Goal: Task Accomplishment & Management: Use online tool/utility

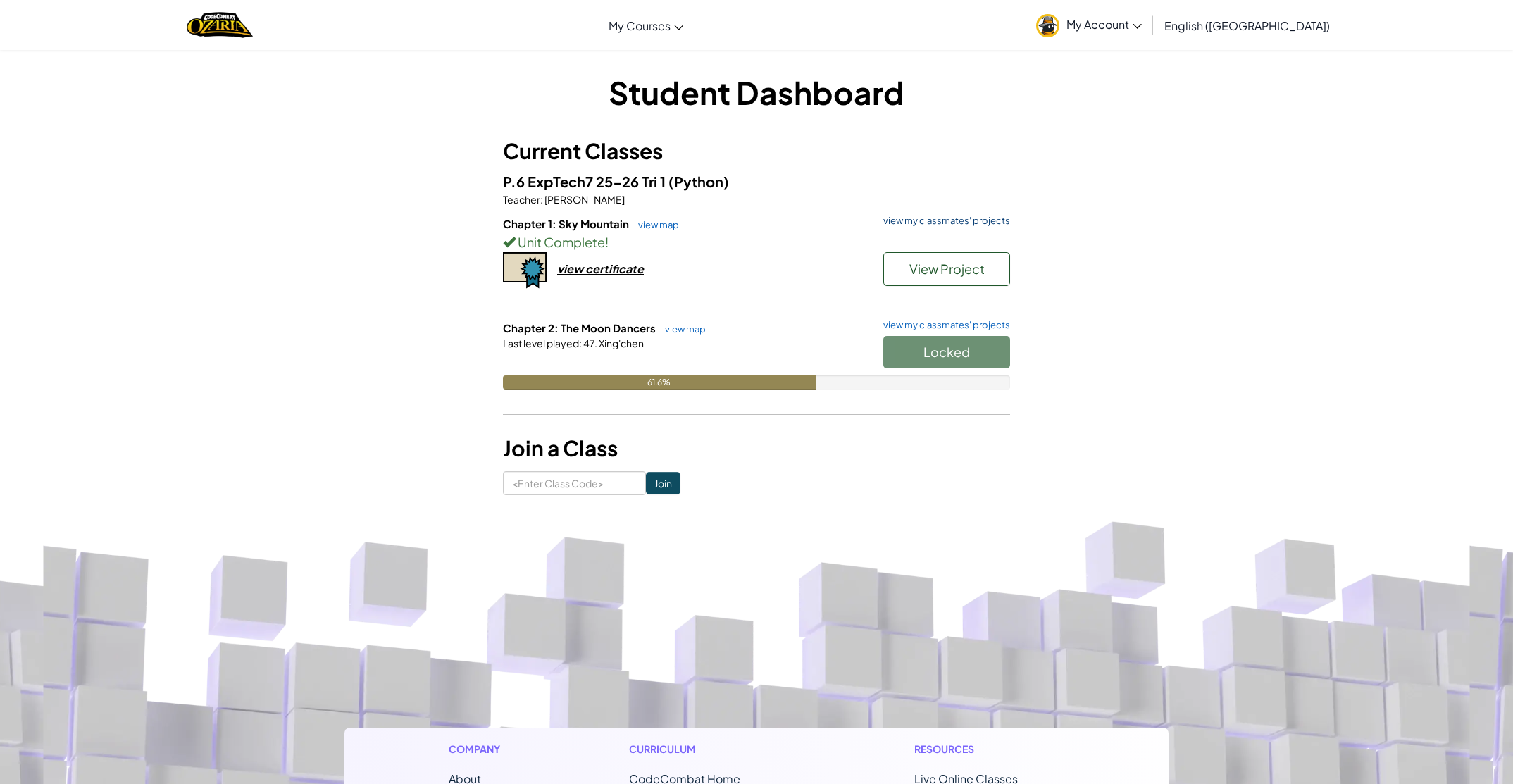
click at [927, 221] on link "view my classmates' projects" at bounding box center [943, 221] width 134 height 9
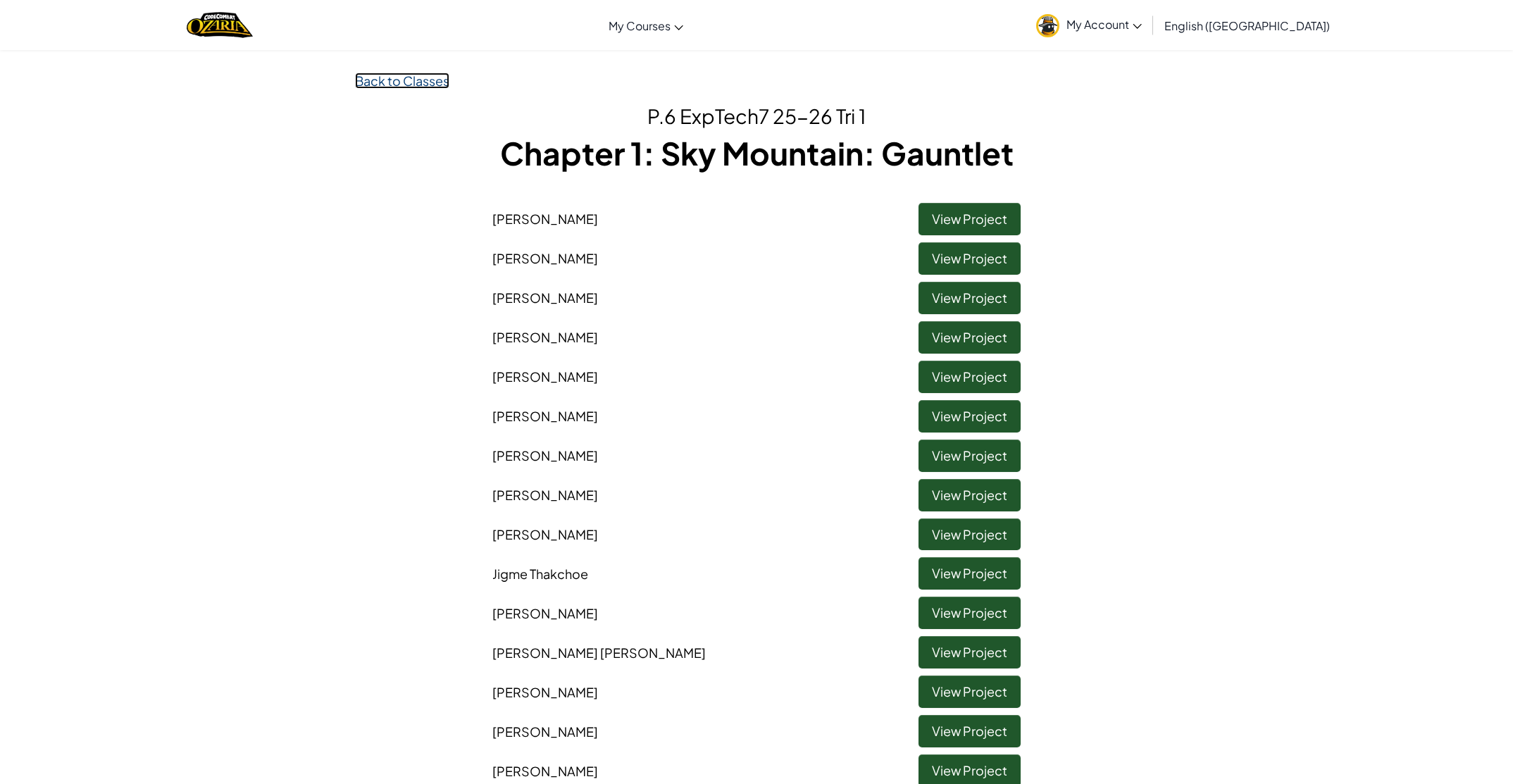
click at [417, 82] on link "Back to Classes" at bounding box center [402, 80] width 94 height 16
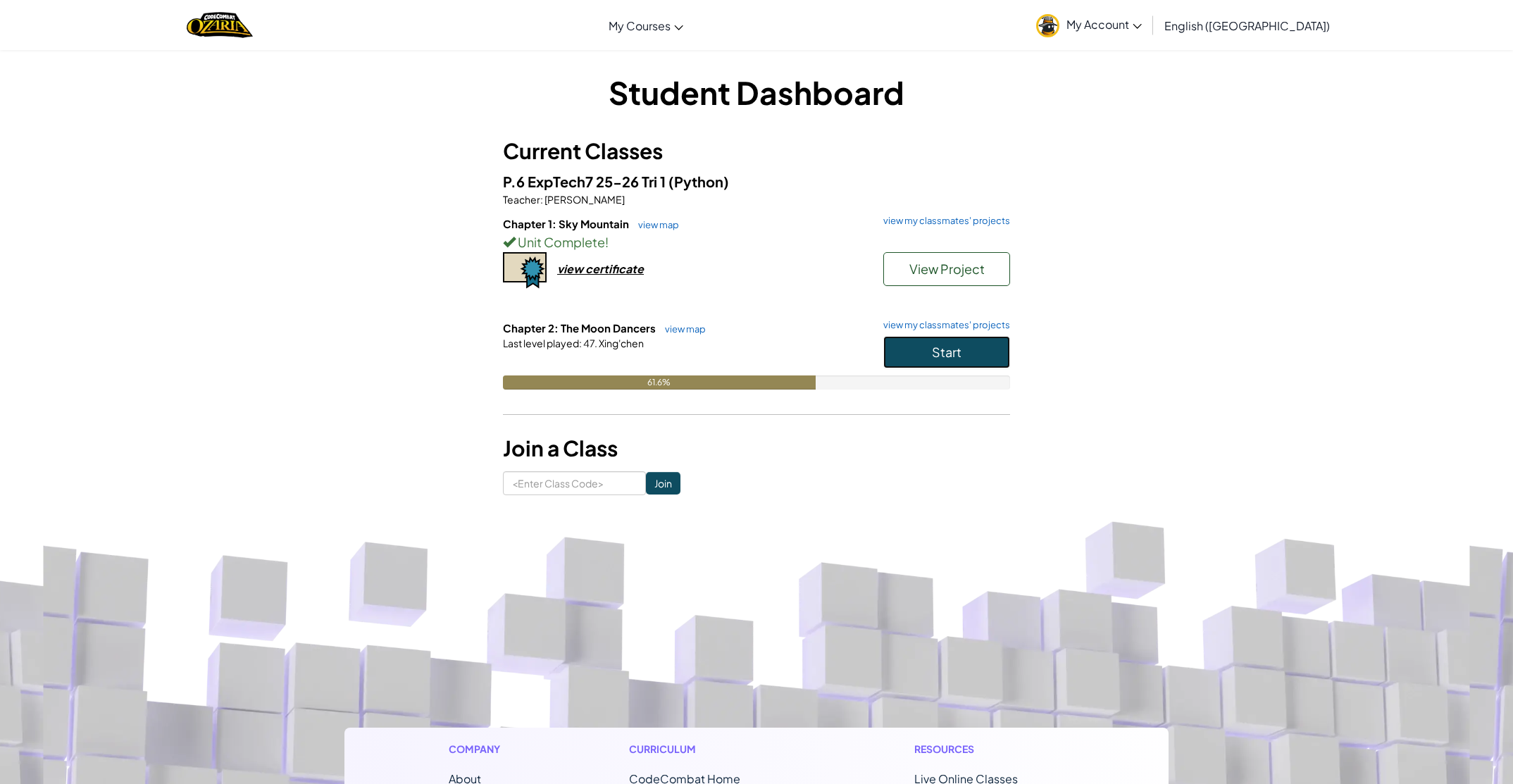
click at [921, 346] on button "Start" at bounding box center [947, 353] width 127 height 33
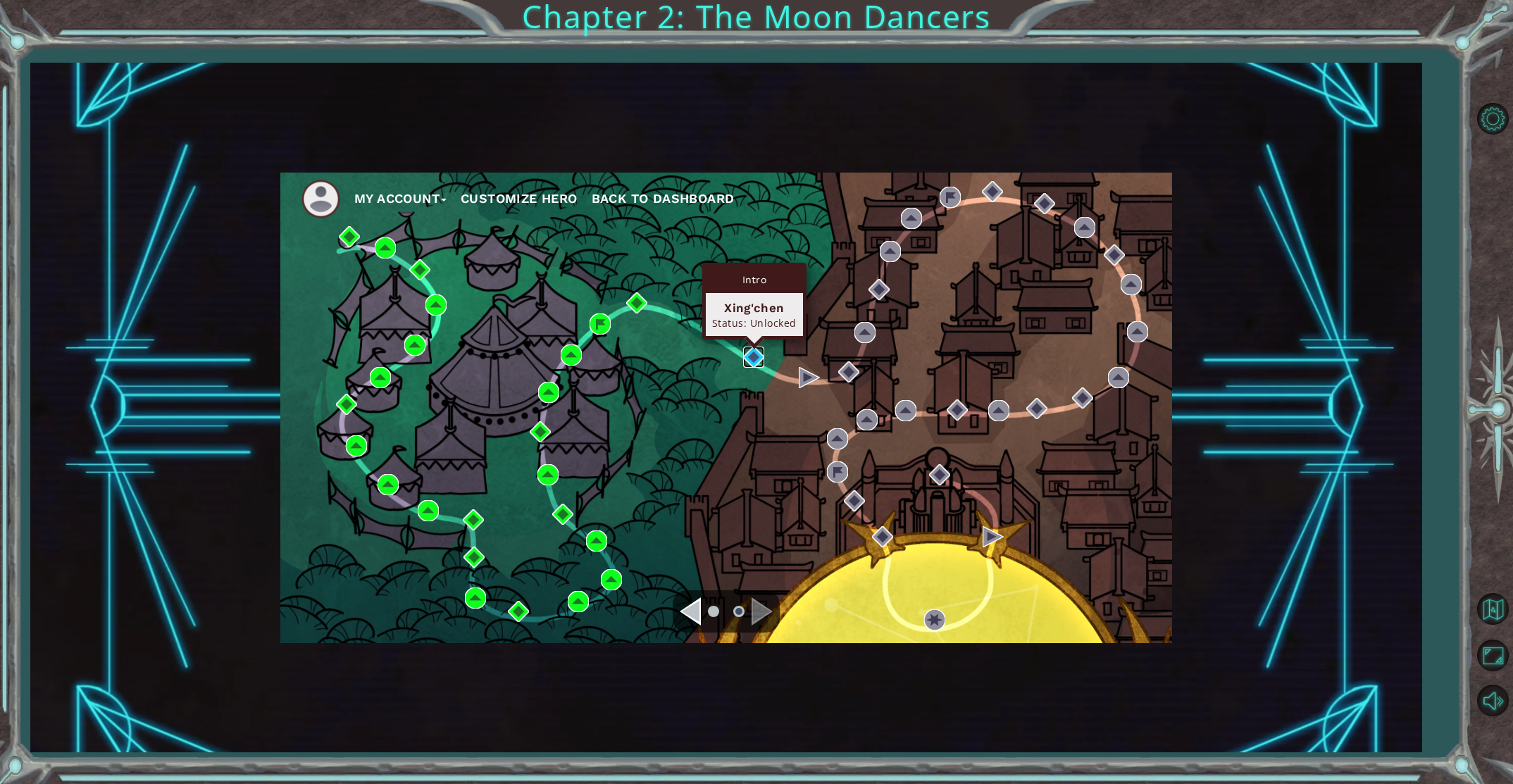
click at [749, 360] on img at bounding box center [753, 357] width 21 height 21
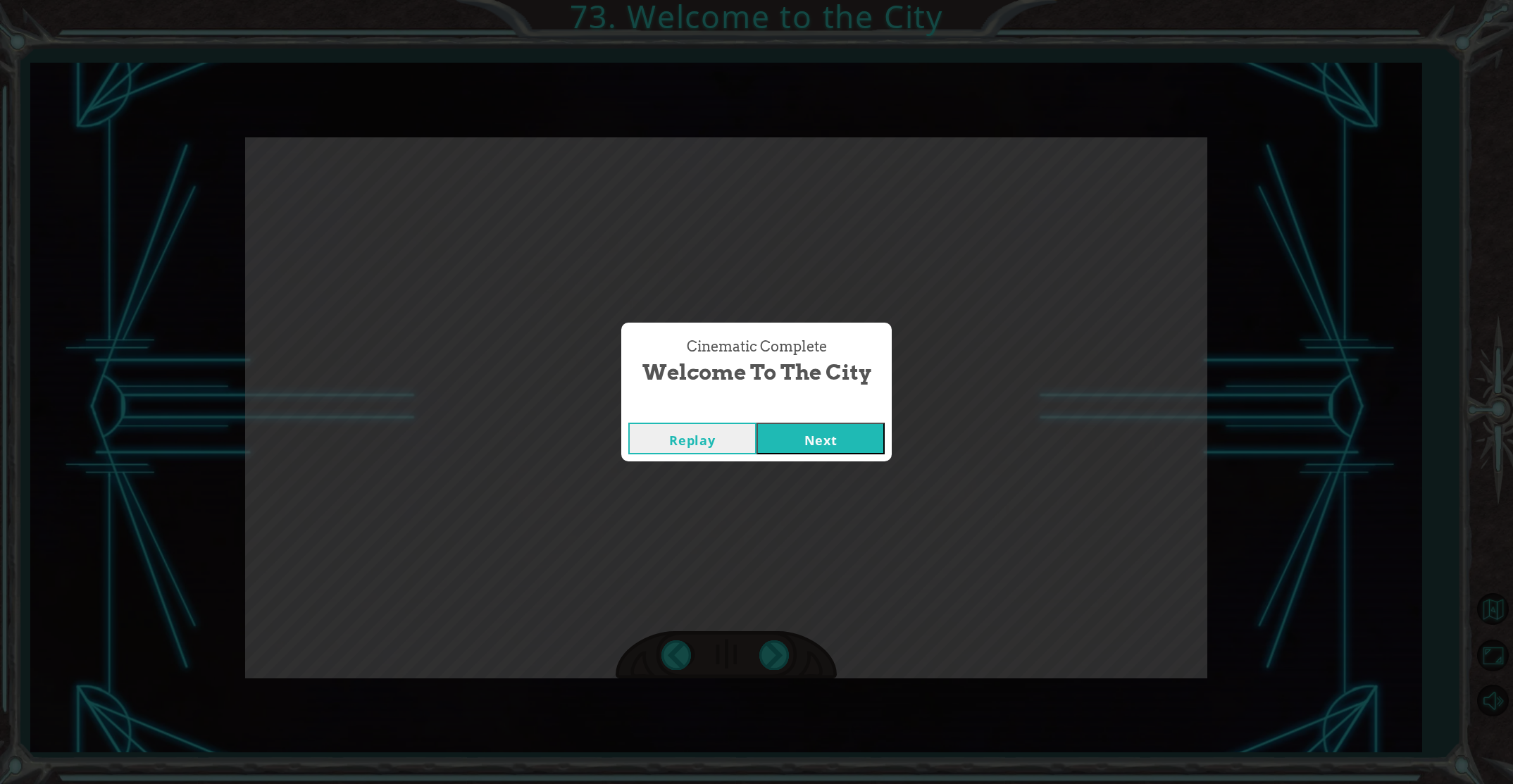
click at [804, 435] on button "Next" at bounding box center [821, 438] width 128 height 32
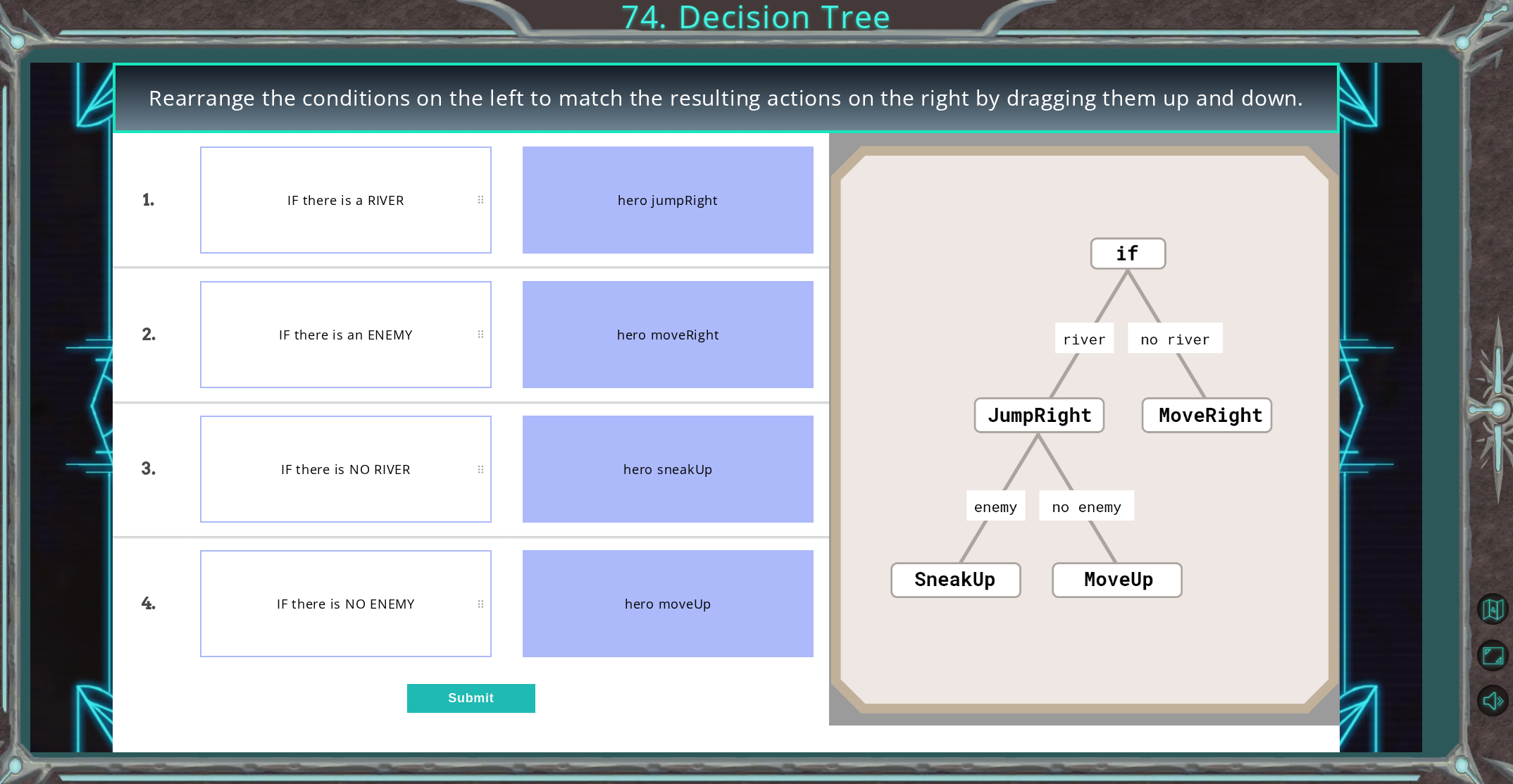
drag, startPoint x: 294, startPoint y: 357, endPoint x: 270, endPoint y: 367, distance: 26.0
click at [270, 367] on div "IF there is an ENEMY" at bounding box center [346, 334] width 292 height 107
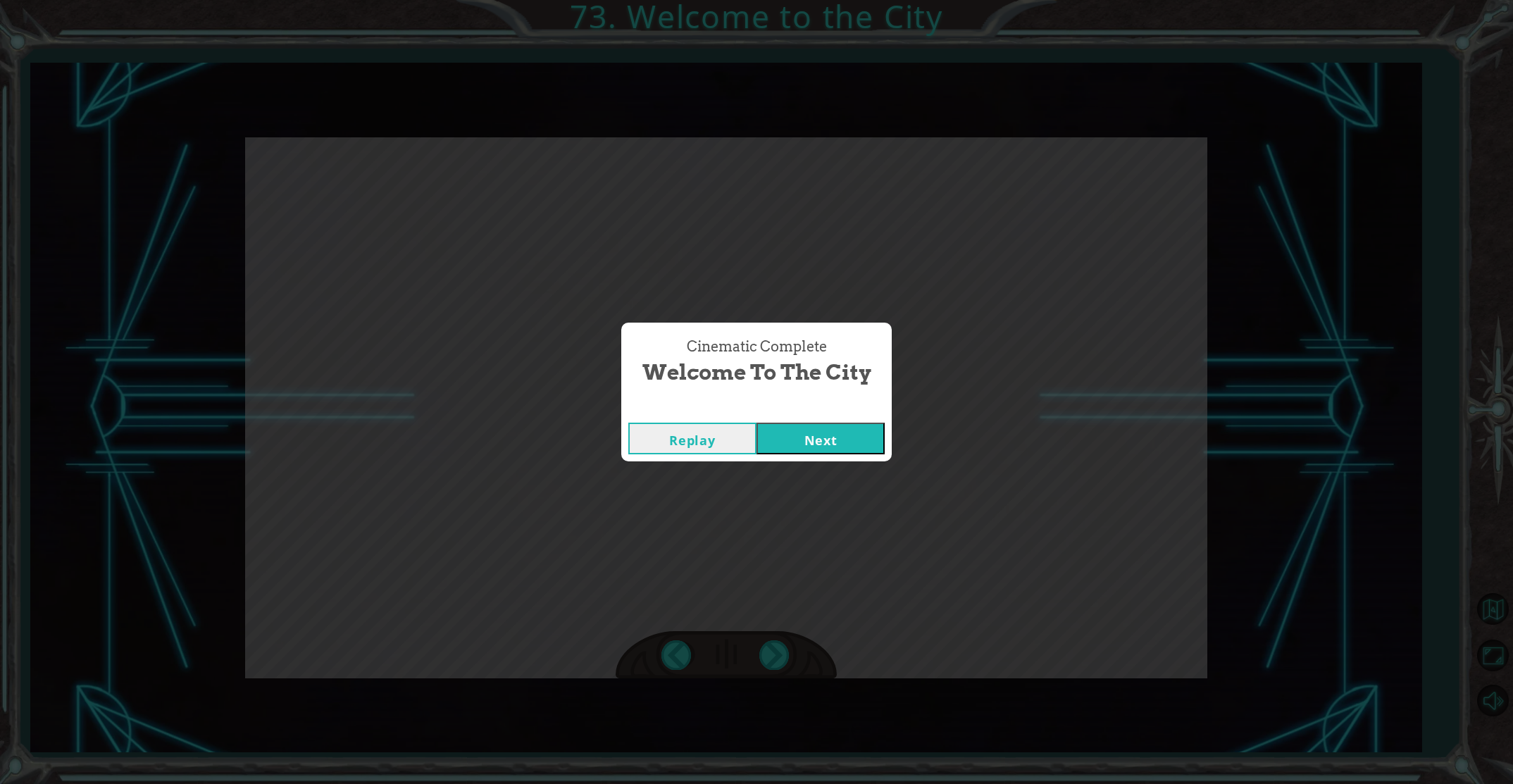
click at [804, 443] on button "Next" at bounding box center [821, 438] width 128 height 32
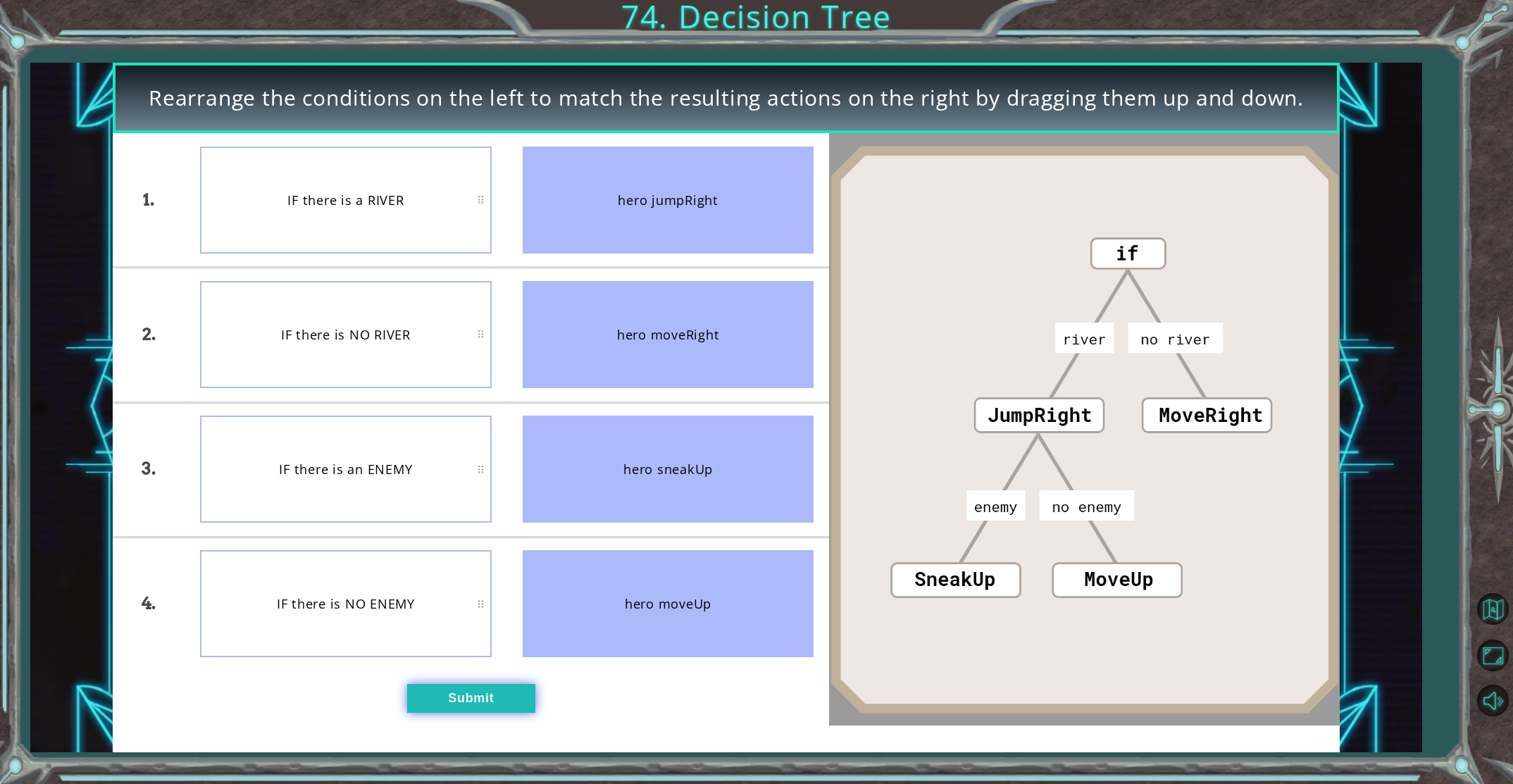
click at [456, 686] on button "Submit" at bounding box center [471, 698] width 128 height 29
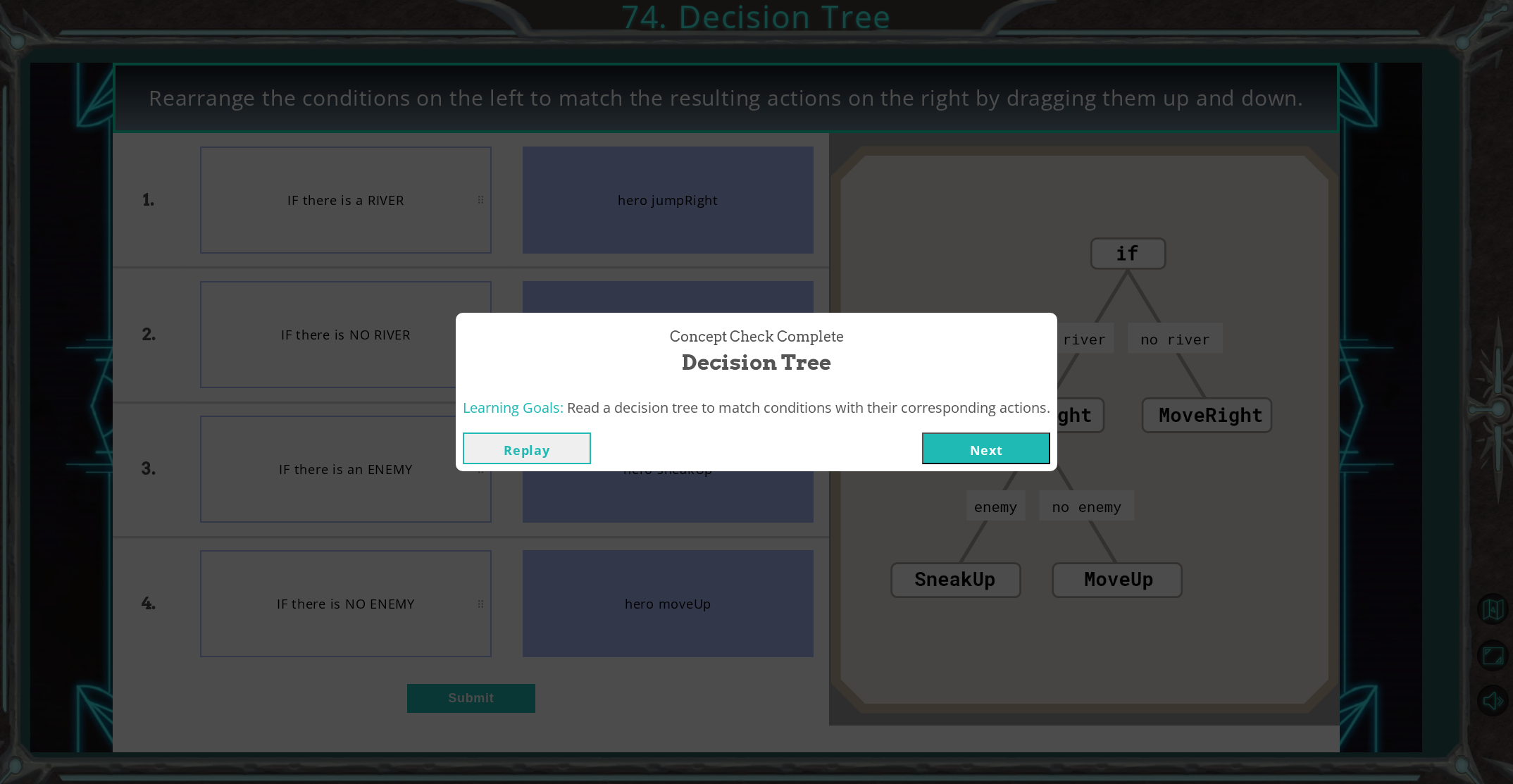
click at [1021, 452] on button "Next" at bounding box center [986, 448] width 128 height 32
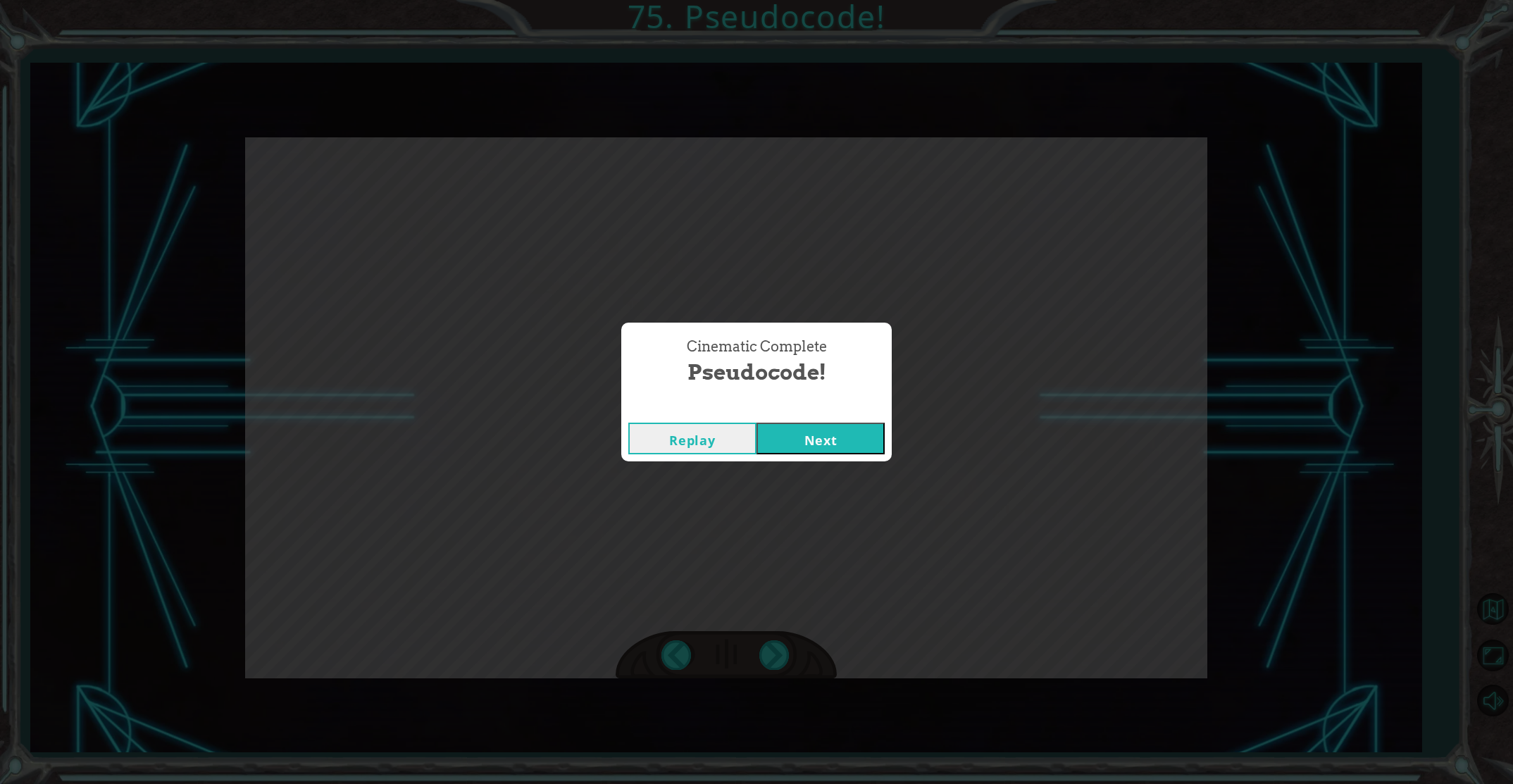
click at [794, 435] on button "Next" at bounding box center [821, 438] width 128 height 32
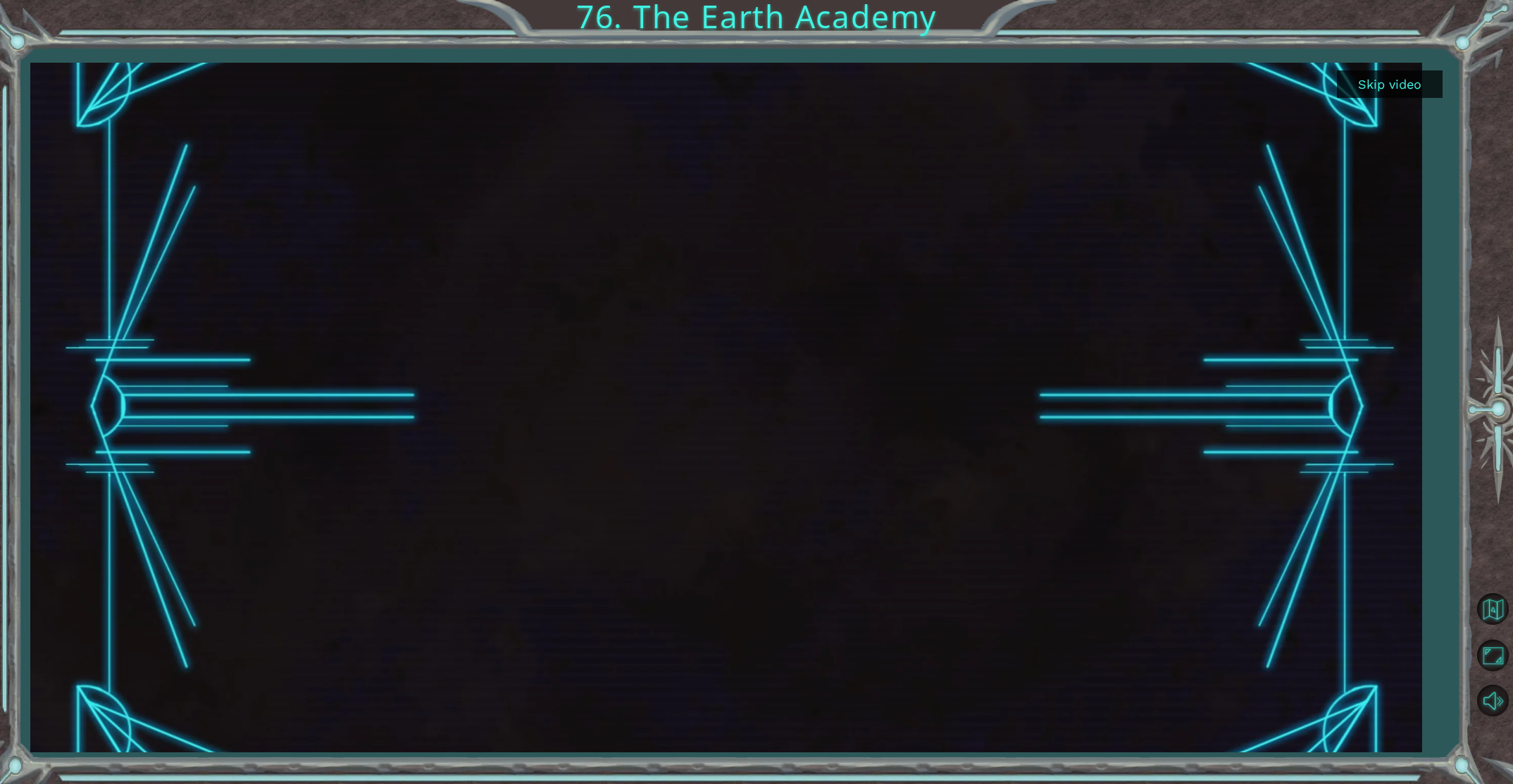
click at [1380, 87] on button "Skip video" at bounding box center [1390, 83] width 105 height 27
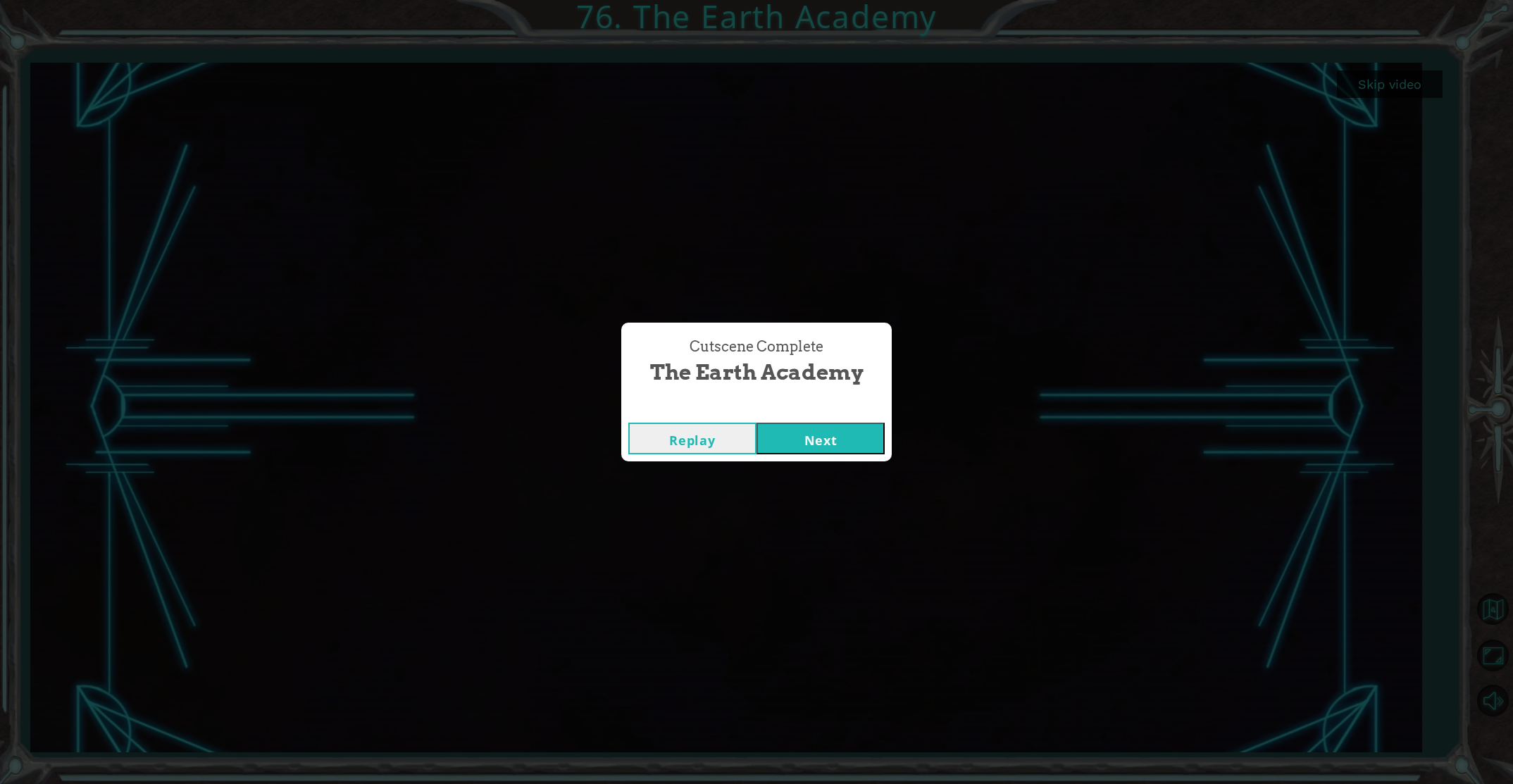
click at [822, 439] on button "Next" at bounding box center [821, 438] width 128 height 32
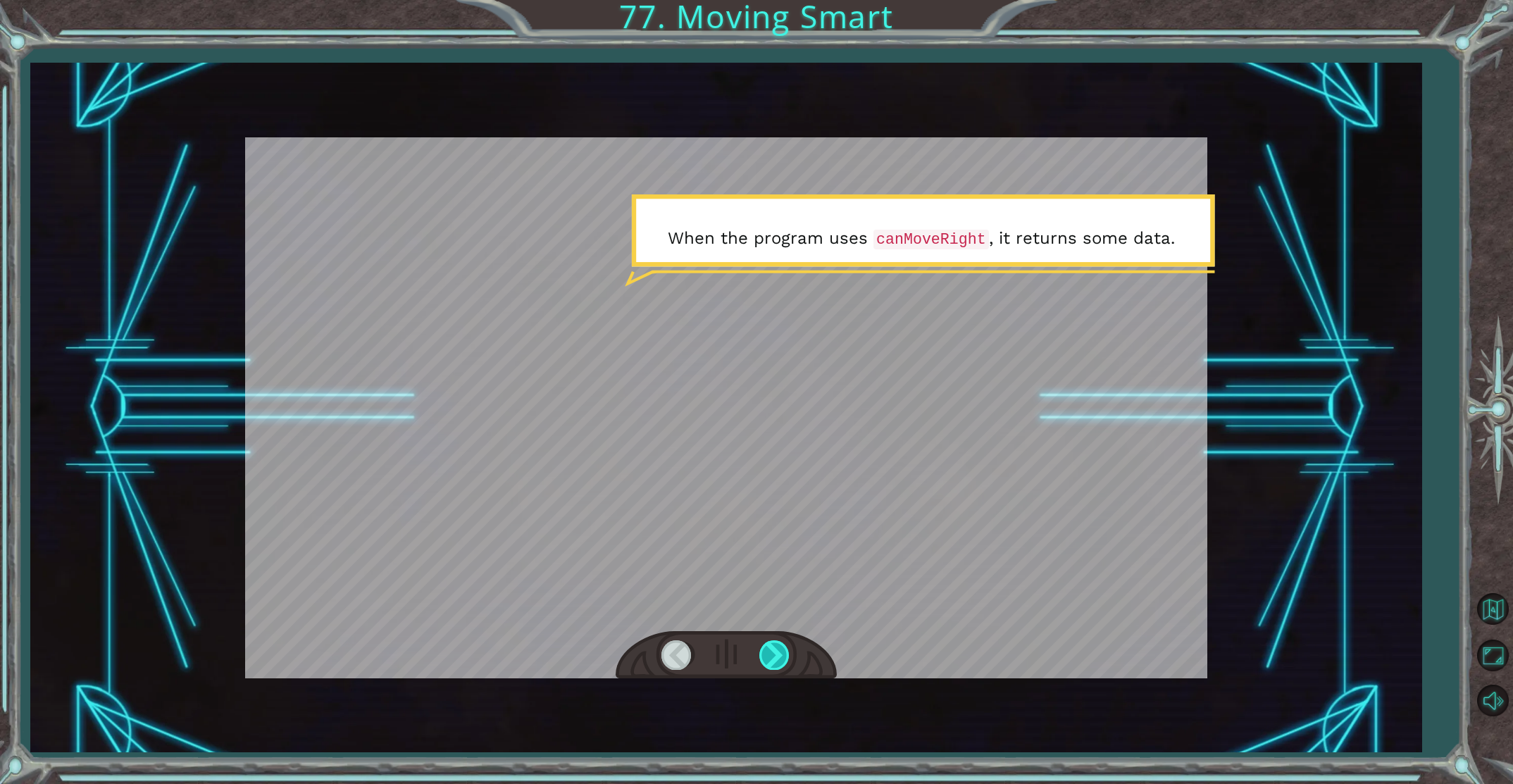
click at [772, 655] on div at bounding box center [775, 655] width 32 height 29
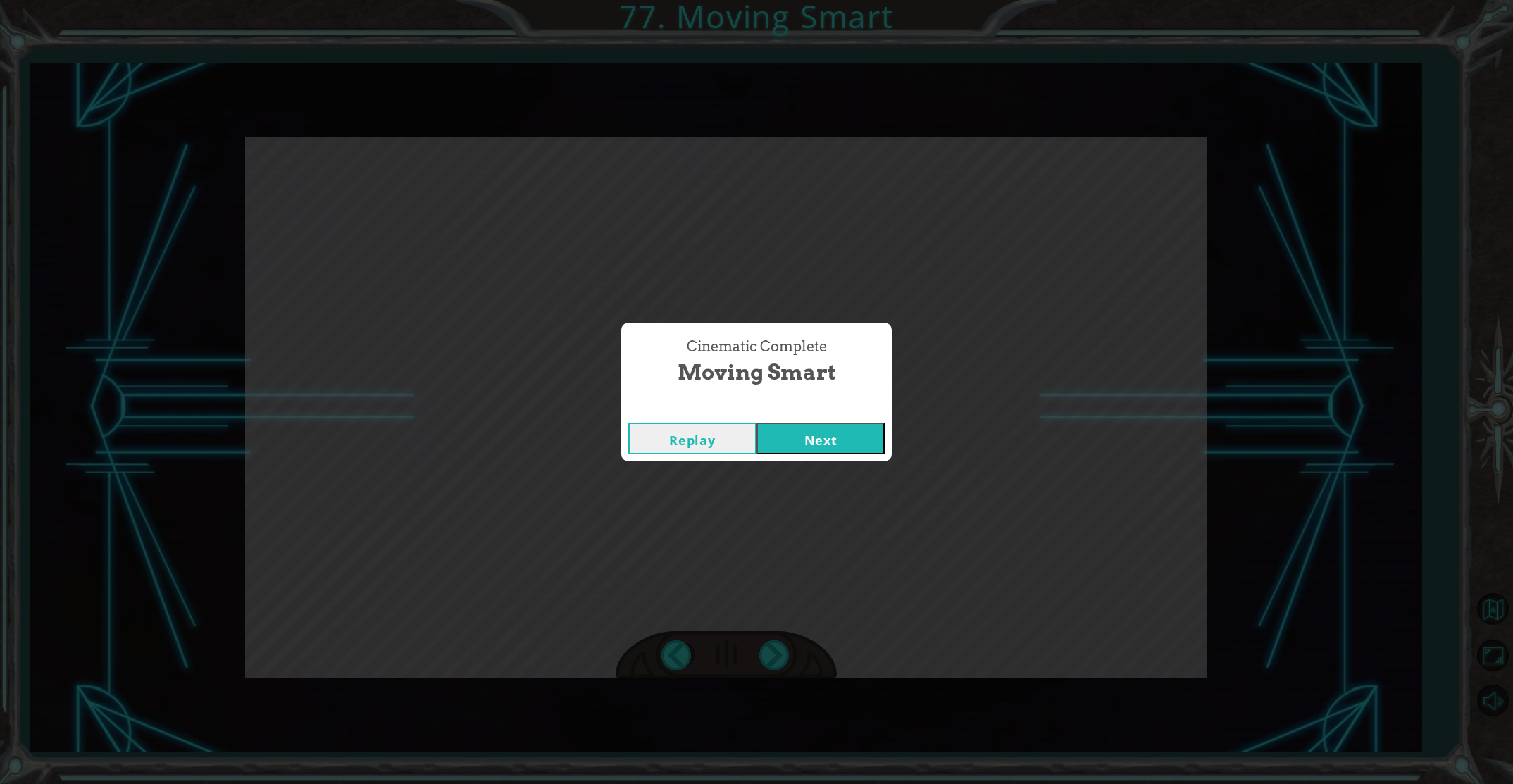
click at [861, 439] on button "Next" at bounding box center [821, 438] width 128 height 32
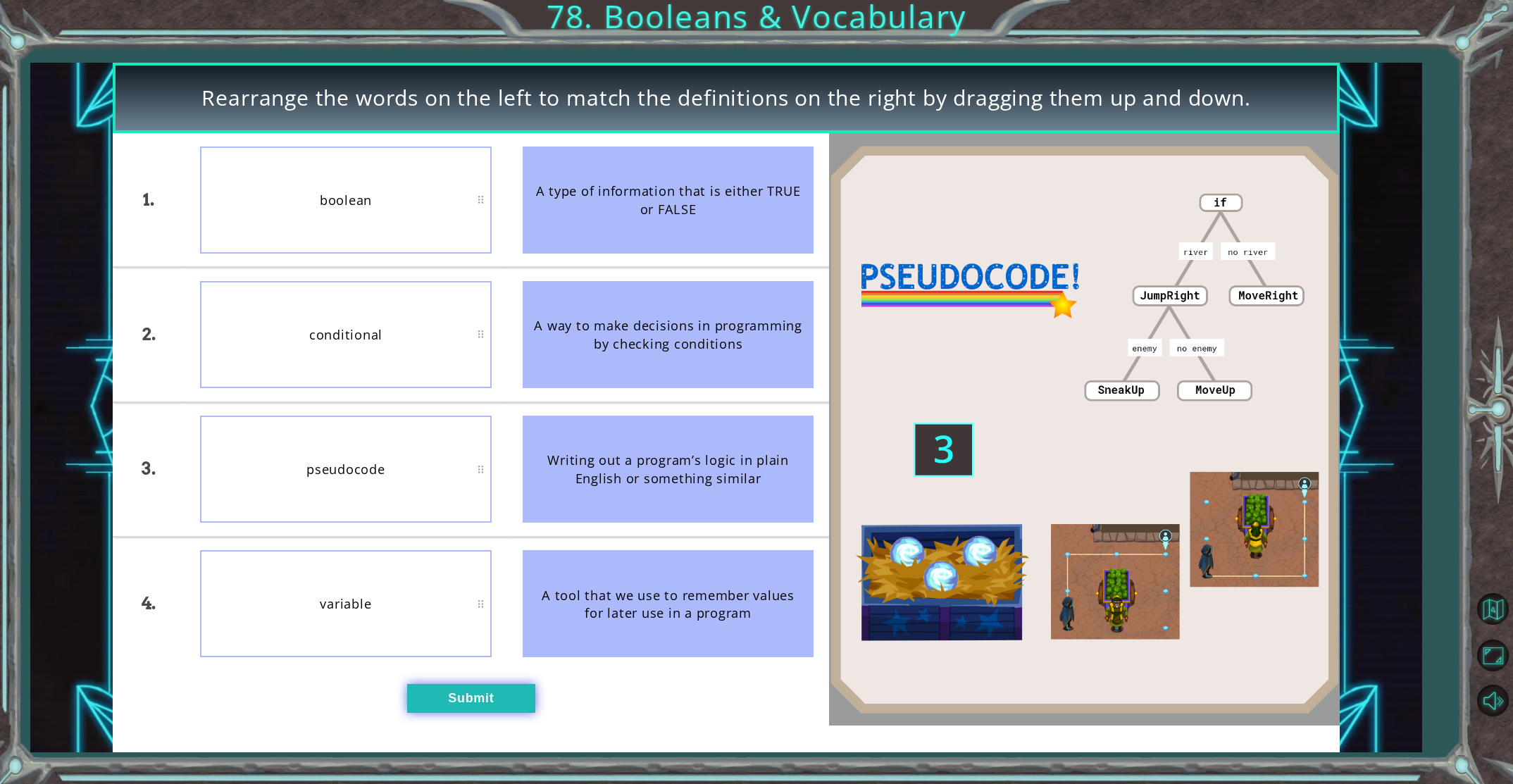
click at [456, 690] on button "Submit" at bounding box center [471, 698] width 128 height 29
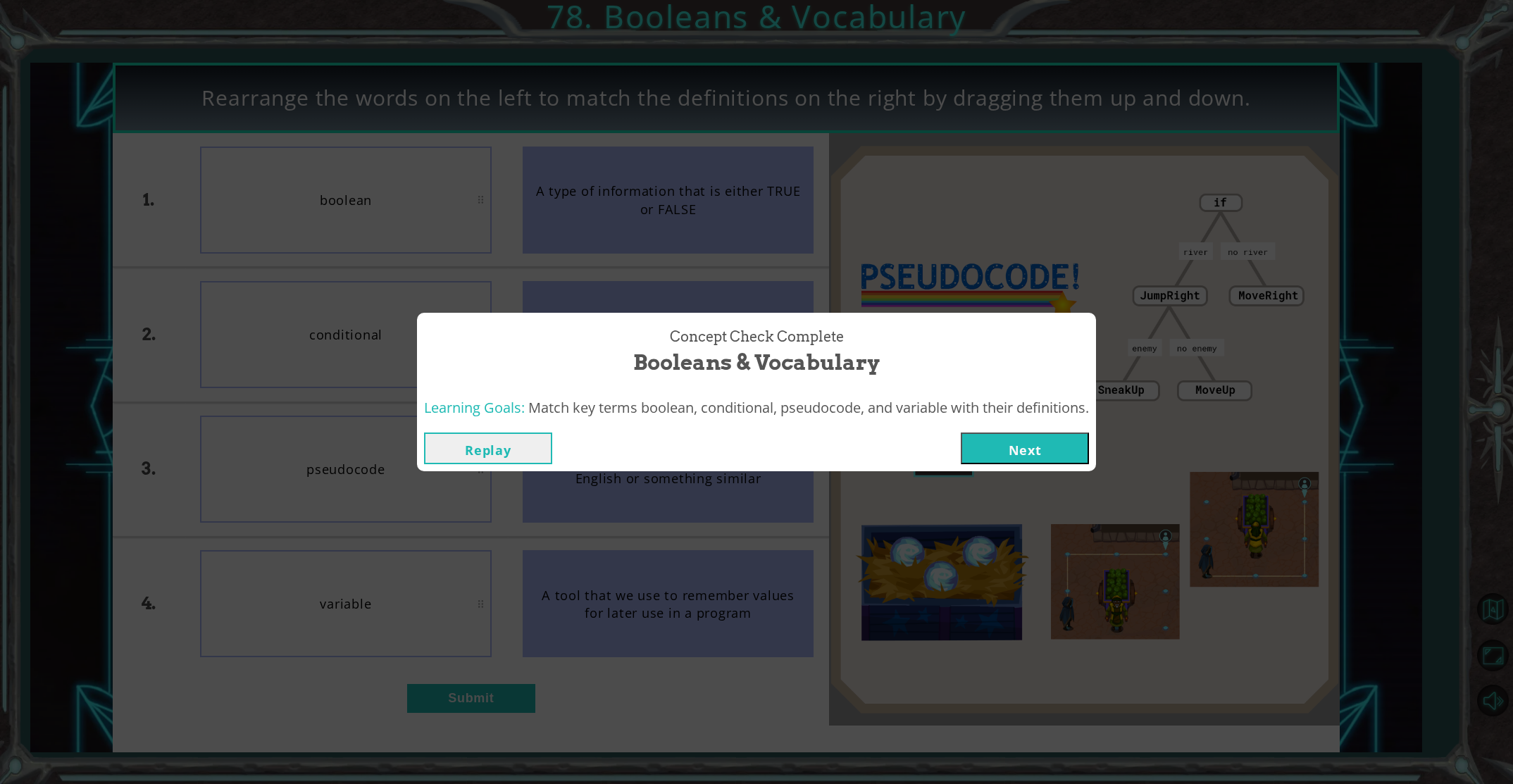
click at [1046, 451] on button "Next" at bounding box center [1025, 448] width 128 height 32
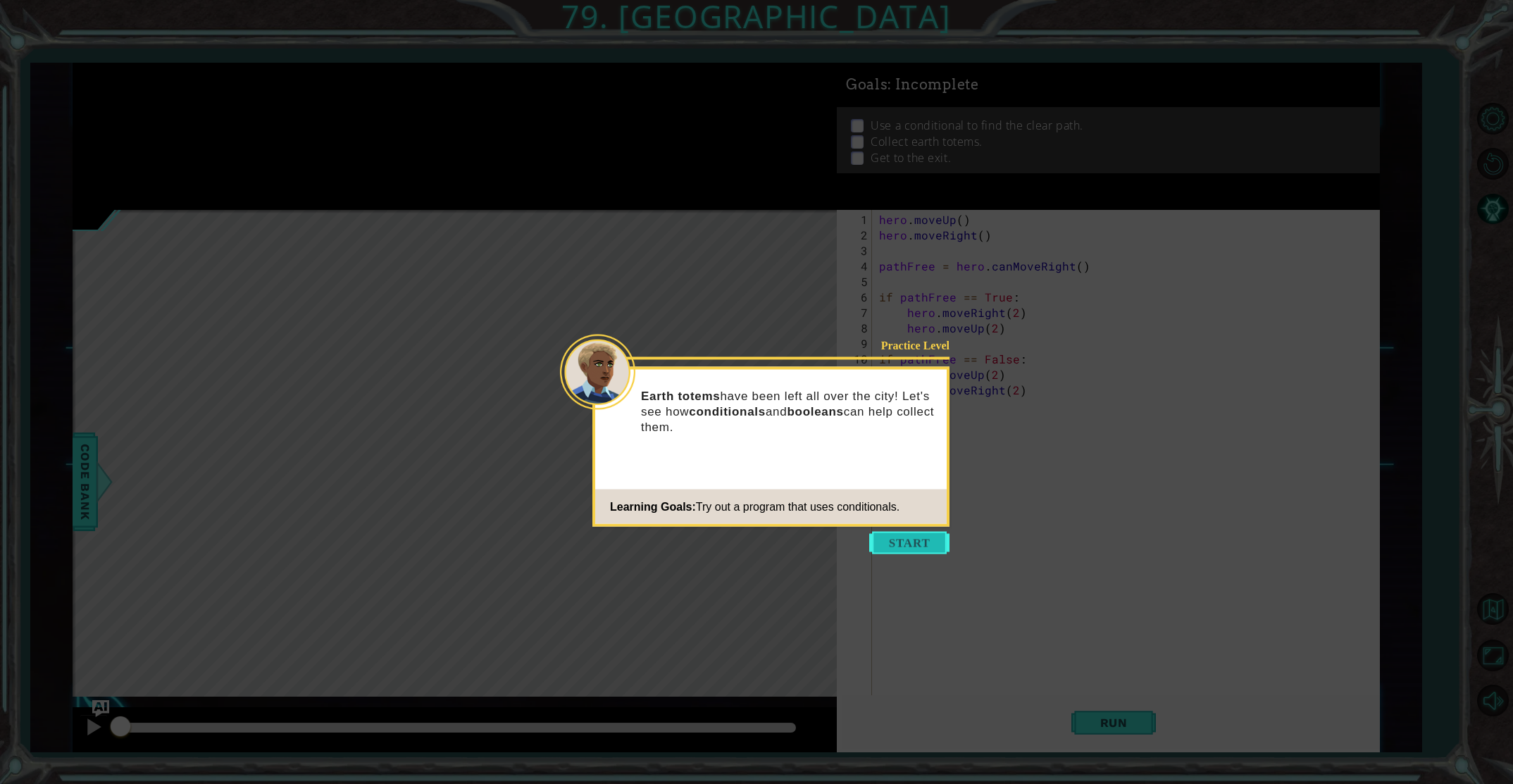
click at [900, 545] on button "Start" at bounding box center [909, 543] width 80 height 23
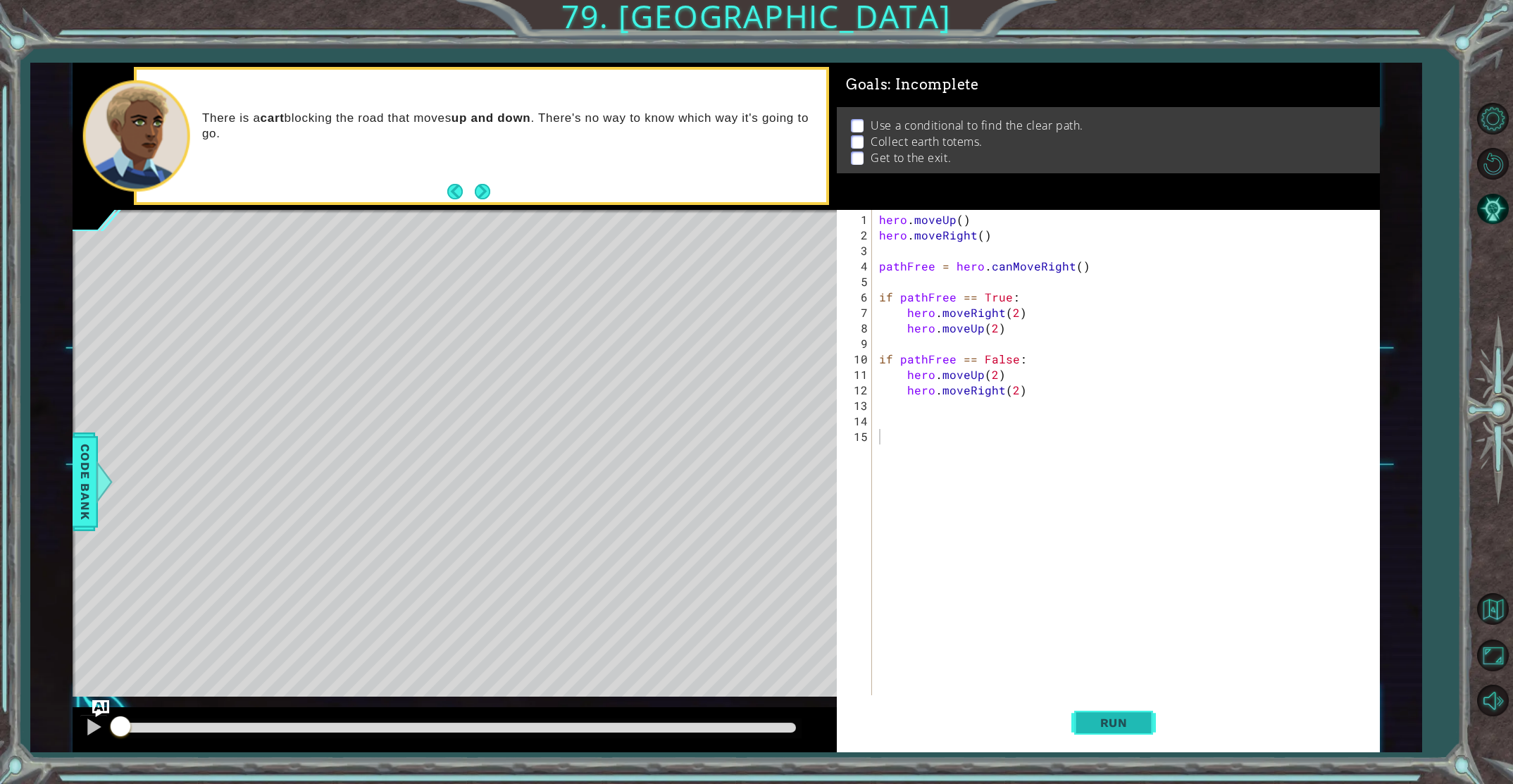
click at [1142, 729] on button "Run" at bounding box center [1113, 722] width 84 height 55
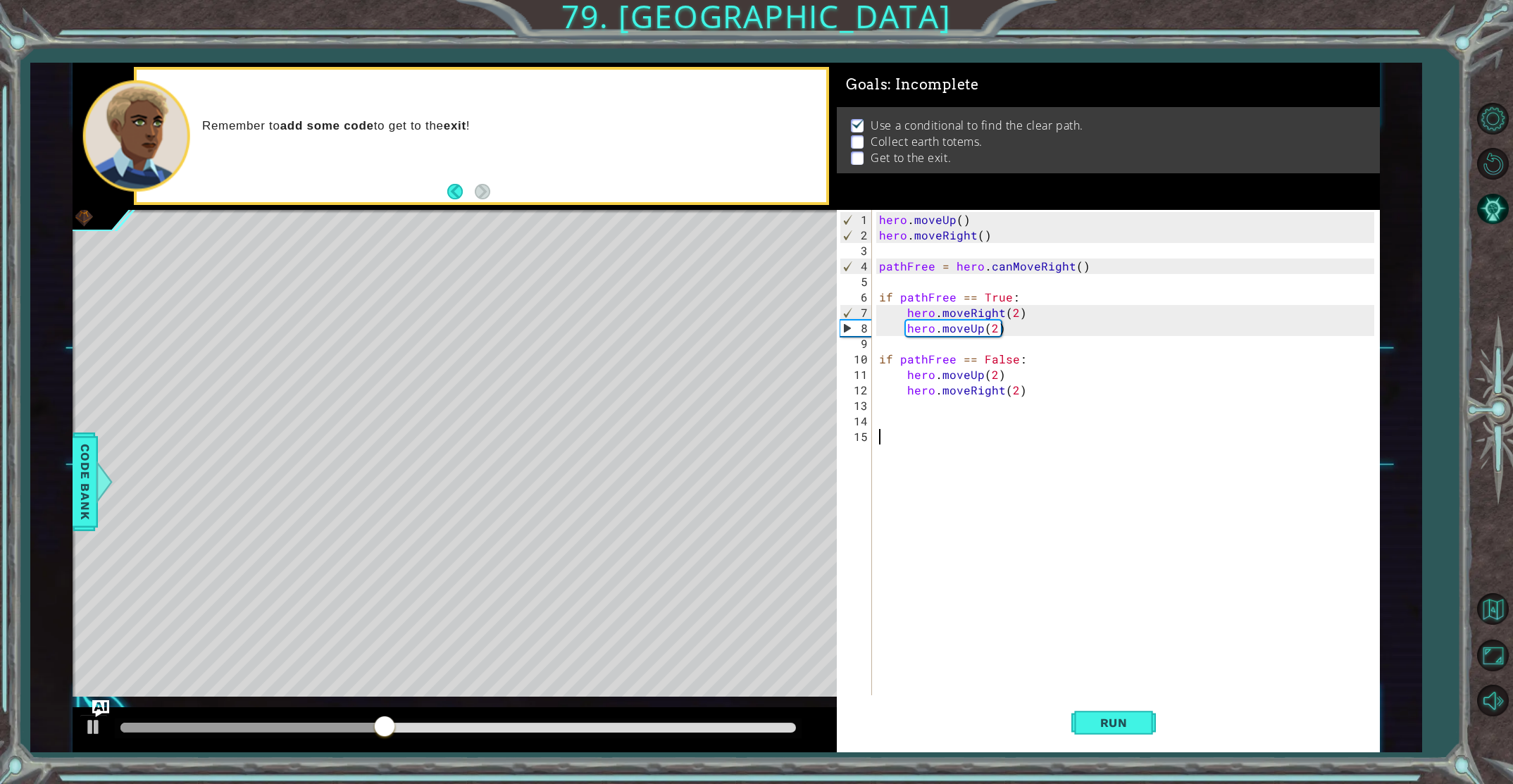
click at [944, 350] on div "hero . moveUp ( ) hero . moveRight ( ) pathFree = hero . canMoveRight ( ) if pa…" at bounding box center [1129, 483] width 506 height 542
type textarea "if pathFree == False:"
click at [950, 343] on div "hero . moveUp ( ) hero . moveRight ( ) pathFree = hero . canMoveRight ( ) if pa…" at bounding box center [1129, 483] width 506 height 542
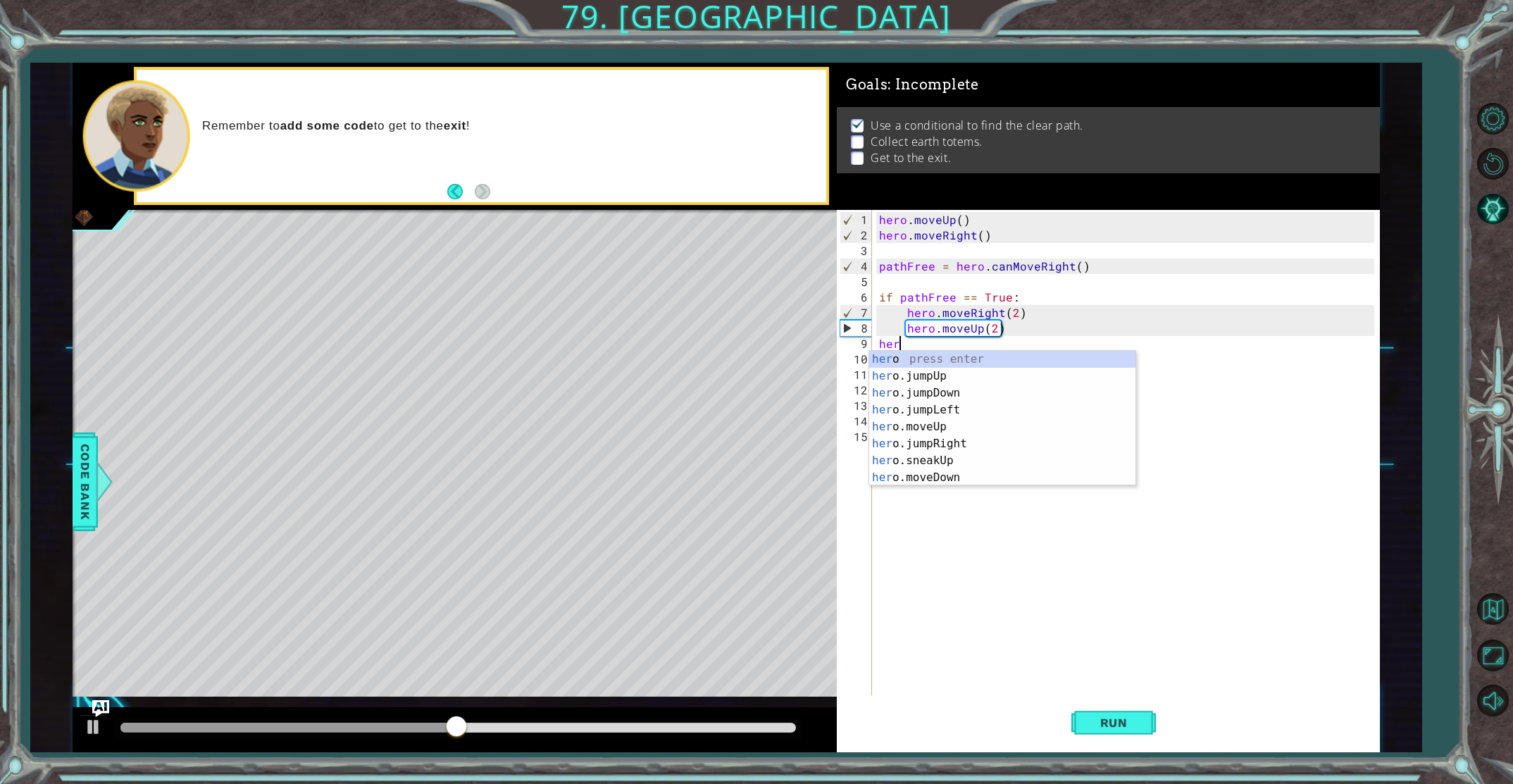
type textarea "hero"
click at [955, 431] on div "hero press enter hero .jumpUp press enter hero .jumpDown press enter hero .jump…" at bounding box center [1002, 435] width 266 height 169
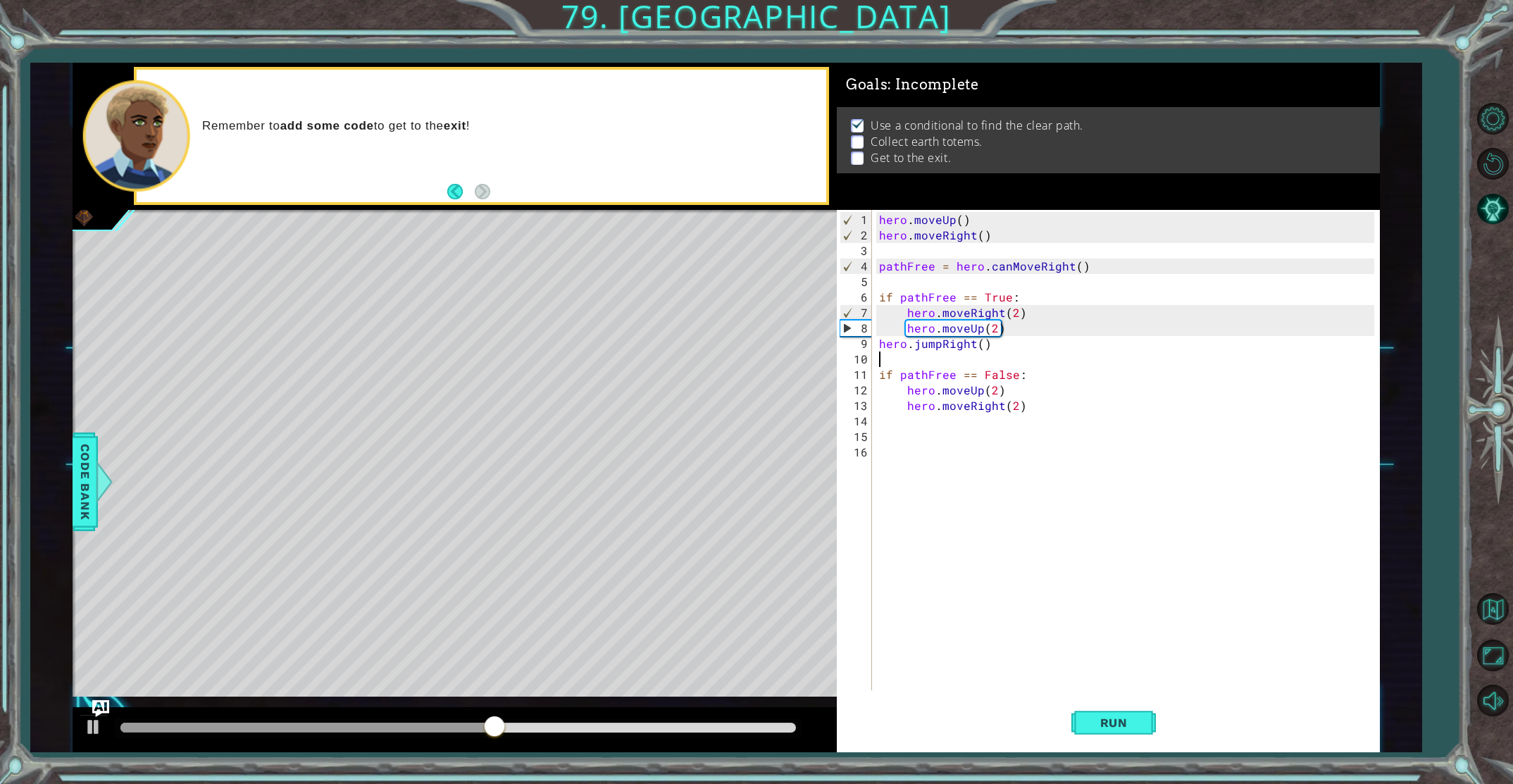
scroll to position [0, 0]
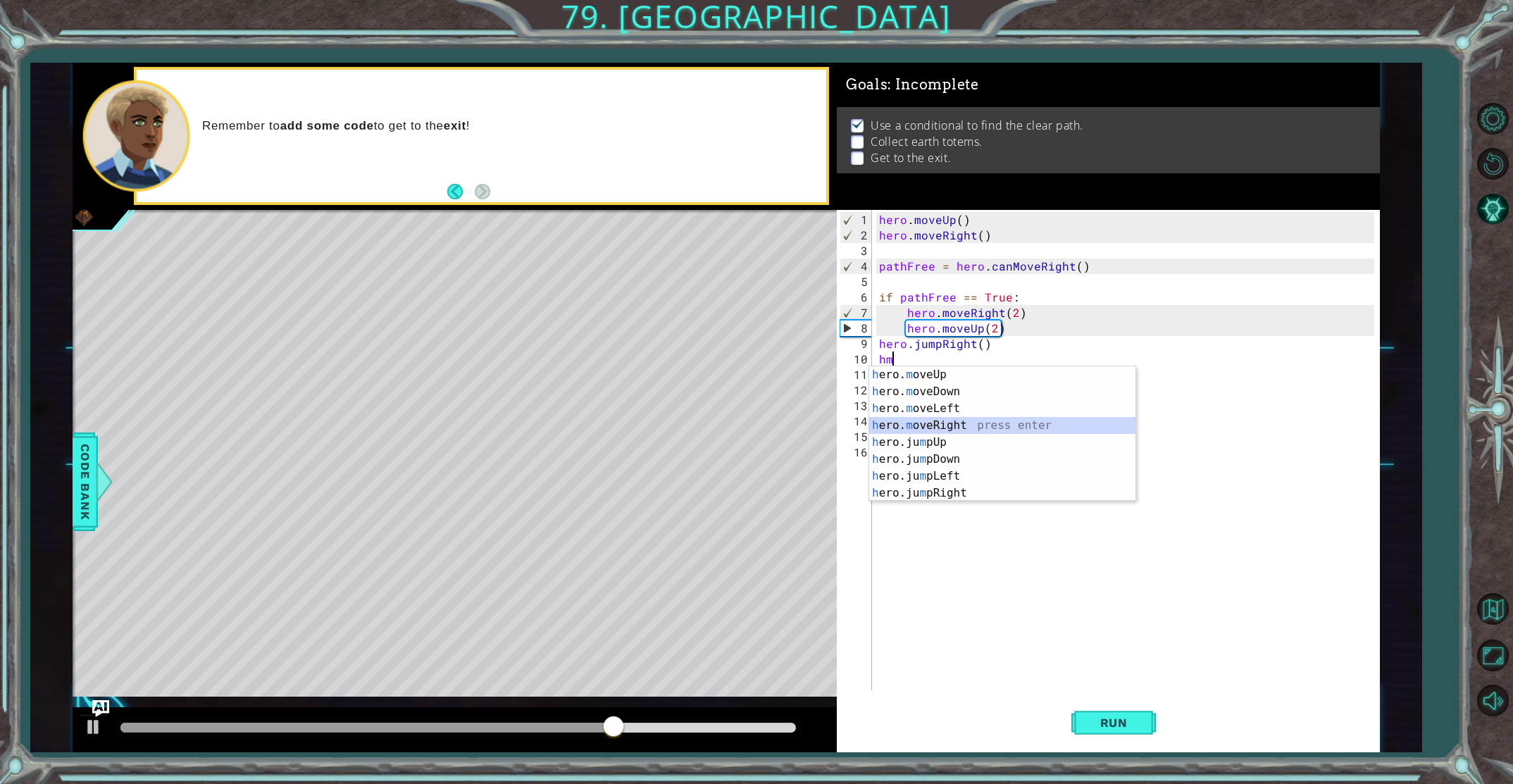
click at [961, 430] on div "h ero. m oveUp press enter h ero. m oveDown press enter h ero. m oveLeft press …" at bounding box center [1002, 450] width 266 height 169
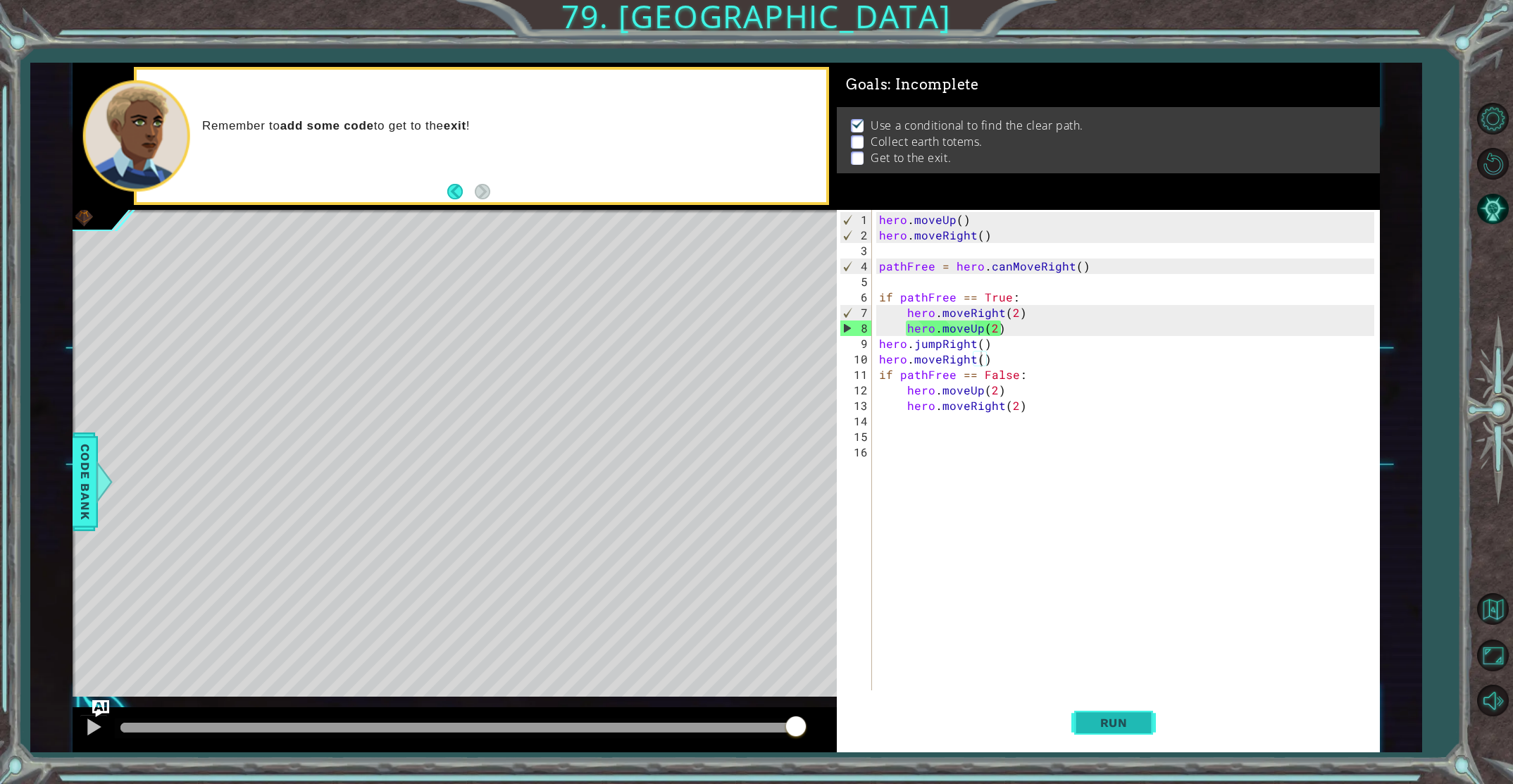
click at [1121, 727] on span "Run" at bounding box center [1113, 722] width 55 height 14
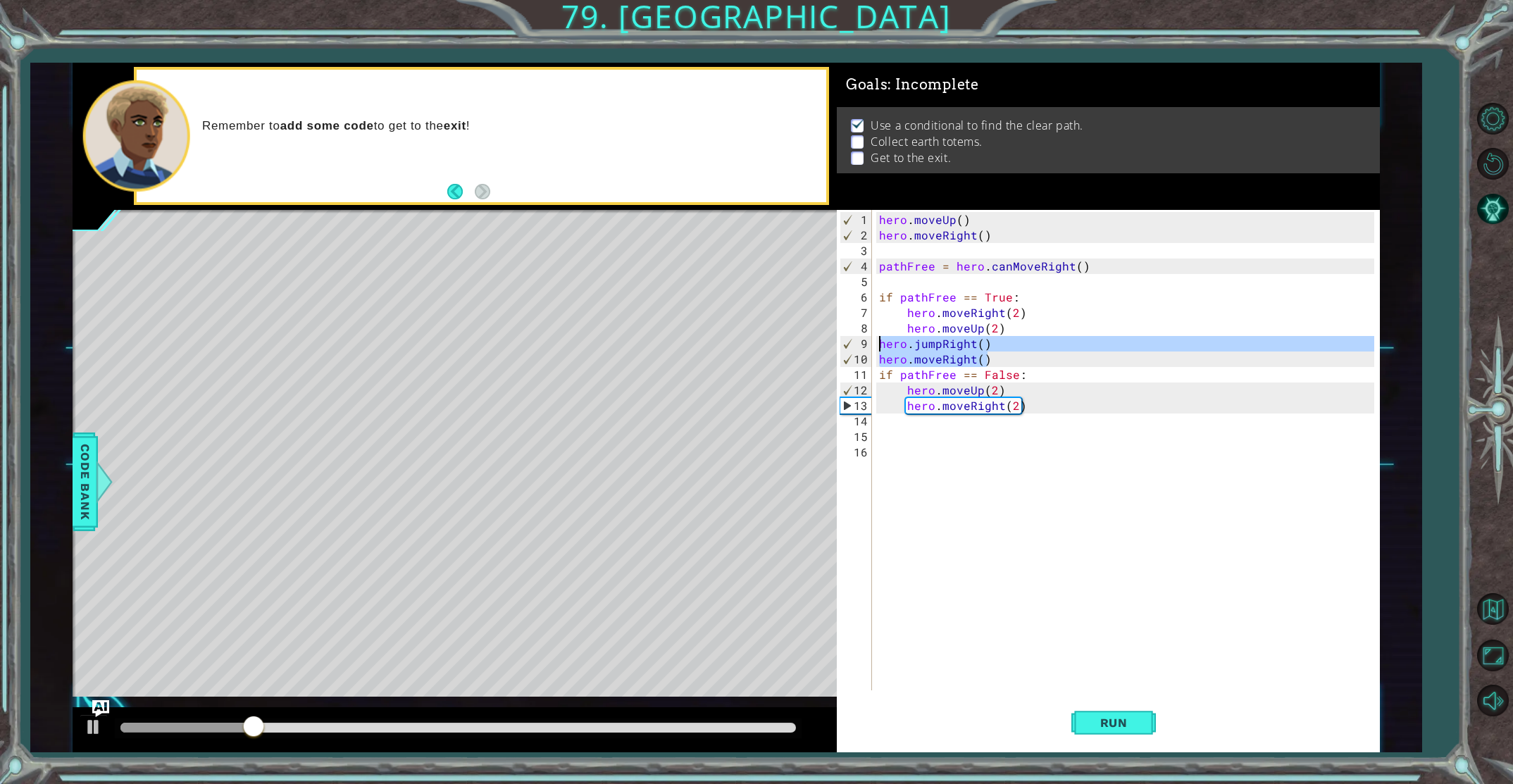
drag, startPoint x: 986, startPoint y: 357, endPoint x: 881, endPoint y: 337, distance: 106.9
click at [881, 337] on div "hero . moveUp ( ) hero . moveRight ( ) pathFree = hero . canMoveRight ( ) if pa…" at bounding box center [1129, 467] width 506 height 511
type textarea "hero.jumpRight() hero.moveRight()"
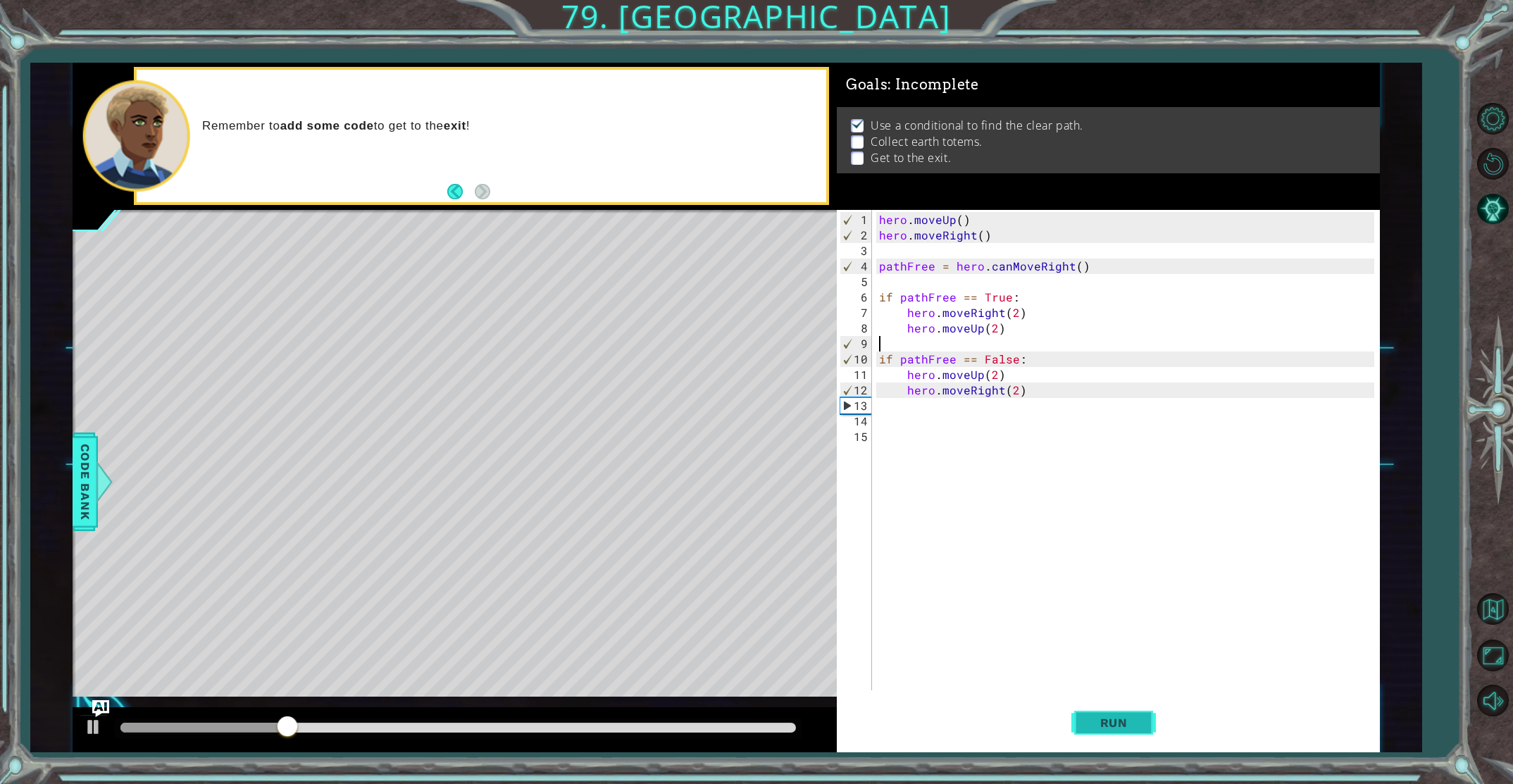
click at [1125, 723] on span "Run" at bounding box center [1113, 722] width 55 height 14
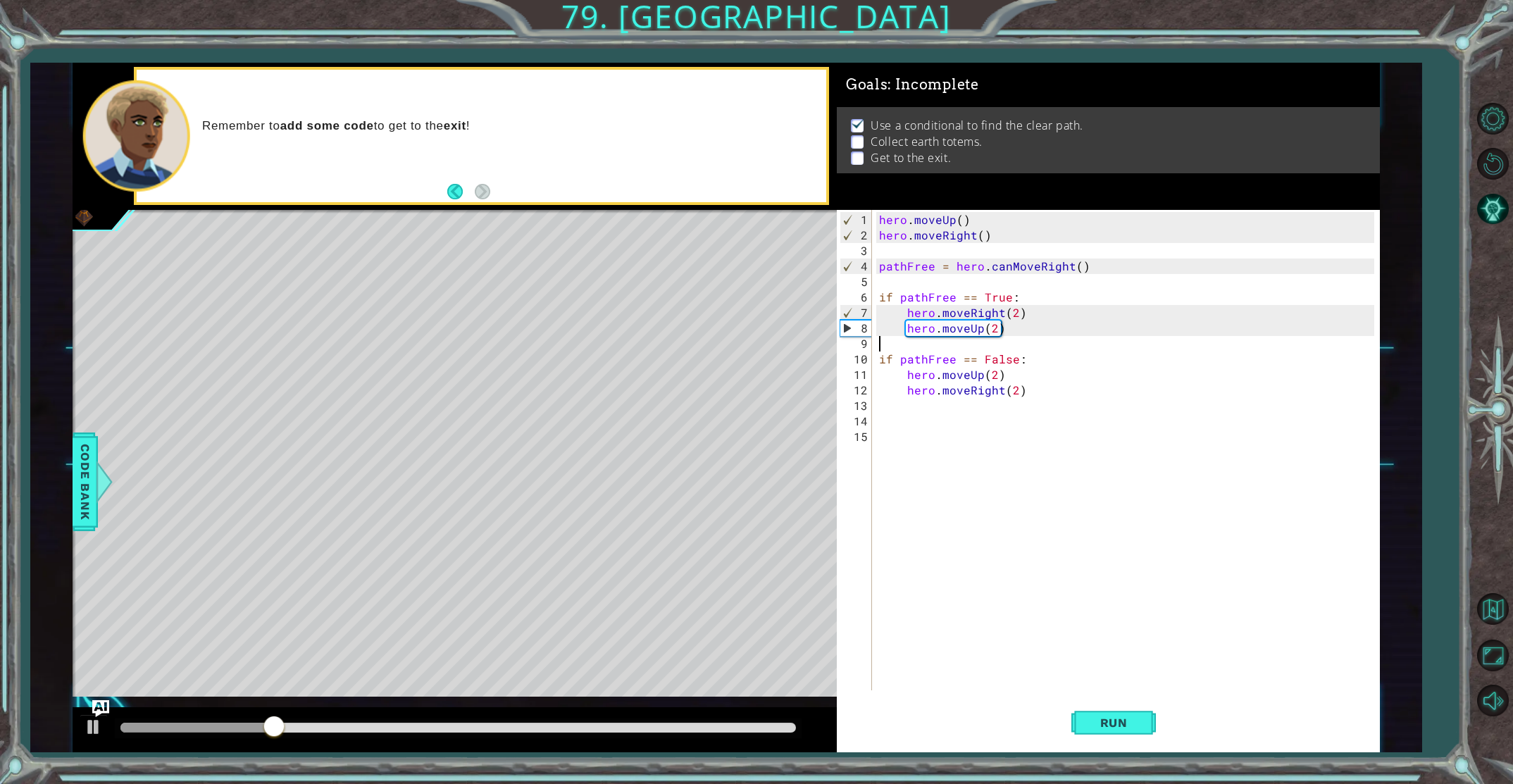
click at [940, 407] on div "hero . moveUp ( ) hero . moveRight ( ) pathFree = hero . canMoveRight ( ) if pa…" at bounding box center [1129, 467] width 506 height 511
type textarea "hero.j"
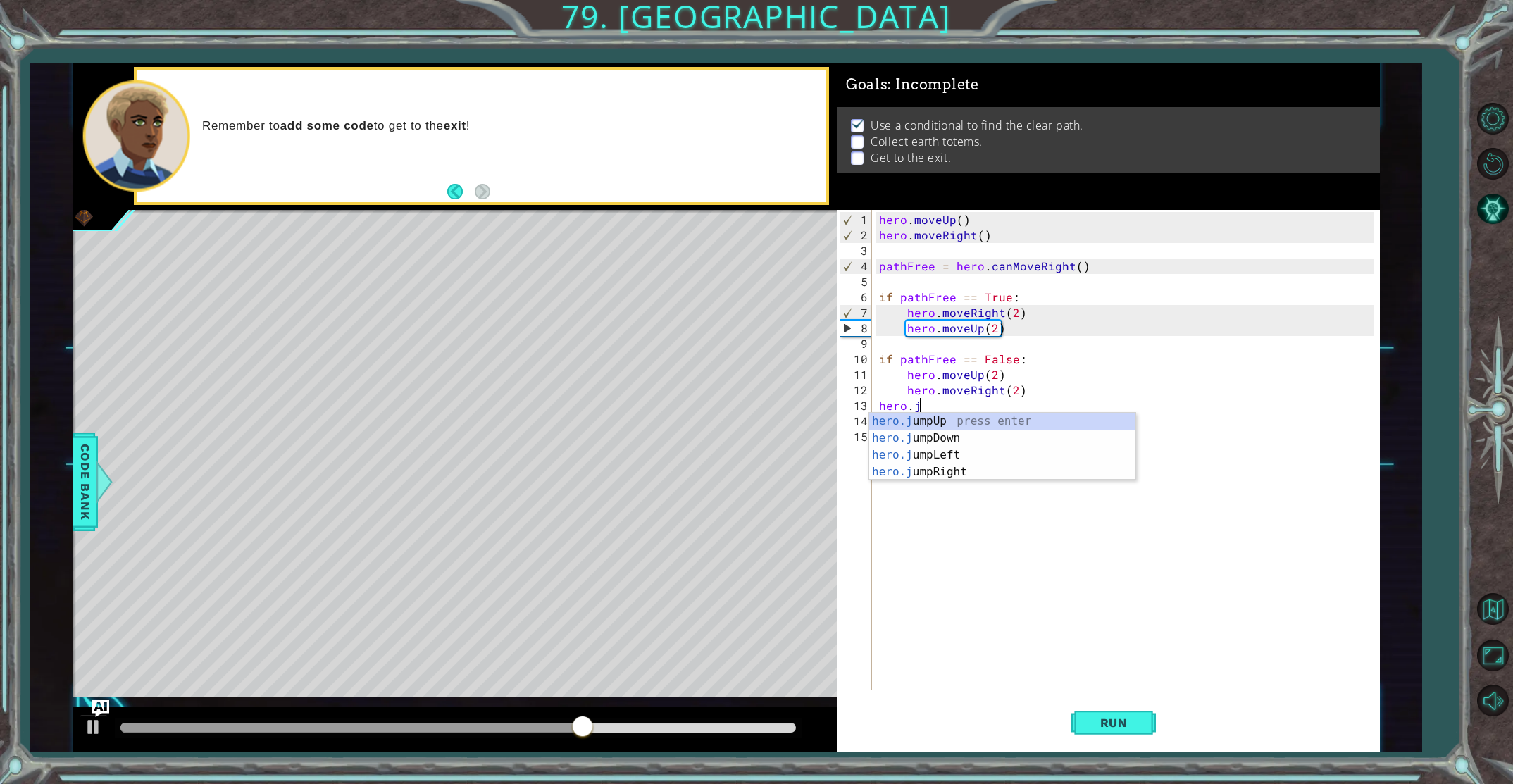
click at [954, 478] on div "hero.j umpUp press enter hero.j umpDown press enter hero.j umpLeft press enter …" at bounding box center [1002, 463] width 266 height 101
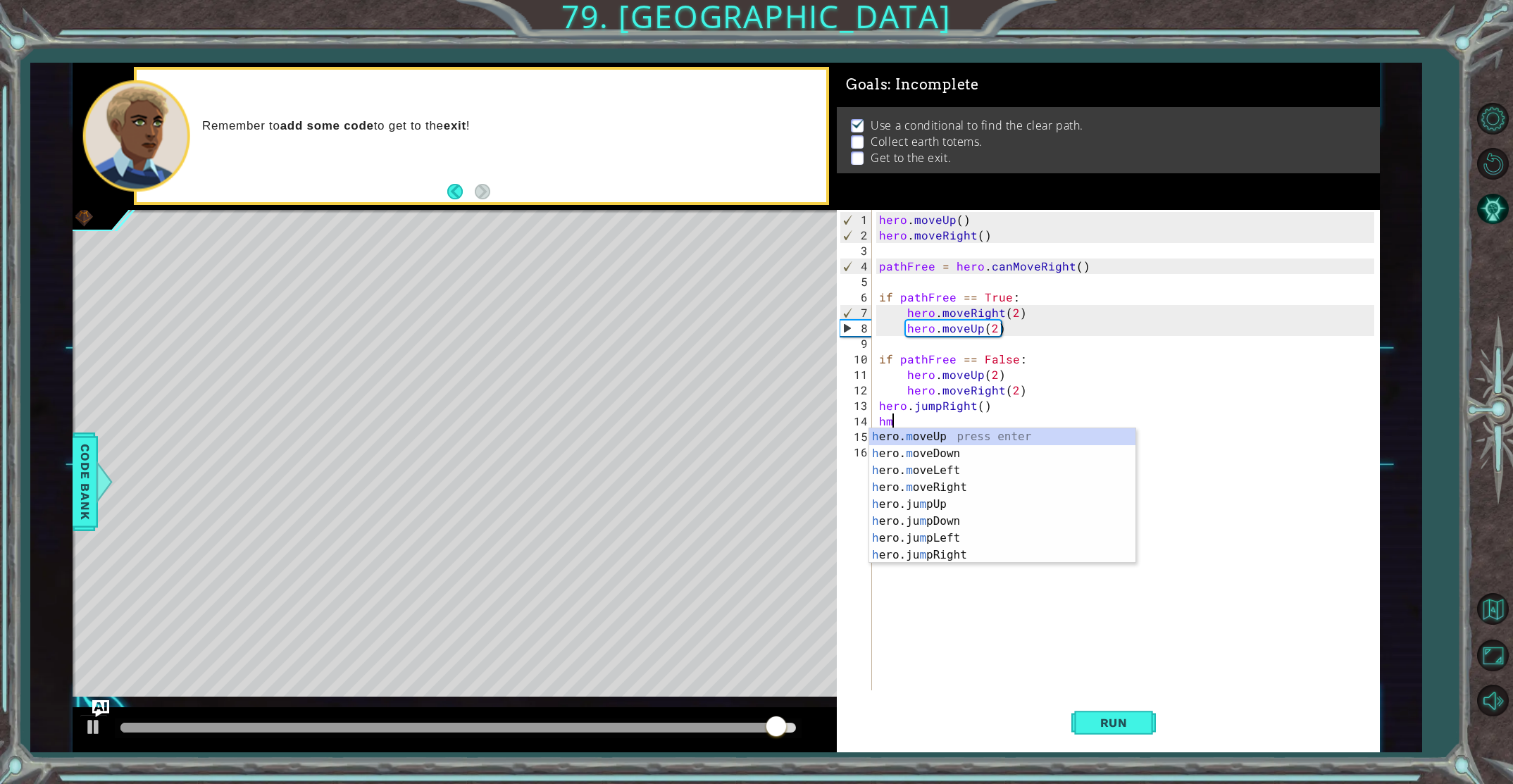
scroll to position [0, 1]
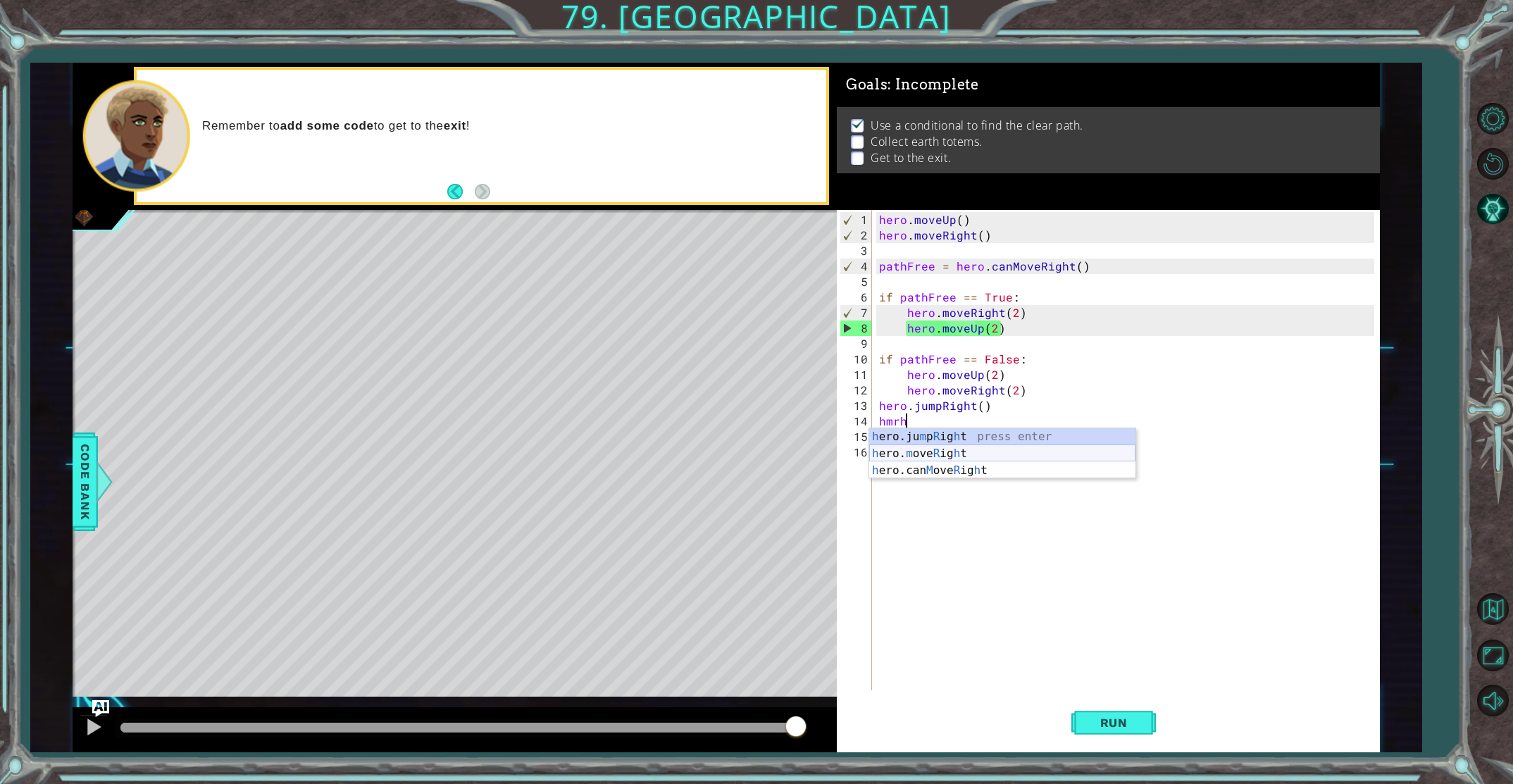
click at [943, 454] on div "h ero.ju m p R ig h t press enter h ero. m ove R ig h t press enter h ero.can M…" at bounding box center [1002, 470] width 266 height 84
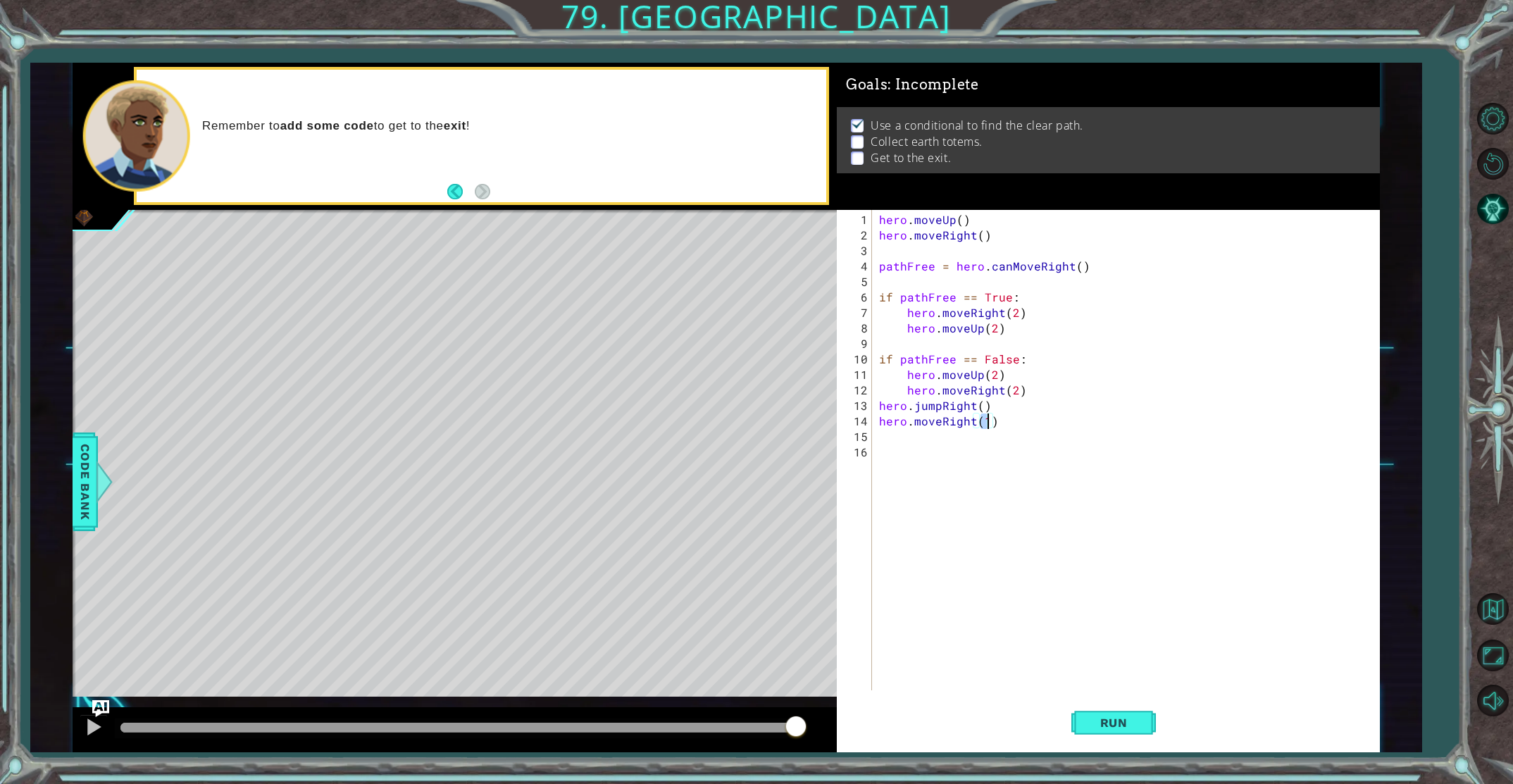
type textarea "hero.moveRight()"
click at [961, 446] on div "hero . moveUp ( ) hero . moveRight ( ) pathFree = hero . canMoveRight ( ) if pa…" at bounding box center [1129, 467] width 506 height 511
click at [949, 434] on div "hero . moveUp ( ) hero . moveRight ( ) pathFree = hero . canMoveRight ( ) if pa…" at bounding box center [1129, 467] width 506 height 511
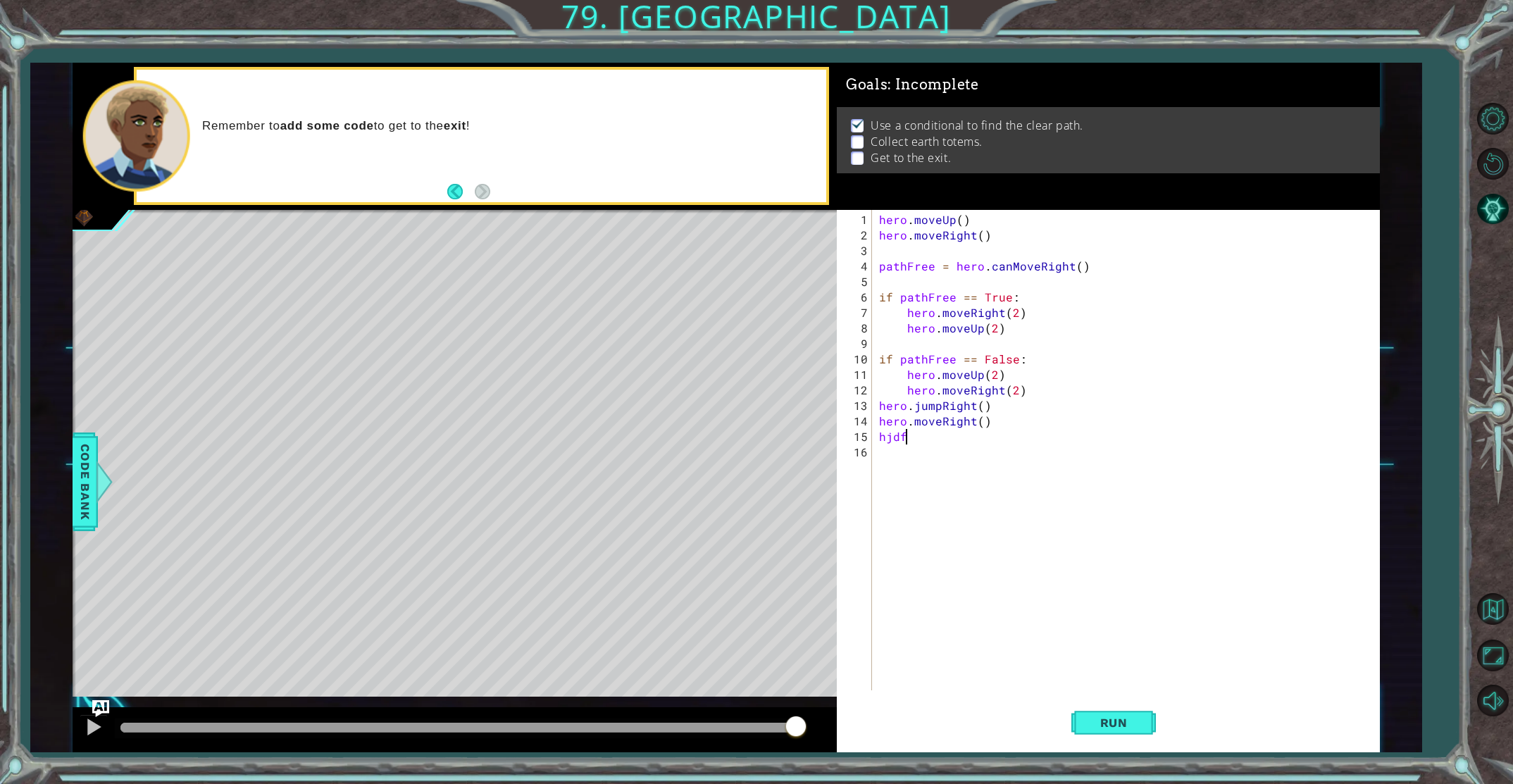
type textarea "hjd"
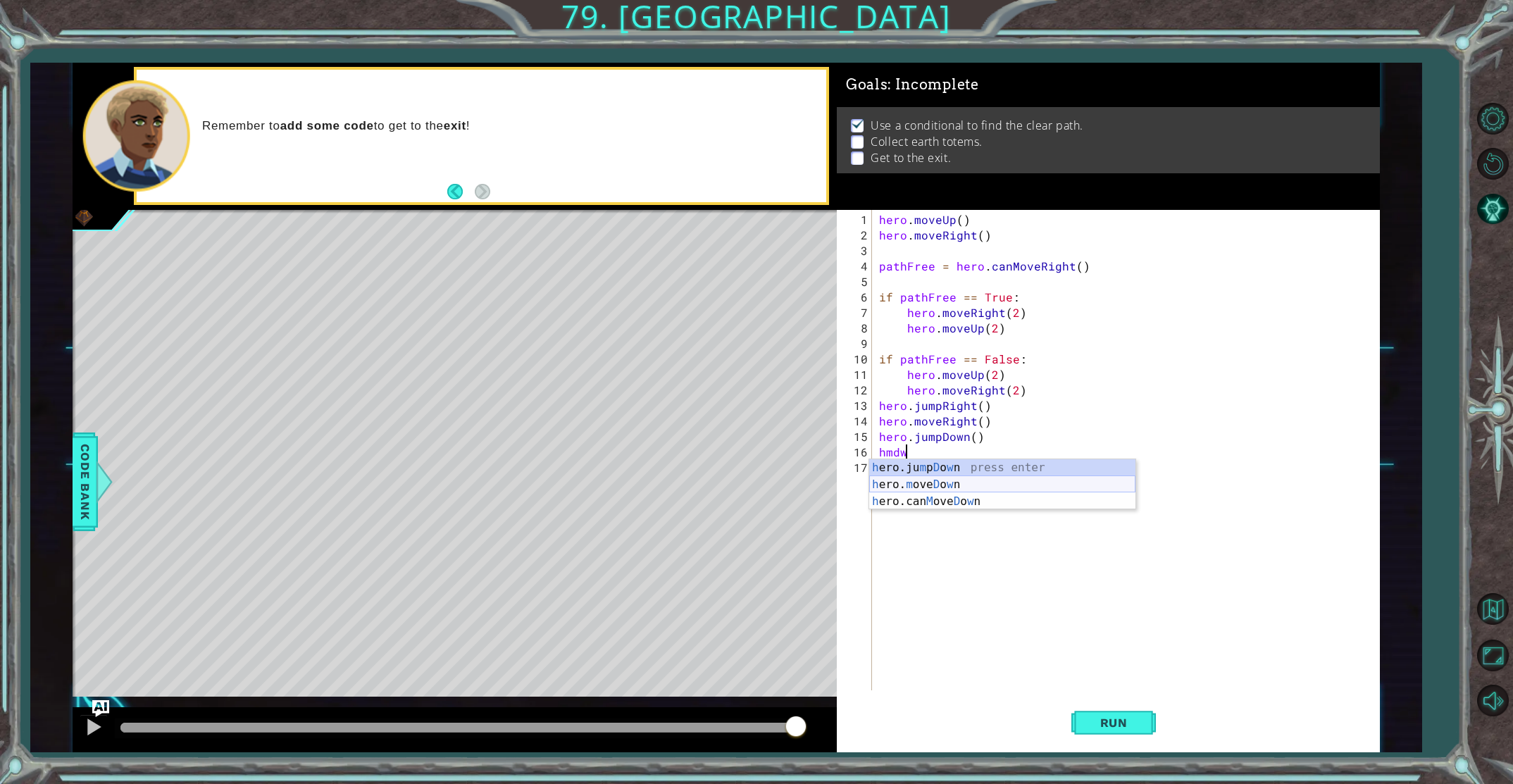
click at [955, 480] on div "h ero.ju m p D o w n press enter h ero. m ove D o w n press enter h ero.can M o…" at bounding box center [1002, 502] width 266 height 84
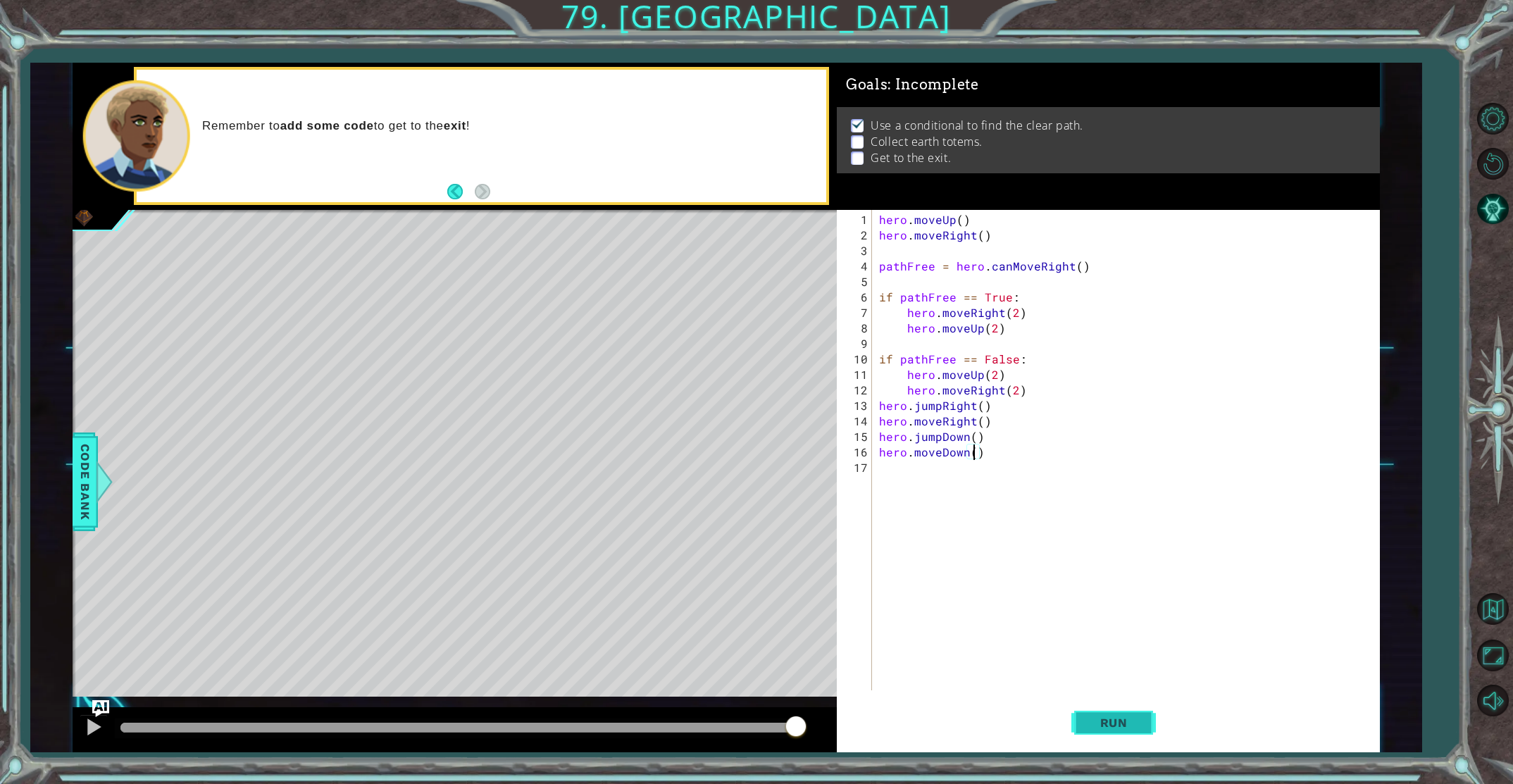
type textarea "hero.moveDown()"
click at [1102, 708] on button "Run" at bounding box center [1113, 722] width 84 height 55
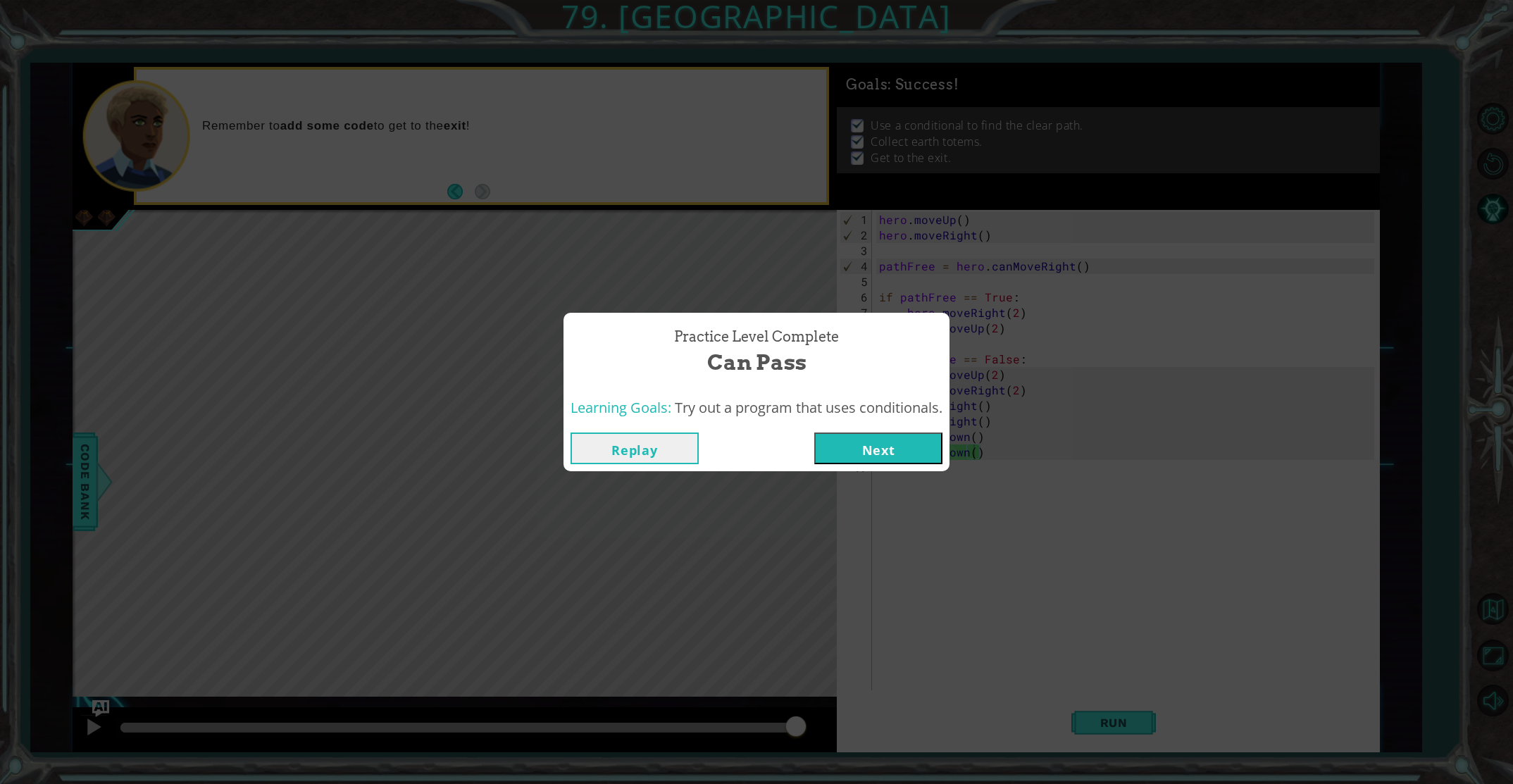
click at [886, 456] on button "Next" at bounding box center [879, 448] width 128 height 32
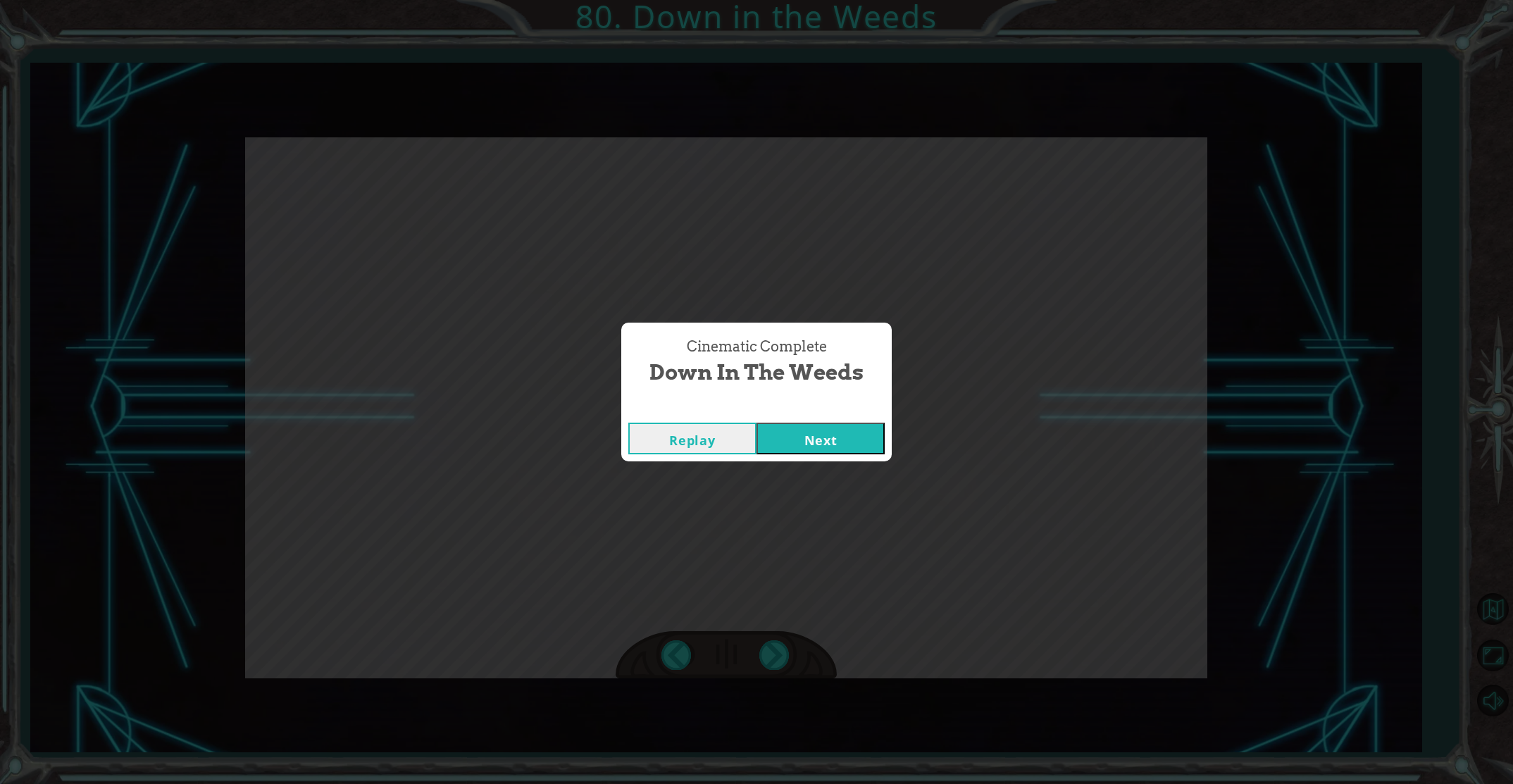
click at [780, 441] on button "Next" at bounding box center [821, 438] width 128 height 32
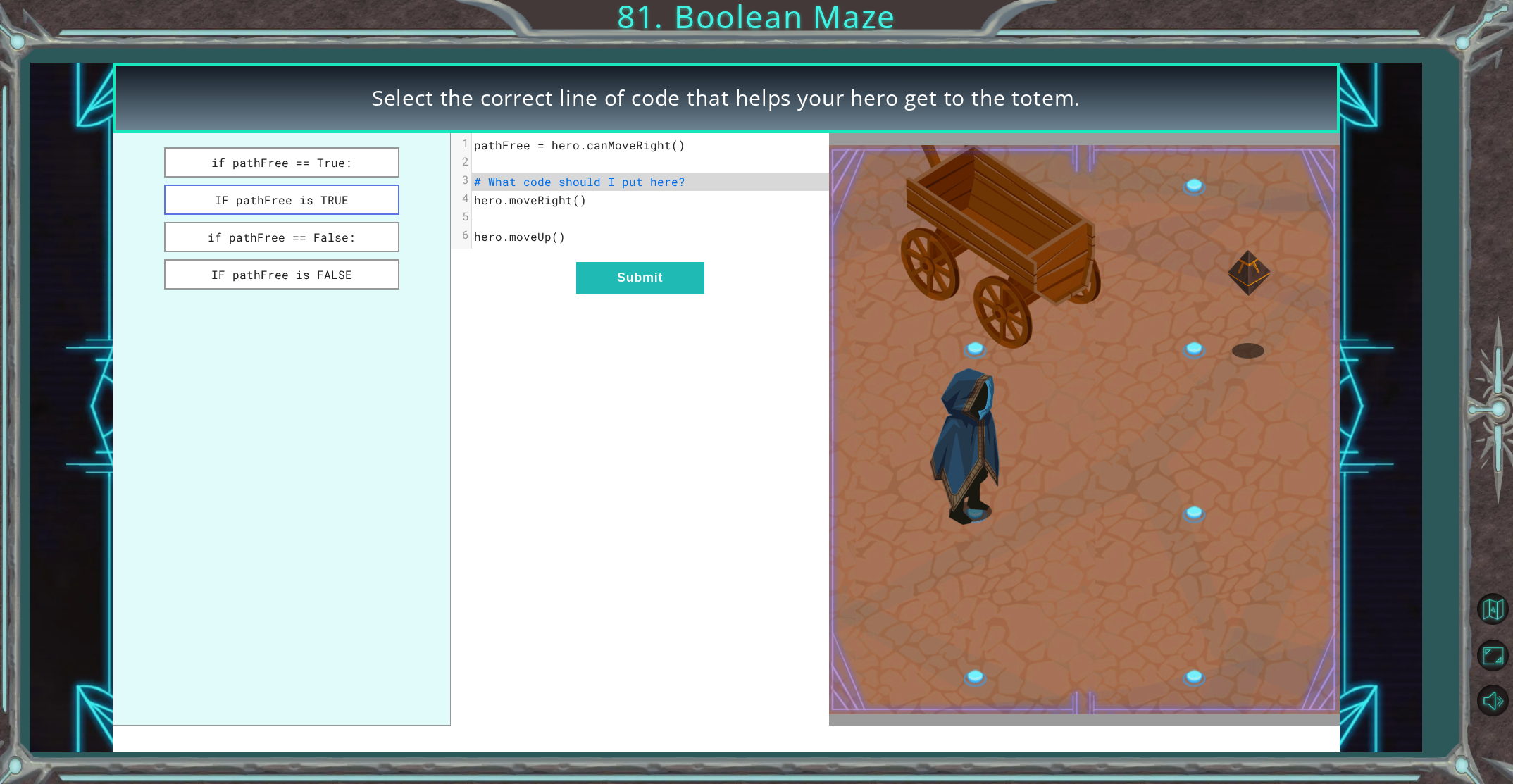
click at [325, 198] on button "IF pathFree is TRUE" at bounding box center [282, 200] width 236 height 30
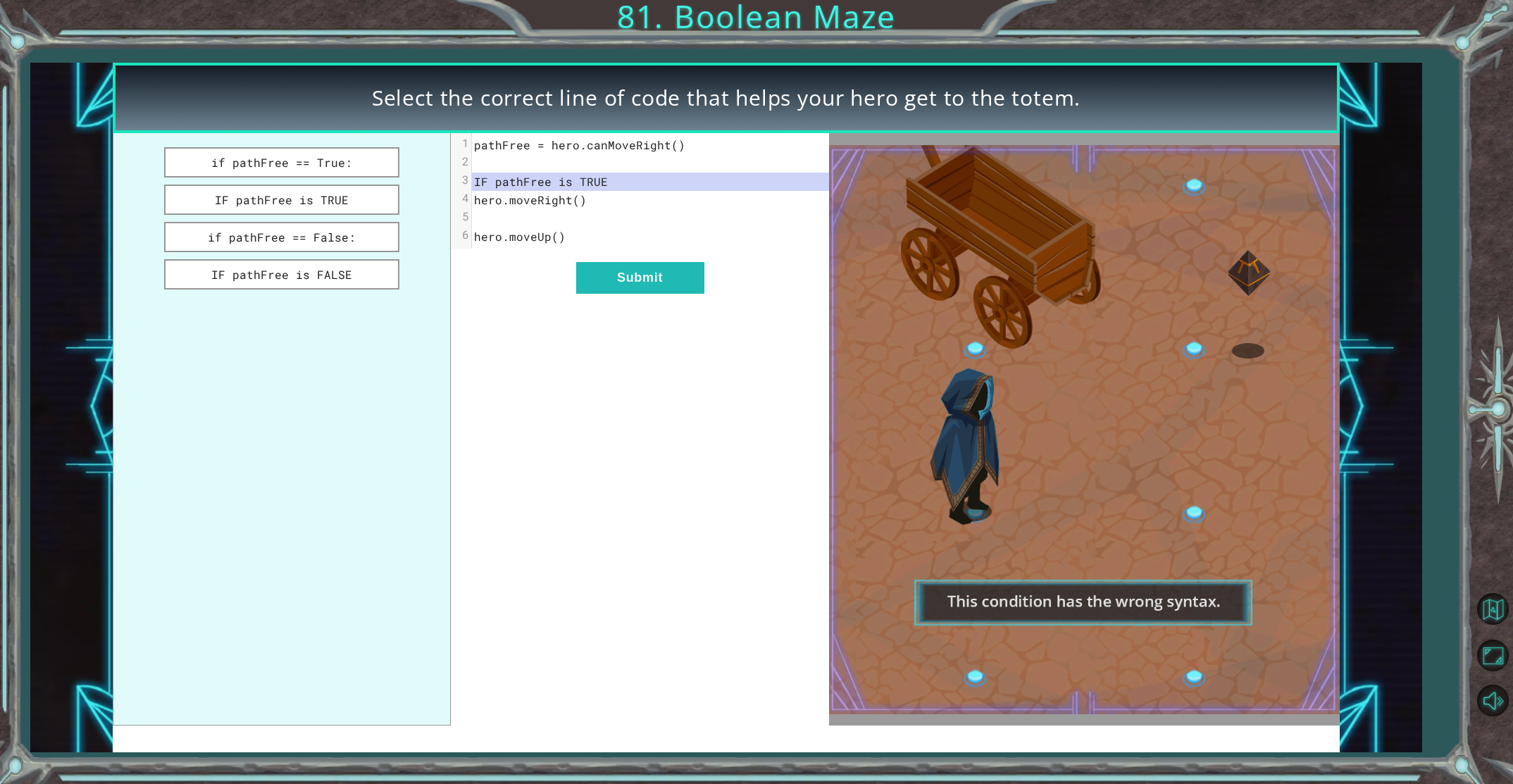
click at [594, 257] on div "xxxxxxxxxx 6 1 pathFree = hero.canMoveRight() 2 ​ 3 IF pathFree is TRUE 4 hero.…" at bounding box center [641, 429] width 379 height 592
click at [615, 286] on button "Submit" at bounding box center [640, 278] width 128 height 32
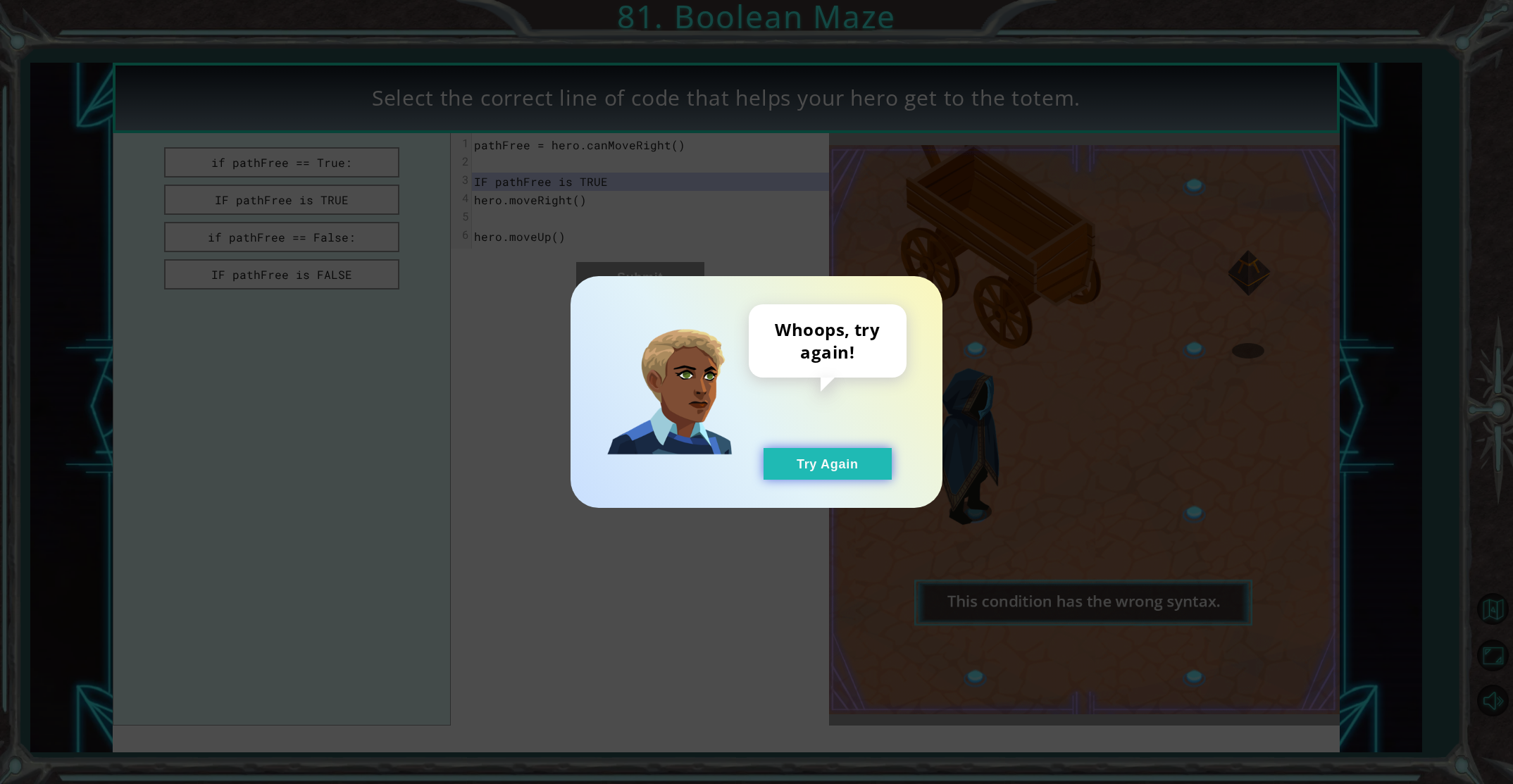
click at [807, 470] on button "Try Again" at bounding box center [828, 463] width 128 height 32
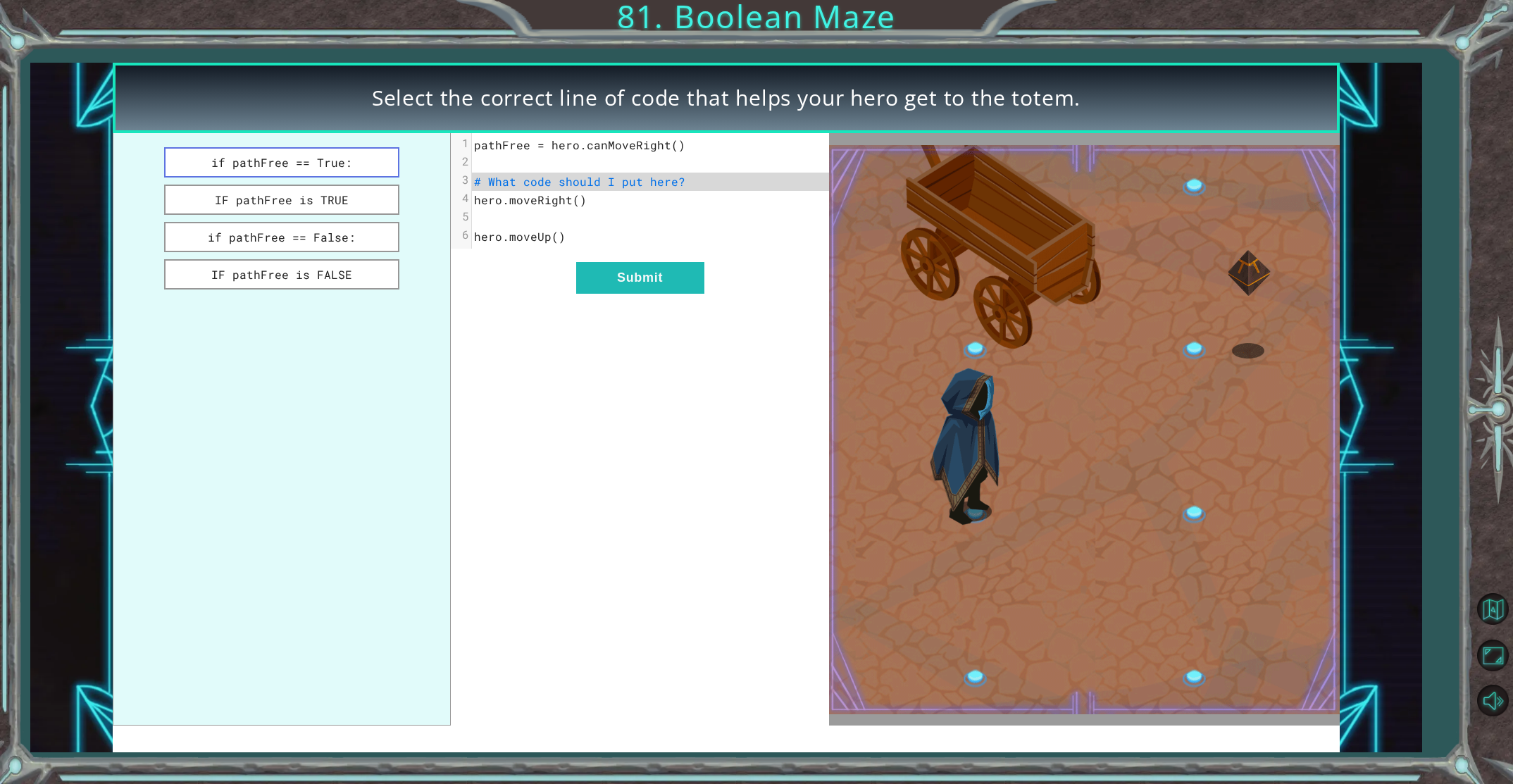
drag, startPoint x: 341, startPoint y: 159, endPoint x: 350, endPoint y: 160, distance: 9.1
click at [342, 159] on button "if pathFree == True:" at bounding box center [282, 162] width 236 height 30
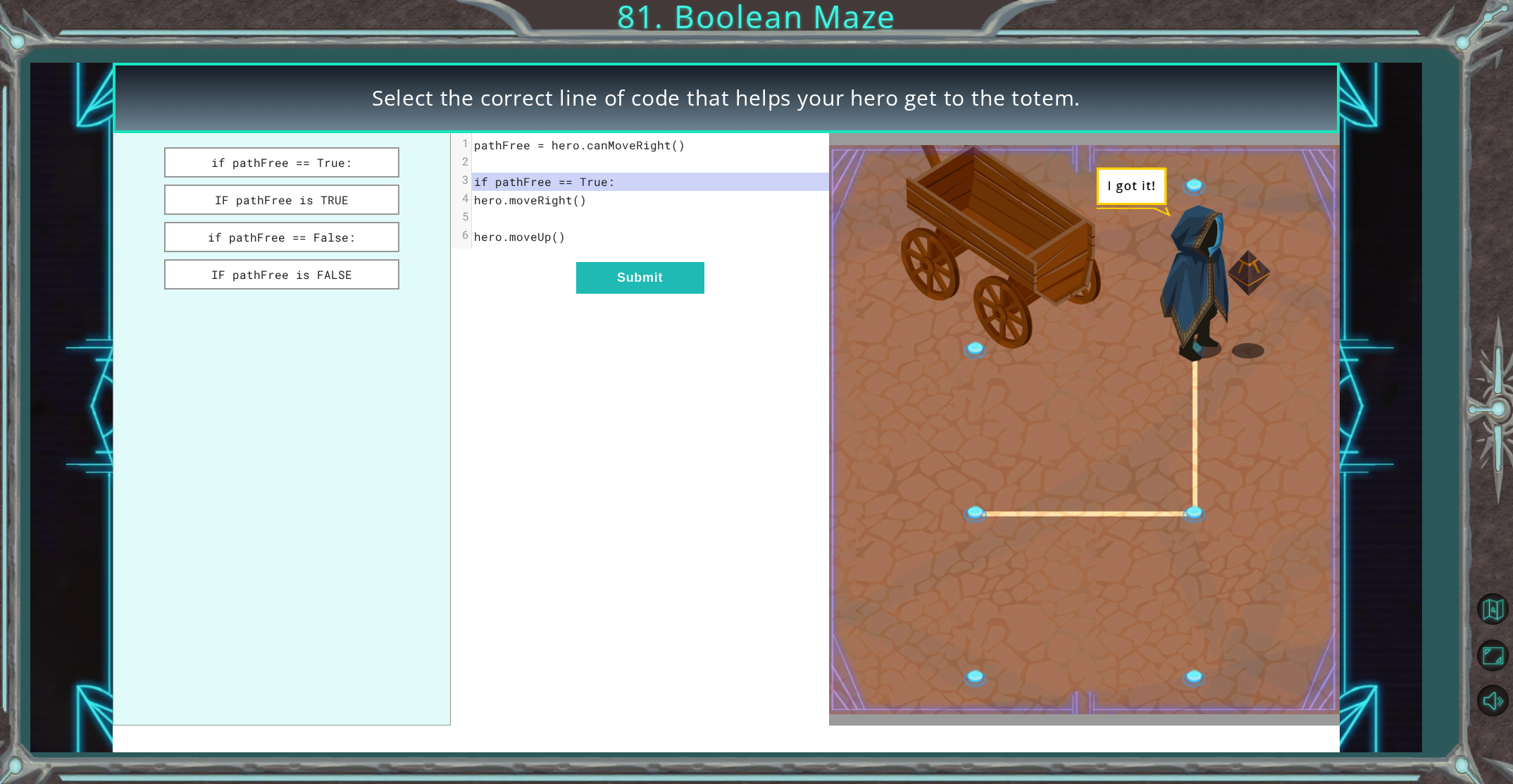
click at [682, 260] on div "xxxxxxxxxx 6 1 pathFree = hero.canMoveRight() 2 ​ 3 if pathFree == True: 4 hero…" at bounding box center [641, 429] width 379 height 592
click at [673, 271] on button "Submit" at bounding box center [640, 278] width 128 height 32
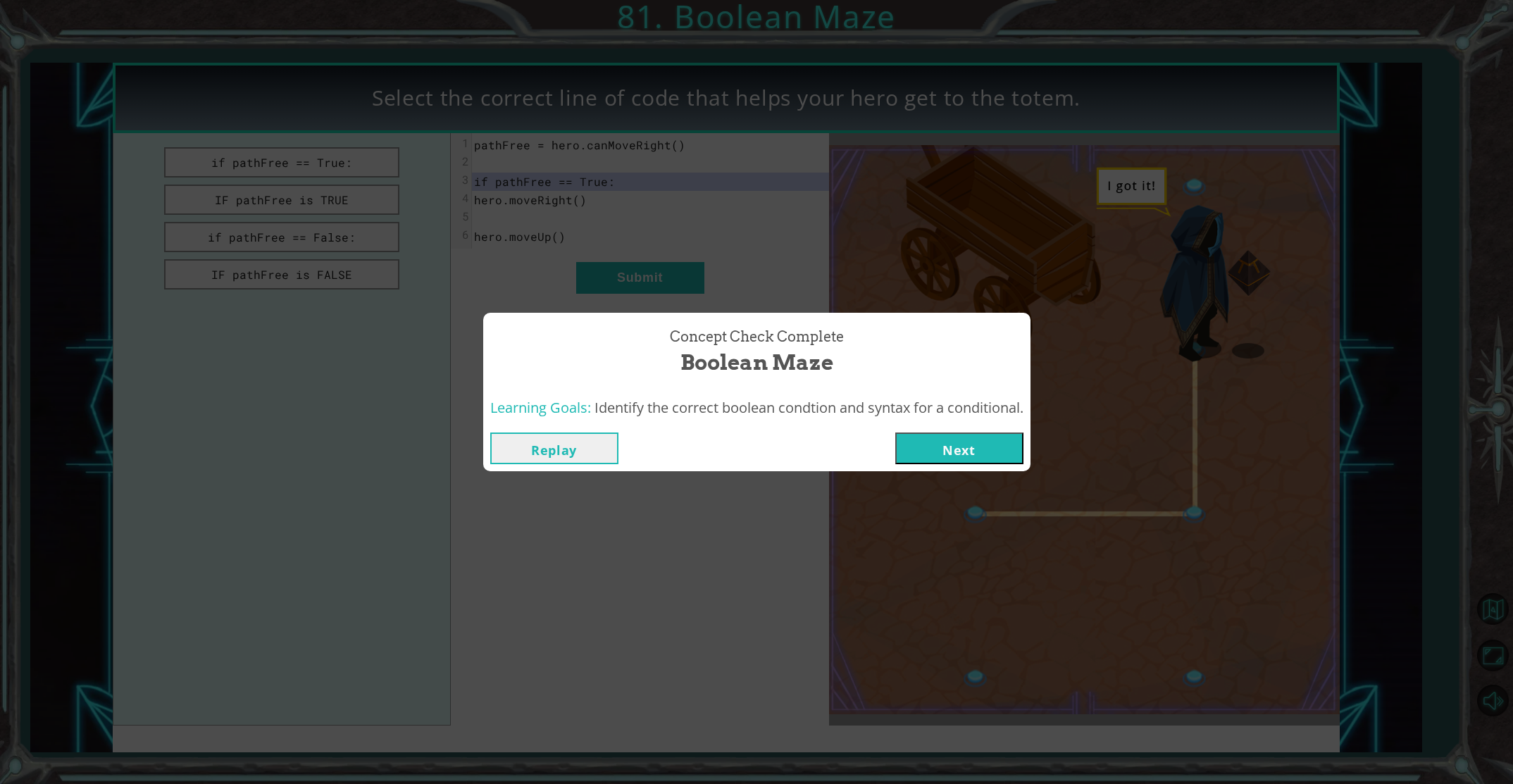
click at [962, 459] on button "Next" at bounding box center [959, 448] width 128 height 32
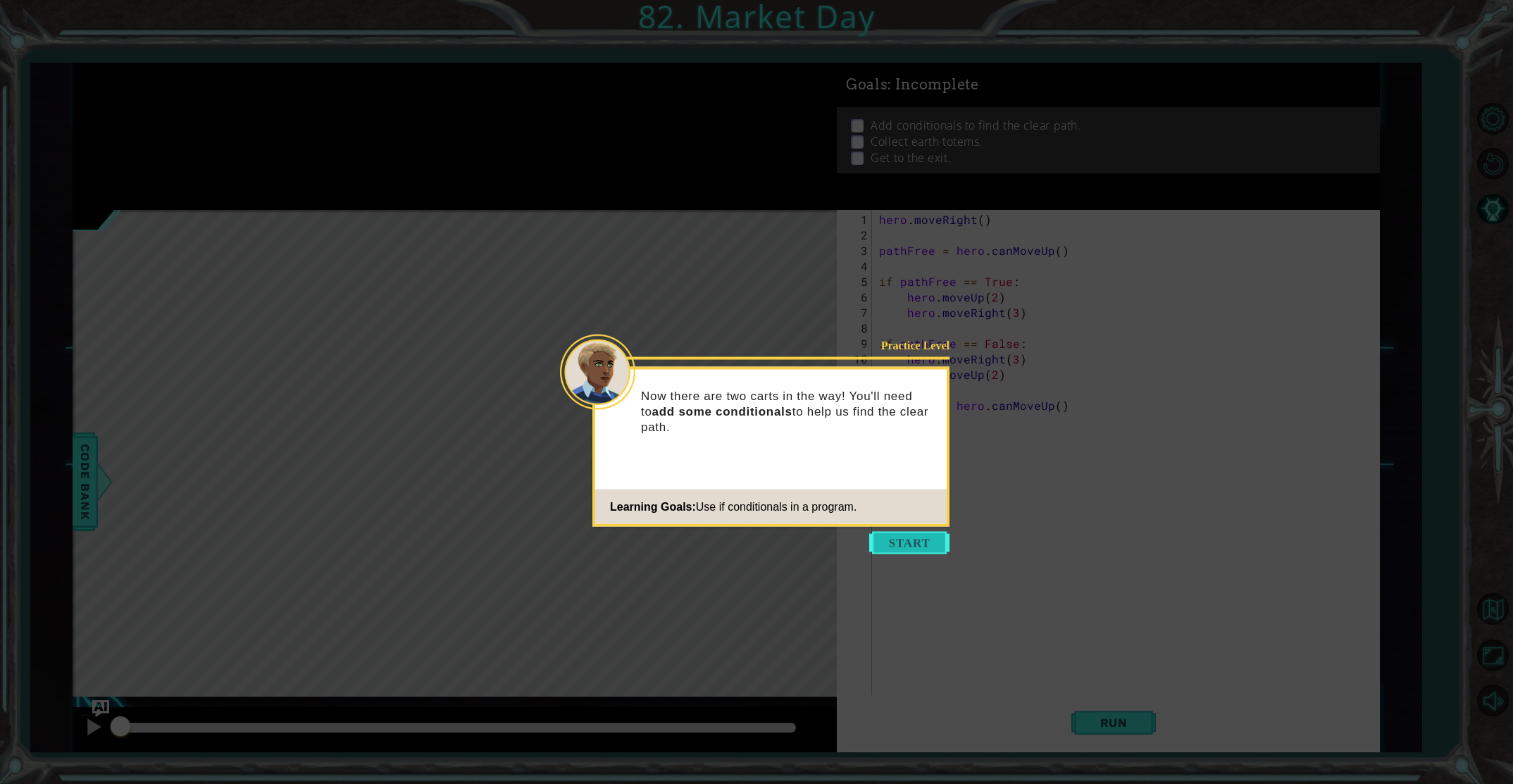
click at [896, 547] on button "Start" at bounding box center [909, 543] width 80 height 23
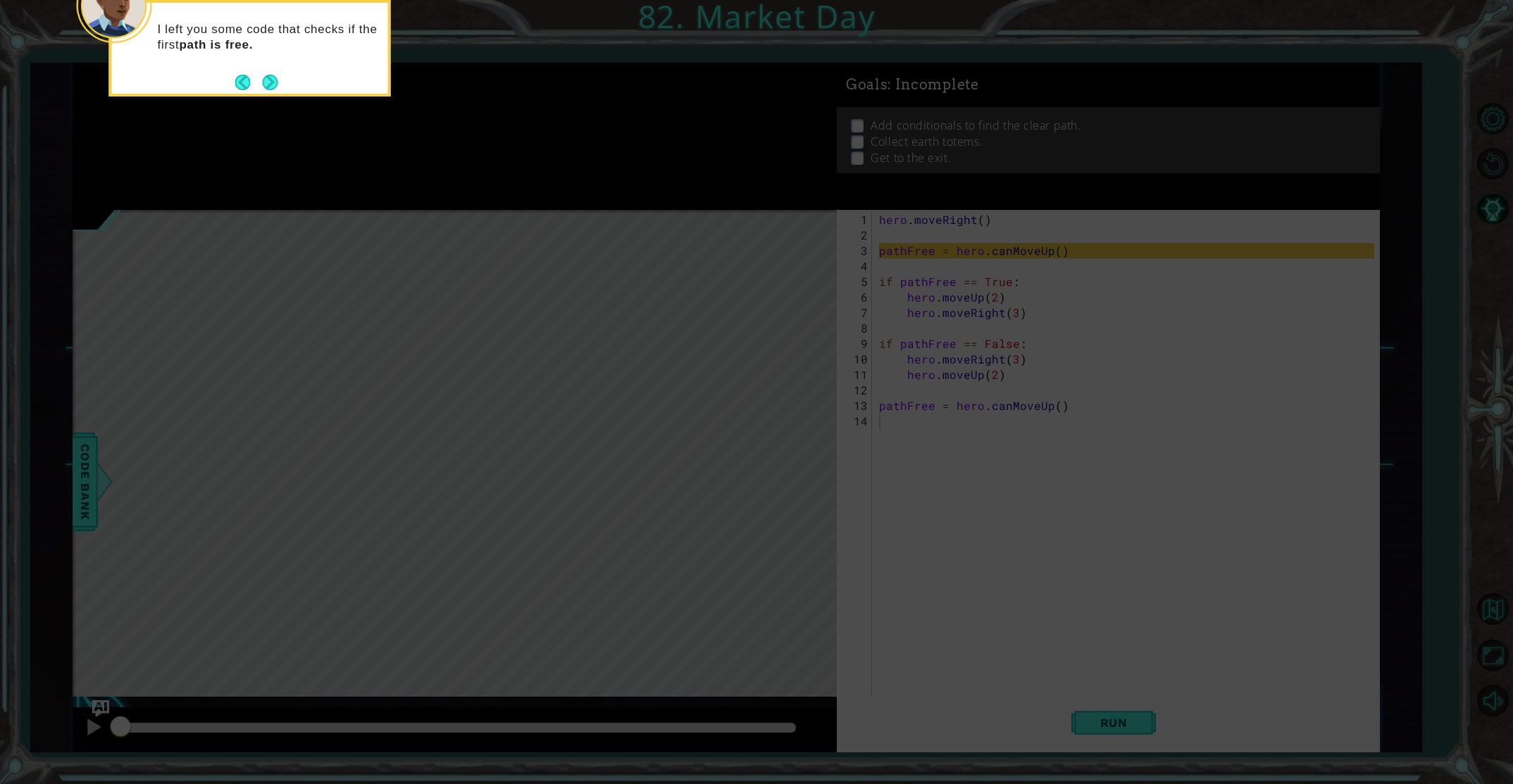
click at [1028, 605] on icon at bounding box center [756, 117] width 1513 height 1333
click at [266, 81] on button "Next" at bounding box center [270, 82] width 22 height 22
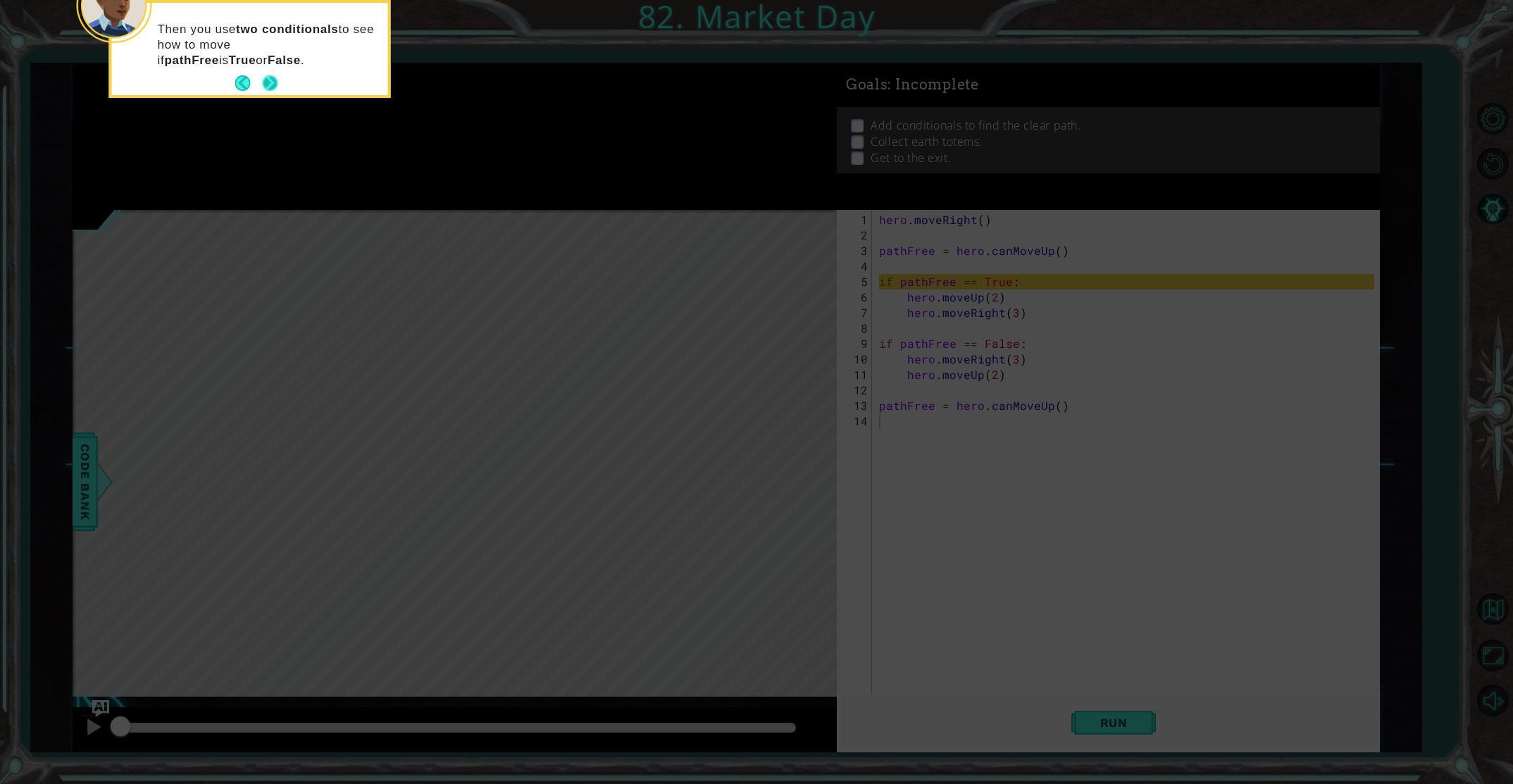
click at [272, 82] on button "Next" at bounding box center [270, 83] width 16 height 16
click at [272, 82] on button "Next" at bounding box center [269, 82] width 18 height 18
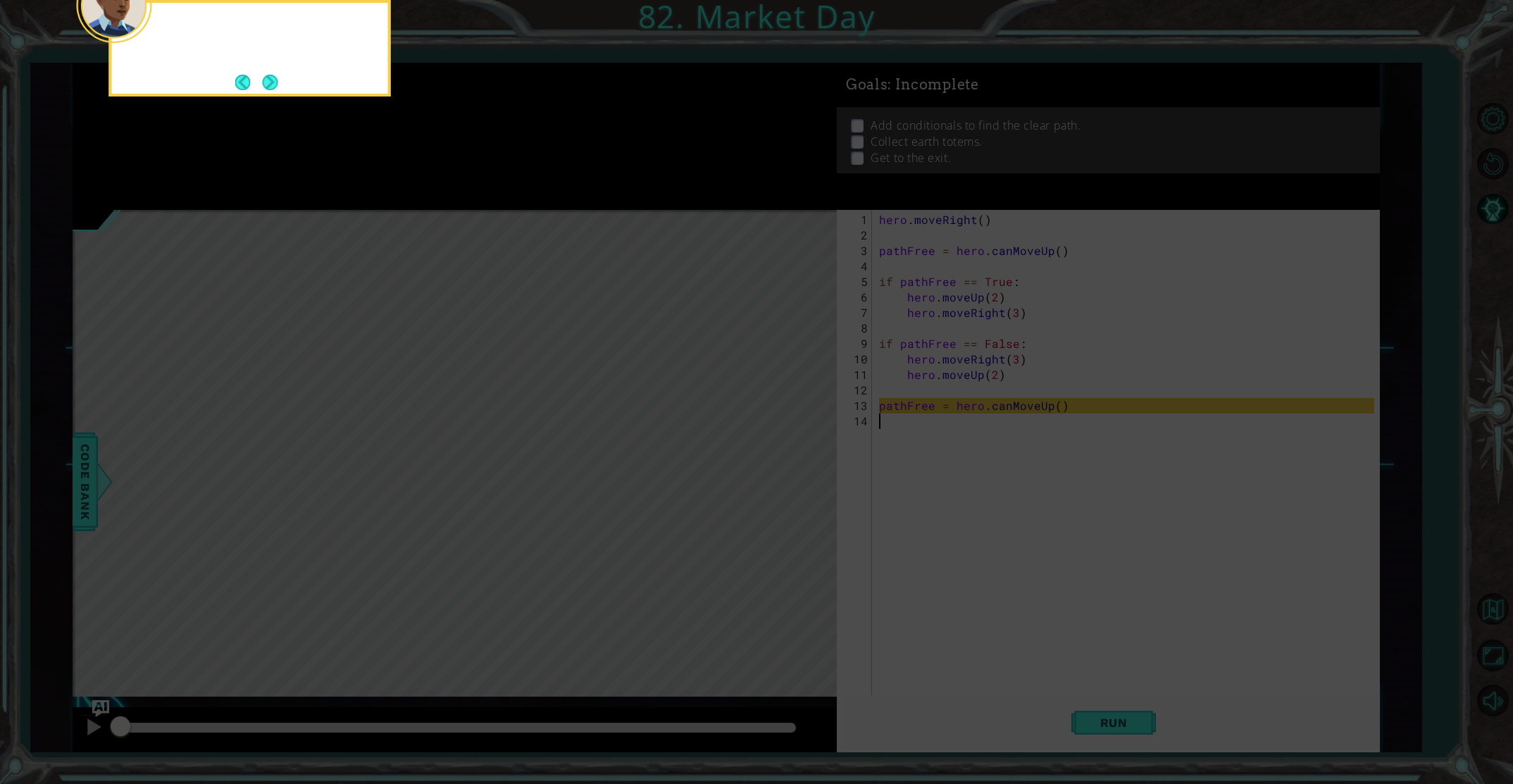
click at [272, 82] on button "Next" at bounding box center [270, 82] width 19 height 19
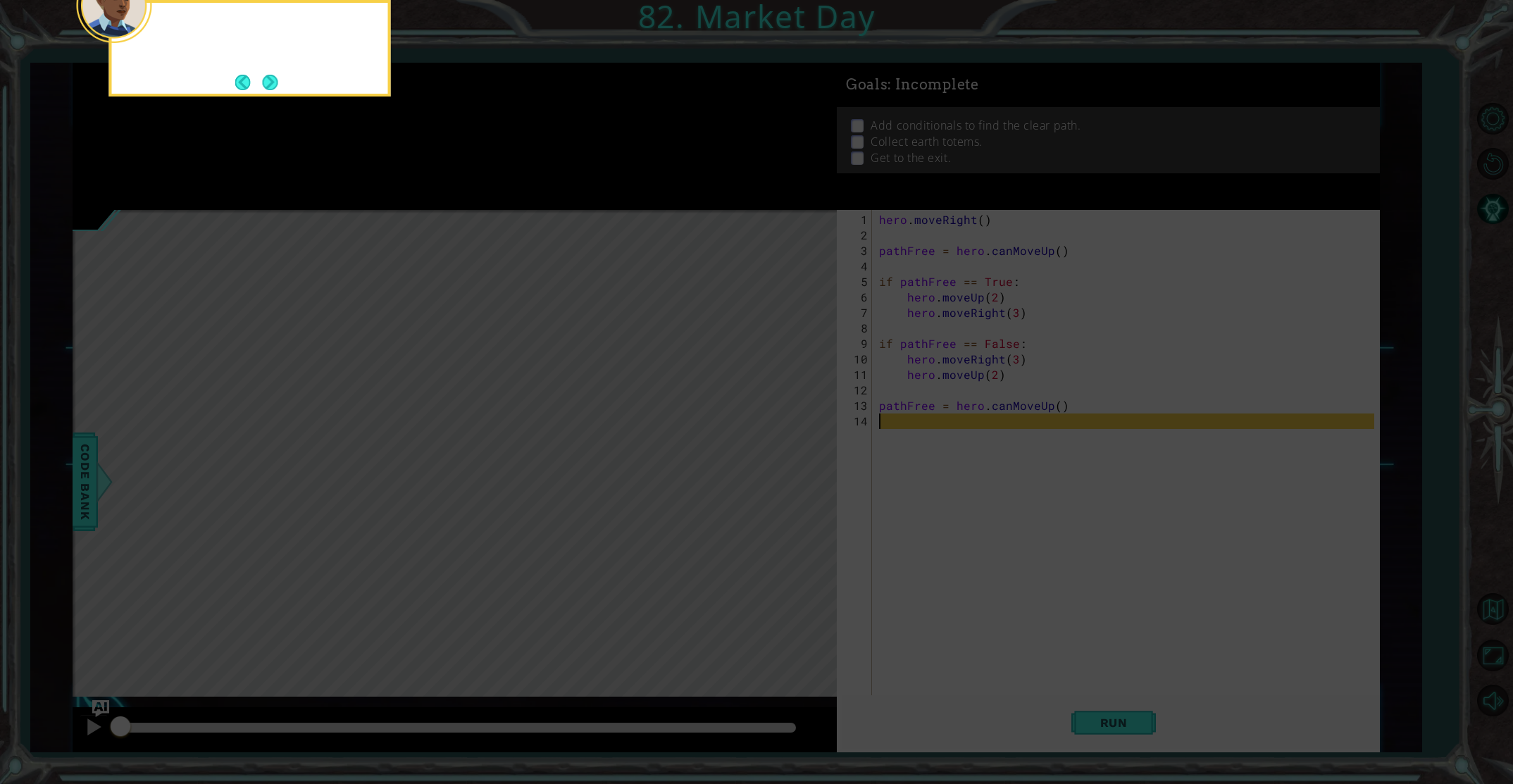
click at [272, 82] on button "Next" at bounding box center [270, 82] width 18 height 18
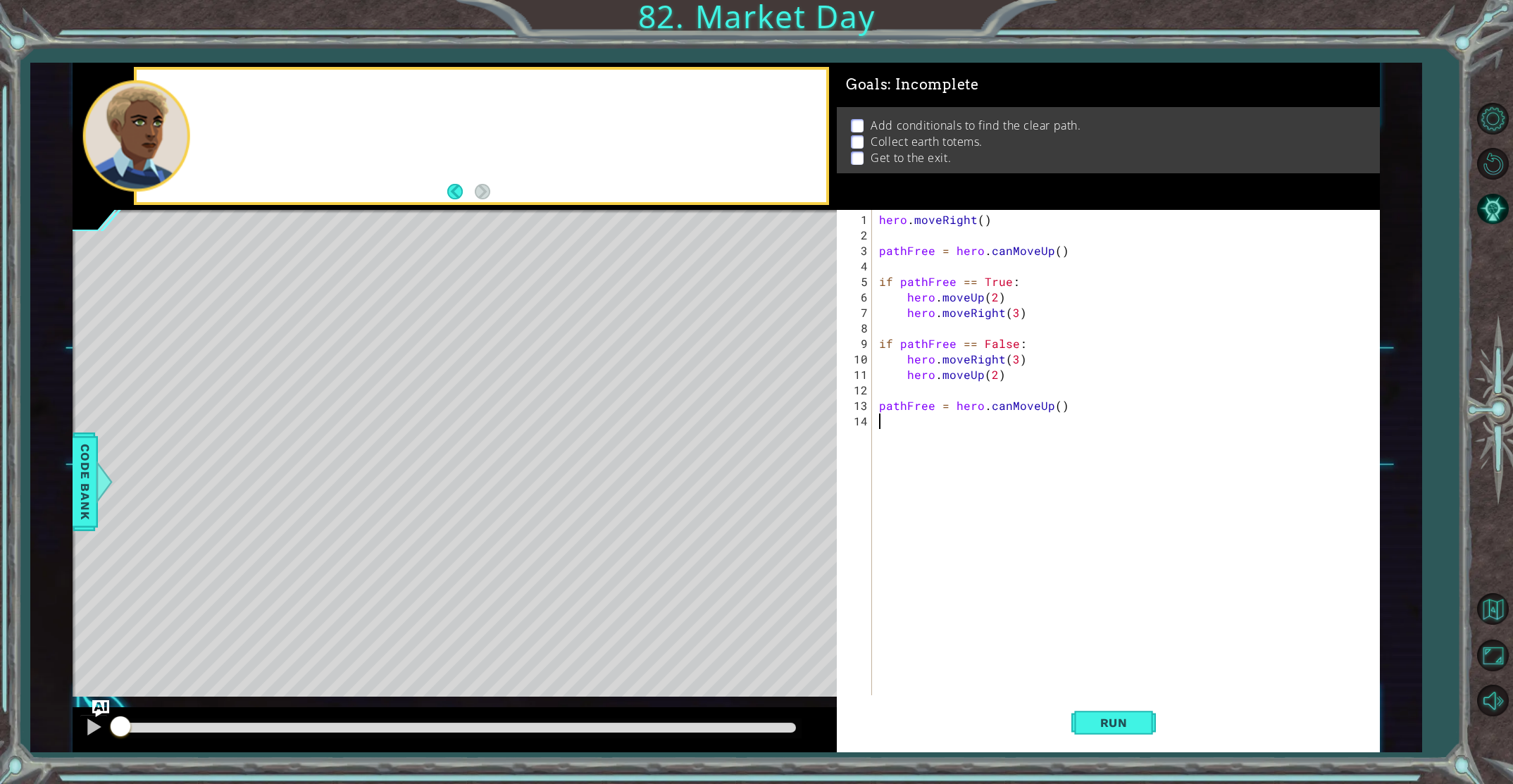
click at [272, 82] on div at bounding box center [481, 136] width 690 height 133
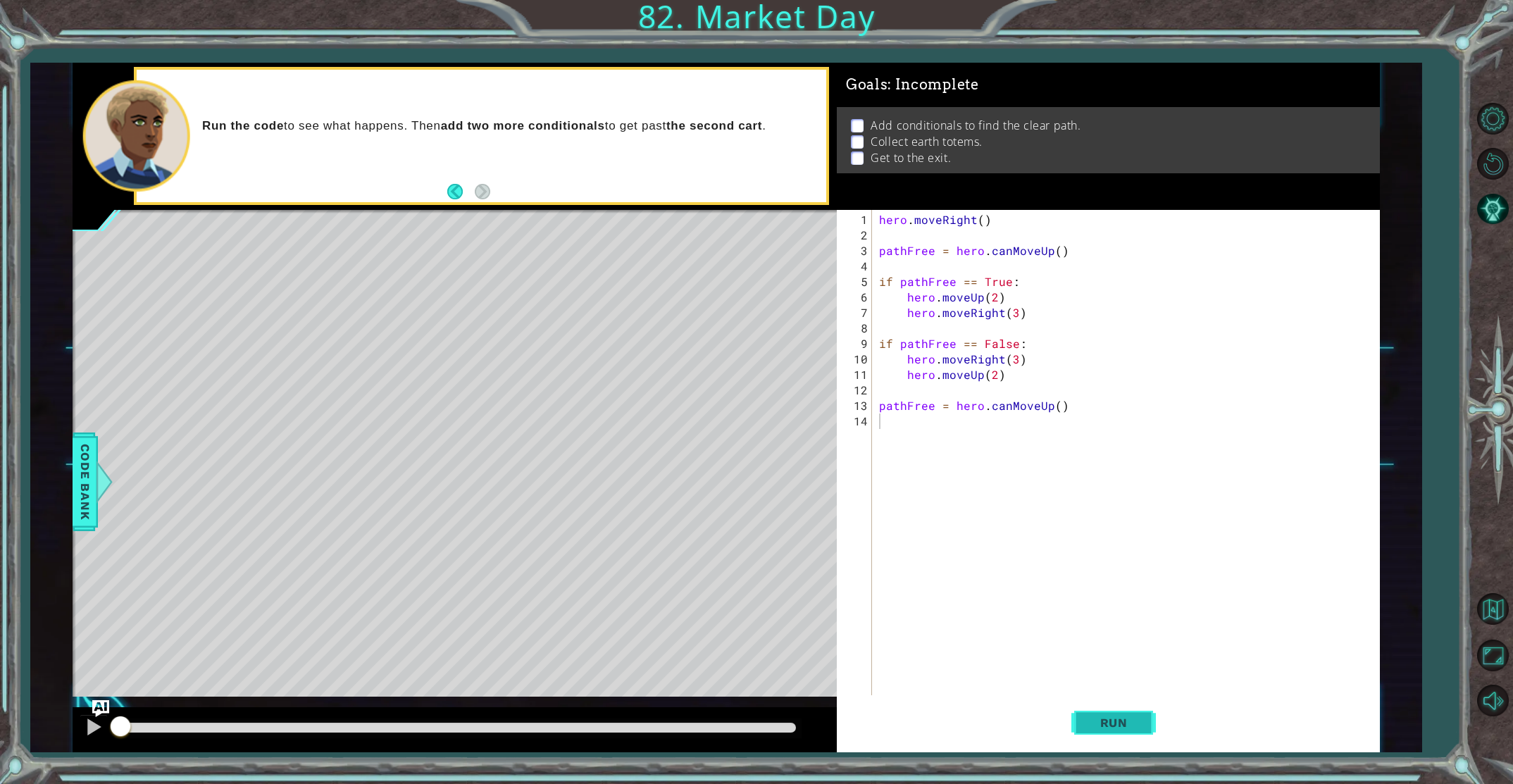
click at [1113, 721] on span "Run" at bounding box center [1113, 722] width 55 height 14
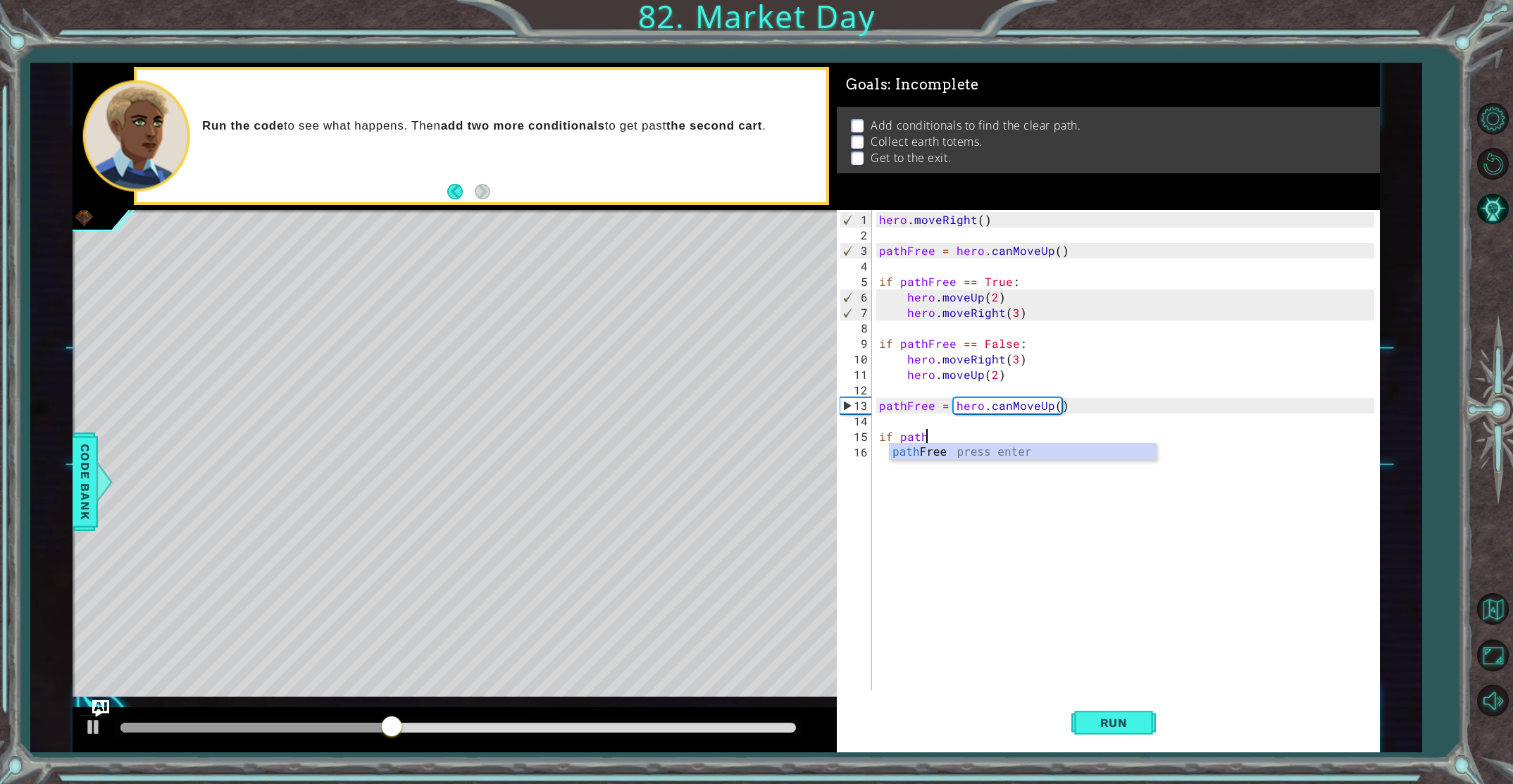
scroll to position [0, 2]
type textarea "if pathFree = ="
click at [996, 438] on div "hero . moveRight ( ) pathFree = hero . canMoveUp ( ) if pathFree == True : hero…" at bounding box center [1129, 467] width 506 height 511
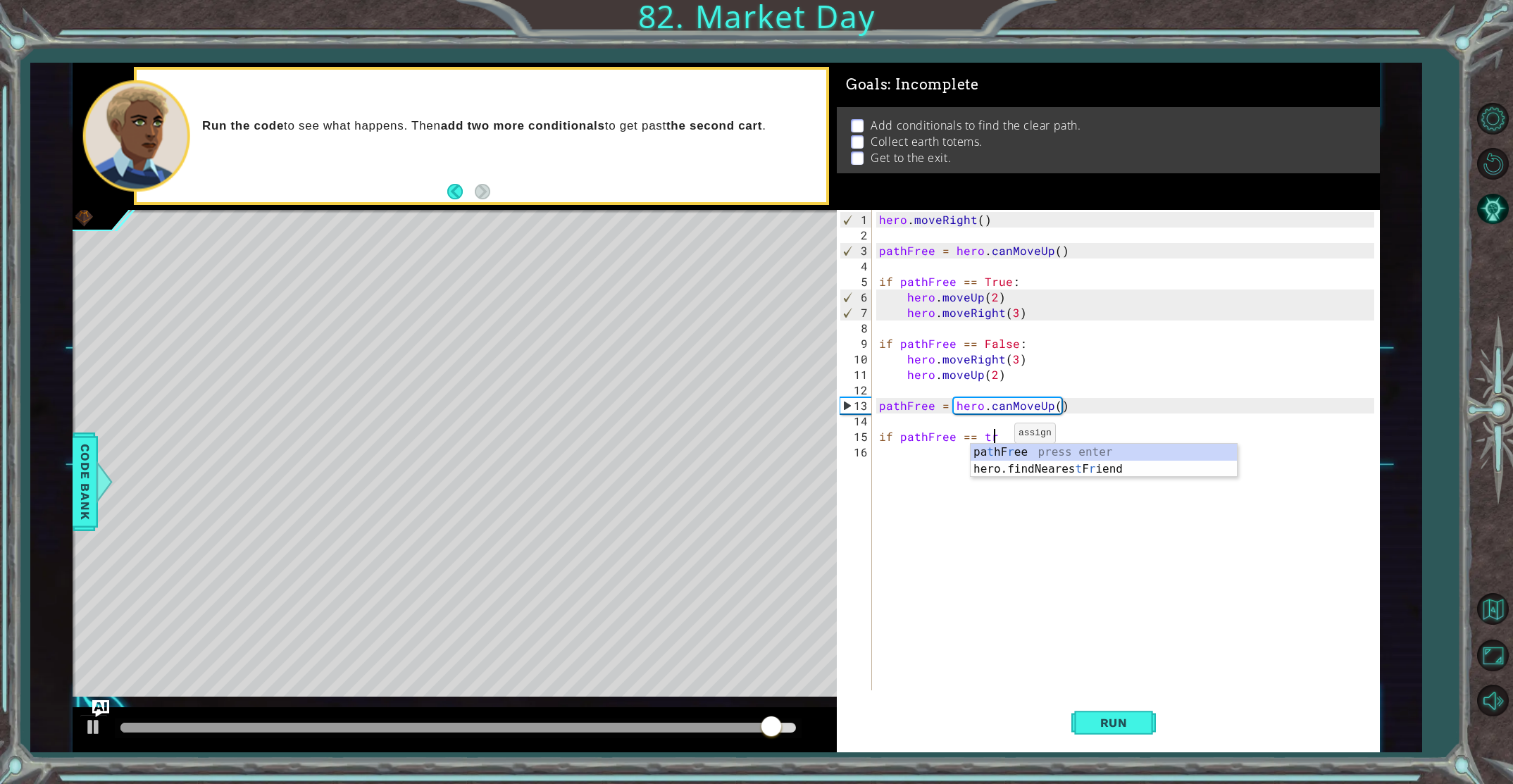
scroll to position [0, 5]
type textarea "if pathFree == true"
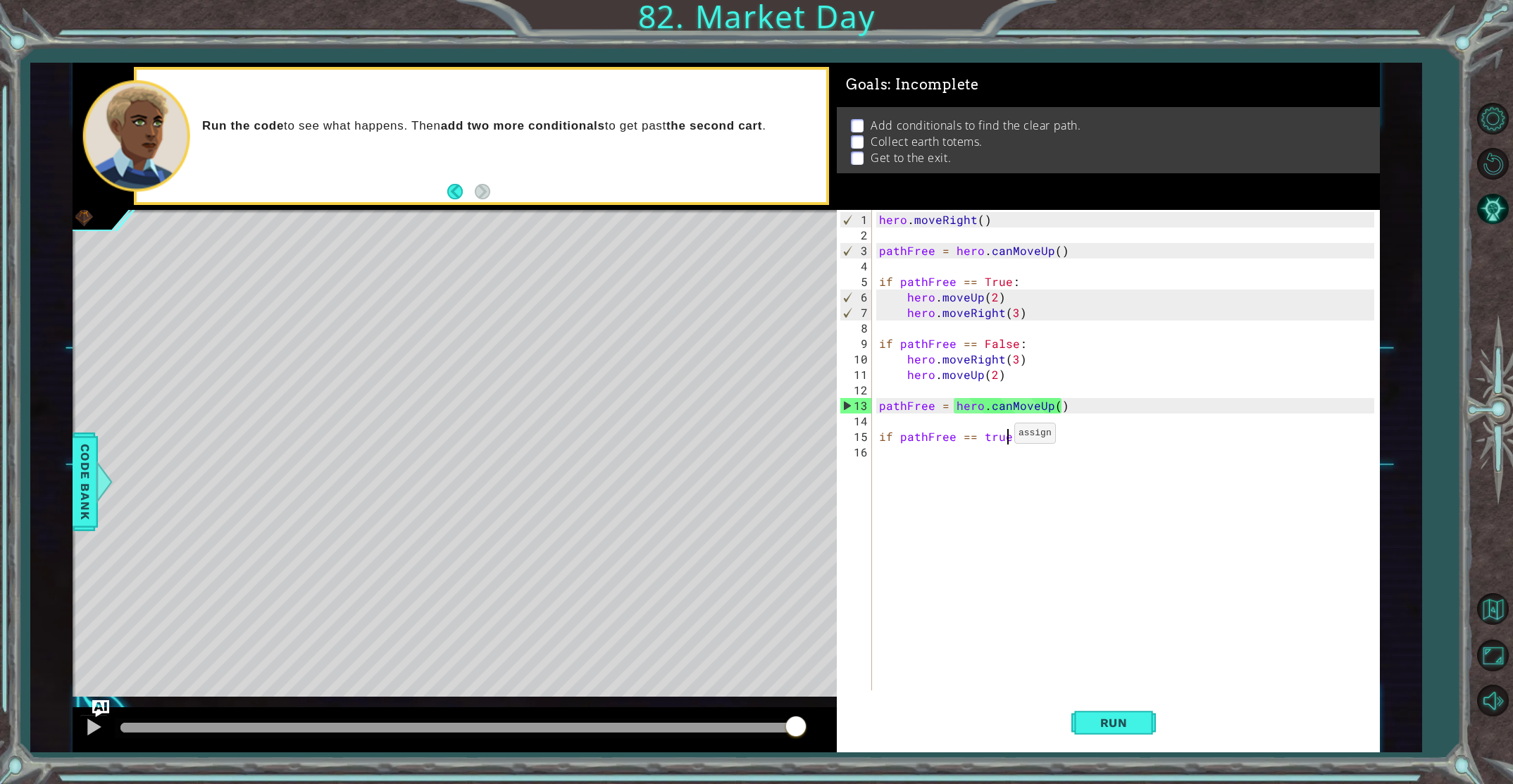
scroll to position [0, 7]
click at [961, 456] on div "hero . moveRight ( ) pathFree = hero . canMoveUp ( ) if pathFree == True : hero…" at bounding box center [1129, 467] width 506 height 511
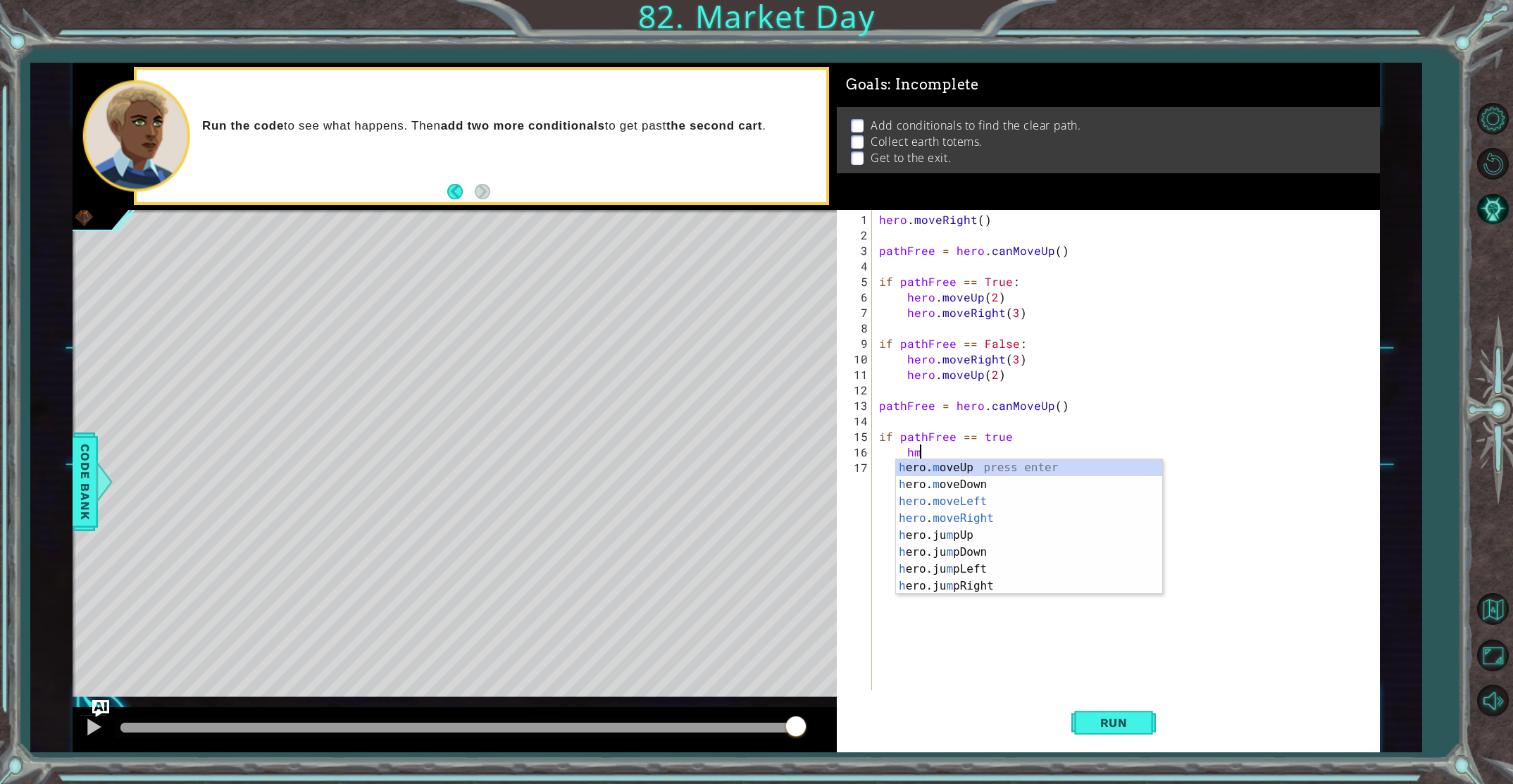
scroll to position [0, 2]
click at [961, 481] on div "h ero.ju m p U p press enter h ero. m ove U p press enter h ero.can M ove U p p…" at bounding box center [1028, 502] width 266 height 84
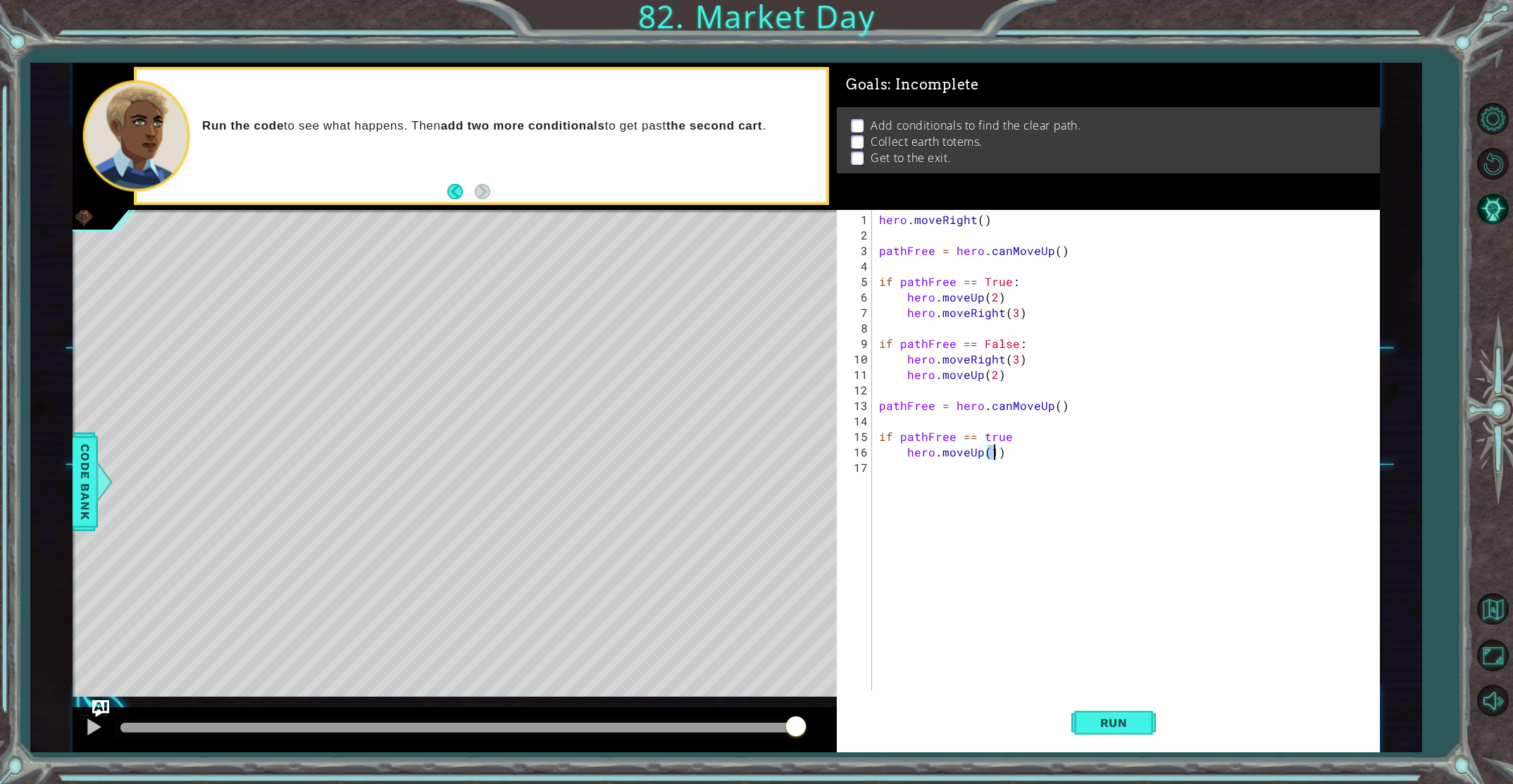
type textarea "hero.moveUp(2)"
click at [943, 470] on div "hero . moveRight ( ) pathFree = hero . canMoveUp ( ) if pathFree == True : hero…" at bounding box center [1129, 467] width 506 height 511
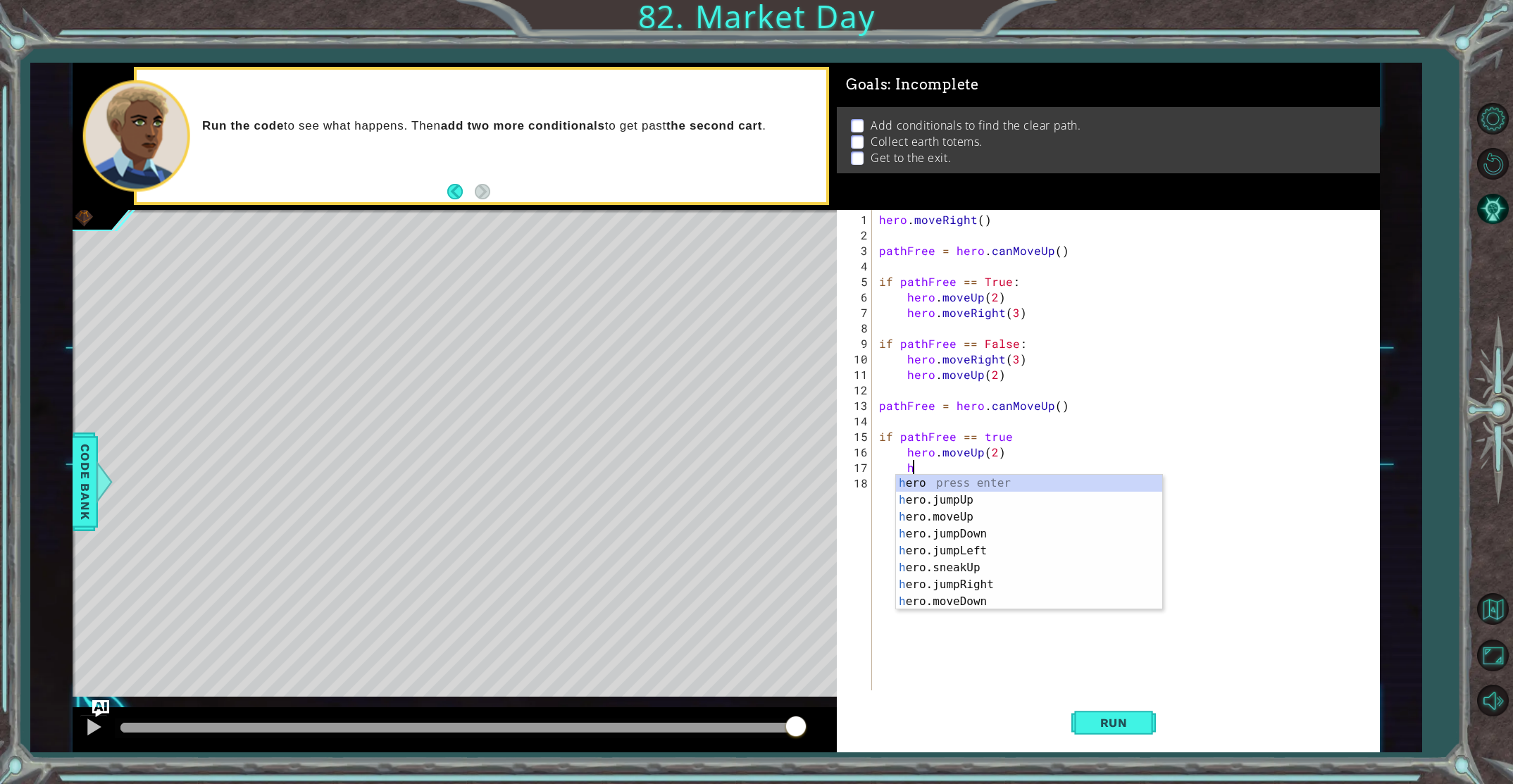
scroll to position [0, 2]
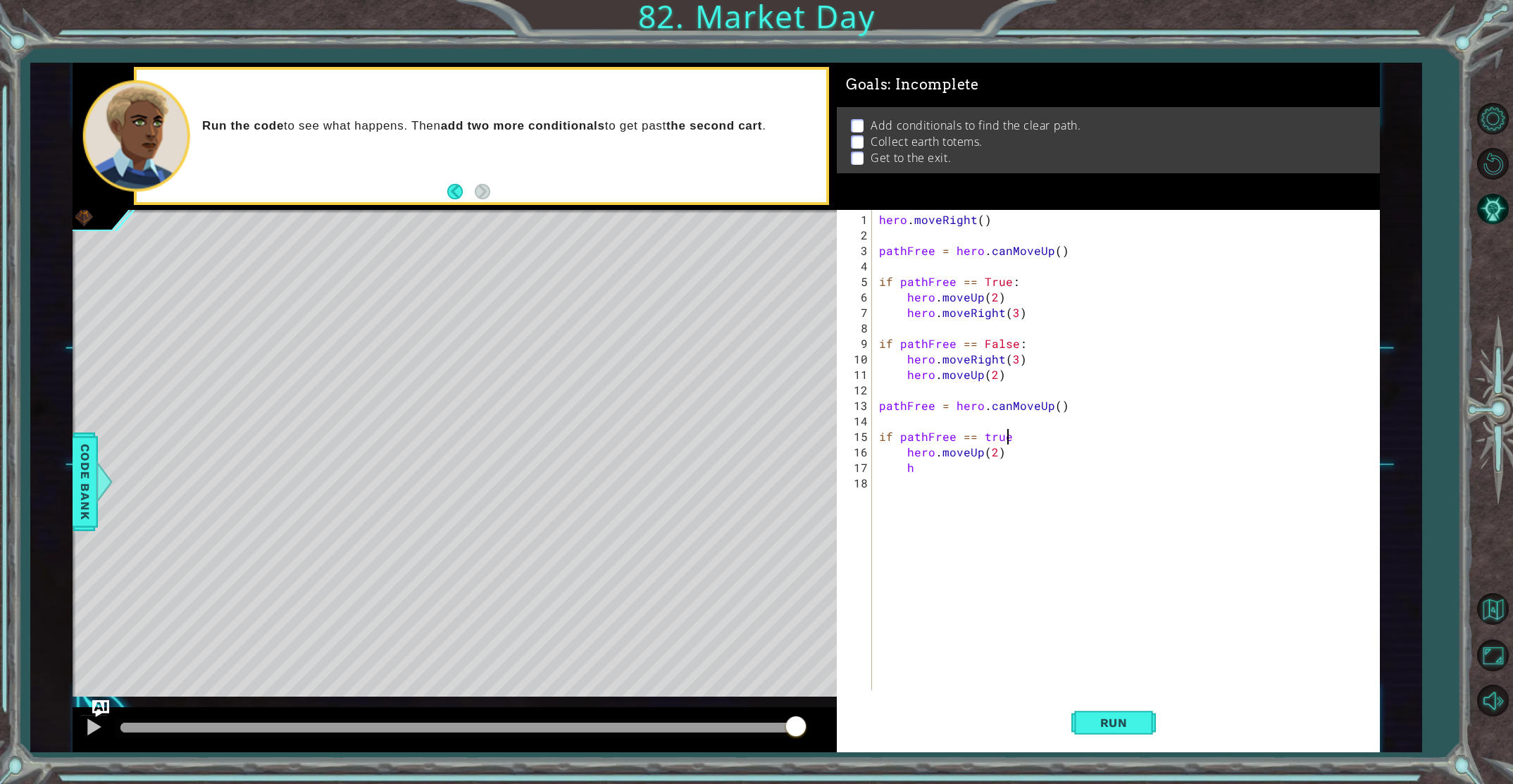
click at [1025, 435] on div "hero . moveRight ( ) pathFree = hero . canMoveUp ( ) if pathFree == True : hero…" at bounding box center [1129, 467] width 506 height 511
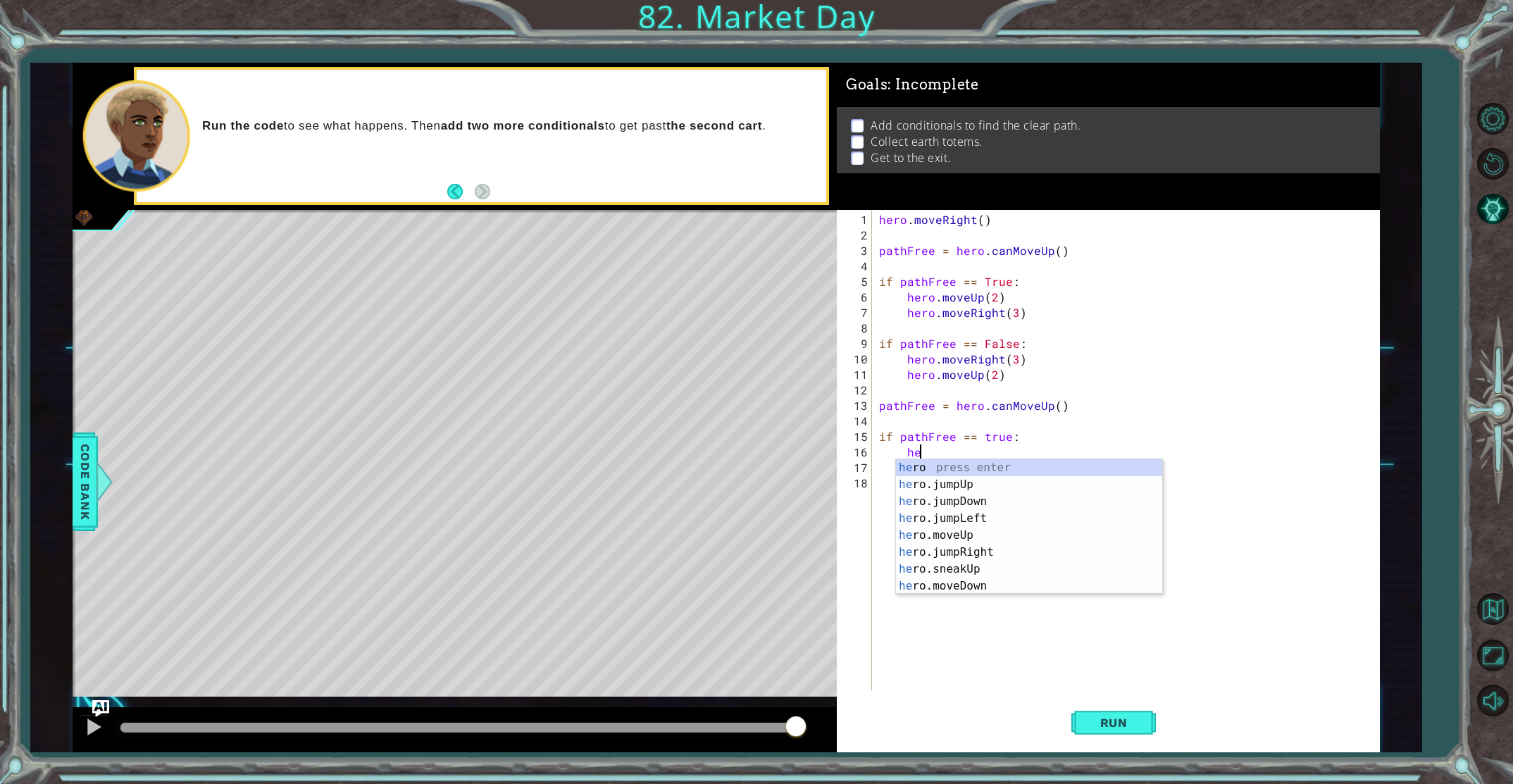
type textarea "h"
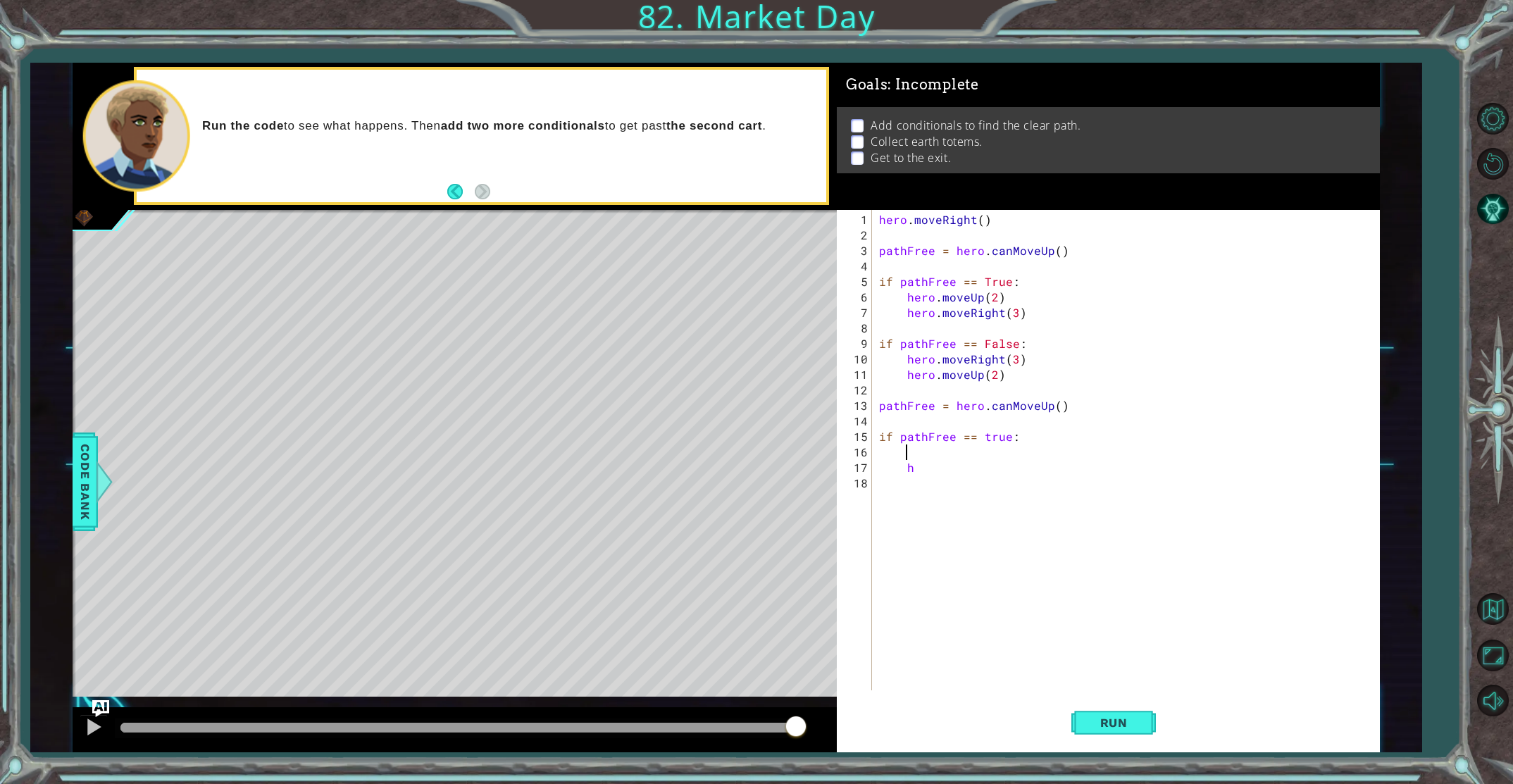
type textarea "h"
type textarea "if pathFree == true:"
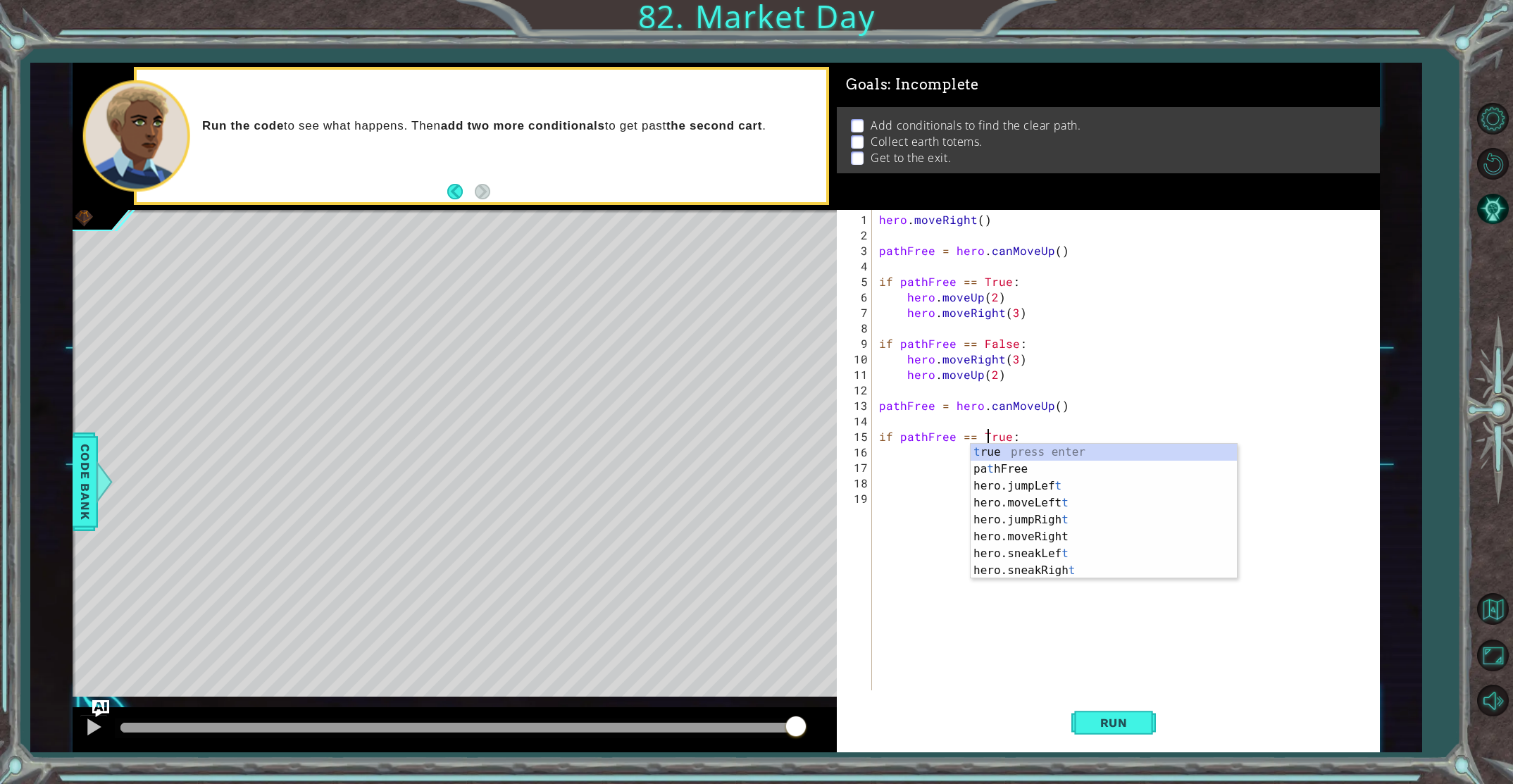
click at [1142, 395] on div "hero . moveRight ( ) pathFree = hero . canMoveUp ( ) if pathFree == True : hero…" at bounding box center [1129, 467] width 506 height 511
type textarea "pathFree = hero.canMoveUp()"
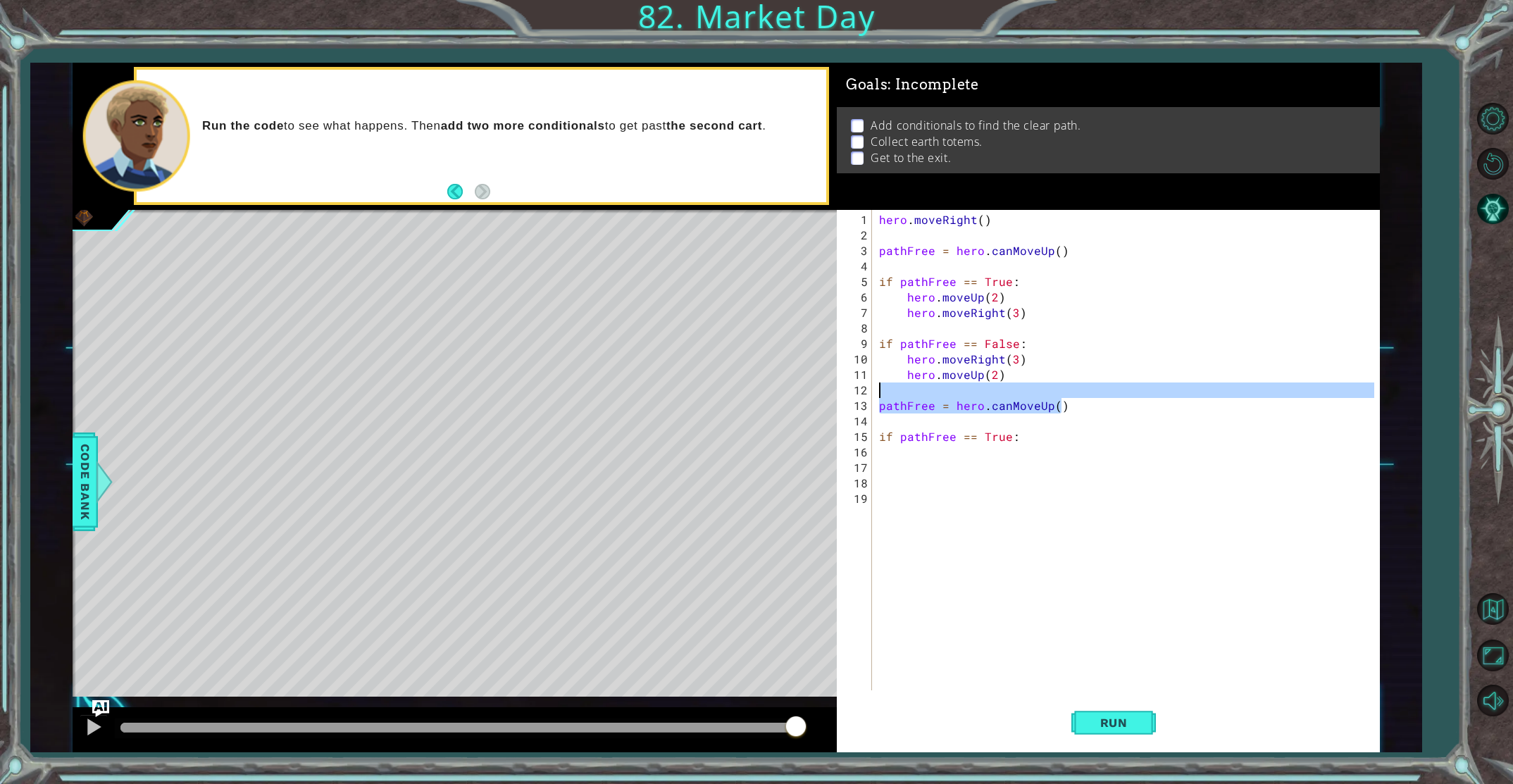
click at [1037, 443] on div "hero . moveRight ( ) pathFree = hero . canMoveUp ( ) if pathFree == True : hero…" at bounding box center [1129, 467] width 506 height 511
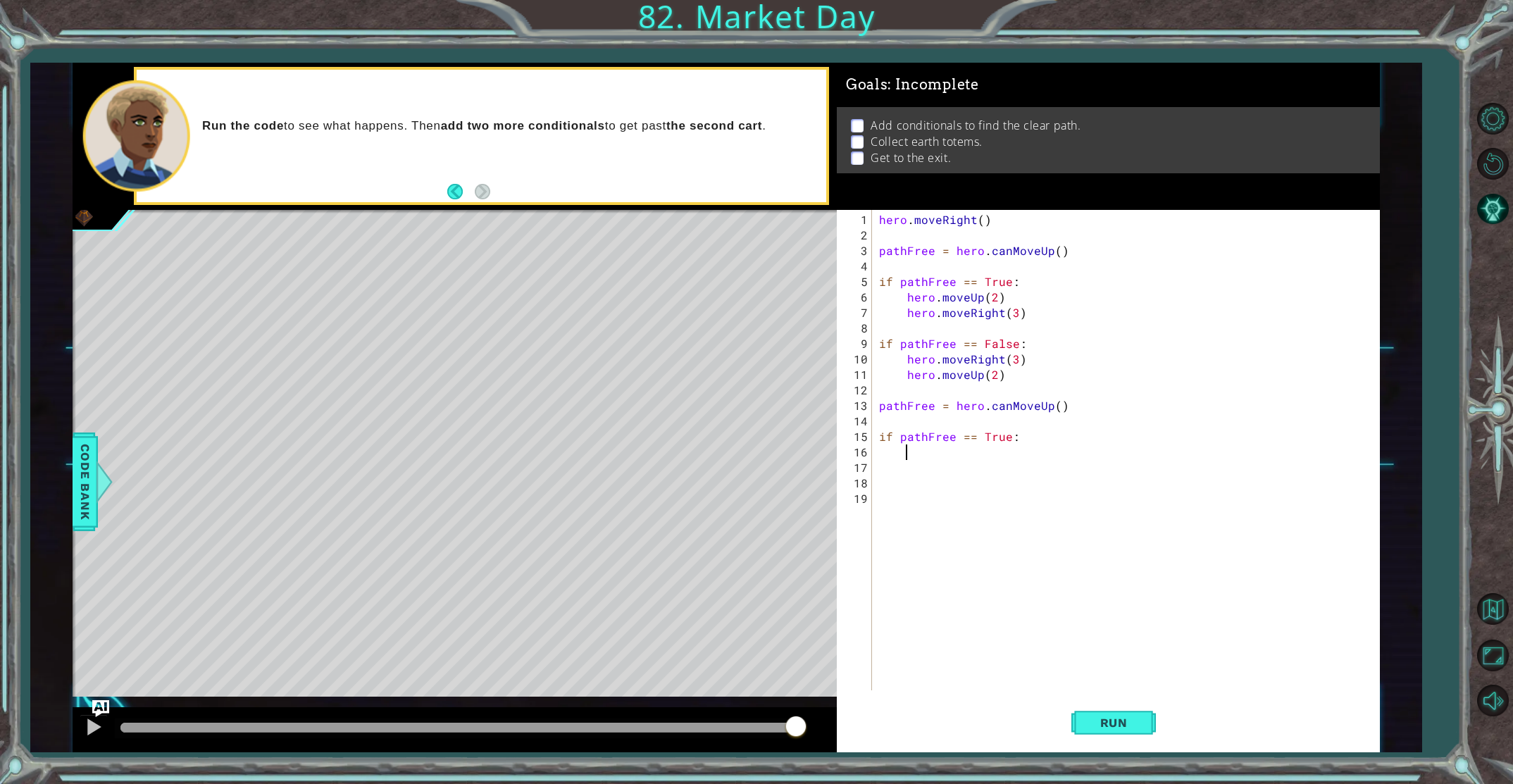
scroll to position [0, 1]
click at [1037, 443] on div "hero . moveRight ( ) pathFree = hero . canMoveUp ( ) if pathFree == True : hero…" at bounding box center [1129, 467] width 506 height 511
click at [1031, 438] on div "hero . moveRight ( ) pathFree = hero . canMoveUp ( ) if pathFree == True : hero…" at bounding box center [1129, 467] width 506 height 511
type textarea "if pathFree == True:"
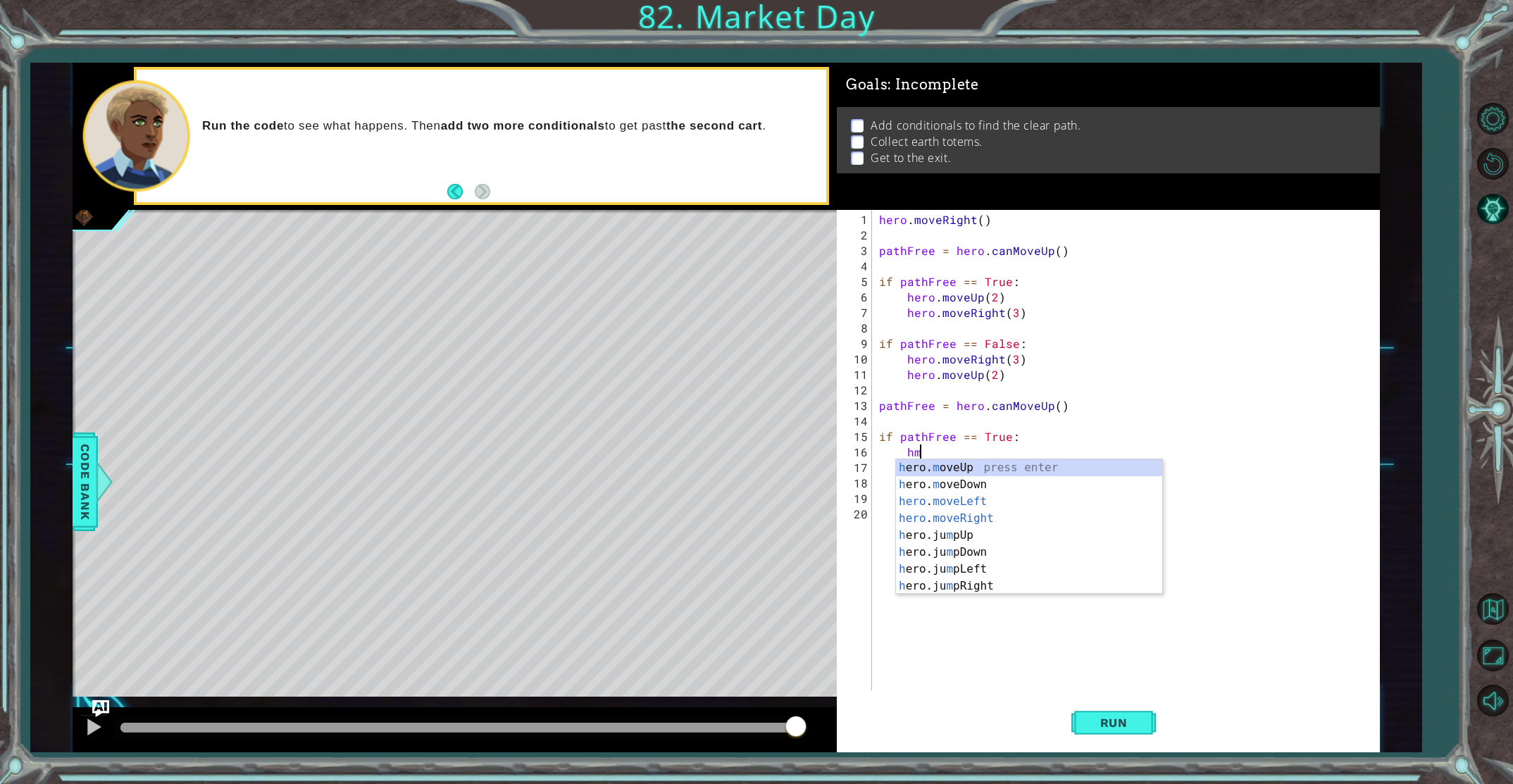
scroll to position [0, 2]
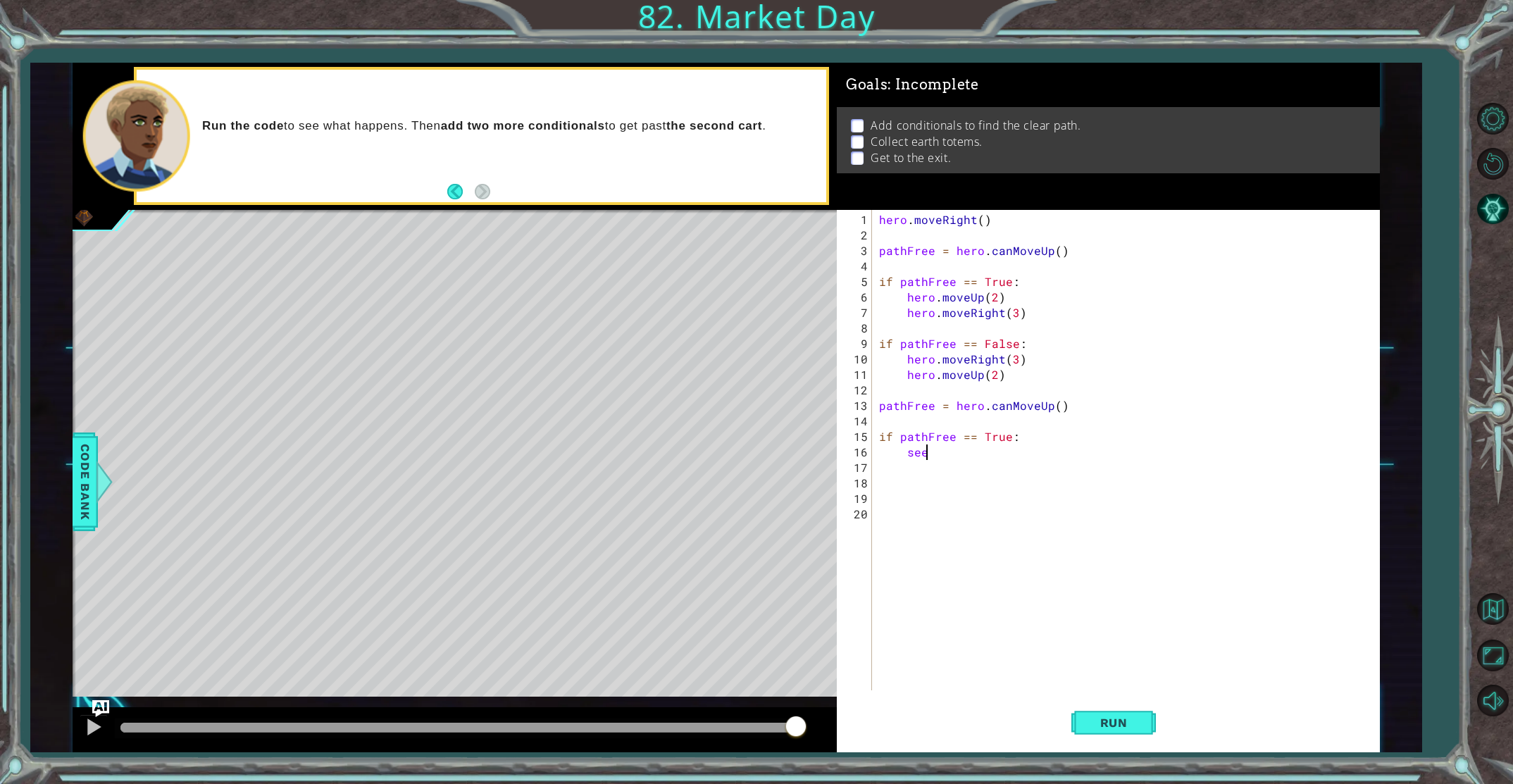
click at [939, 453] on div "hero . moveRight ( ) pathFree = hero . canMoveUp ( ) if pathFree == True : hero…" at bounding box center [1129, 467] width 506 height 511
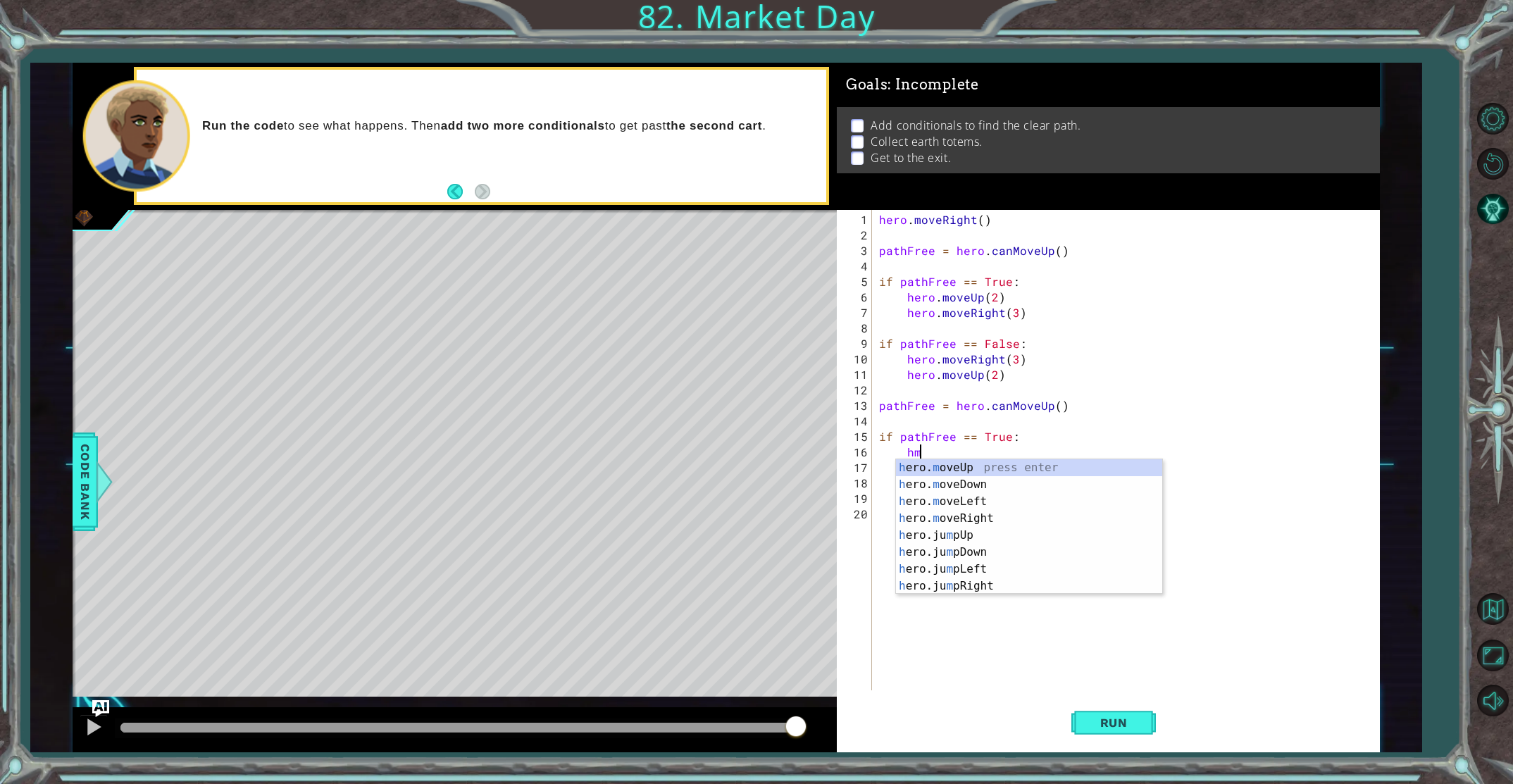
type textarea "h"
type textarea "hmu"
click at [939, 463] on div "h ero.ju m p U p press enter h ero. m ove U p press enter h ero.can M ove U p p…" at bounding box center [1028, 502] width 266 height 84
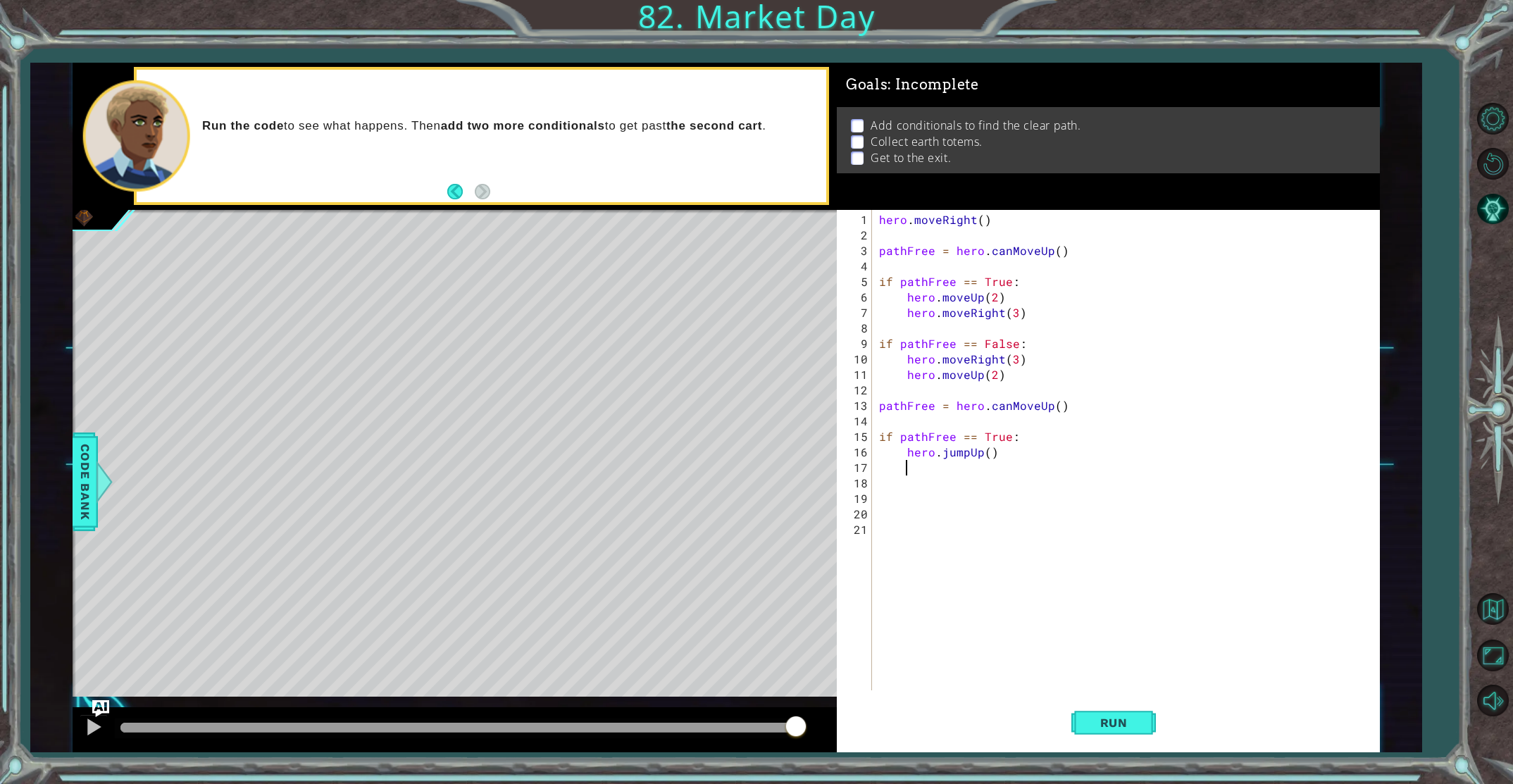
scroll to position [0, 1]
click at [983, 456] on div "hero . moveRight ( ) pathFree = hero . canMoveUp ( ) if pathFree == True : hero…" at bounding box center [1129, 467] width 506 height 511
click at [988, 454] on div "hero . moveRight ( ) pathFree = hero . canMoveUp ( ) if pathFree == True : hero…" at bounding box center [1129, 467] width 506 height 511
drag, startPoint x: 967, startPoint y: 456, endPoint x: 943, endPoint y: 452, distance: 24.3
click at [943, 452] on div "hero . moveRight ( ) pathFree = hero . canMoveUp ( ) if pathFree == True : hero…" at bounding box center [1129, 467] width 506 height 511
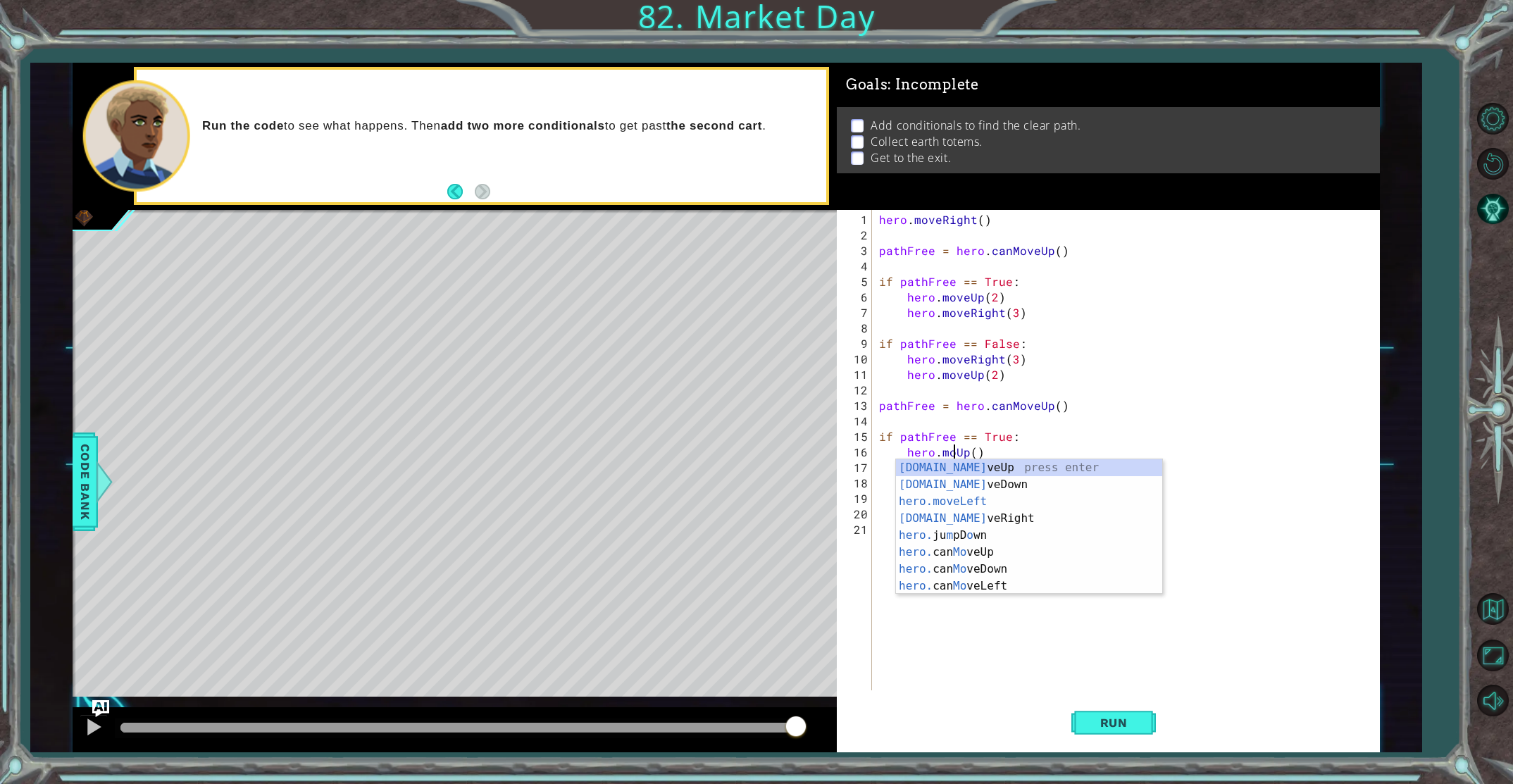
scroll to position [0, 5]
click at [1065, 442] on div "hero . moveRight ( ) pathFree = hero . canMoveUp ( ) if pathFree == True : hero…" at bounding box center [1129, 467] width 506 height 511
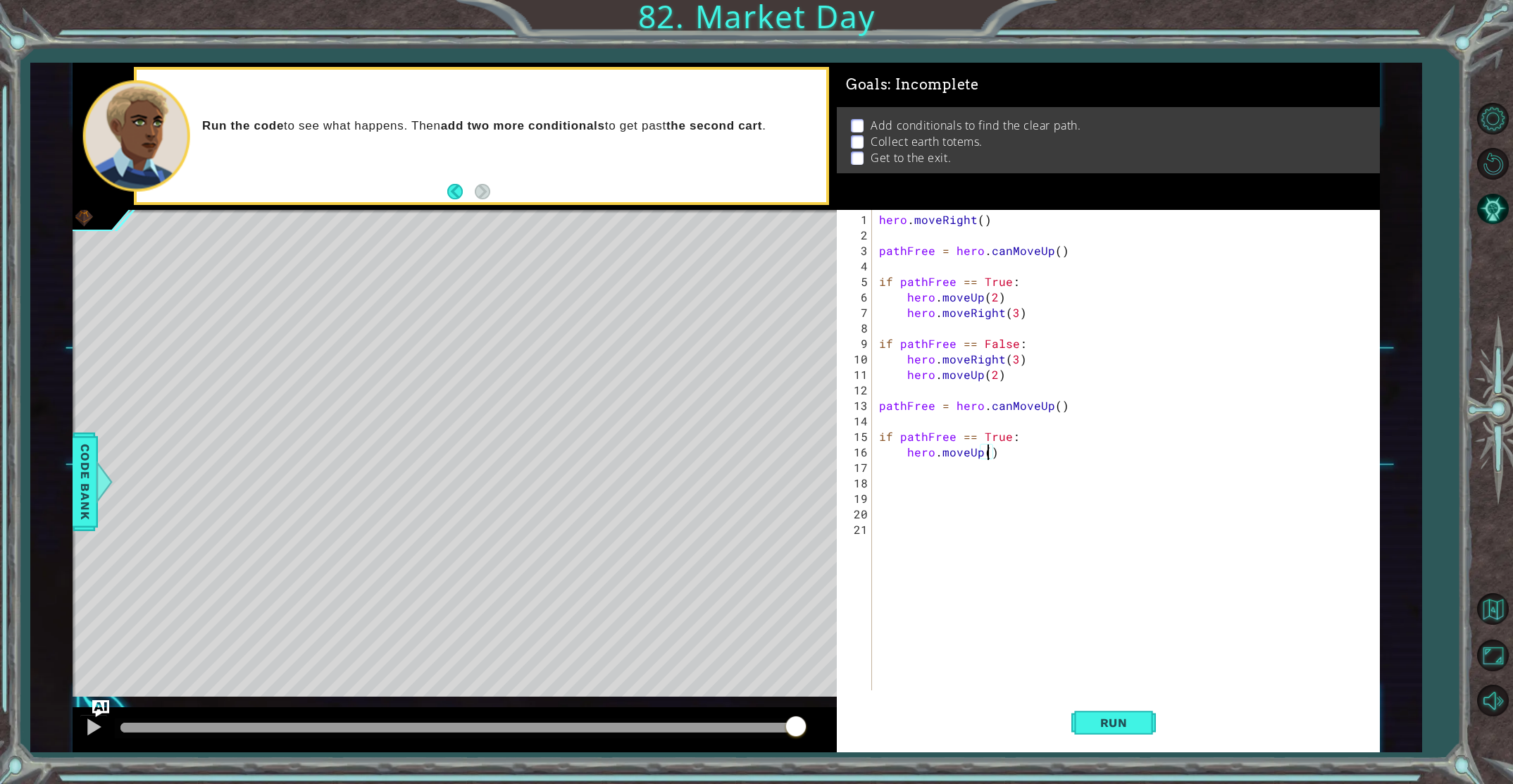
click at [986, 452] on div "hero . moveRight ( ) pathFree = hero . canMoveUp ( ) if pathFree == True : hero…" at bounding box center [1129, 467] width 506 height 511
type textarea "hero.moveUp(2)"
click at [939, 471] on div "hero . moveRight ( ) pathFree = hero . canMoveUp ( ) if pathFree == True : hero…" at bounding box center [1129, 467] width 506 height 511
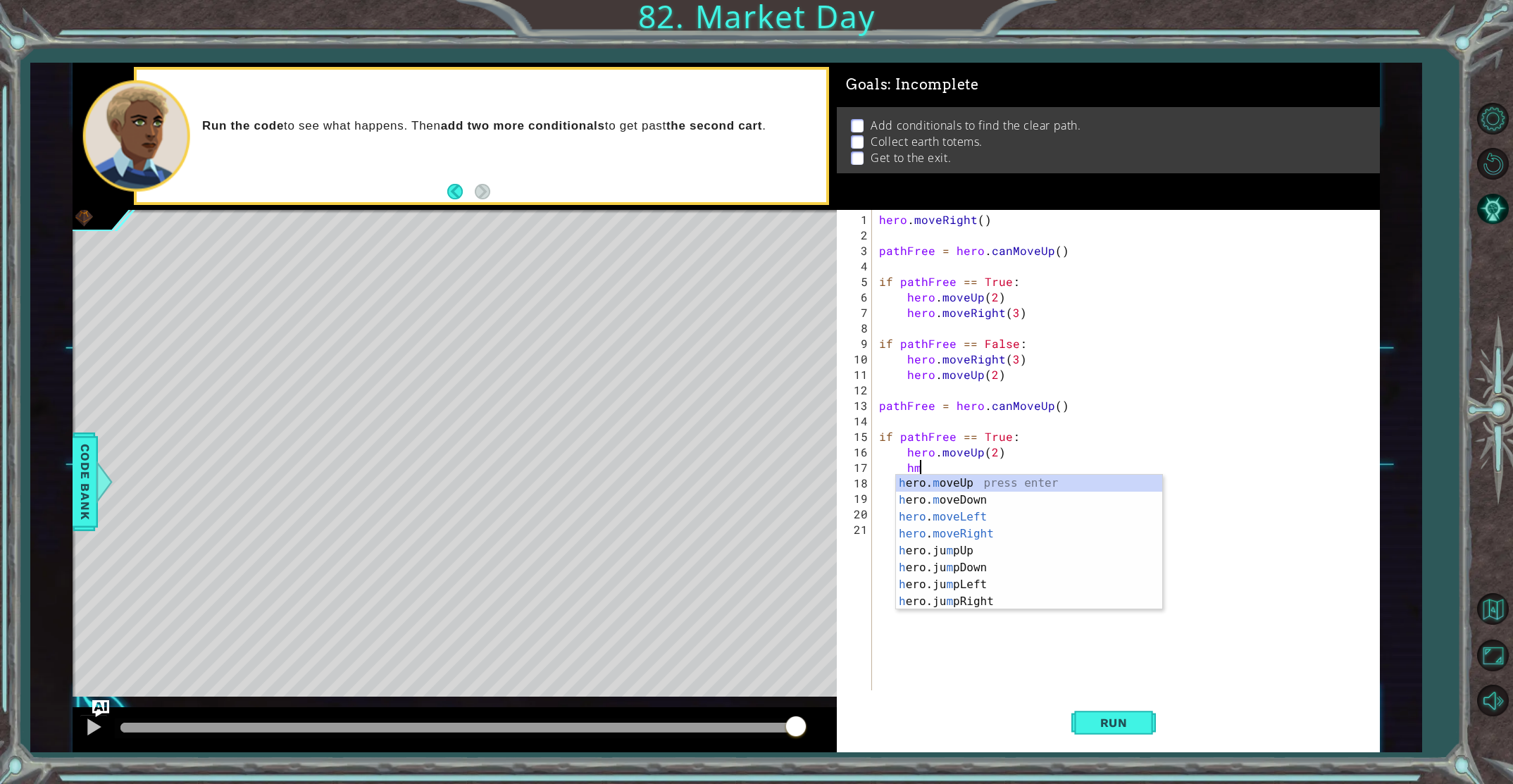
scroll to position [0, 2]
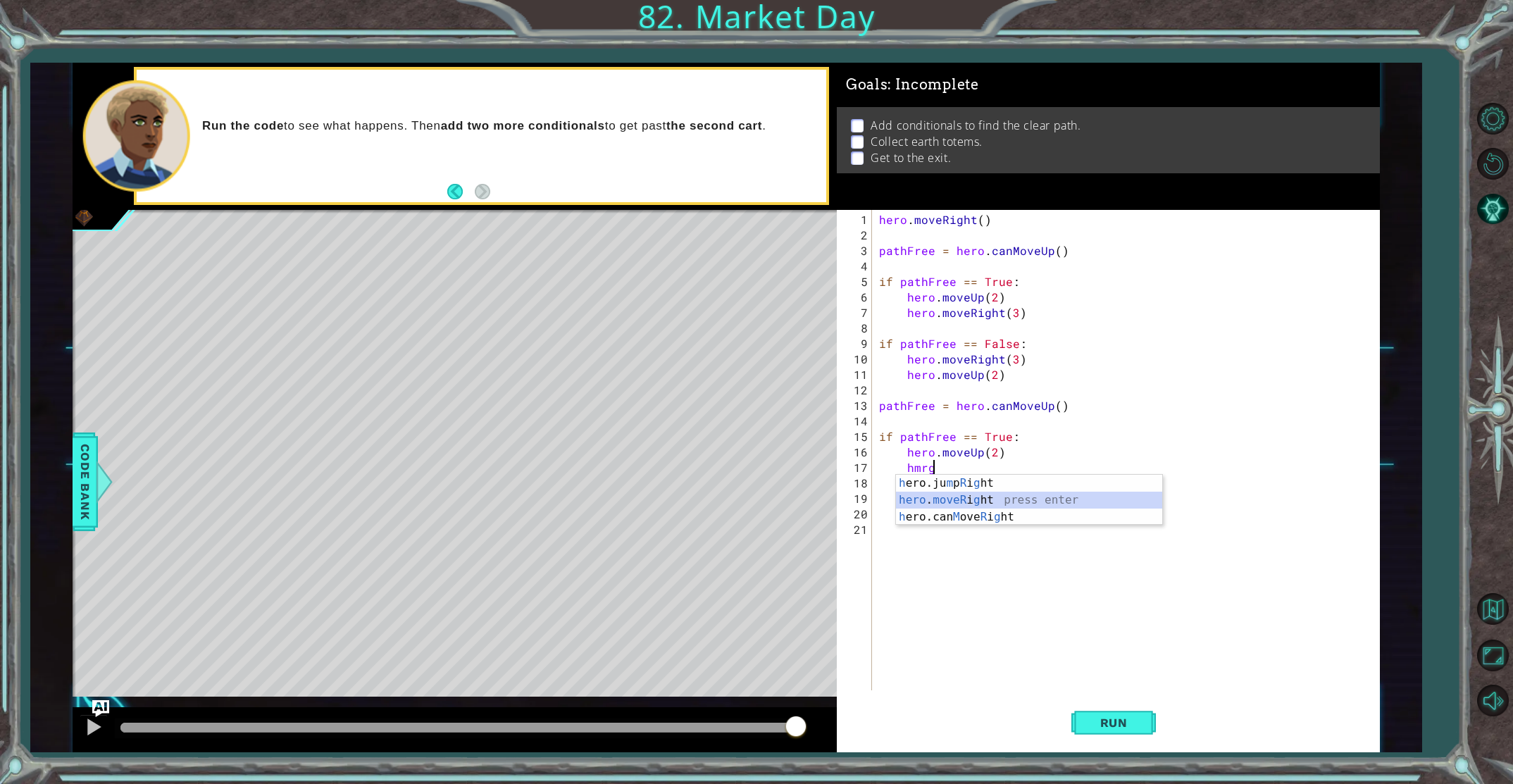
click at [996, 506] on div "h ero.ju m p R i g ht press enter hero . move R i g ht ​ press enter h ero.can …" at bounding box center [1028, 516] width 266 height 84
type textarea "hero.moveRight(1)"
click at [1003, 489] on div "hero . moveRight ( ) pathFree = hero . canMoveUp ( ) if pathFree == True : hero…" at bounding box center [1129, 467] width 506 height 511
click at [1050, 470] on div "hero . moveRight ( ) pathFree = hero . canMoveUp ( ) if pathFree == True : hero…" at bounding box center [1129, 467] width 506 height 511
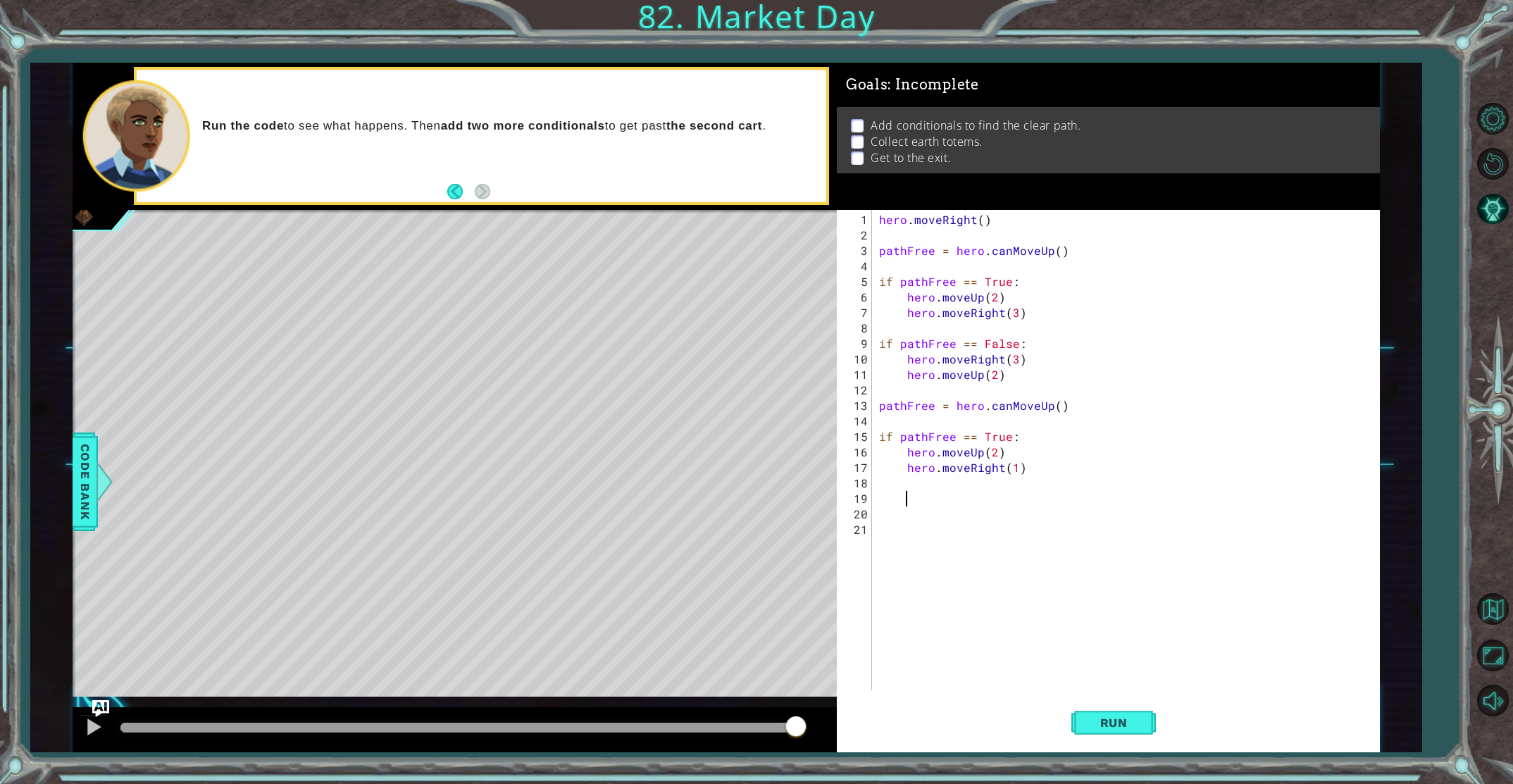
type textarea "hero.moveRight(1)"
click at [1046, 470] on div "hero . moveRight ( ) pathFree = hero . canMoveUp ( ) if pathFree == True : hero…" at bounding box center [1129, 467] width 506 height 511
click at [1040, 469] on div "hero . moveRight ( ) pathFree = hero . canMoveUp ( ) if pathFree == True : hero…" at bounding box center [1129, 467] width 506 height 511
click at [1035, 474] on div "hero . moveRight ( ) pathFree = hero . canMoveUp ( ) if pathFree == True : hero…" at bounding box center [1129, 467] width 506 height 511
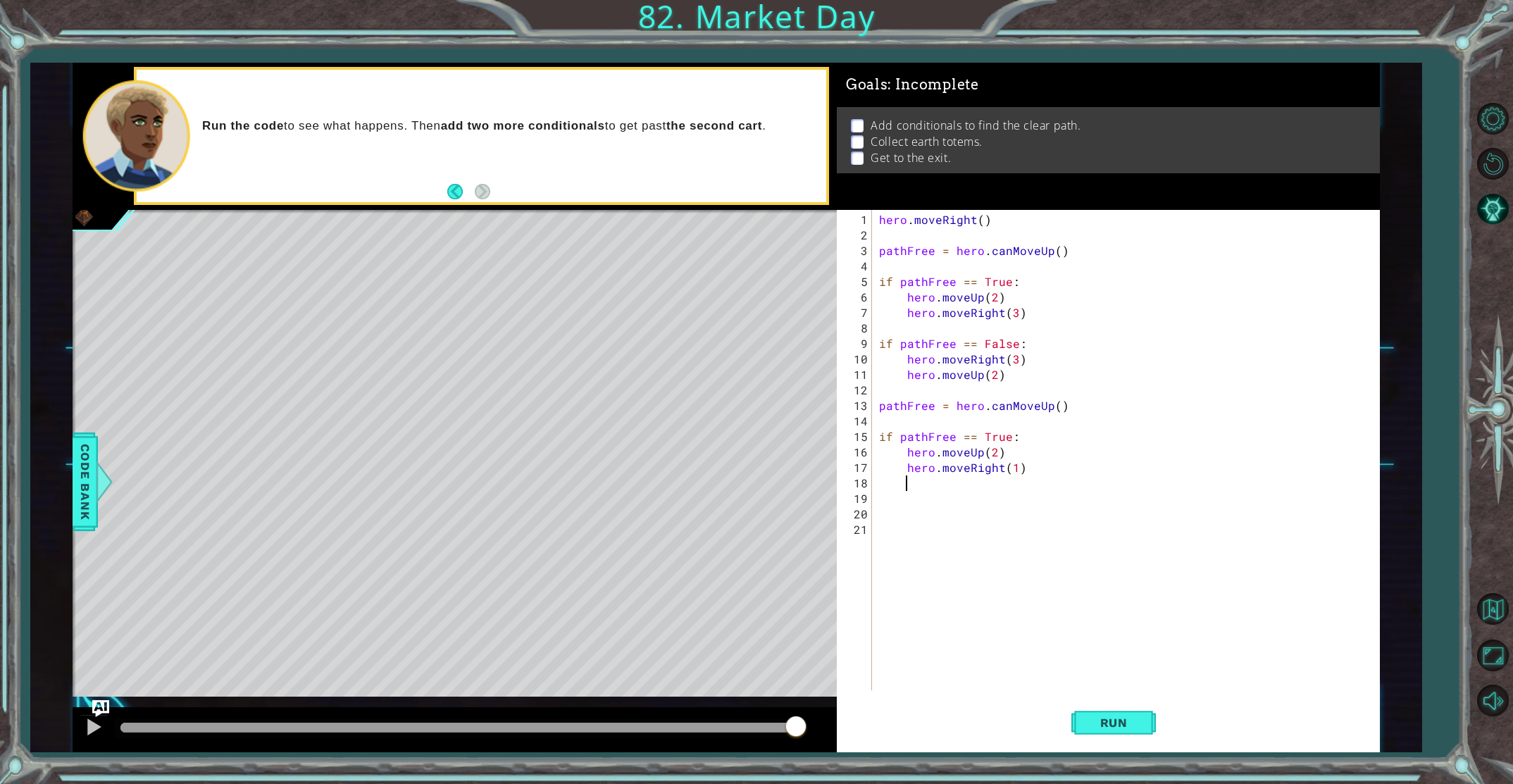
click at [1011, 471] on div "hero . moveRight ( ) pathFree = hero . canMoveUp ( ) if pathFree == True : hero…" at bounding box center [1129, 467] width 506 height 511
type textarea "hero.moveRight(1)"
type textarea "hero.moveRight(3)"
click at [1117, 560] on div "hero . moveRight ( ) pathFree = hero . canMoveUp ( ) if pathFree == True : hero…" at bounding box center [1129, 467] width 506 height 511
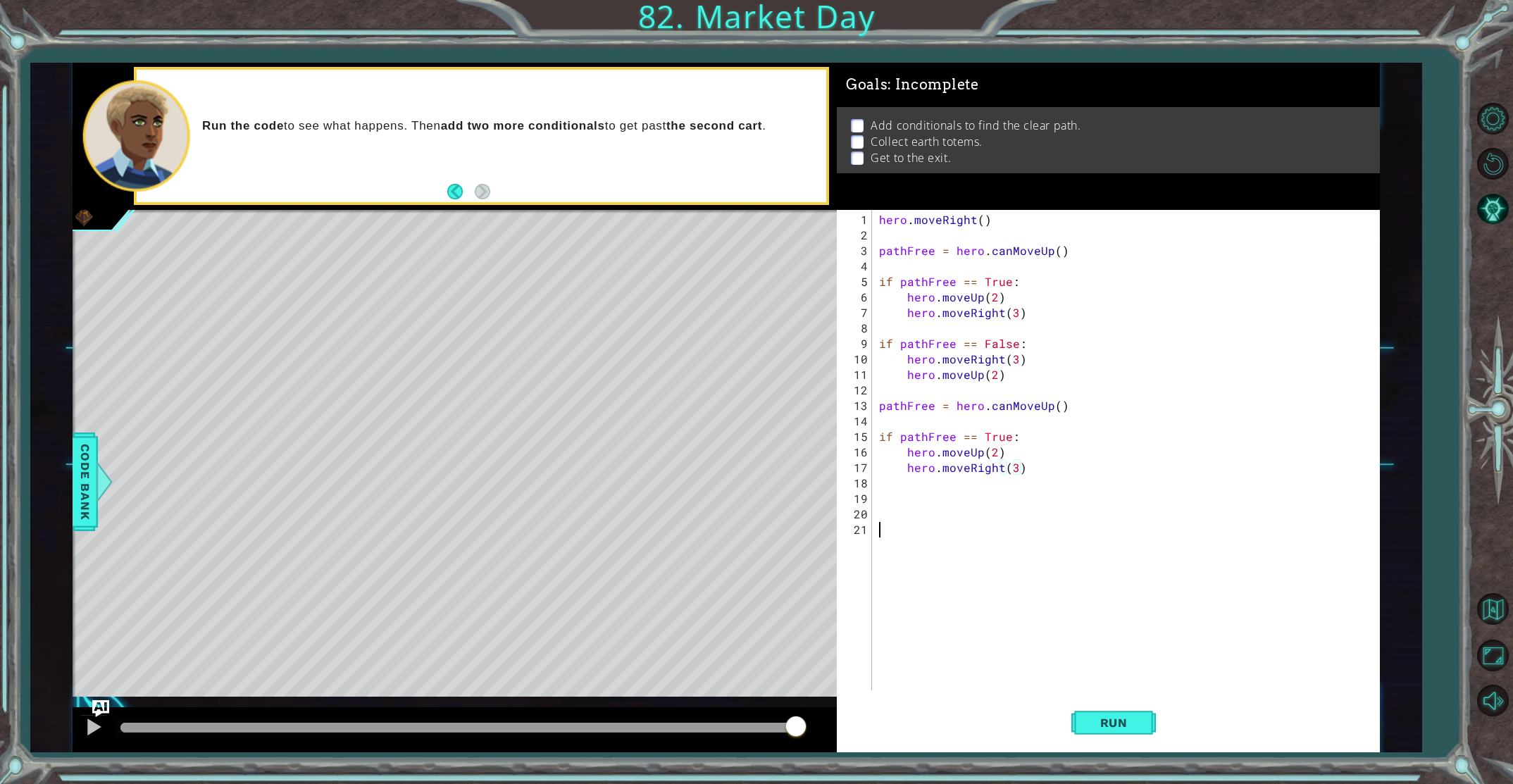
scroll to position [0, 0]
click at [897, 493] on div "hero . moveRight ( ) pathFree = hero . canMoveUp ( ) if pathFree == True : hero…" at bounding box center [1129, 467] width 506 height 511
click at [881, 495] on div "hero . moveRight ( ) pathFree = hero . canMoveUp ( ) if pathFree == True : hero…" at bounding box center [1129, 467] width 506 height 511
type textarea "if pathFree == False:"
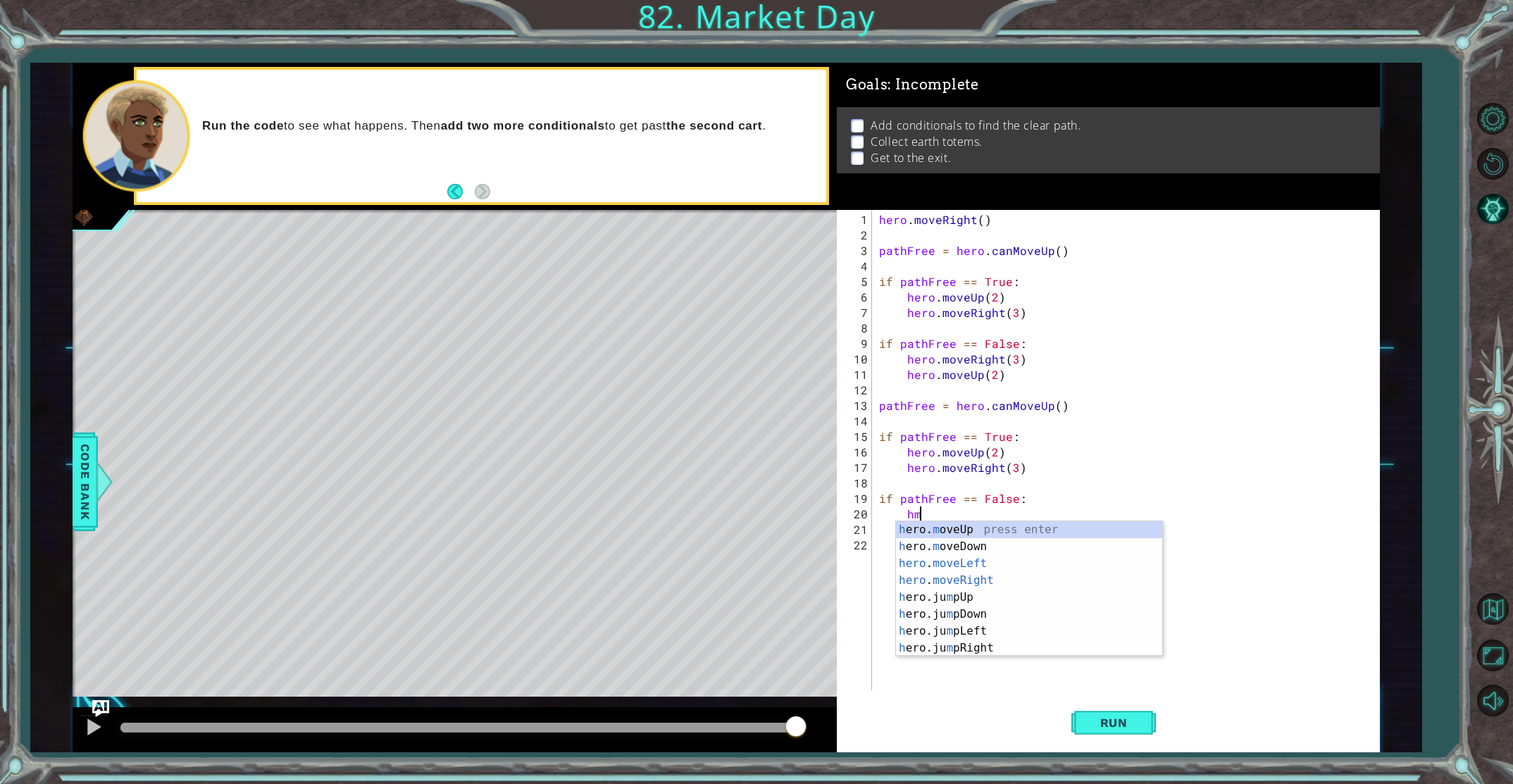
scroll to position [0, 2]
click at [986, 548] on div "h ero.ju m p Right press enter hero . move Right ​ ​ press enter h ero.can M ov…" at bounding box center [1028, 563] width 266 height 84
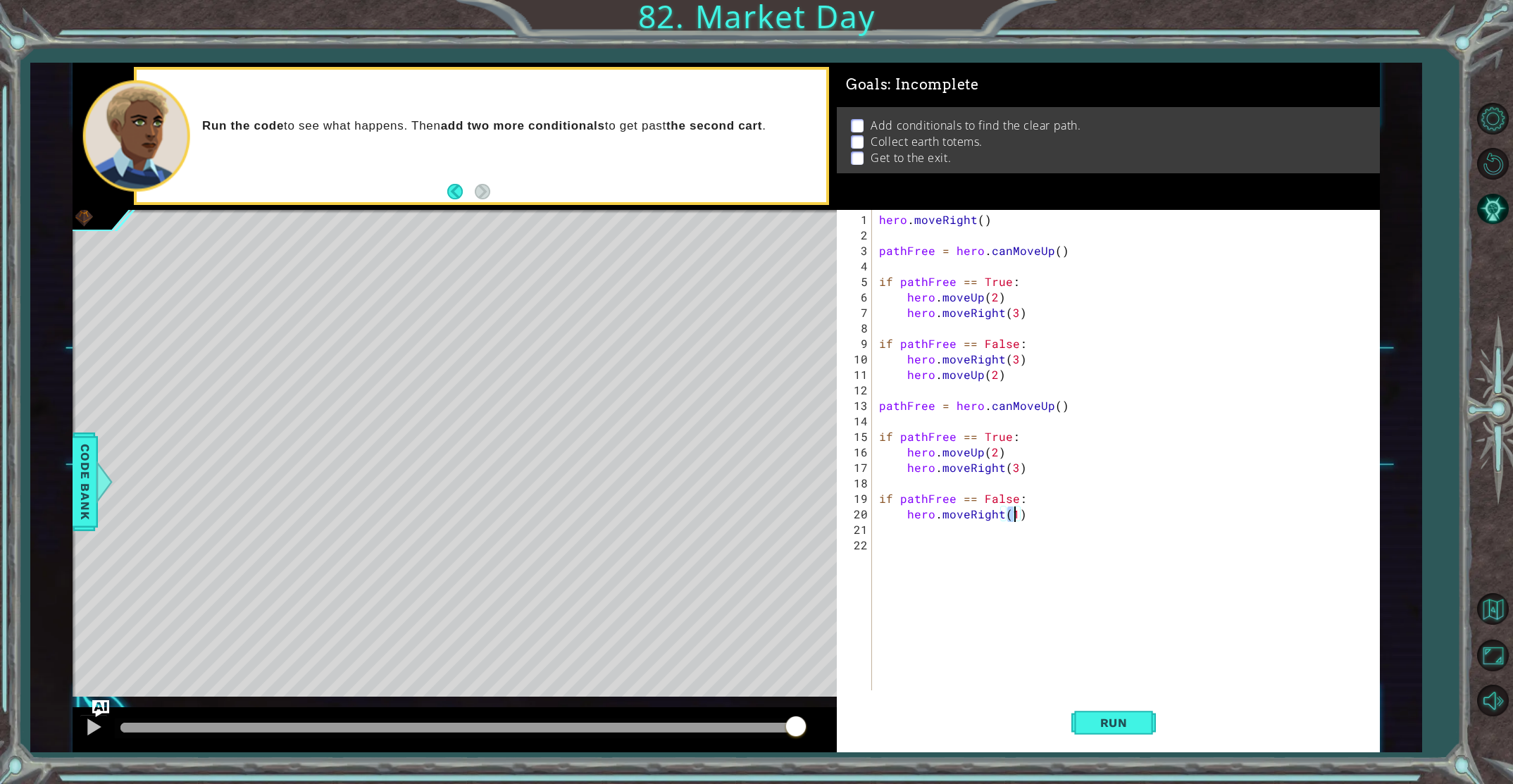
type textarea "hero.moveRight(2)"
click at [965, 533] on div "hero . moveRight ( ) pathFree = hero . canMoveUp ( ) if pathFree == True : hero…" at bounding box center [1129, 467] width 506 height 511
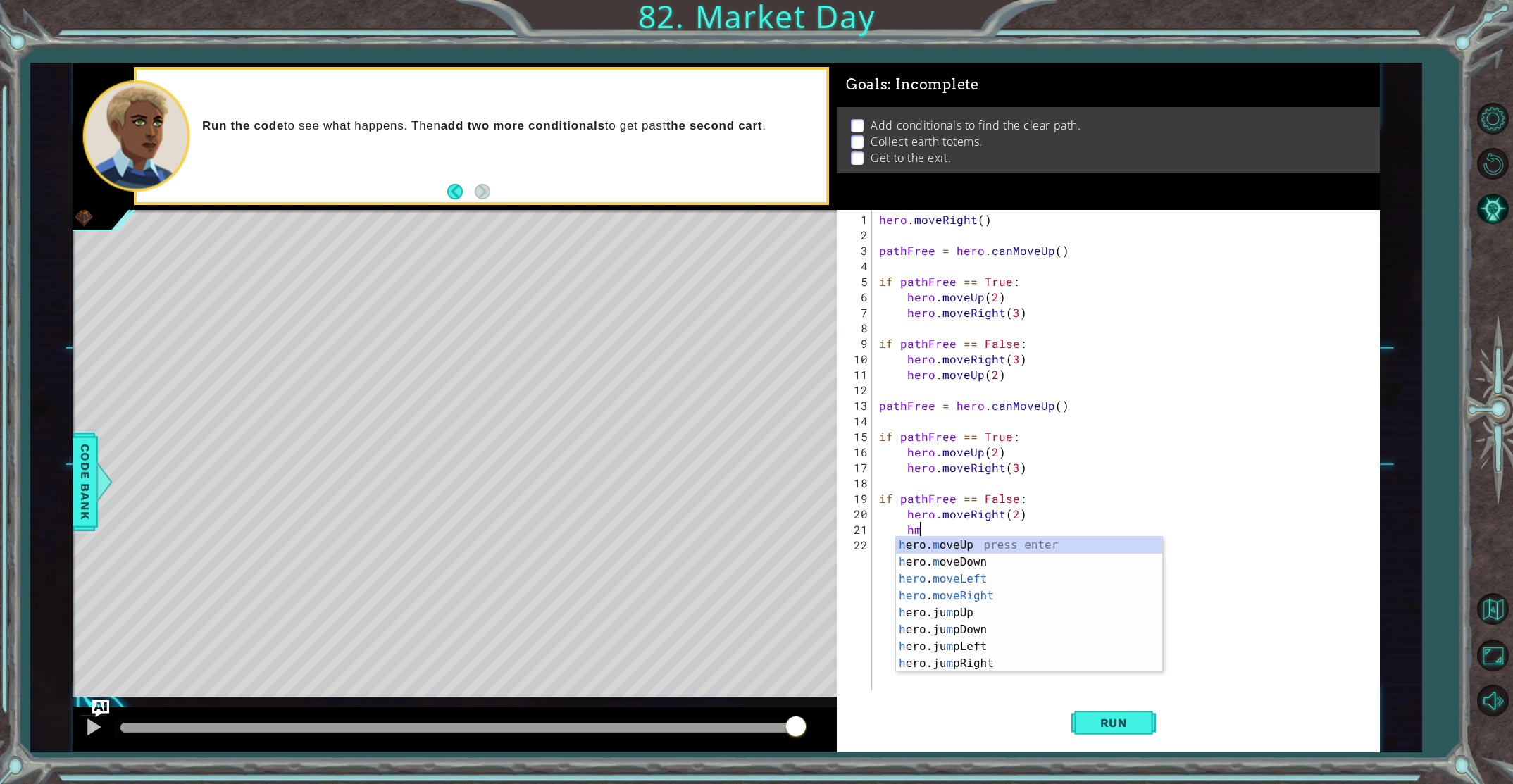
scroll to position [0, 2]
click at [955, 564] on div "h ero.ju m p U p press enter h ero. m ove U p press enter h ero.can M ove U p p…" at bounding box center [1028, 579] width 266 height 84
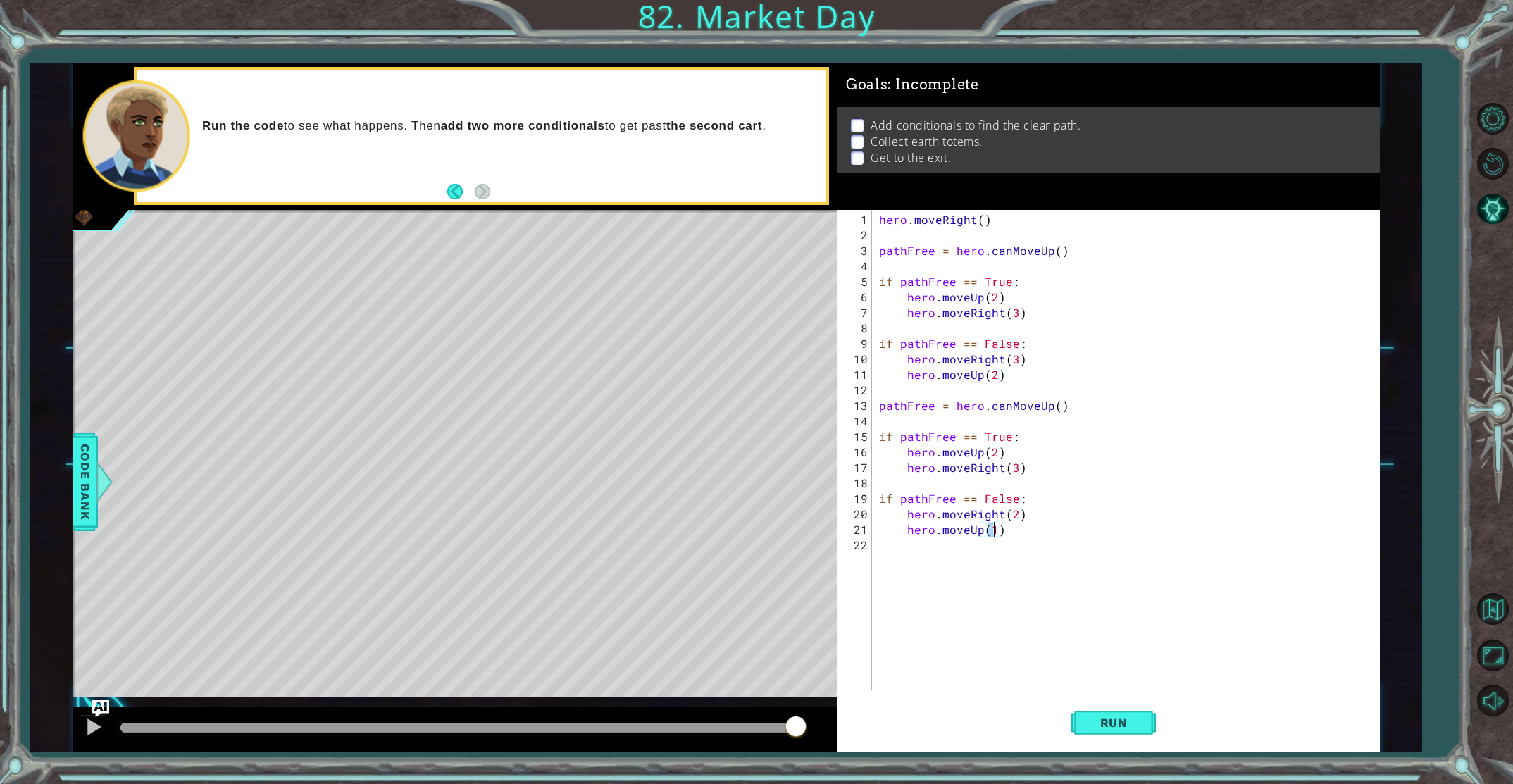
type textarea "hero.moveUp(2)"
click at [954, 545] on div "hero . moveRight ( ) pathFree = hero . canMoveUp ( ) if pathFree == True : hero…" at bounding box center [1129, 467] width 506 height 511
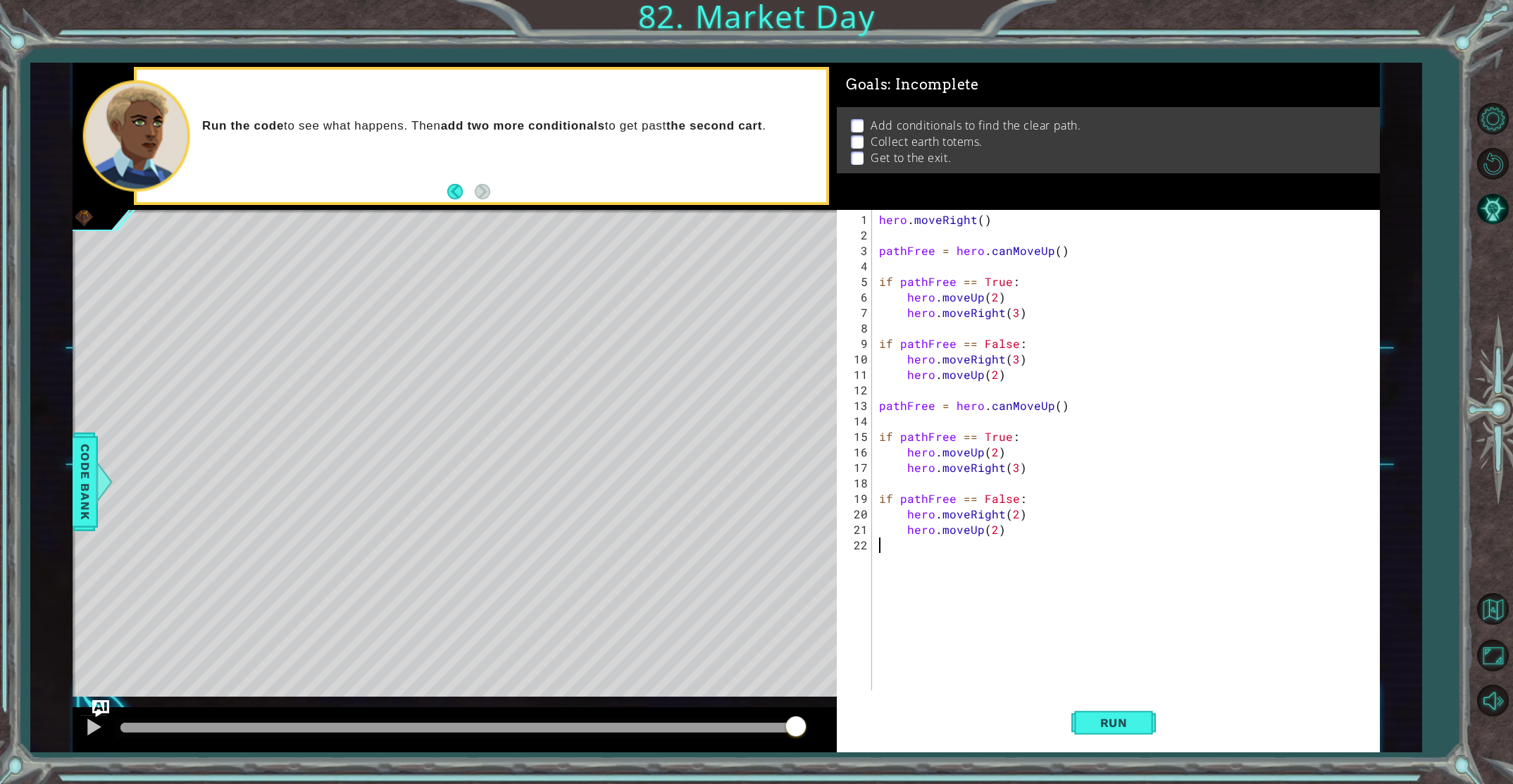
click at [1030, 541] on div "hero . moveRight ( ) pathFree = hero . canMoveUp ( ) if pathFree == True : hero…" at bounding box center [1129, 467] width 506 height 511
click at [1009, 536] on div "hero . moveRight ( ) pathFree = hero . canMoveUp ( ) if pathFree == True : hero…" at bounding box center [1129, 467] width 506 height 511
click at [1002, 534] on div "hero . moveRight ( ) pathFree = hero . canMoveUp ( ) if pathFree == True : hero…" at bounding box center [1129, 467] width 506 height 511
type textarea "hero.moveUp(2)"
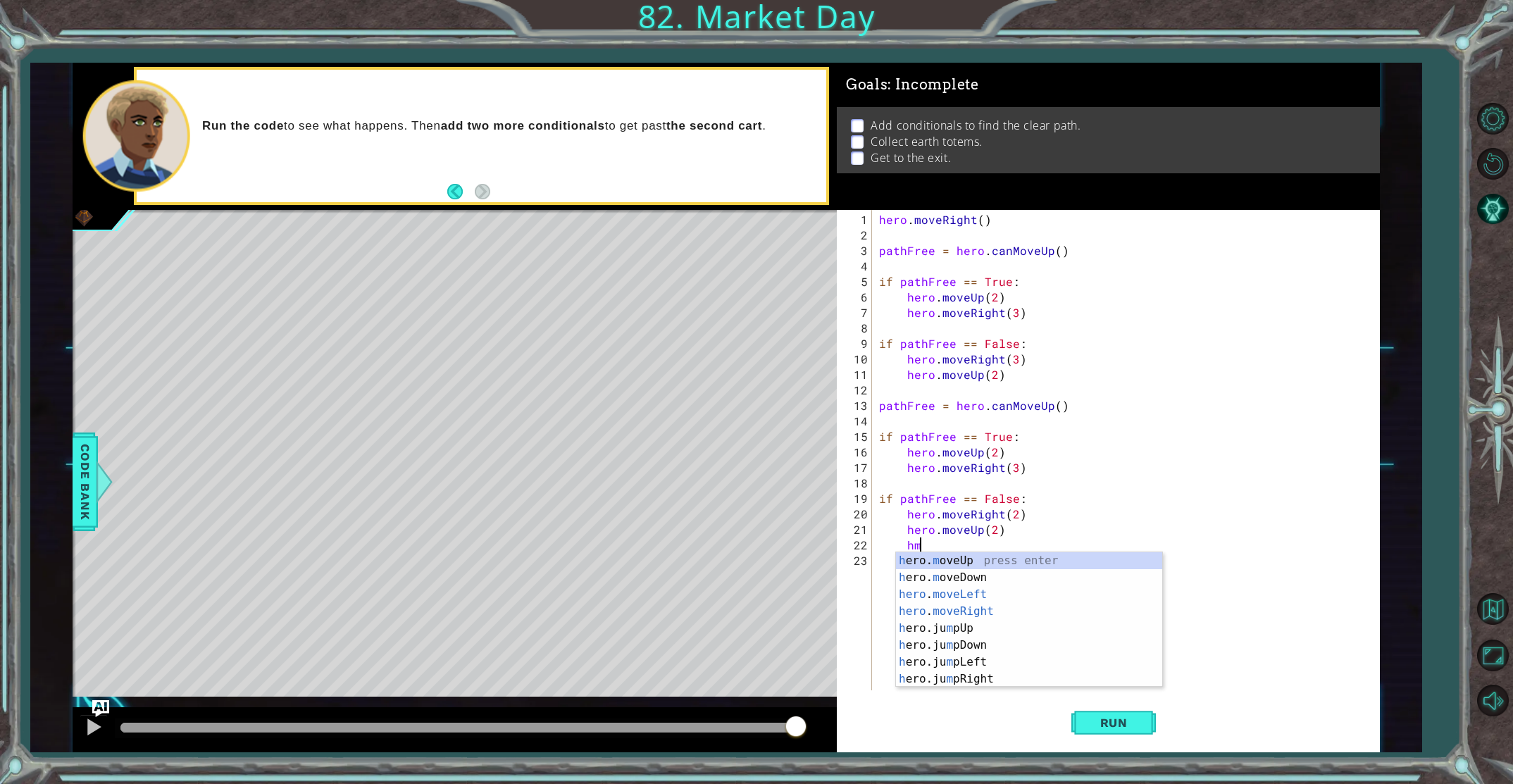
scroll to position [0, 2]
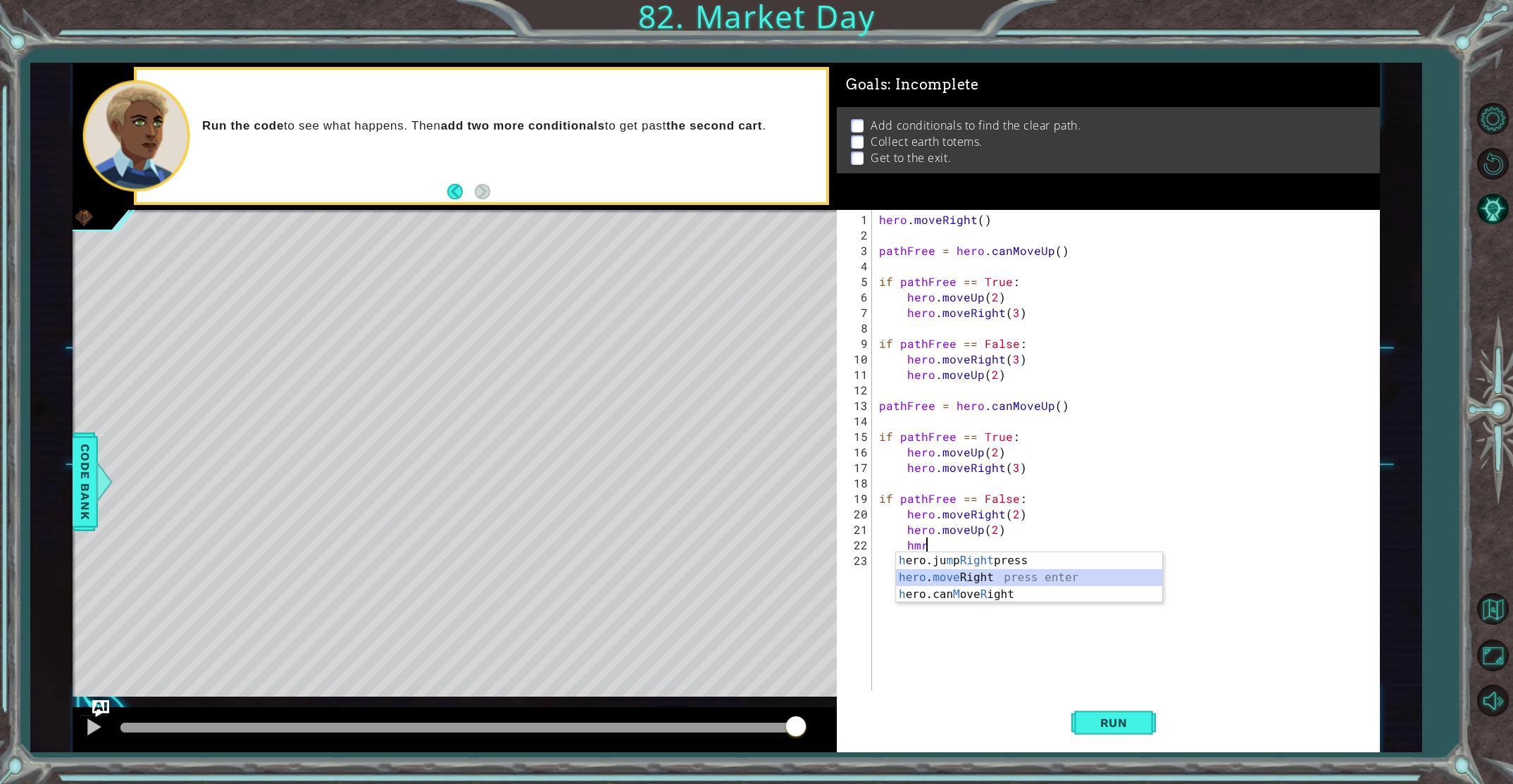
click at [1025, 579] on div "h ero.ju m p Right press enter hero . move Right ​ ​ press enter h ero.can M ov…" at bounding box center [1028, 594] width 266 height 84
click at [1050, 548] on div "hero . moveRight ( ) pathFree = hero . canMoveUp ( ) if pathFree == True : hero…" at bounding box center [1129, 467] width 506 height 511
type textarea "hero.moveRight(1)"
click at [1119, 710] on button "Run" at bounding box center [1113, 722] width 84 height 55
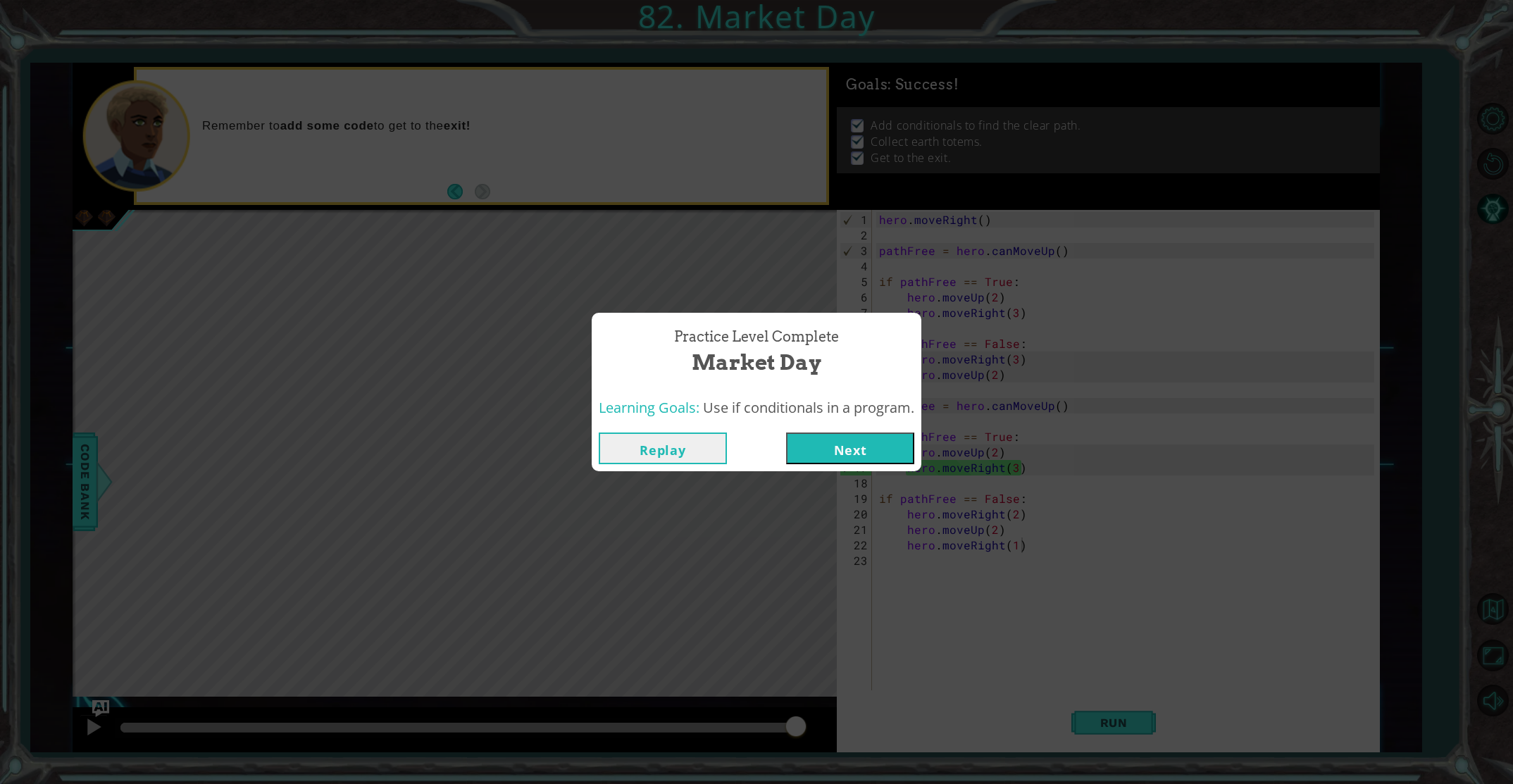
click at [866, 463] on button "Next" at bounding box center [851, 448] width 128 height 32
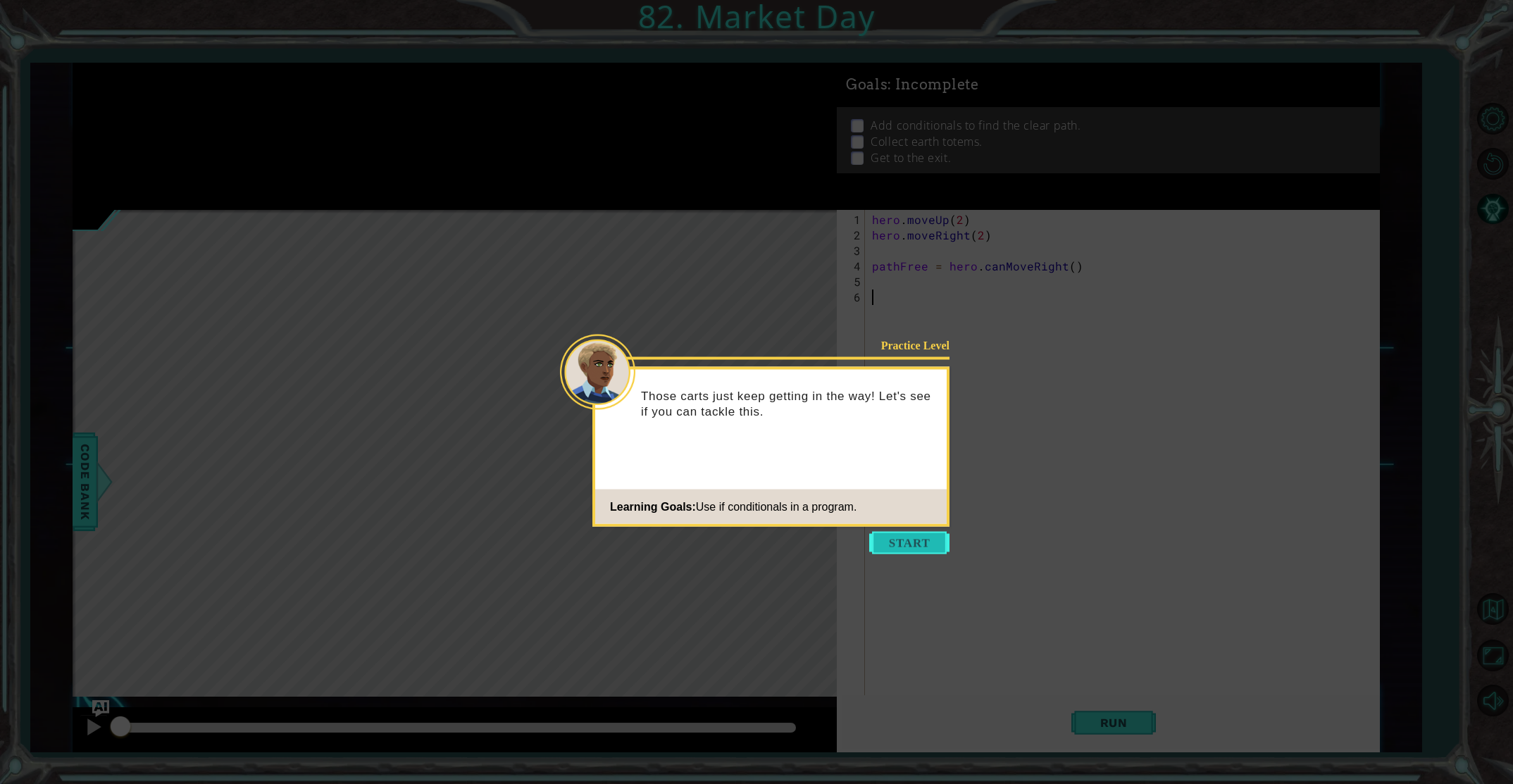
click at [914, 539] on button "Start" at bounding box center [909, 543] width 80 height 23
click at [895, 542] on button "Start" at bounding box center [909, 543] width 80 height 23
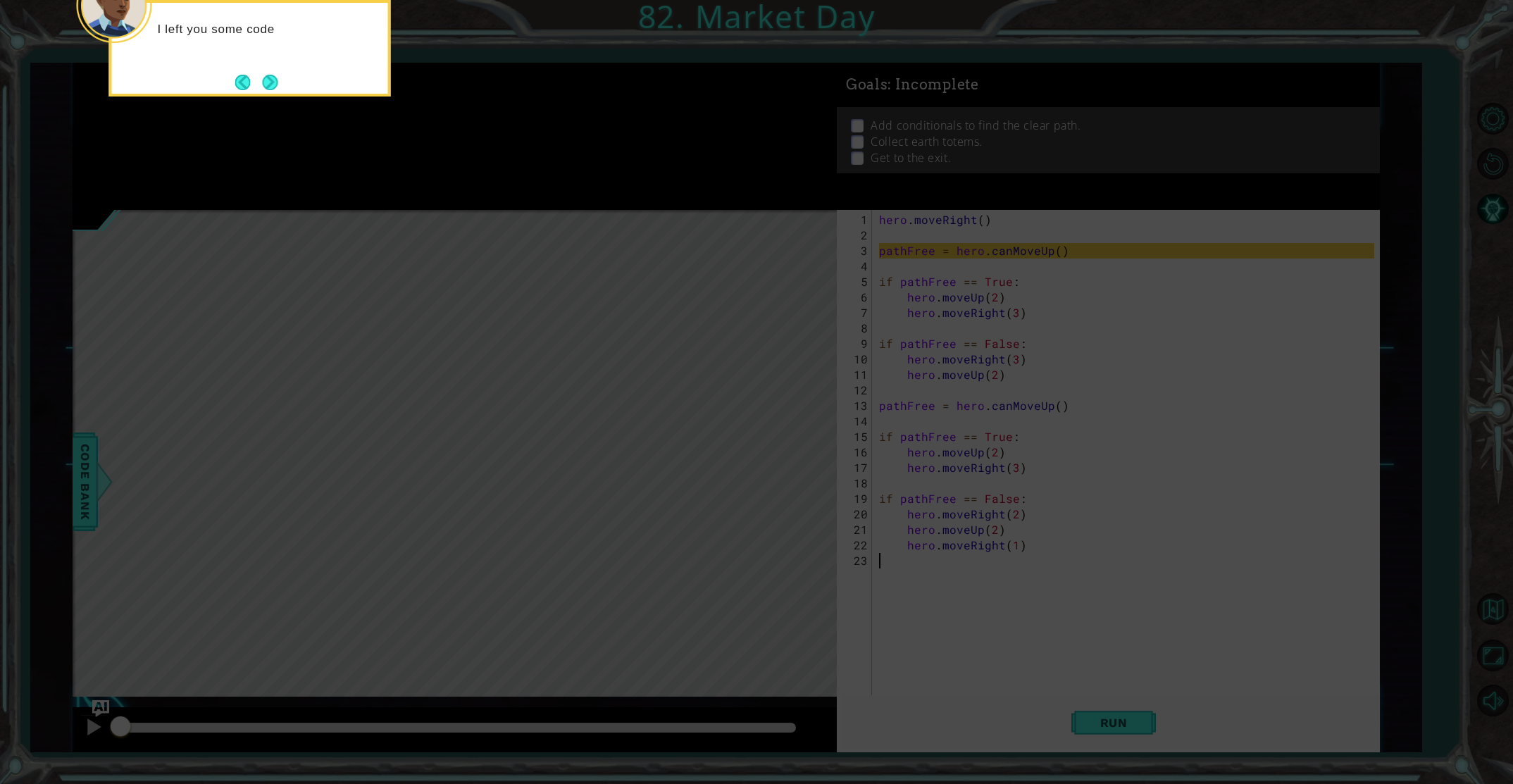
click at [729, 443] on icon at bounding box center [756, 117] width 1513 height 1333
click at [268, 85] on button "Next" at bounding box center [270, 82] width 19 height 19
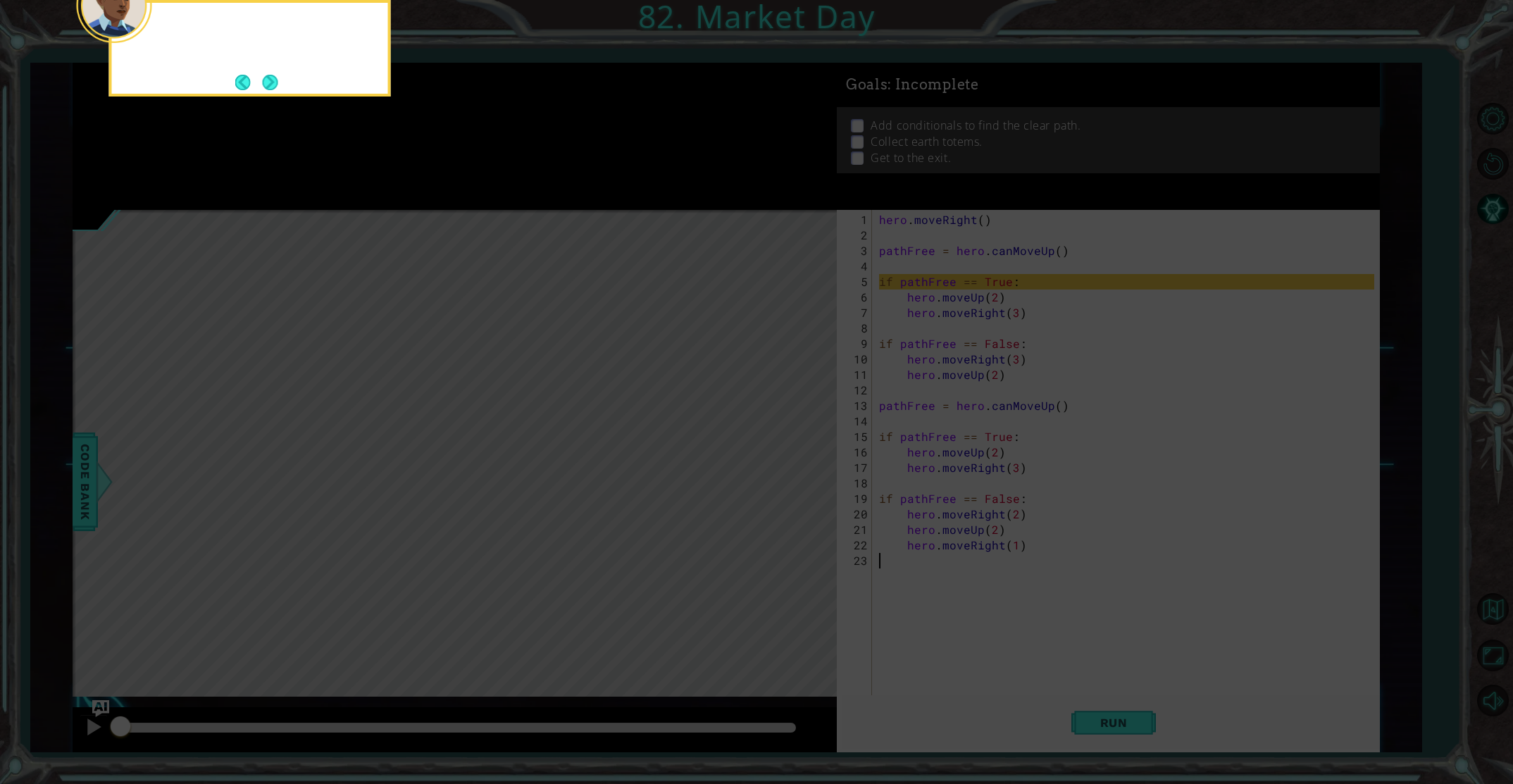
click at [268, 85] on button "Next" at bounding box center [270, 82] width 16 height 16
click at [268, 85] on button "Next" at bounding box center [271, 83] width 16 height 16
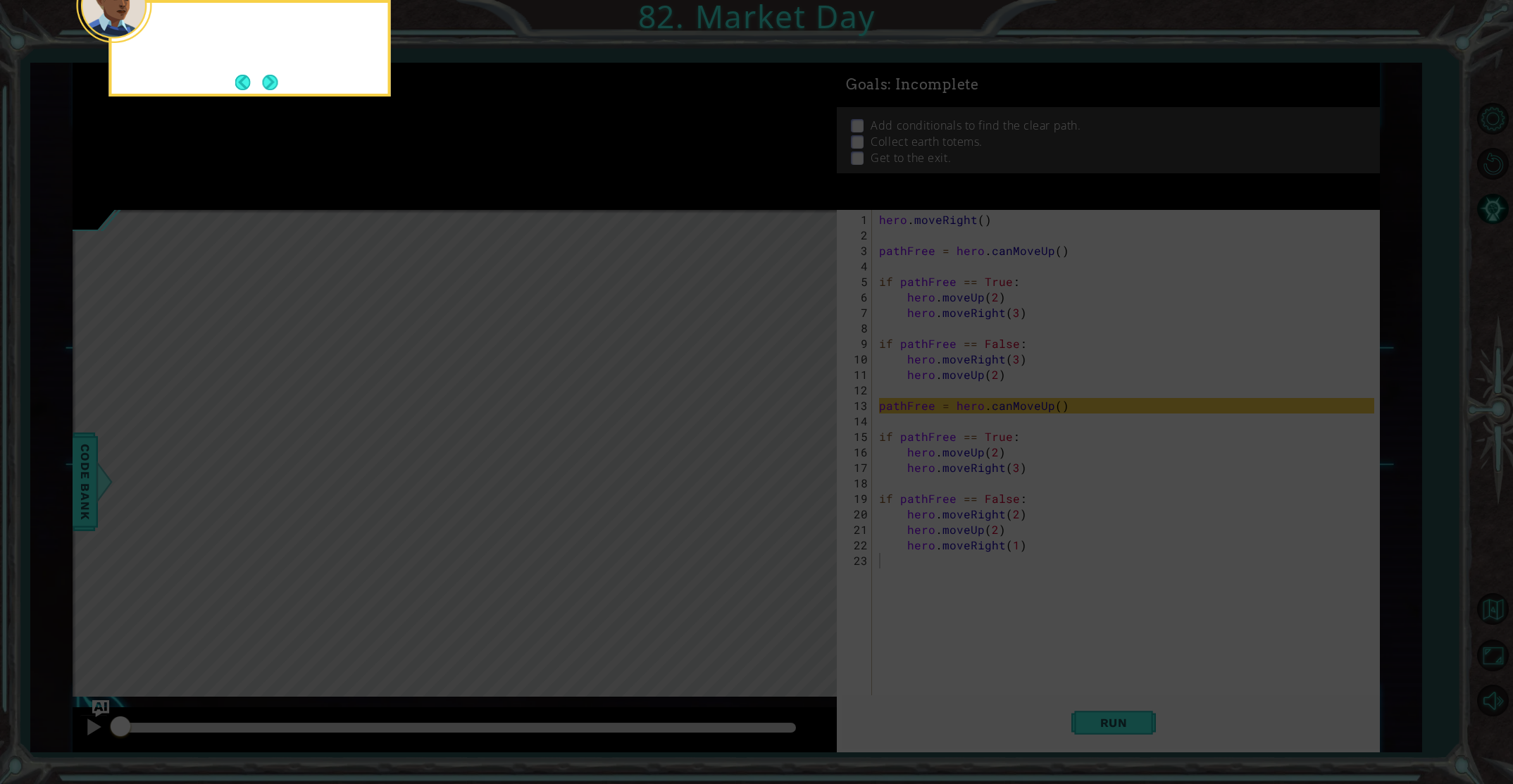
click at [268, 85] on button "Next" at bounding box center [269, 82] width 24 height 24
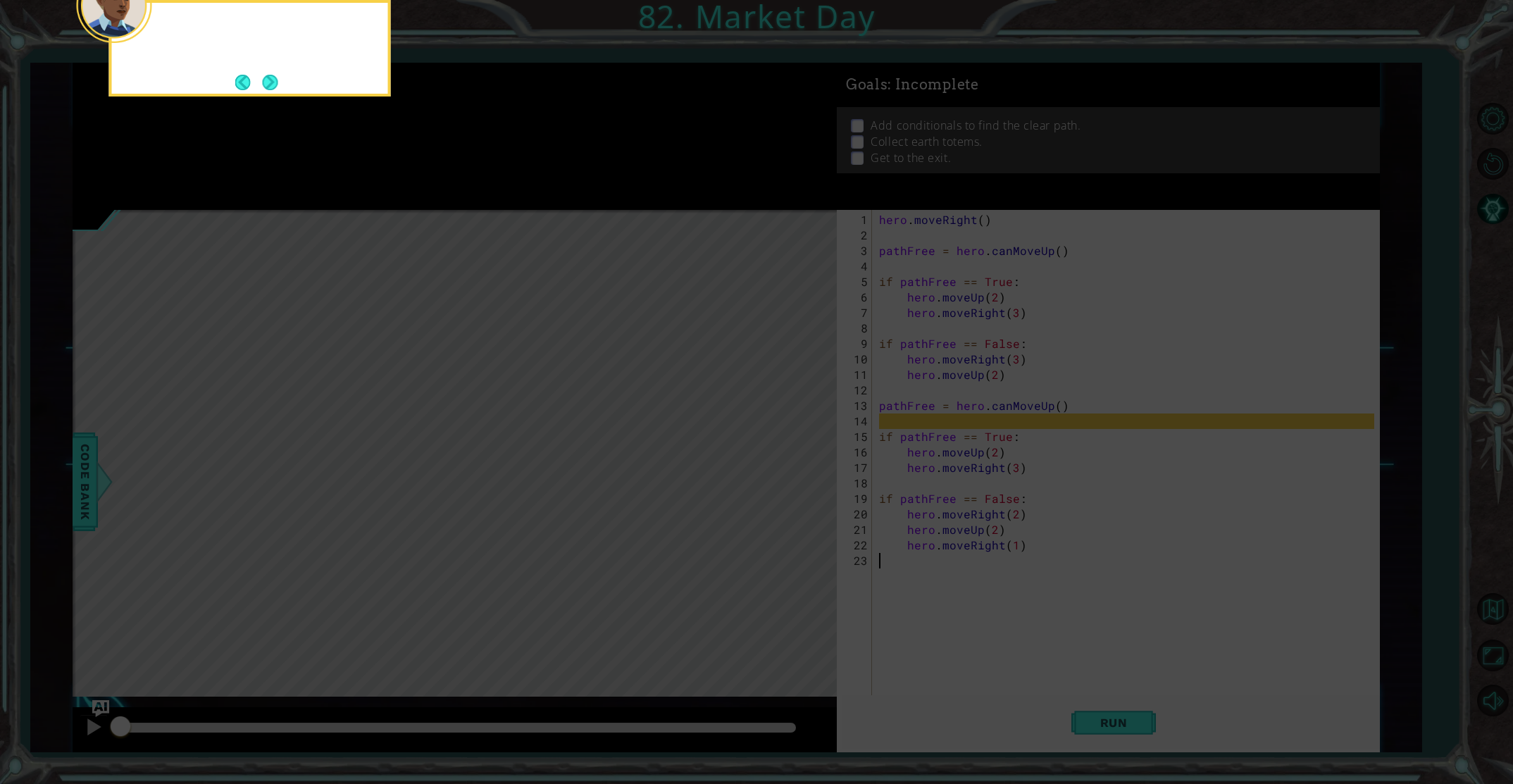
click at [268, 85] on button "Next" at bounding box center [270, 82] width 23 height 23
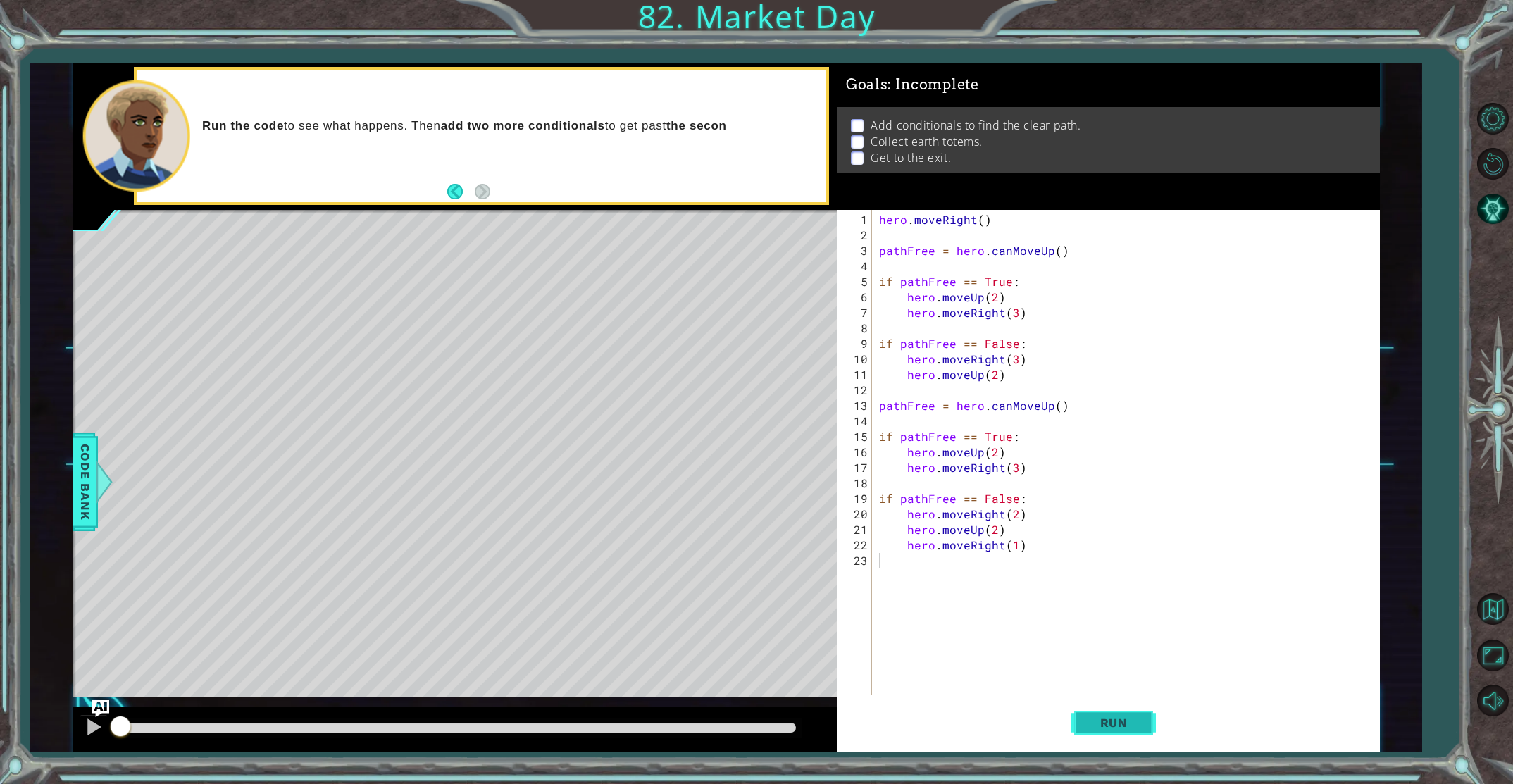
drag, startPoint x: 1081, startPoint y: 721, endPoint x: 1021, endPoint y: 708, distance: 61.4
click at [1081, 721] on button "Run" at bounding box center [1113, 722] width 84 height 55
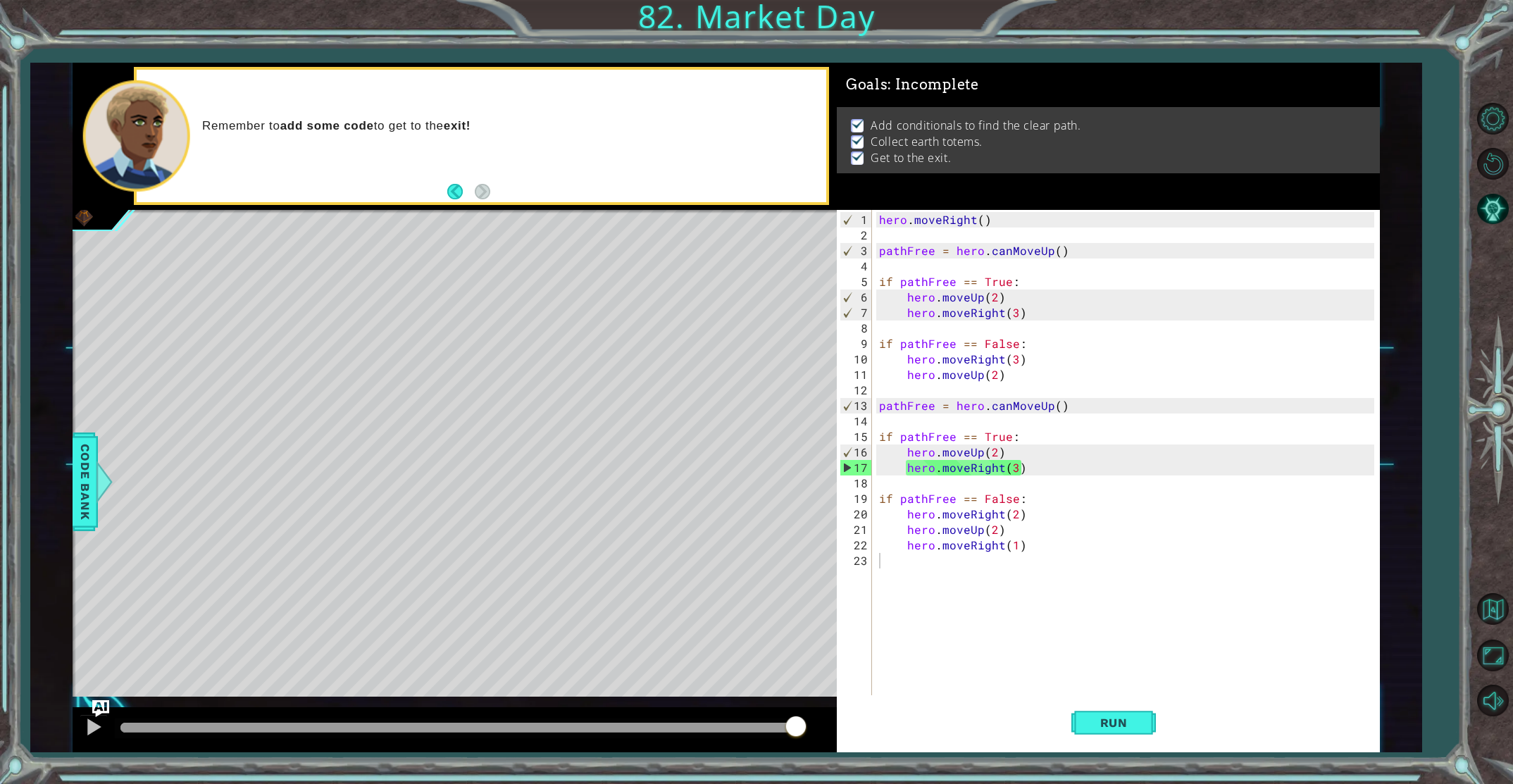
drag, startPoint x: 254, startPoint y: 729, endPoint x: 1337, endPoint y: 658, distance: 1085.3
click at [1337, 658] on body "1 Hahaha XXXXXXXXXXXXXXXXXXXXXXXXXXXXXXXXXXXXXXXXXXXXXXXXXXXXXXXXXXXXXXXXXXXXXX…" at bounding box center [756, 392] width 1513 height 784
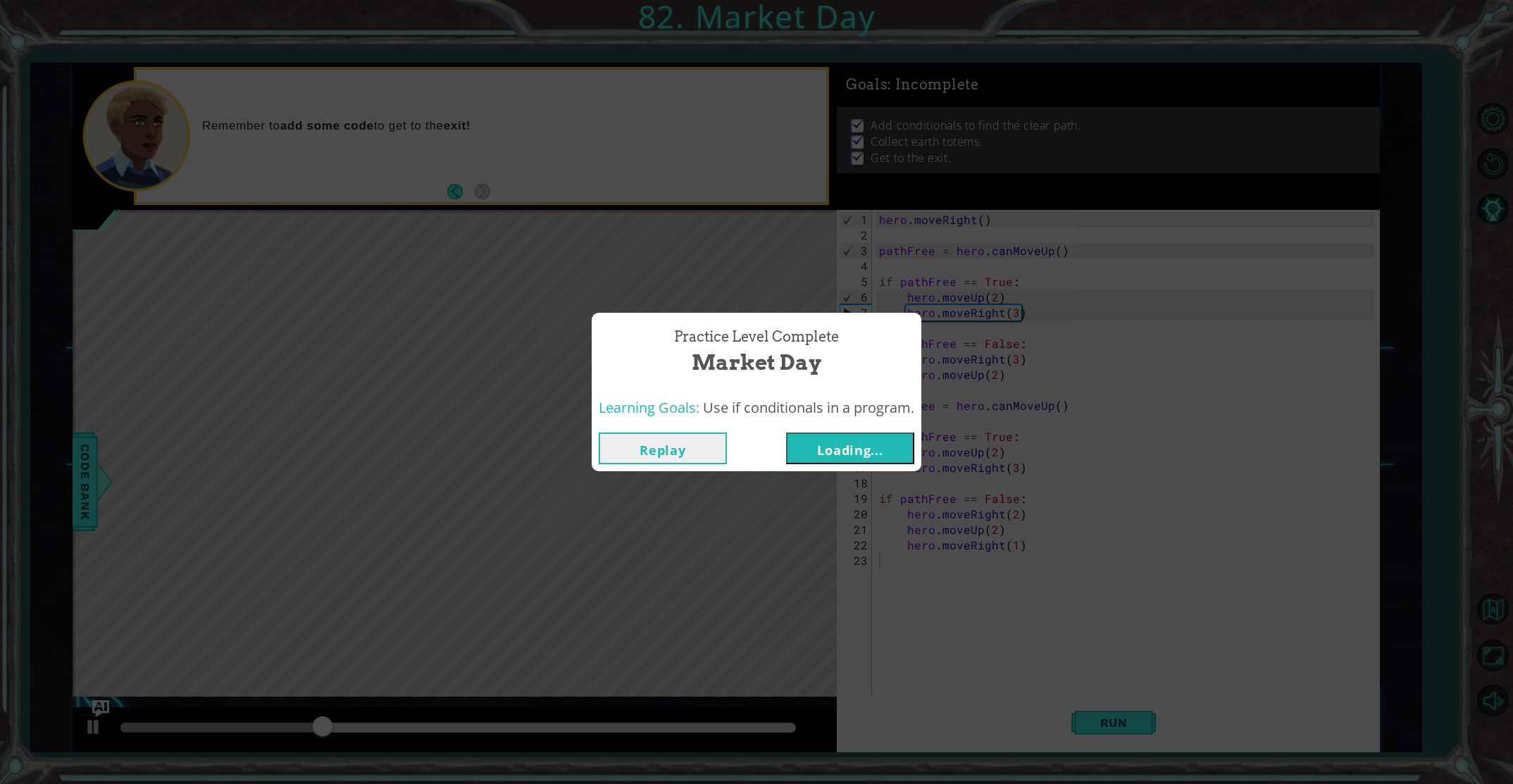
click at [854, 452] on font "Loading..." at bounding box center [850, 450] width 66 height 17
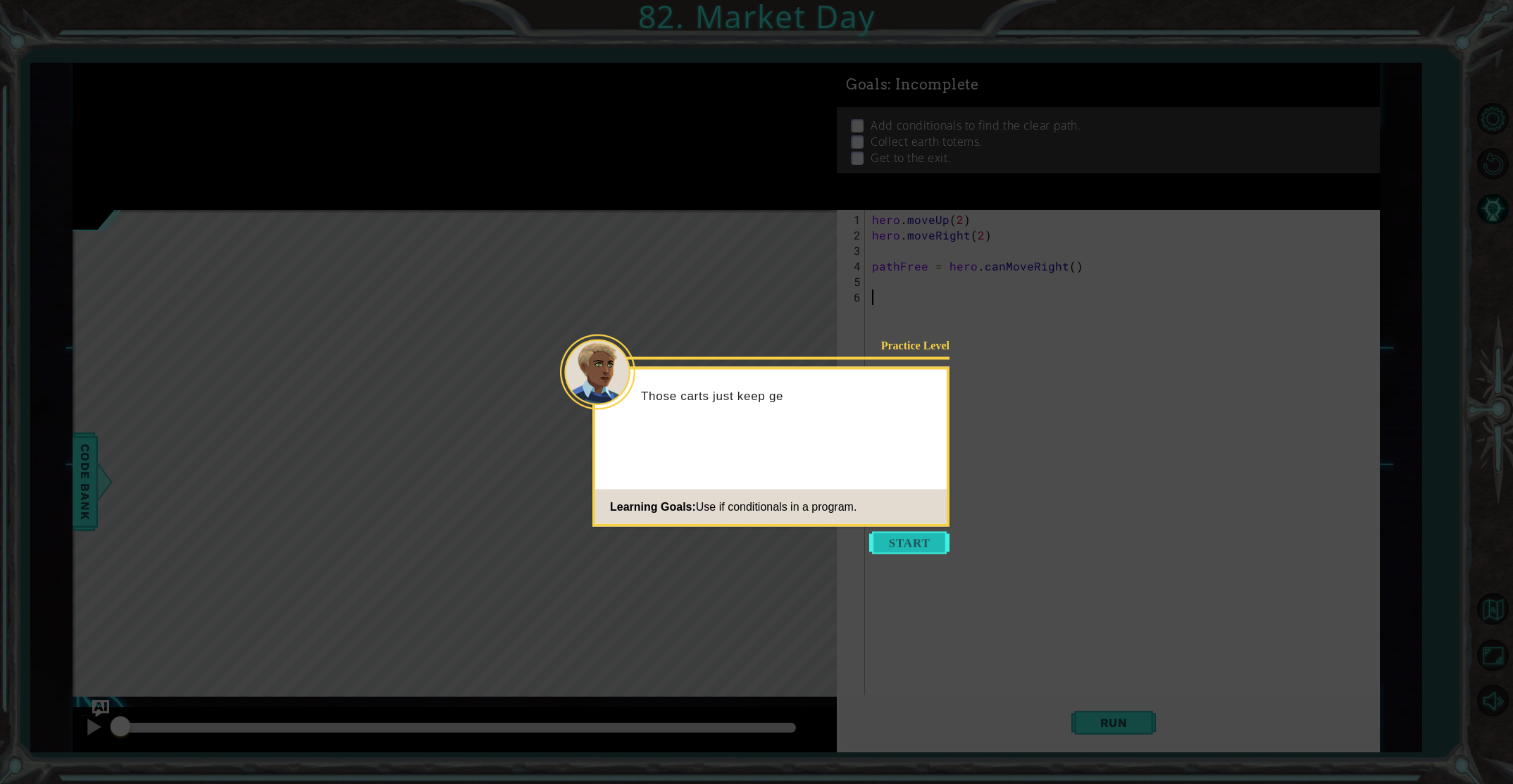
click at [897, 548] on button "Start" at bounding box center [909, 543] width 80 height 23
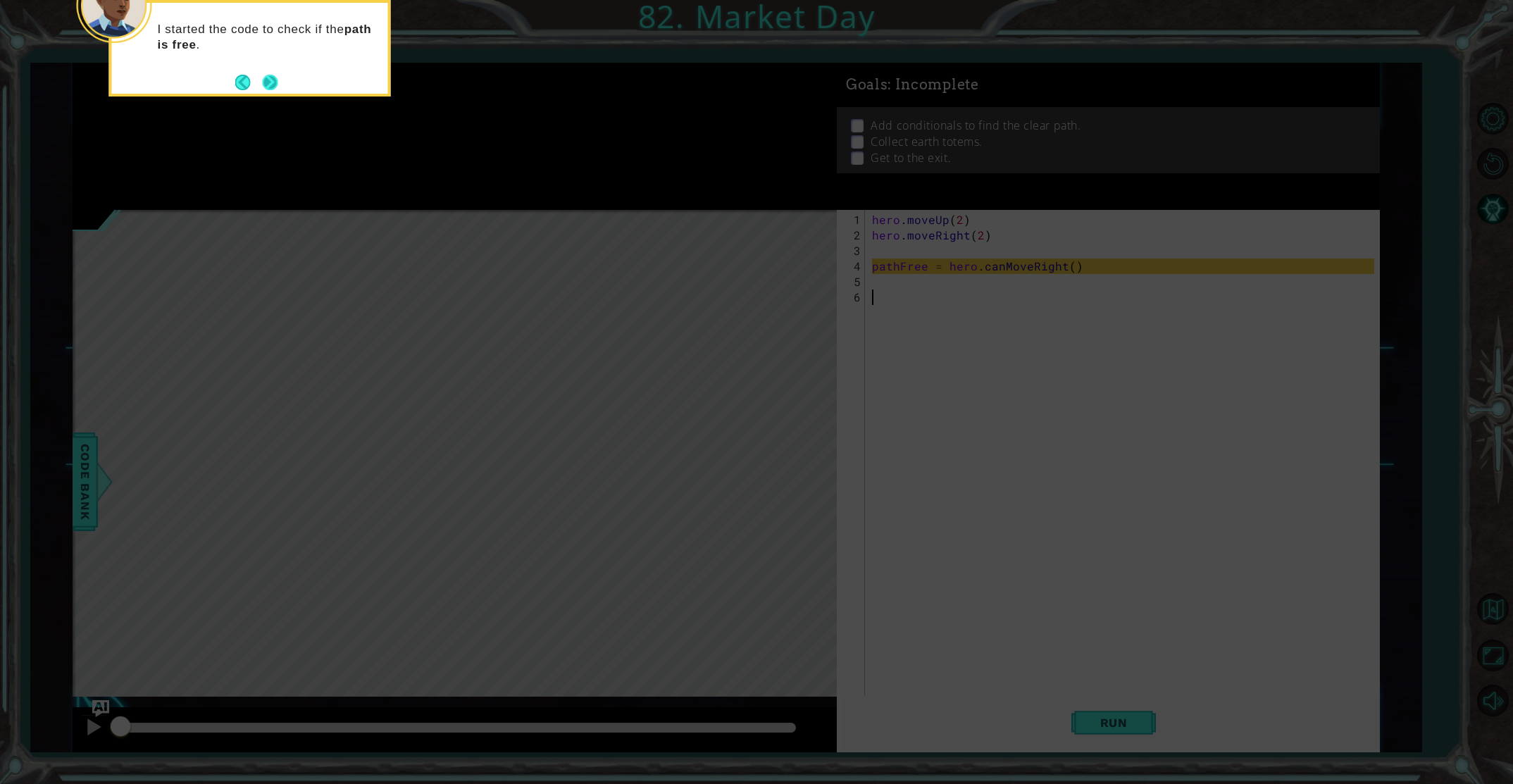
click at [274, 83] on button "Next" at bounding box center [270, 83] width 16 height 16
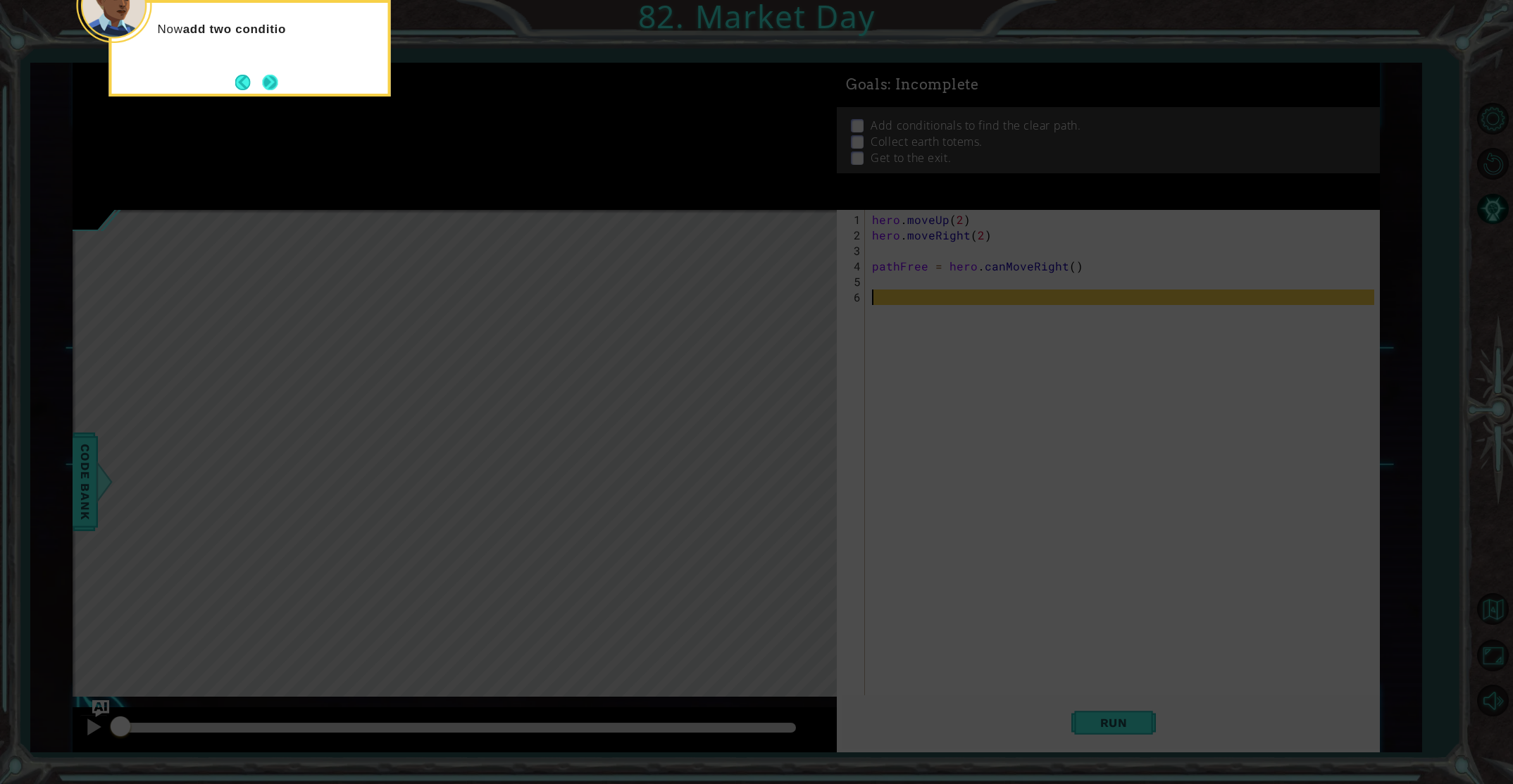
click at [272, 83] on button "Next" at bounding box center [270, 82] width 26 height 26
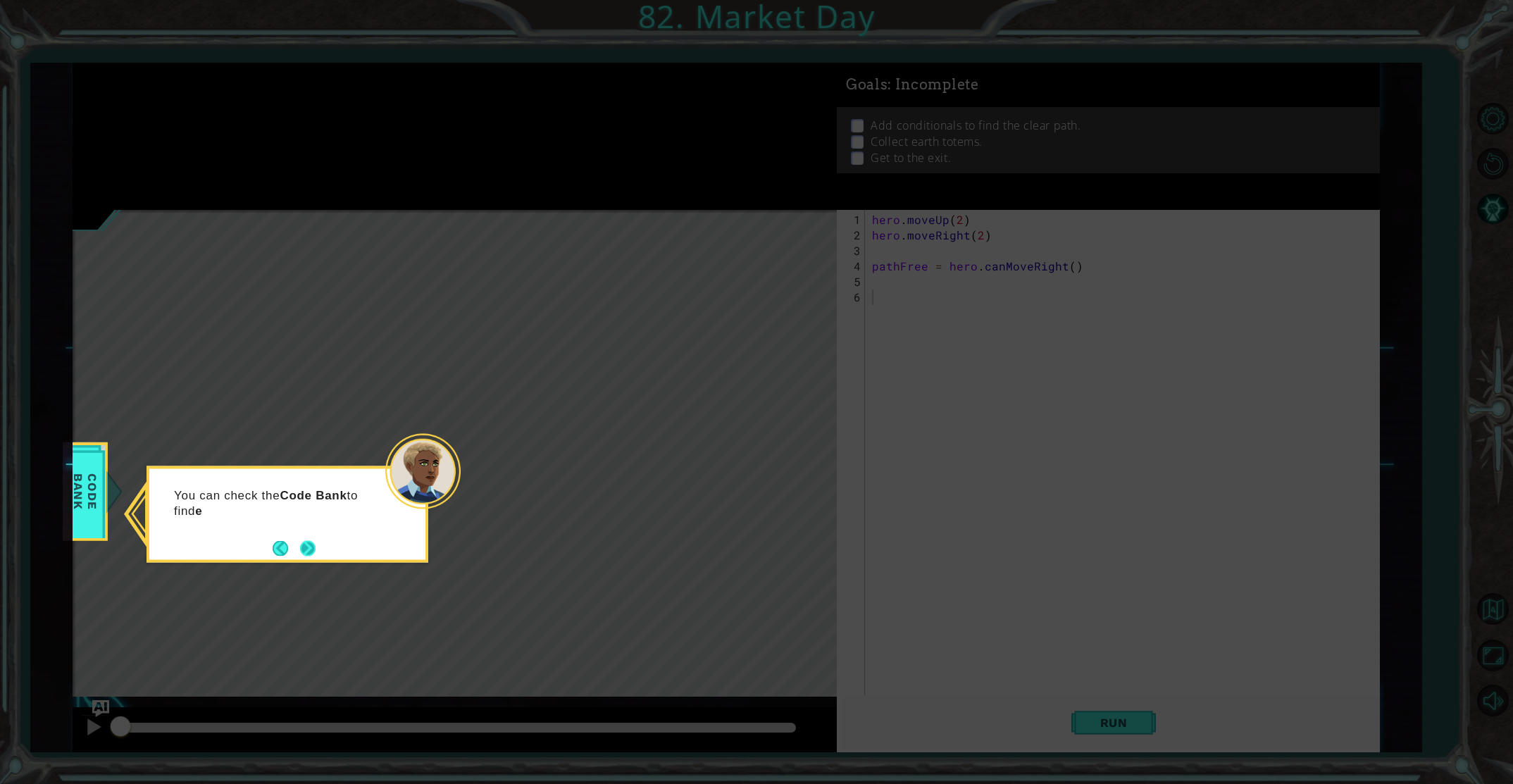
click at [307, 548] on button "Next" at bounding box center [308, 548] width 20 height 20
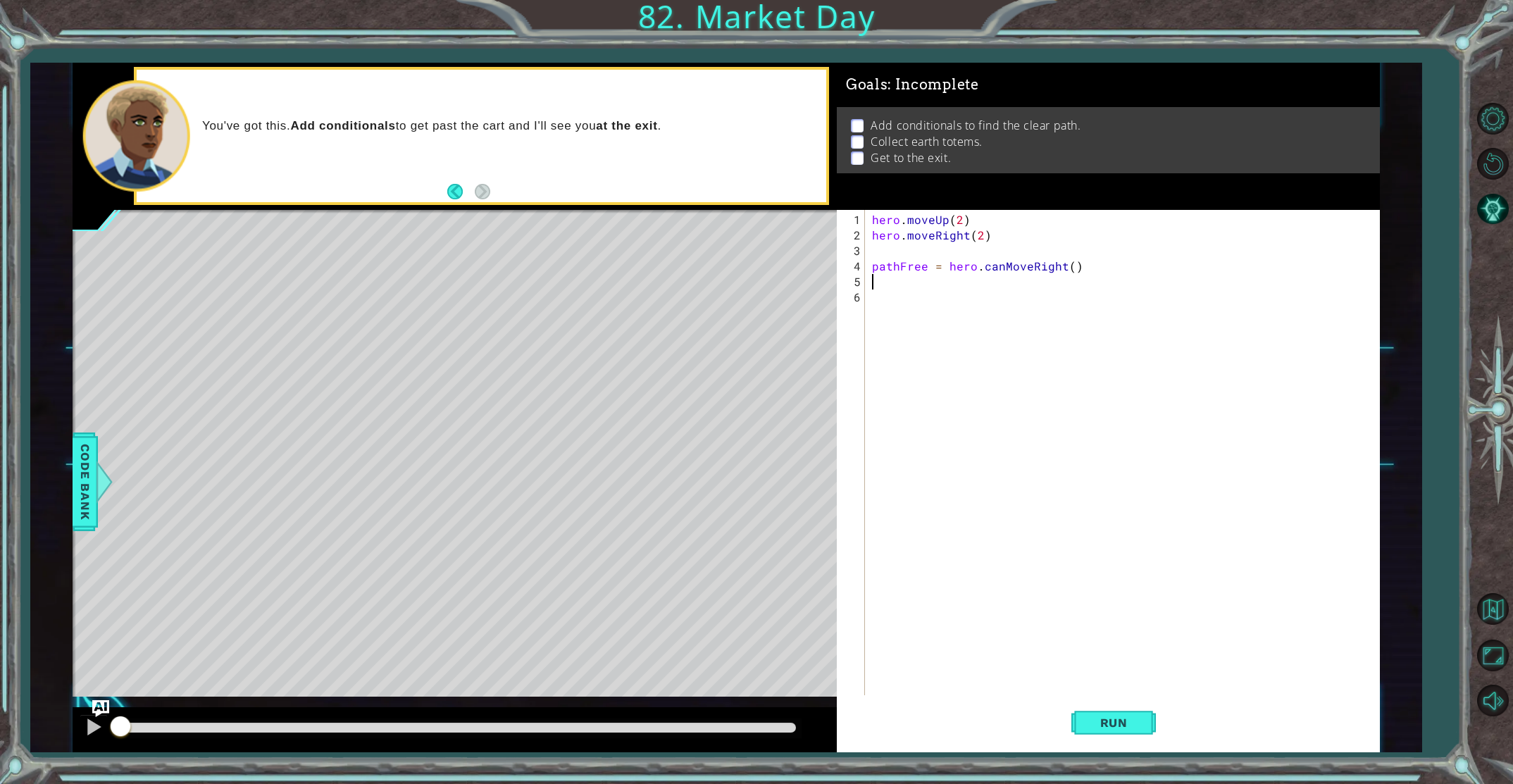
click at [1055, 284] on div "hero . moveUp ( 2 ) hero . moveRight ( 2 ) pathFree = hero . canMoveRight ( )" at bounding box center [1125, 483] width 513 height 542
type textarea "i"
click at [80, 509] on font "Code Bank" at bounding box center [85, 481] width 14 height 76
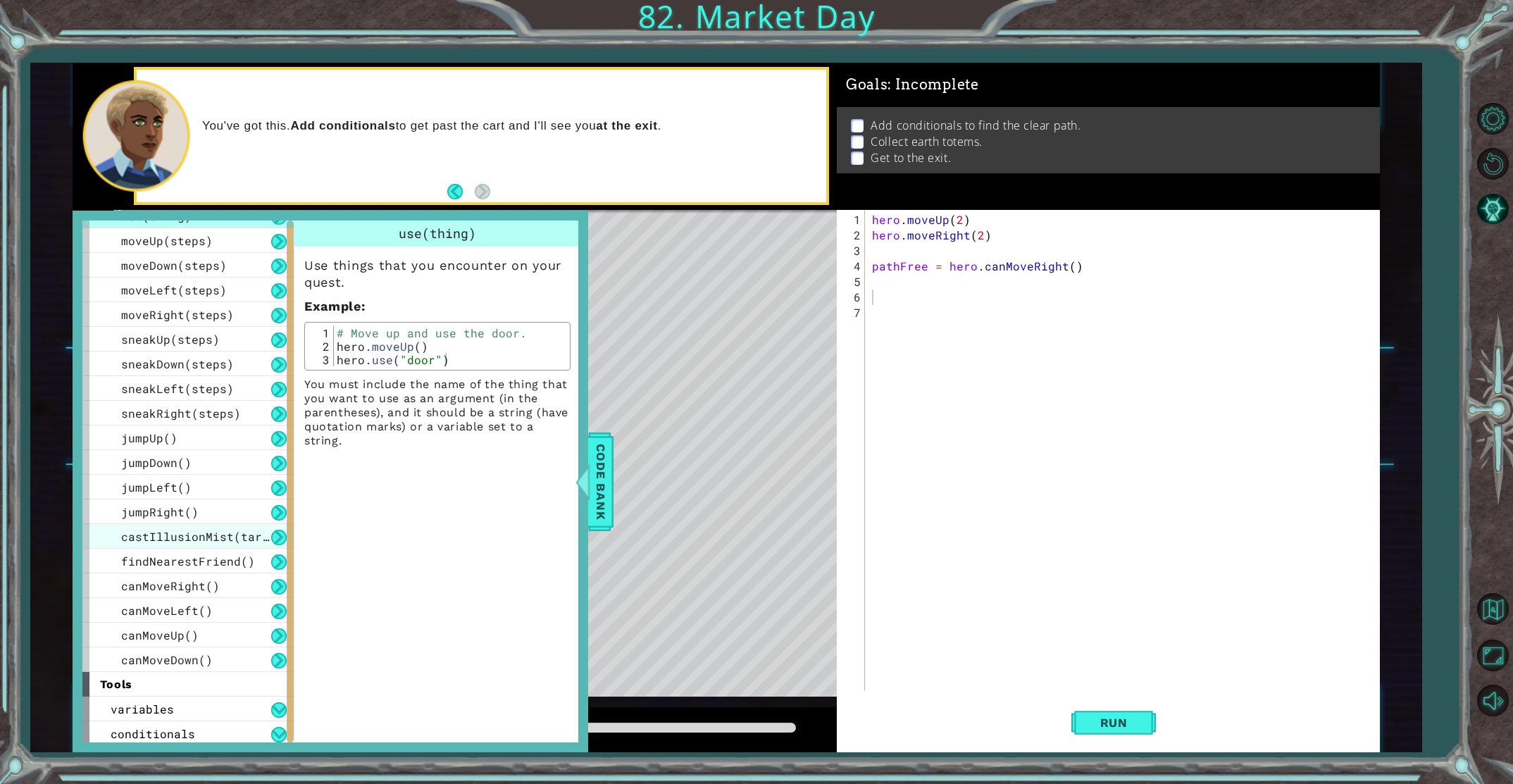
scroll to position [69, 0]
click at [171, 729] on font "conditionals" at bounding box center [153, 730] width 84 height 15
click at [279, 733] on button at bounding box center [279, 732] width 16 height 16
click at [279, 736] on button at bounding box center [279, 732] width 16 height 16
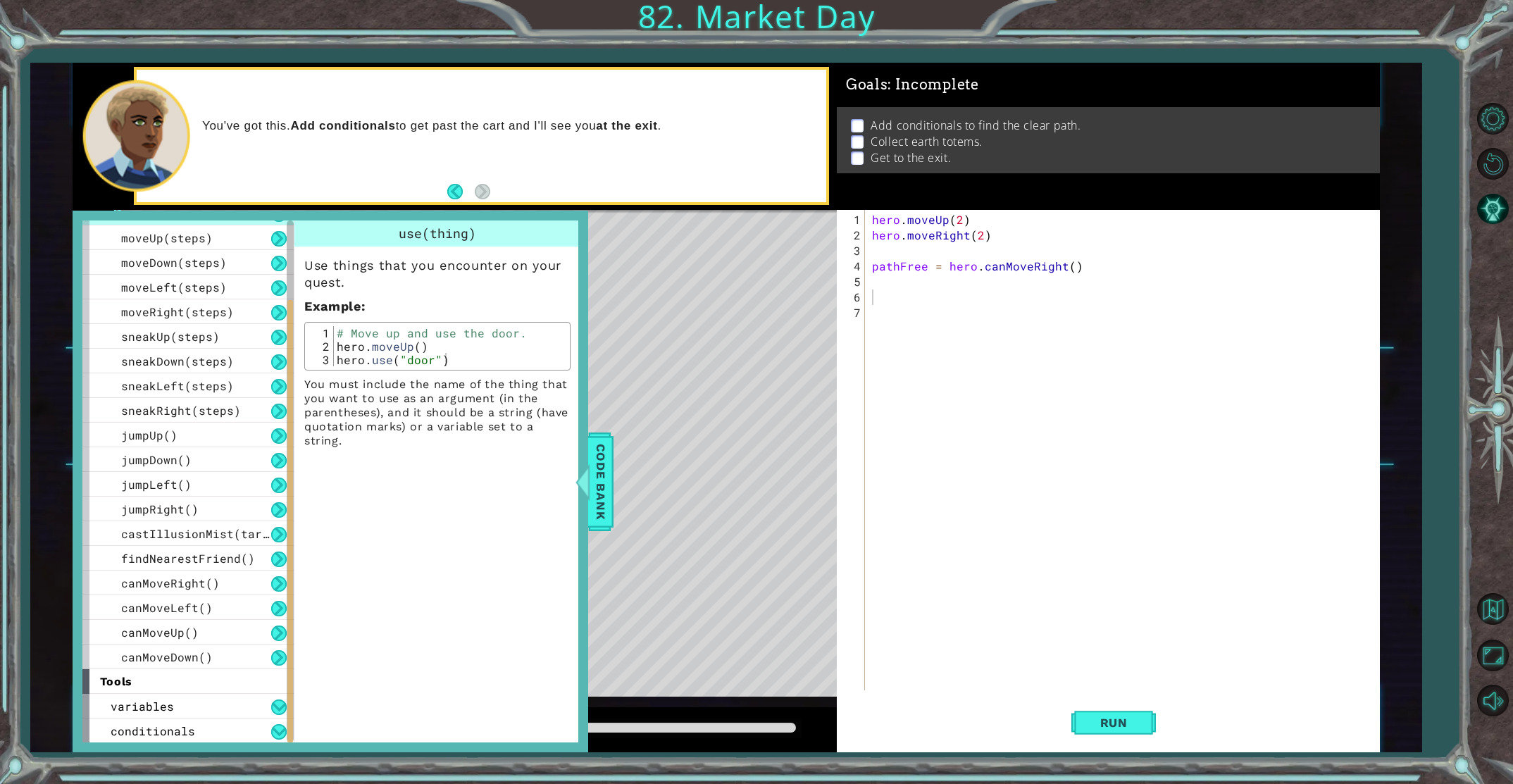
drag, startPoint x: 291, startPoint y: 711, endPoint x: 290, endPoint y: 751, distance: 40.0
click at [290, 751] on div "methods hero use(thing) moveUp(steps) moveDown(steps) moveLeft(steps) moveRight…" at bounding box center [330, 481] width 516 height 542
click at [282, 729] on button at bounding box center [279, 732] width 16 height 16
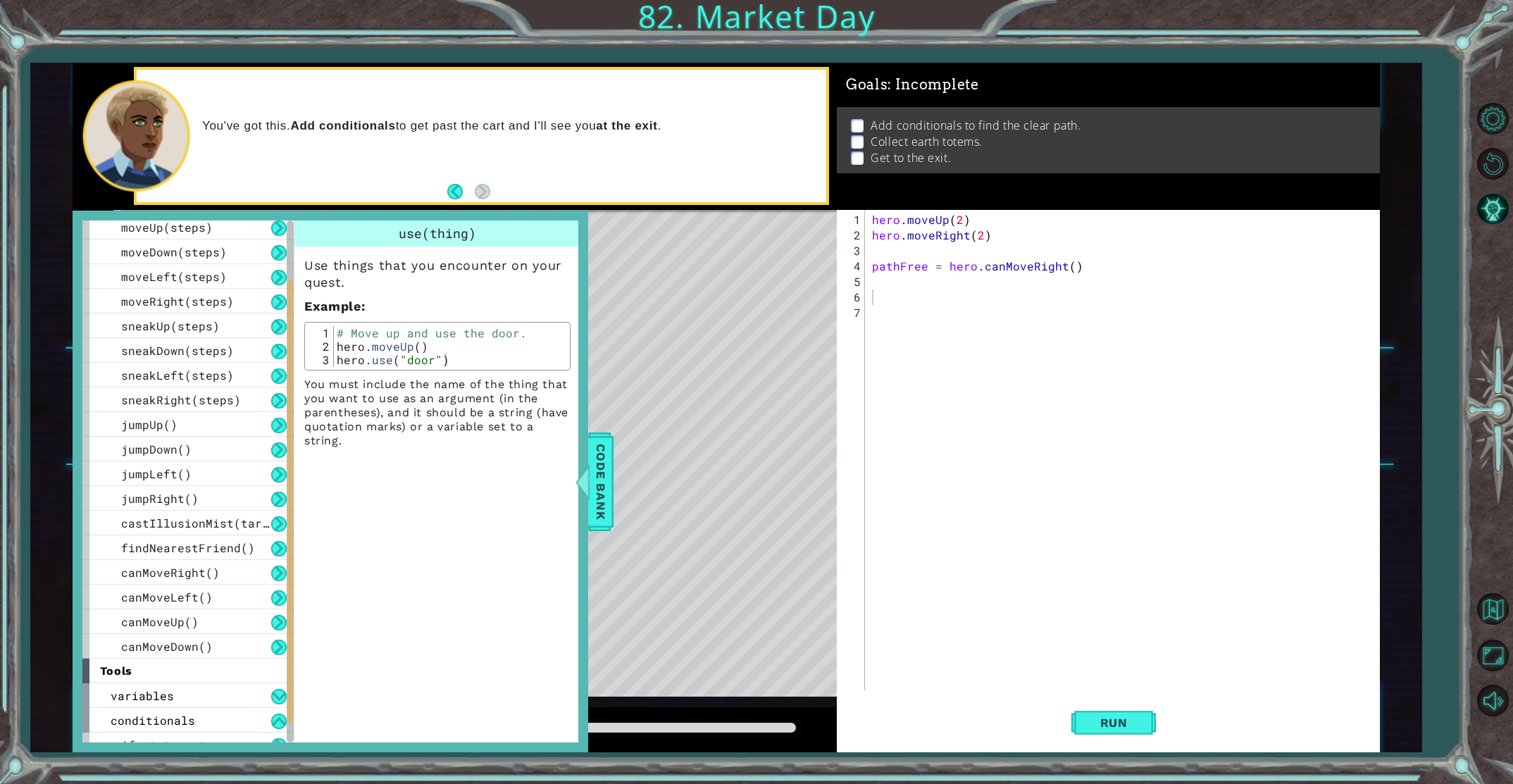
scroll to position [94, 0]
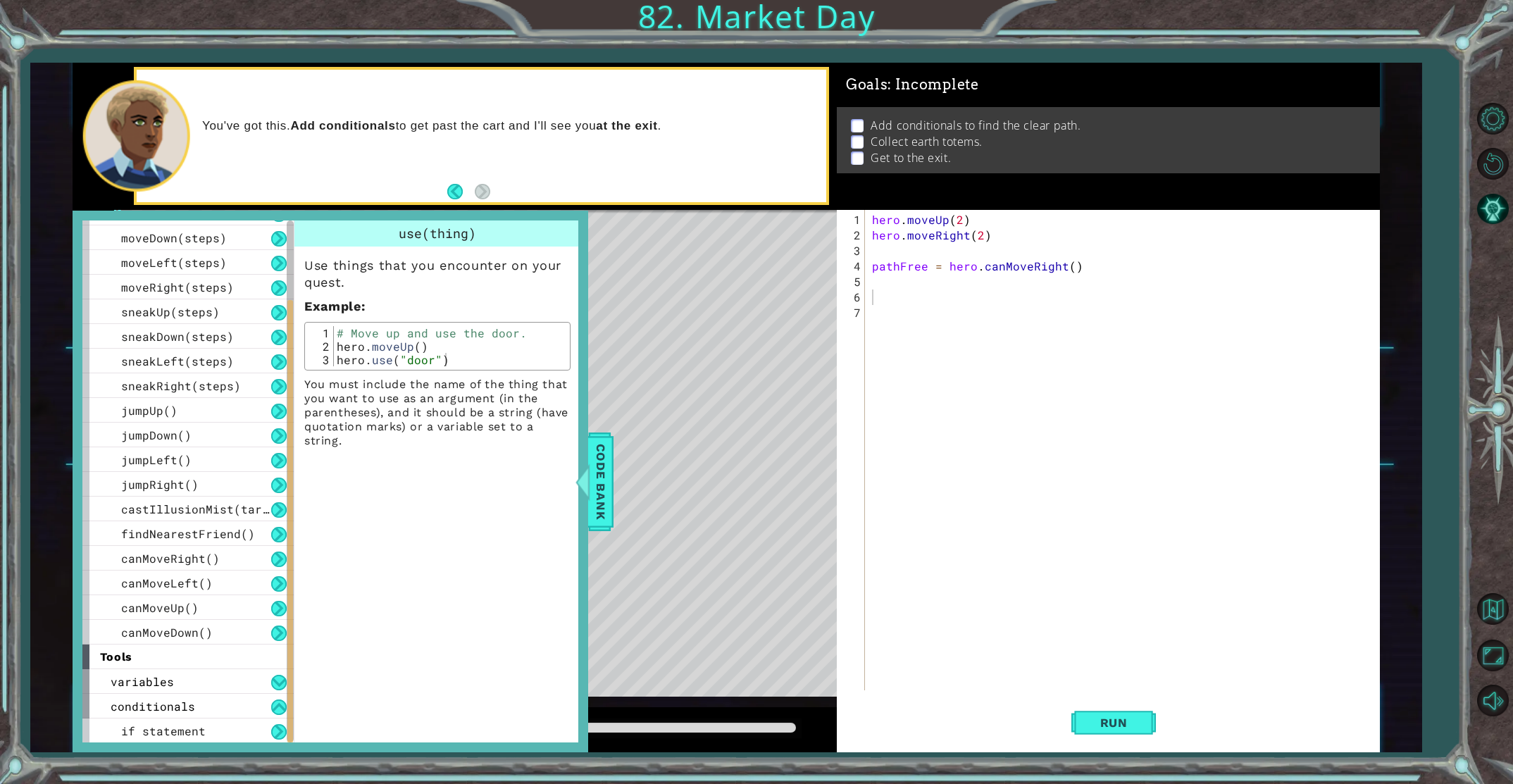
drag, startPoint x: 292, startPoint y: 705, endPoint x: 293, endPoint y: 759, distance: 54.0
click at [293, 759] on div "1 Hahaha XXXXXXXXXXXXXXXXXXXXXXXXXXXXXXXXXXXXXXXXXXXXXXXXXXXXXXXXXXXXXXXXXXXXXX…" at bounding box center [756, 392] width 1513 height 784
click at [275, 711] on button at bounding box center [279, 707] width 16 height 16
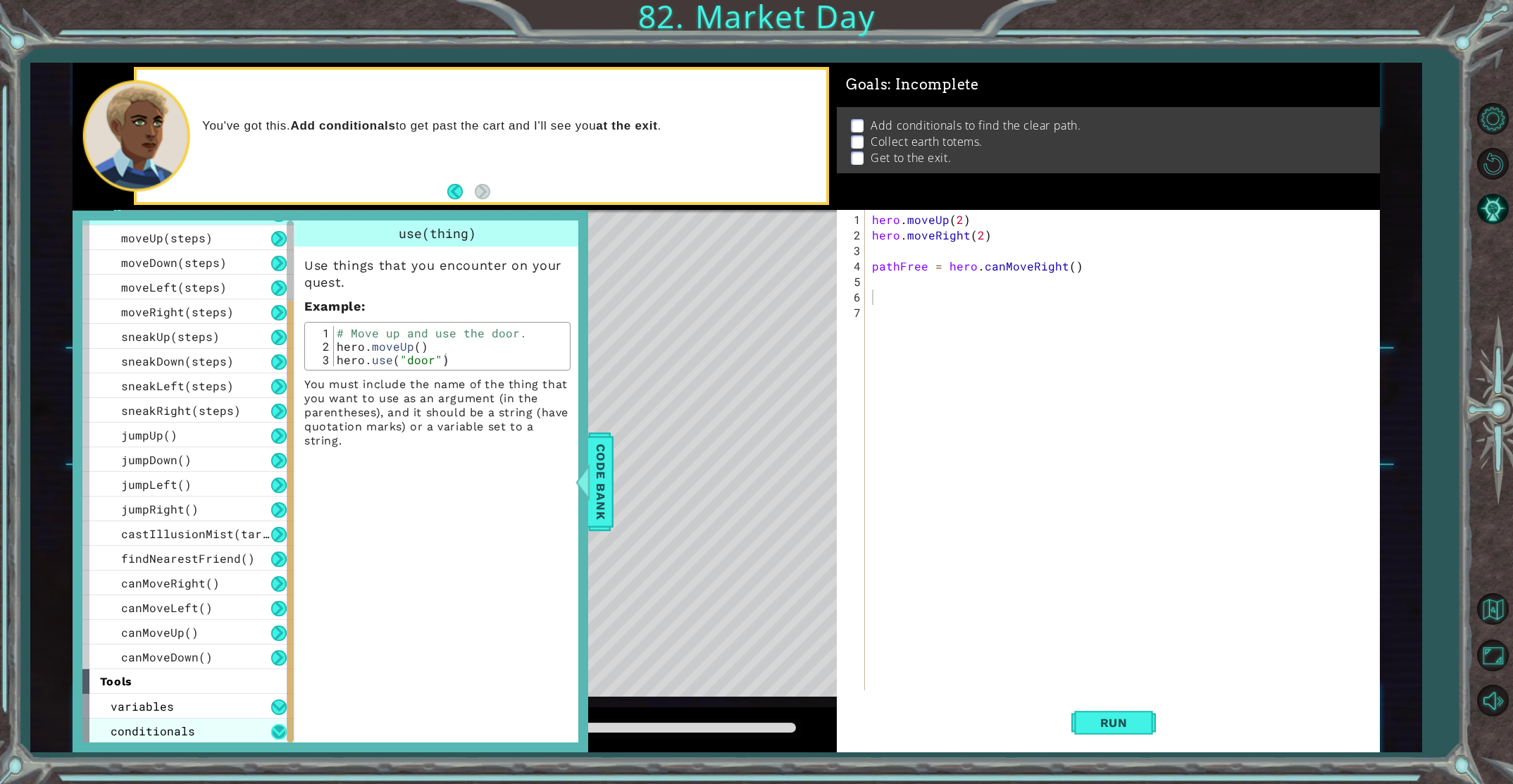
scroll to position [69, 0]
click at [275, 711] on button at bounding box center [279, 707] width 16 height 16
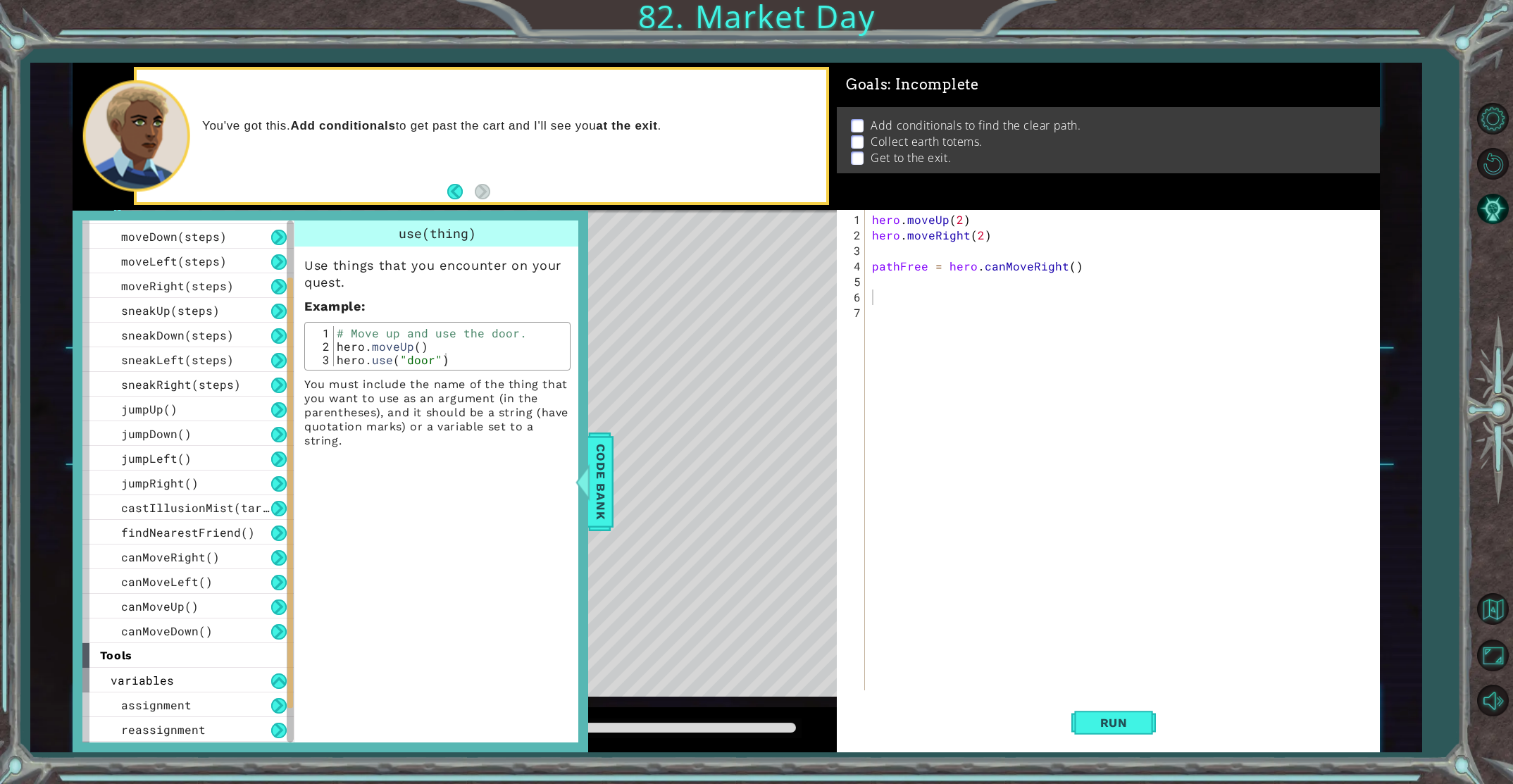
scroll to position [119, 0]
drag, startPoint x: 288, startPoint y: 694, endPoint x: 275, endPoint y: 784, distance: 90.9
click at [275, 783] on html "1 Hahaha XXXXXXXXXXXXXXXXXXXXXXXXXXXXXXXXXXXXXXXXXXXXXXXXXXXXXXXXXXXXXXXXXXXXXX…" at bounding box center [756, 392] width 1513 height 784
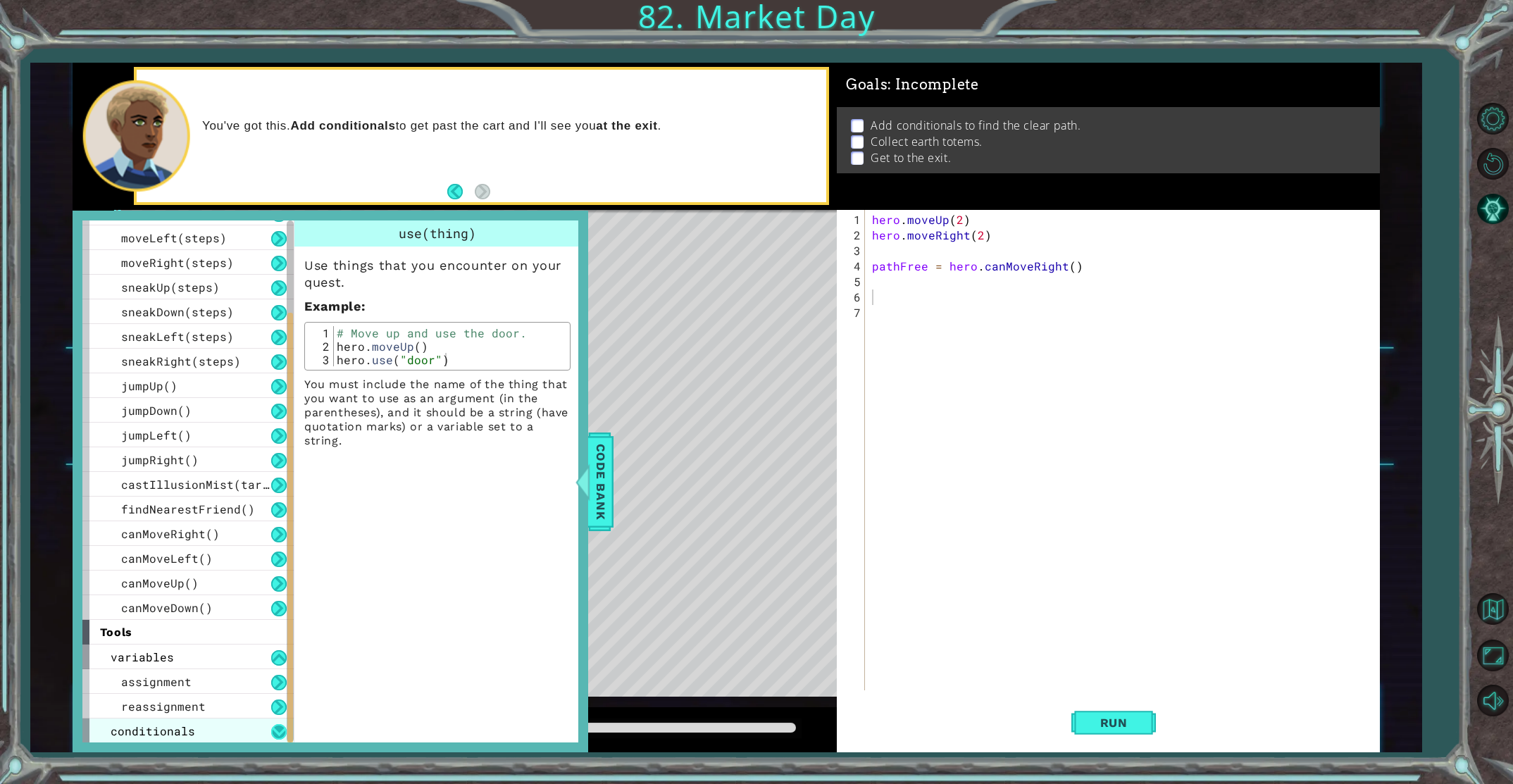
click at [276, 729] on button at bounding box center [279, 732] width 16 height 16
click at [284, 704] on button at bounding box center [279, 707] width 16 height 16
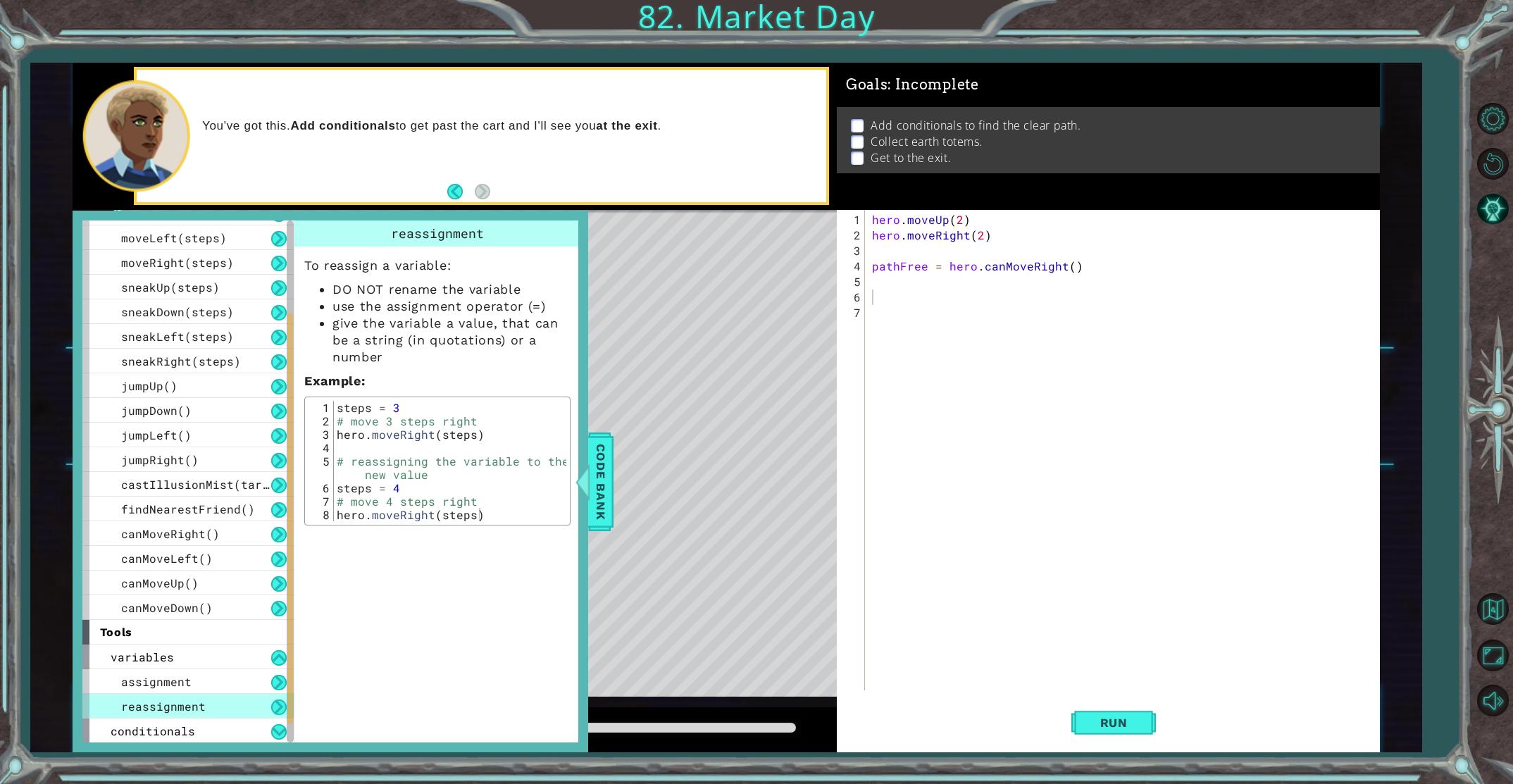
click at [282, 706] on button at bounding box center [279, 707] width 16 height 16
click at [280, 707] on button at bounding box center [279, 707] width 16 height 16
click at [278, 706] on button at bounding box center [279, 707] width 16 height 16
click at [280, 683] on button at bounding box center [279, 683] width 16 height 16
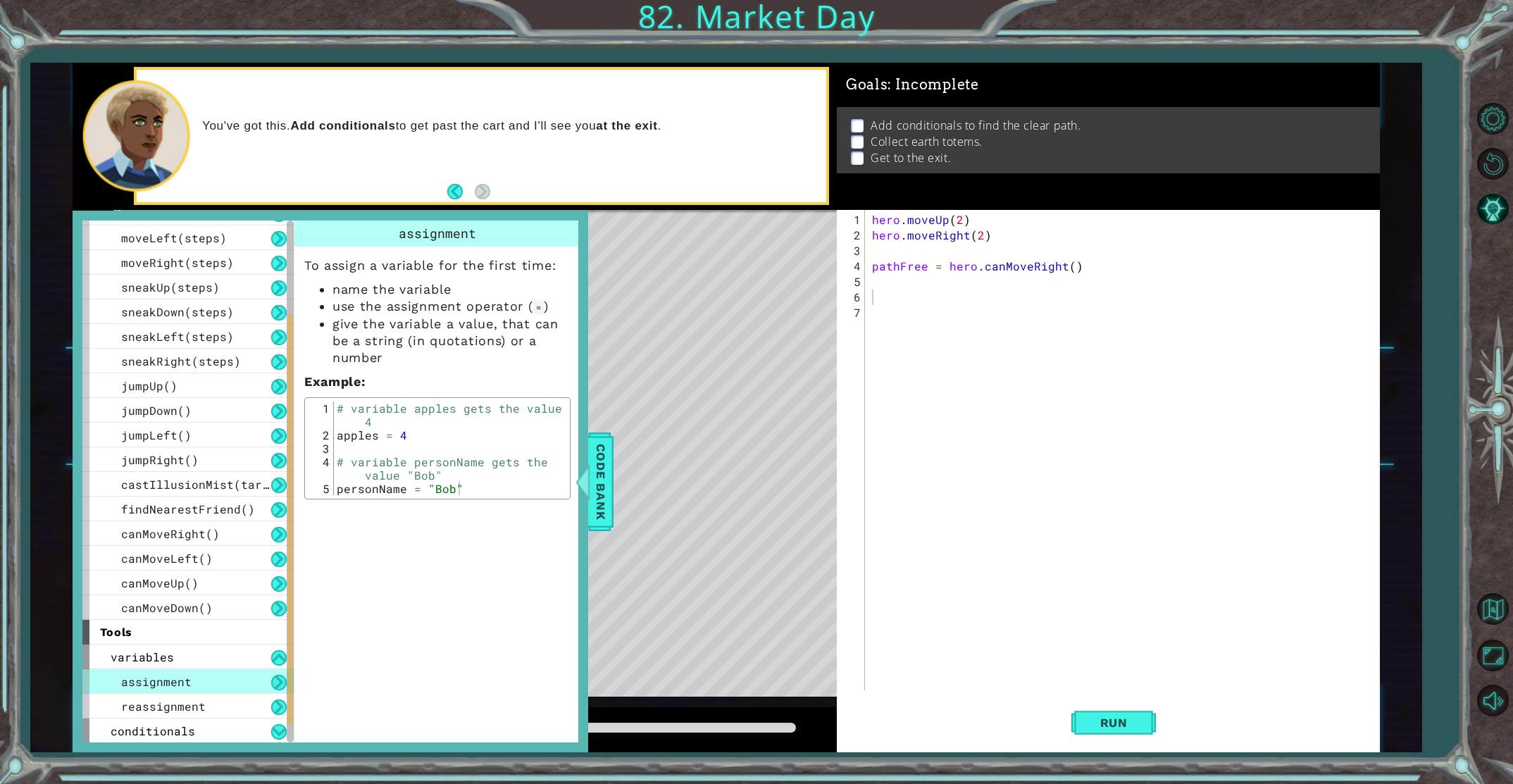
click at [279, 682] on button at bounding box center [279, 683] width 16 height 16
click at [279, 665] on button at bounding box center [279, 658] width 16 height 16
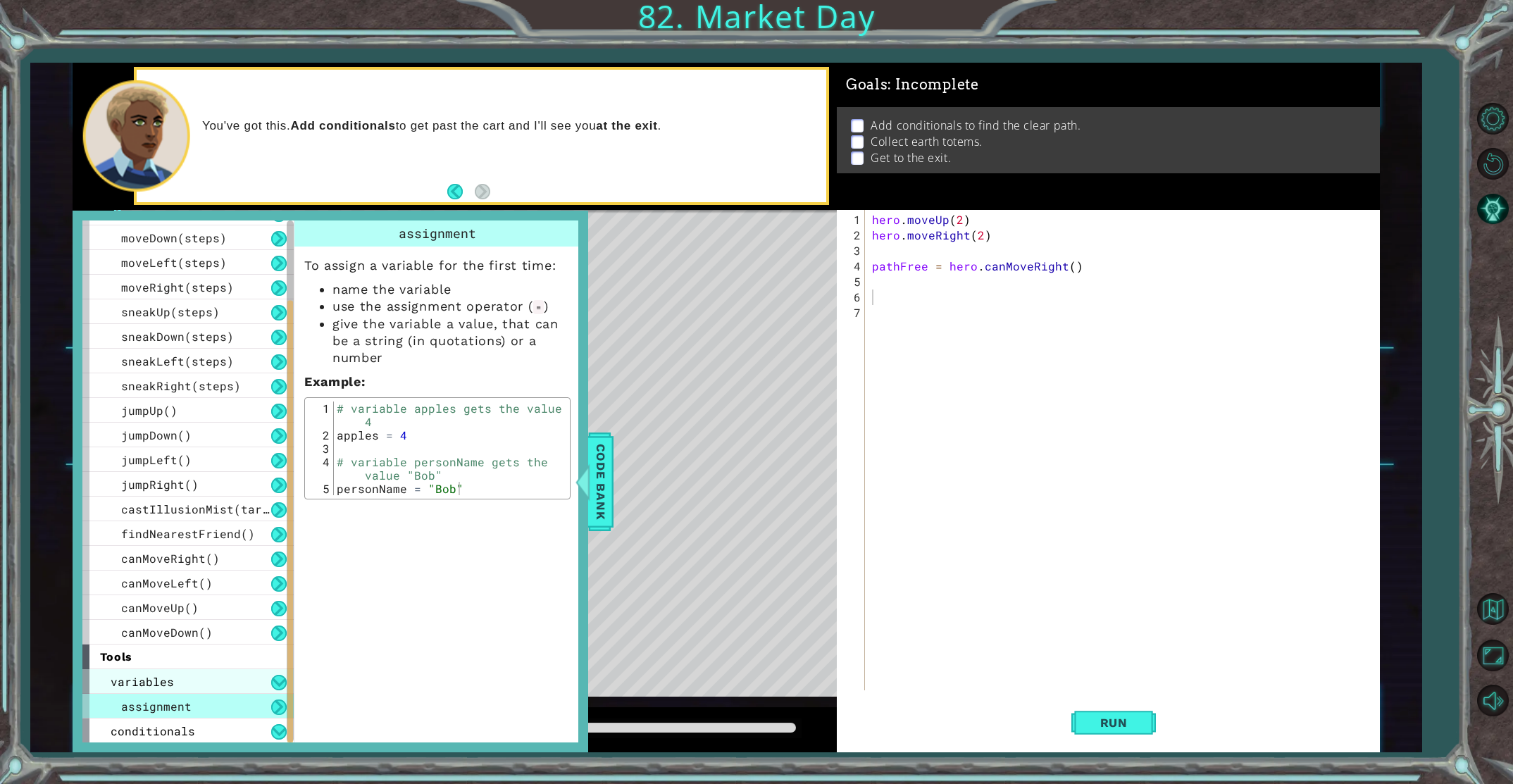
scroll to position [69, 0]
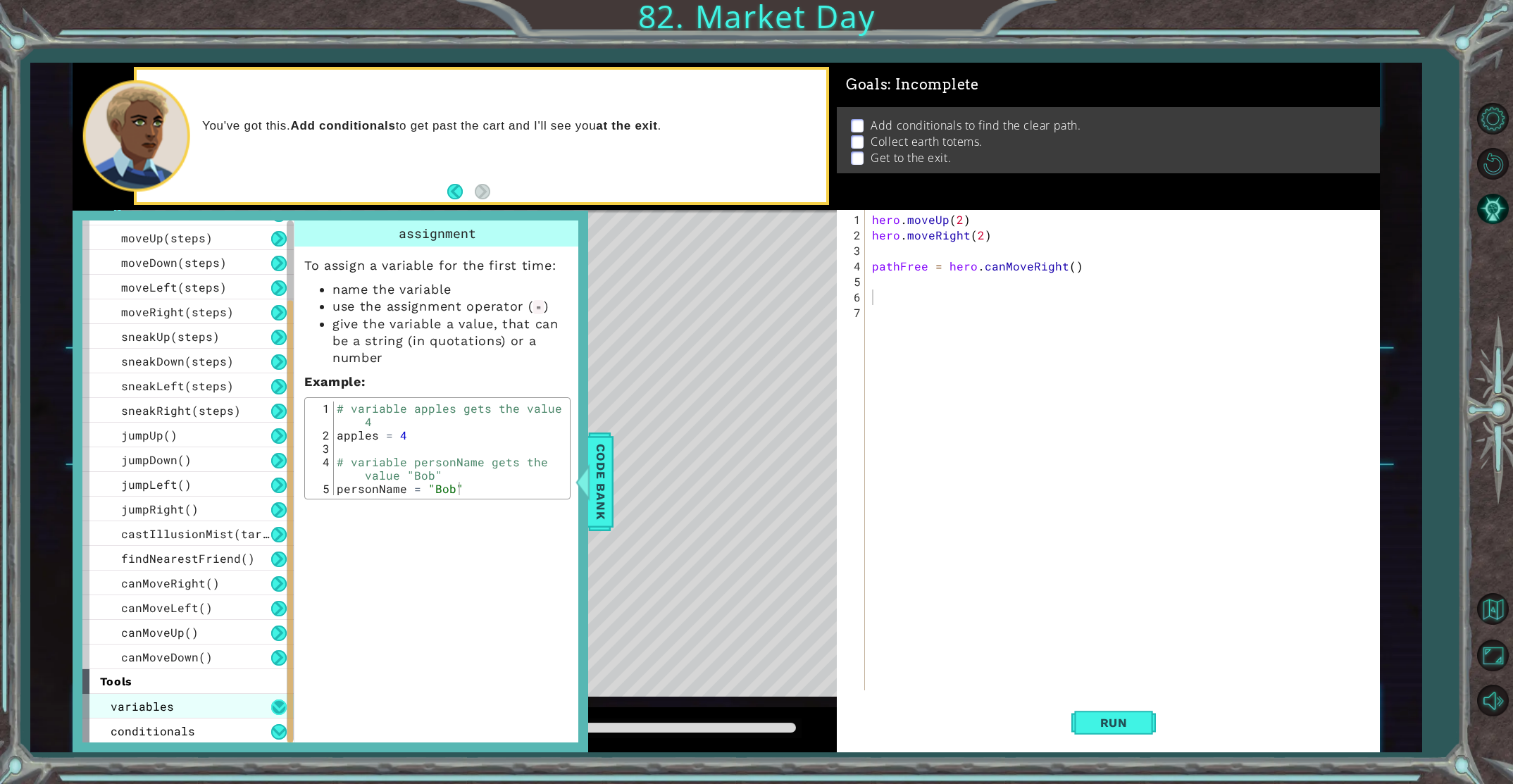
click at [275, 711] on button at bounding box center [279, 707] width 16 height 16
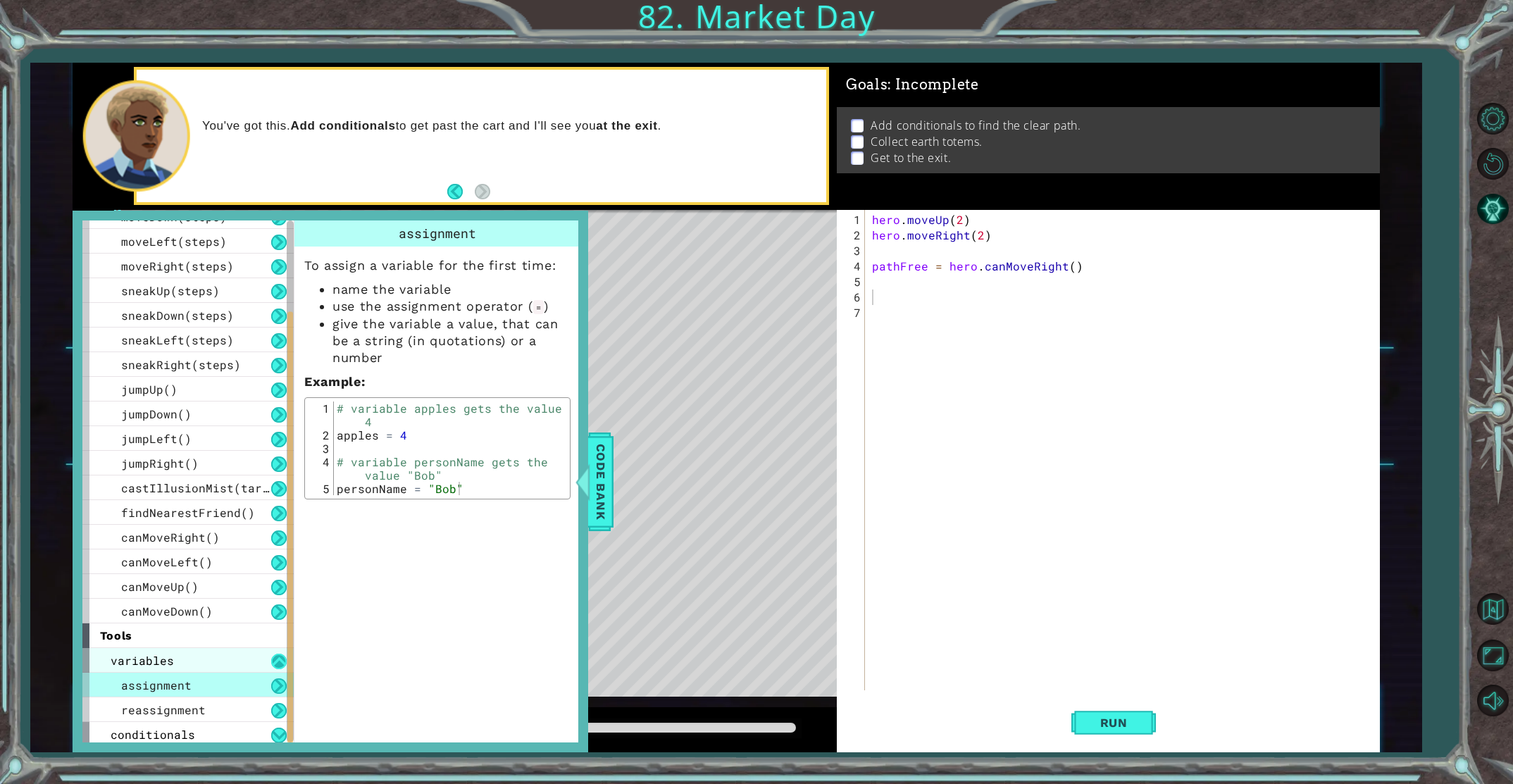
scroll to position [119, 0]
click at [279, 662] on button at bounding box center [279, 658] width 16 height 16
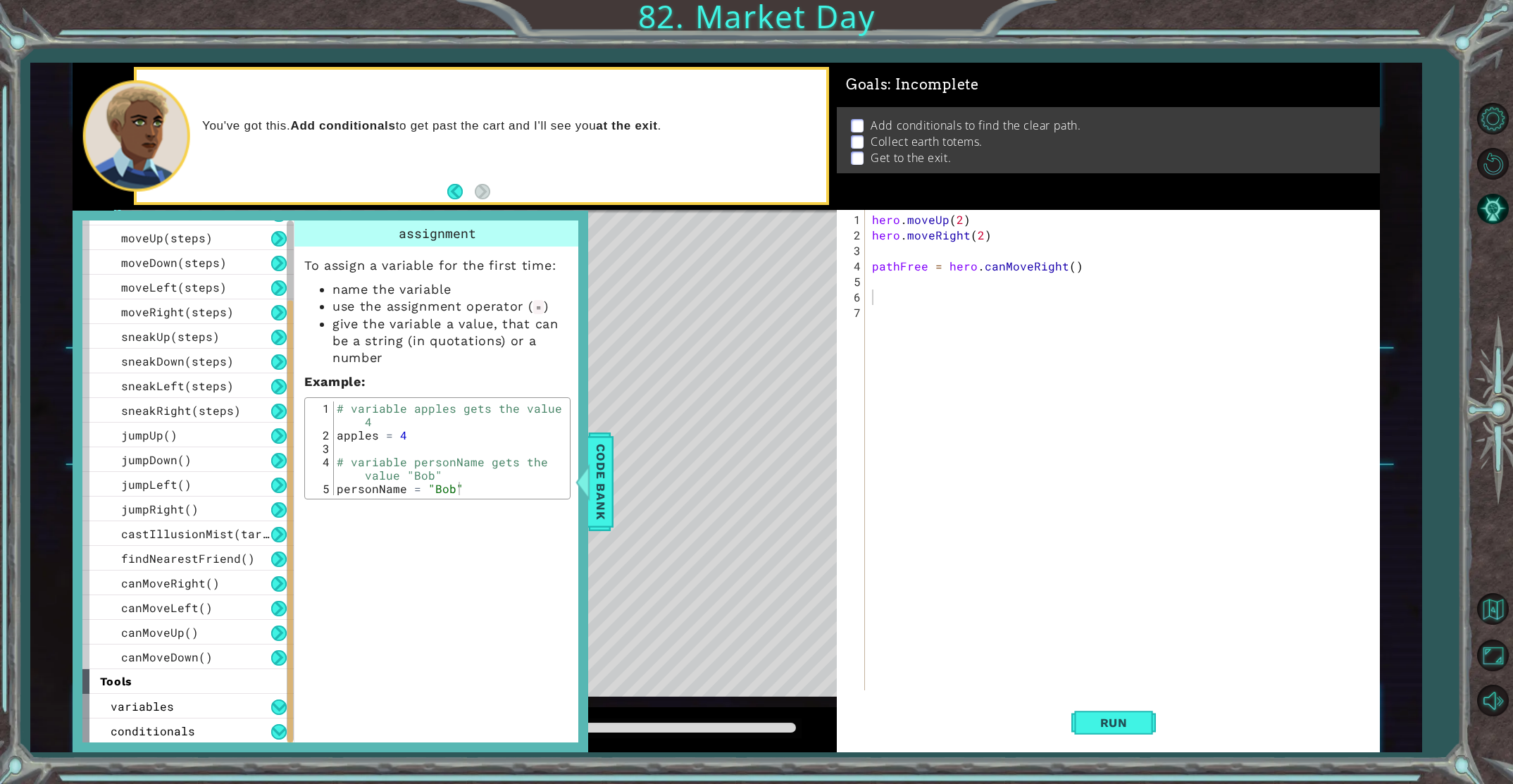
scroll to position [69, 0]
click at [272, 734] on button at bounding box center [279, 732] width 16 height 16
click at [275, 734] on button at bounding box center [279, 732] width 16 height 16
drag, startPoint x: 289, startPoint y: 707, endPoint x: 286, endPoint y: 757, distance: 50.1
click at [286, 757] on div "1 Hahaha XXXXXXXXXXXXXXXXXXXXXXXXXXXXXXXXXXXXXXXXXXXXXXXXXXXXXXXXXXXXXXXXXXXXXX…" at bounding box center [756, 392] width 1513 height 784
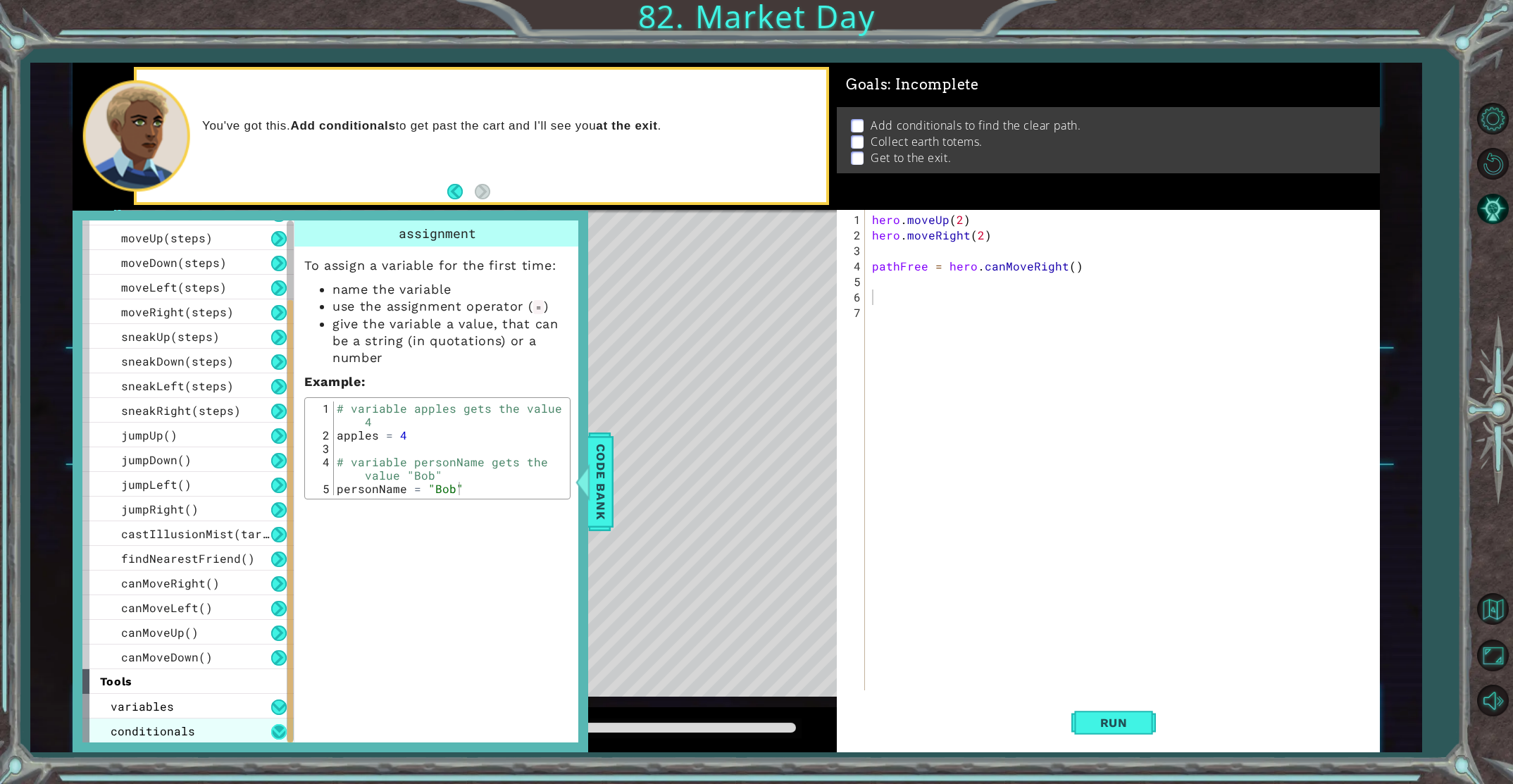
click at [280, 732] on button at bounding box center [279, 732] width 16 height 16
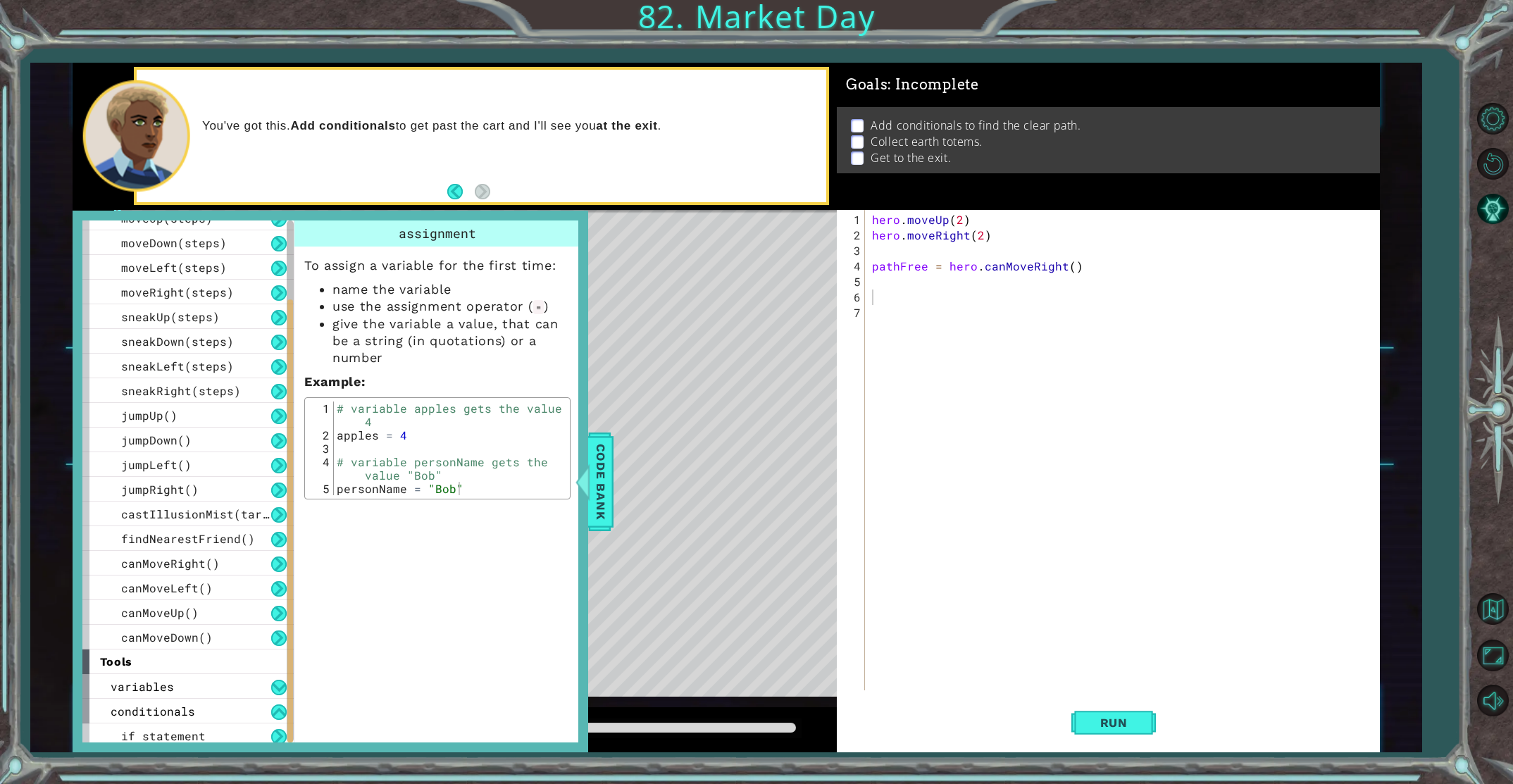
scroll to position [94, 0]
drag, startPoint x: 289, startPoint y: 715, endPoint x: 290, endPoint y: 742, distance: 27.0
click at [290, 742] on div at bounding box center [289, 522] width 5 height 443
click at [194, 734] on font "if statement" at bounding box center [163, 730] width 84 height 15
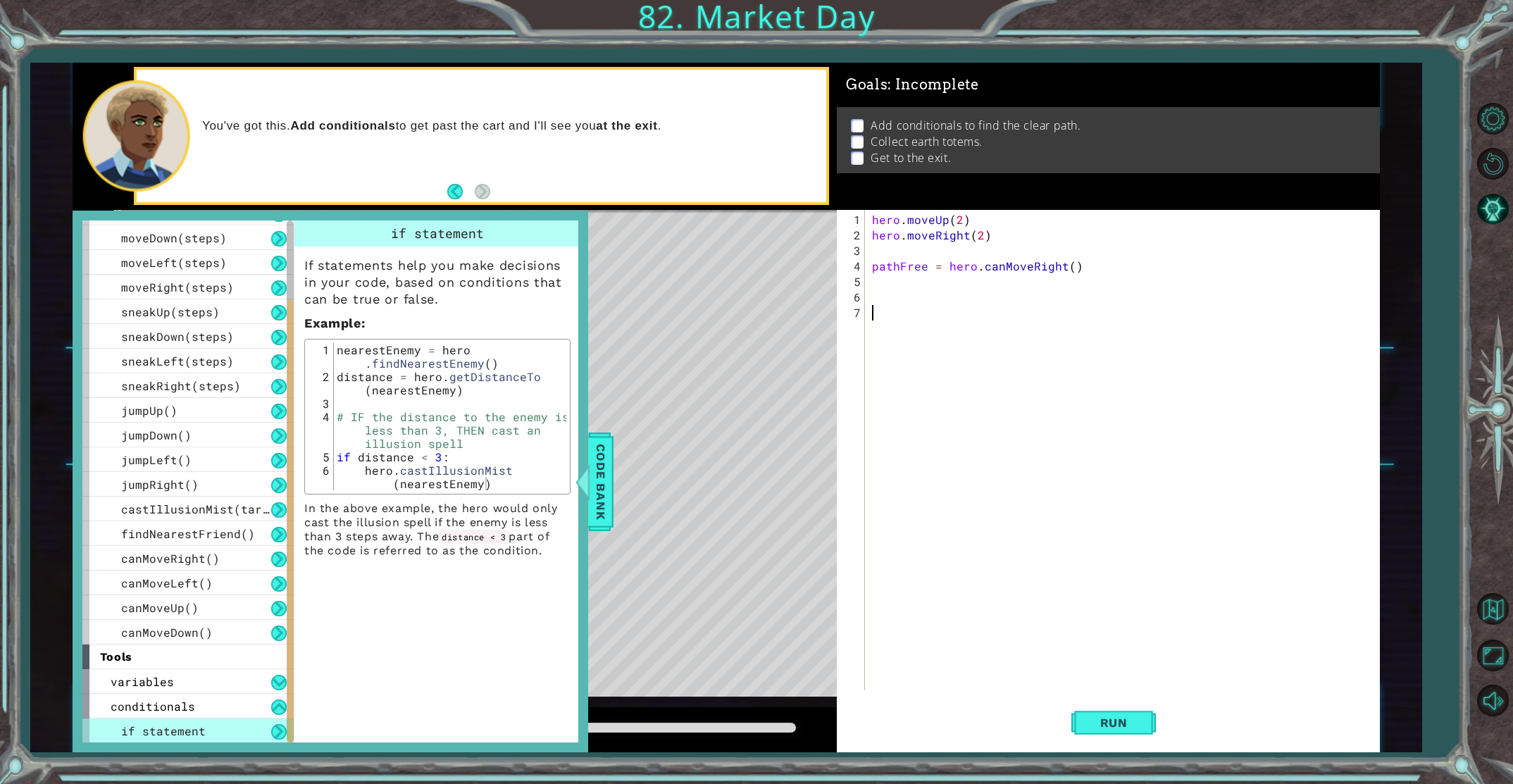
click at [954, 313] on div "hero . moveUp ( 2 ) hero . moveRight ( 2 ) pathFree = hero . canMoveRight ( )" at bounding box center [1125, 467] width 513 height 511
click at [929, 303] on div "hero . moveUp ( 2 ) hero . moveRight ( 2 ) pathFree = hero . canMoveRight ( )" at bounding box center [1125, 467] width 513 height 511
click at [922, 298] on div "hero . moveUp ( 2 ) hero . moveRight ( 2 ) pathFree = hero . canMoveRight ( )" at bounding box center [1125, 467] width 513 height 511
click at [699, 477] on div "Level Map" at bounding box center [398, 417] width 651 height 415
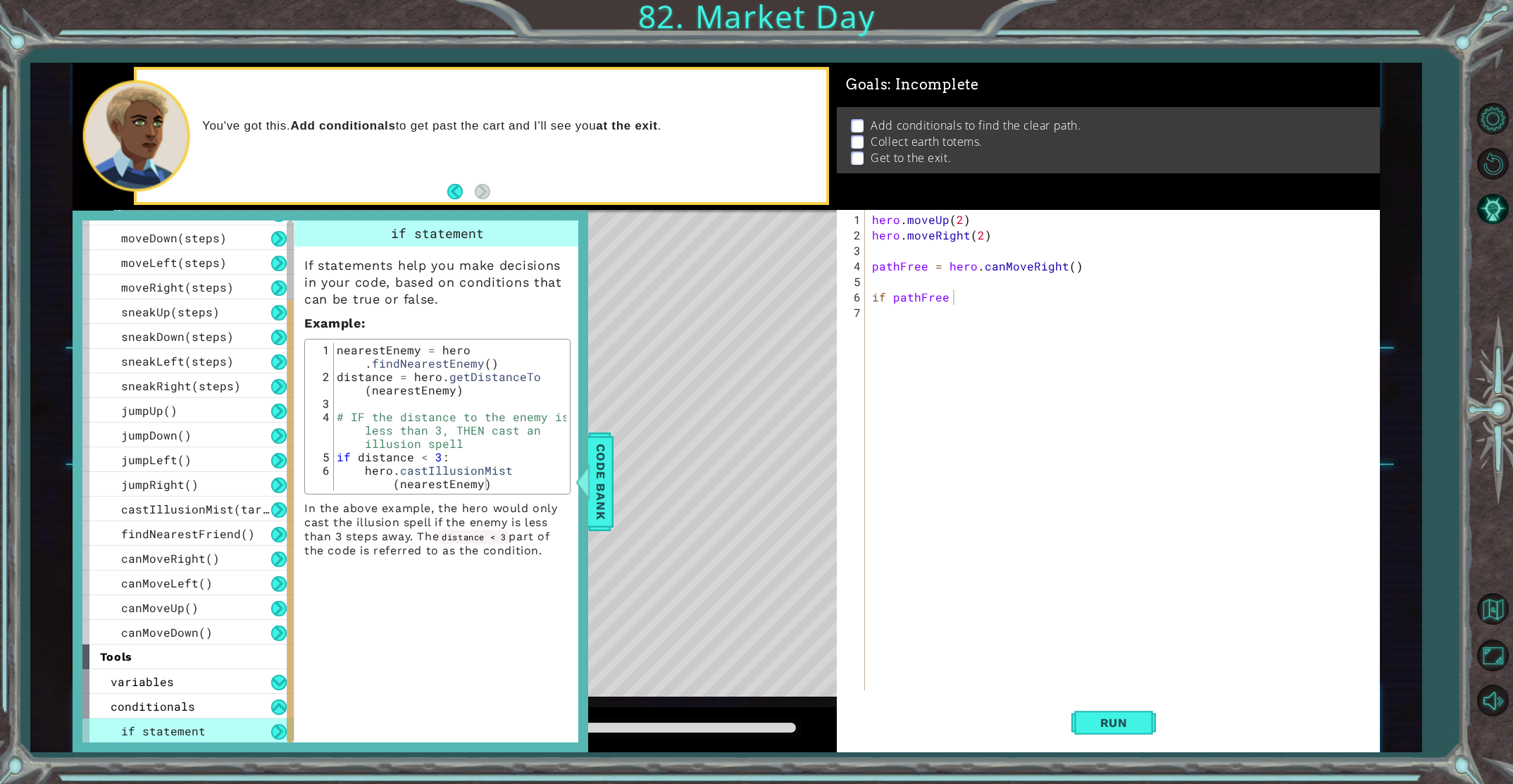
click at [613, 484] on div "Level Map" at bounding box center [398, 417] width 651 height 415
click at [612, 484] on span "Code Bank" at bounding box center [601, 481] width 23 height 86
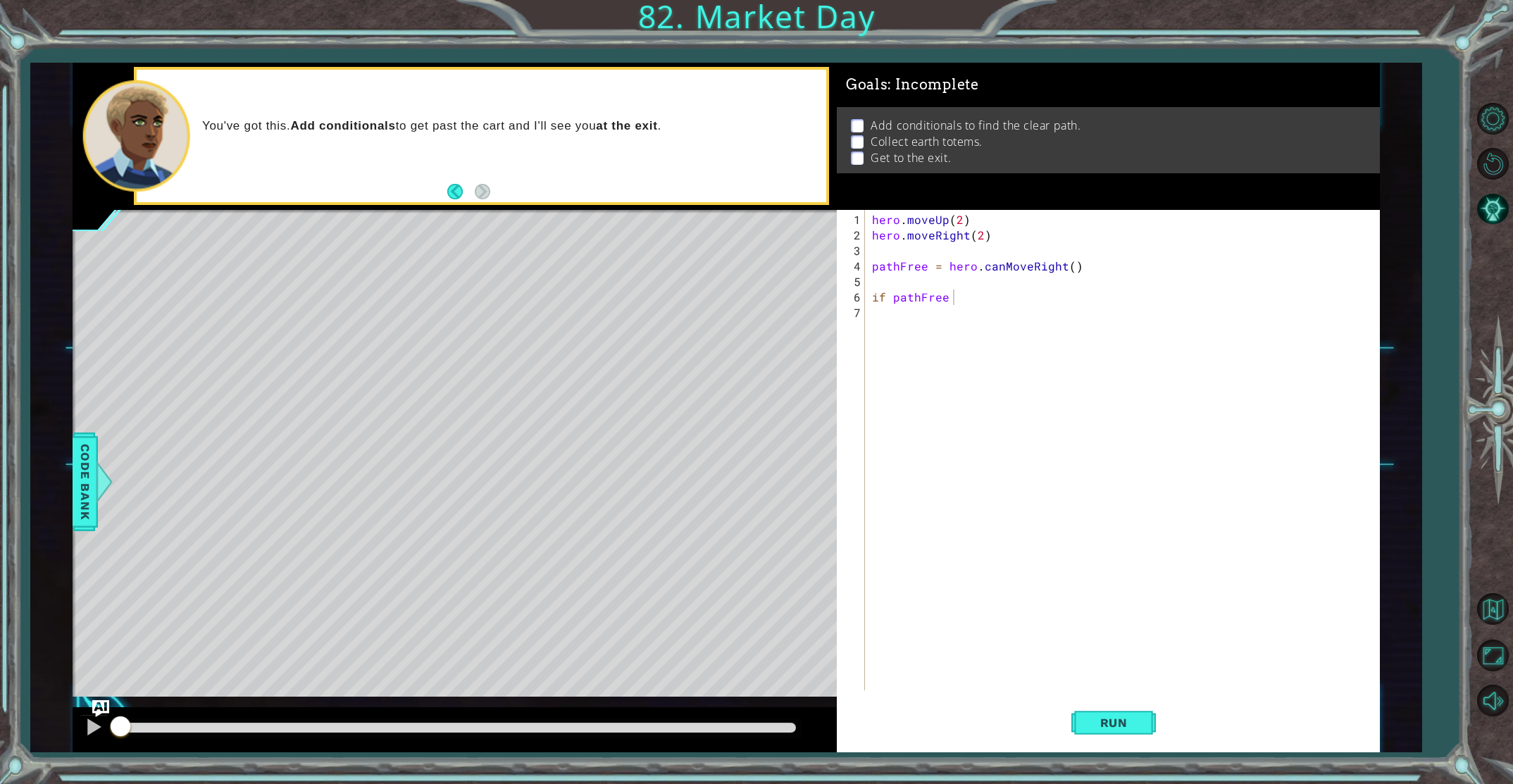
click at [972, 293] on div "hero . moveUp ( 2 ) hero . moveRight ( 2 ) pathFree = hero . canMoveRight ( ) i…" at bounding box center [1125, 467] width 513 height 511
type textarea "if pathFree == True:"
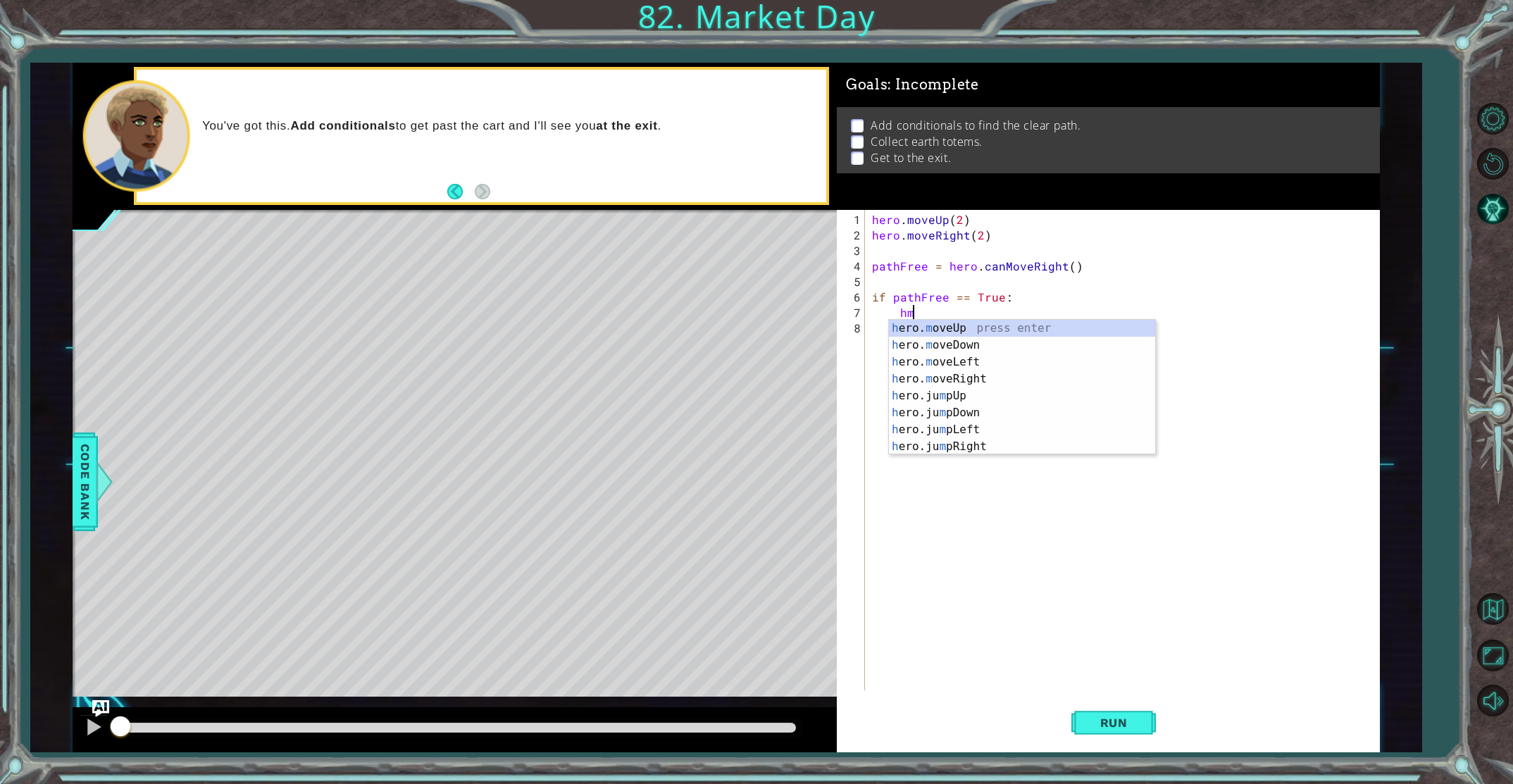
scroll to position [0, 2]
click at [939, 350] on div "h ero.ju m p Right press enter hero . move Right ​ ​ press enter h ero.can M ov…" at bounding box center [1021, 362] width 266 height 84
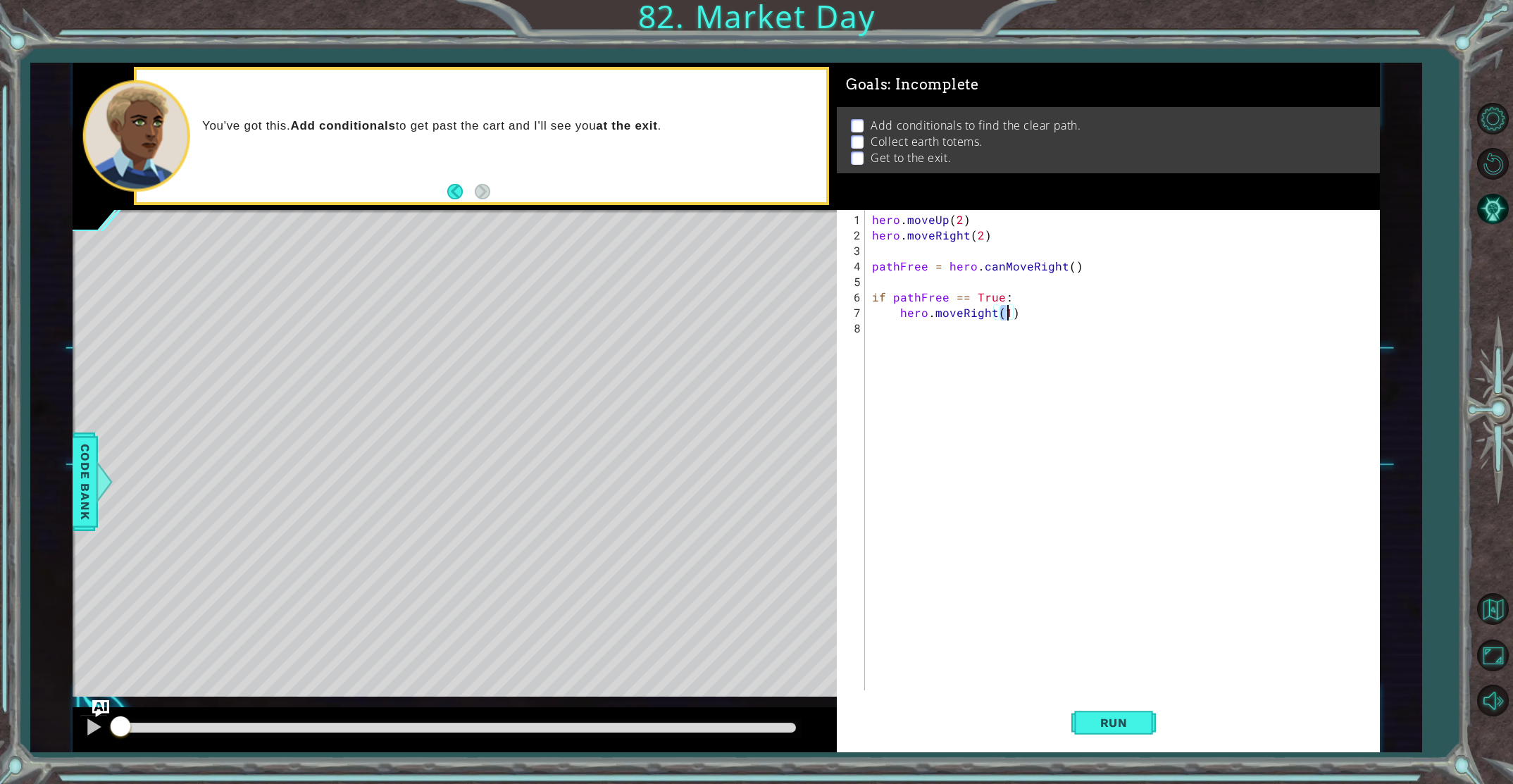
type textarea "hero.moveRight(2)"
click at [964, 332] on div "hero . moveUp ( 2 ) hero . moveRight ( 2 ) pathFree = hero . canMoveRight ( ) i…" at bounding box center [1125, 467] width 513 height 511
click at [1047, 315] on div "hero . moveUp ( 2 ) hero . moveRight ( 2 ) pathFree = hero . canMoveRight ( ) i…" at bounding box center [1125, 467] width 513 height 511
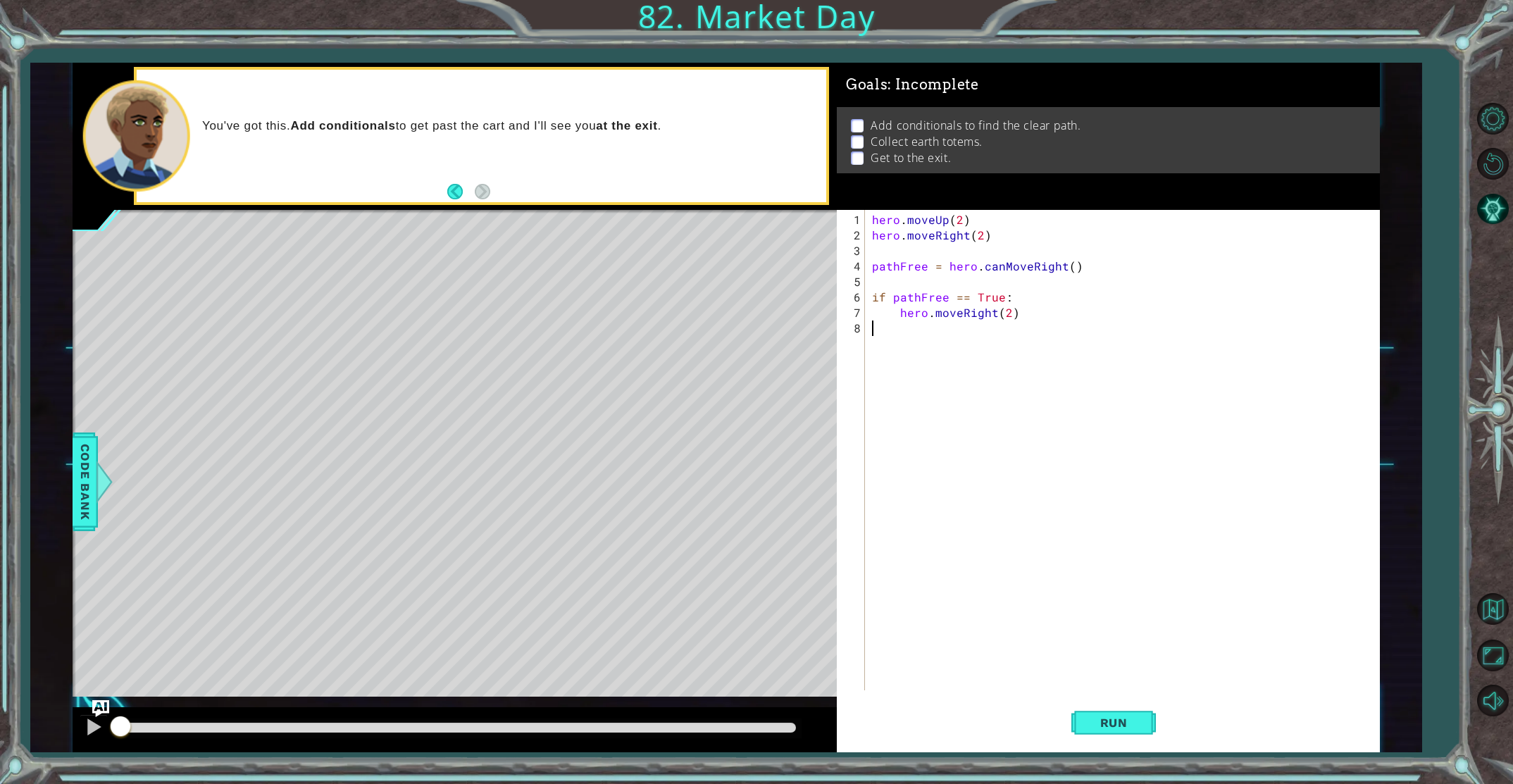
type textarea "hero.moveRight(2)"
click at [1047, 315] on div "hero . moveUp ( 2 ) hero . moveRight ( 2 ) pathFree = hero . canMoveRight ( ) i…" at bounding box center [1125, 467] width 513 height 511
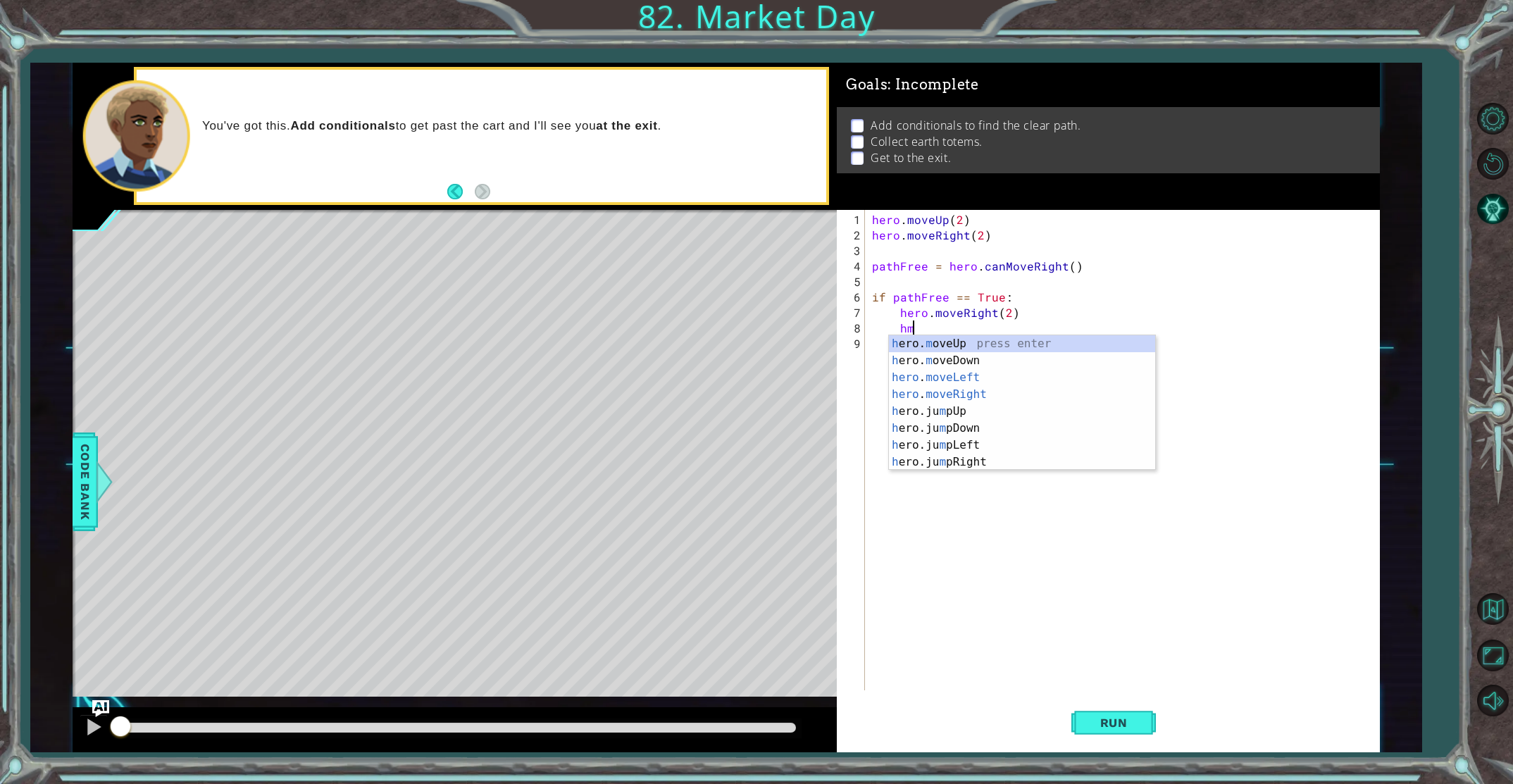
scroll to position [0, 2]
click at [993, 357] on div "h ero.ju m p U p press enter h ero. m ove U p press enter h ero.can M ove U p p…" at bounding box center [1021, 378] width 266 height 84
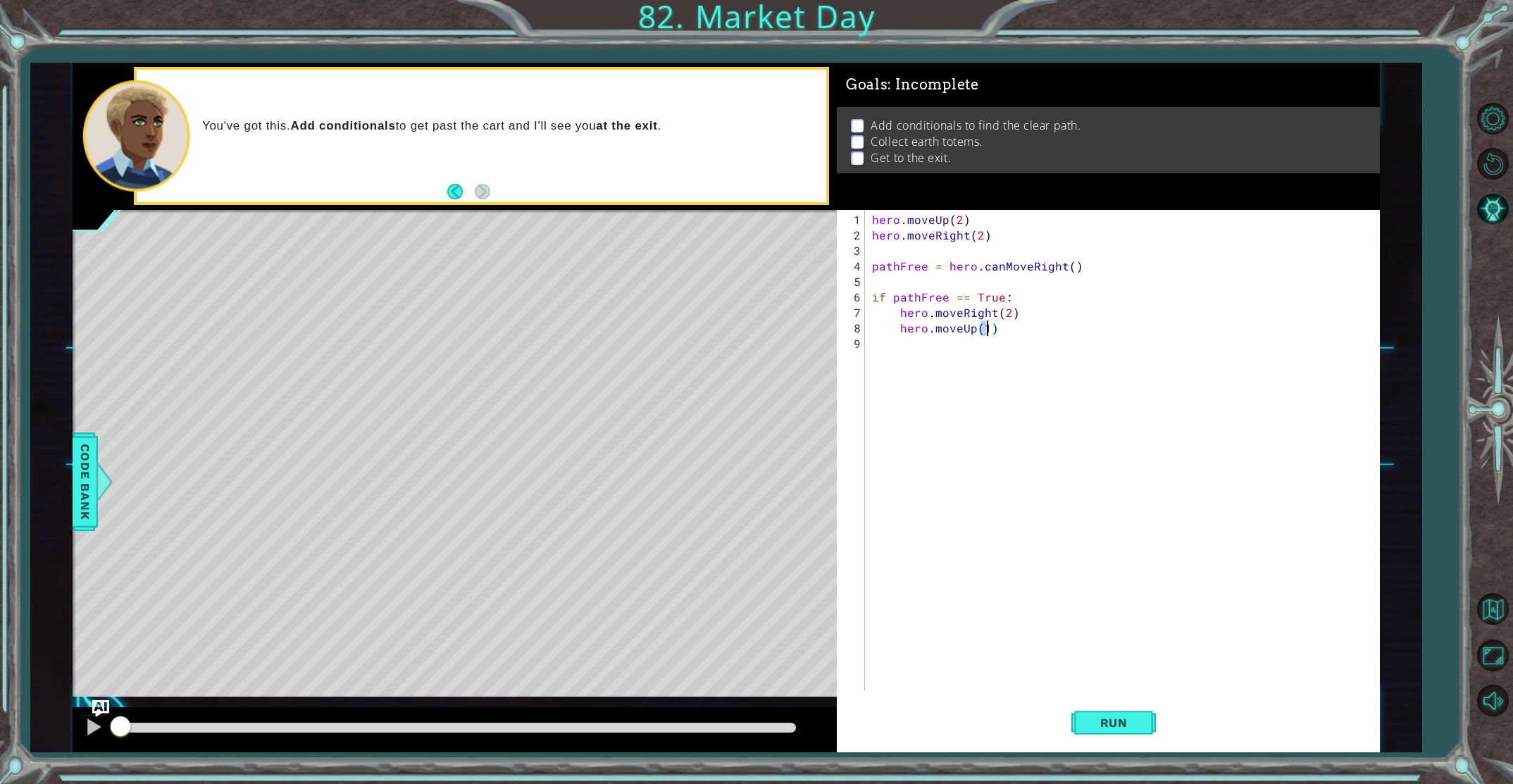
type textarea "hero.moveUp(2)"
click at [918, 364] on div "hero . moveUp ( 2 ) hero . moveRight ( 2 ) pathFree = hero . canMoveRight ( ) i…" at bounding box center [1125, 467] width 513 height 511
type textarea "if pathFree == False:"
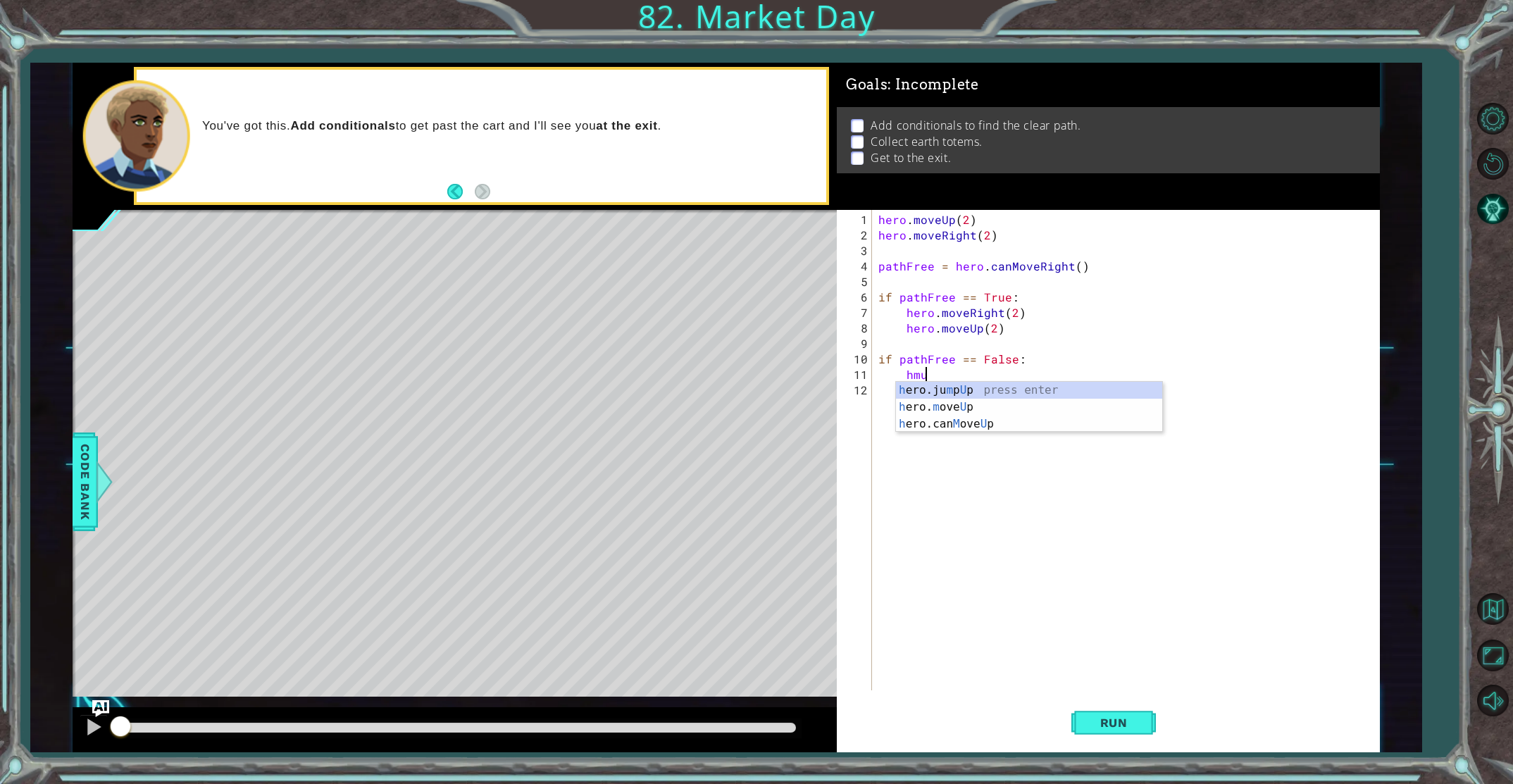
scroll to position [0, 2]
click at [962, 405] on div "h ero.ju m p U p press enter h ero. m ove U p press enter h ero.can M ove U p p…" at bounding box center [1028, 424] width 266 height 84
click at [971, 396] on div "hero . moveUp ( 2 ) hero . moveRight ( 2 ) pathFree = hero . canMoveRight ( ) i…" at bounding box center [1128, 467] width 506 height 511
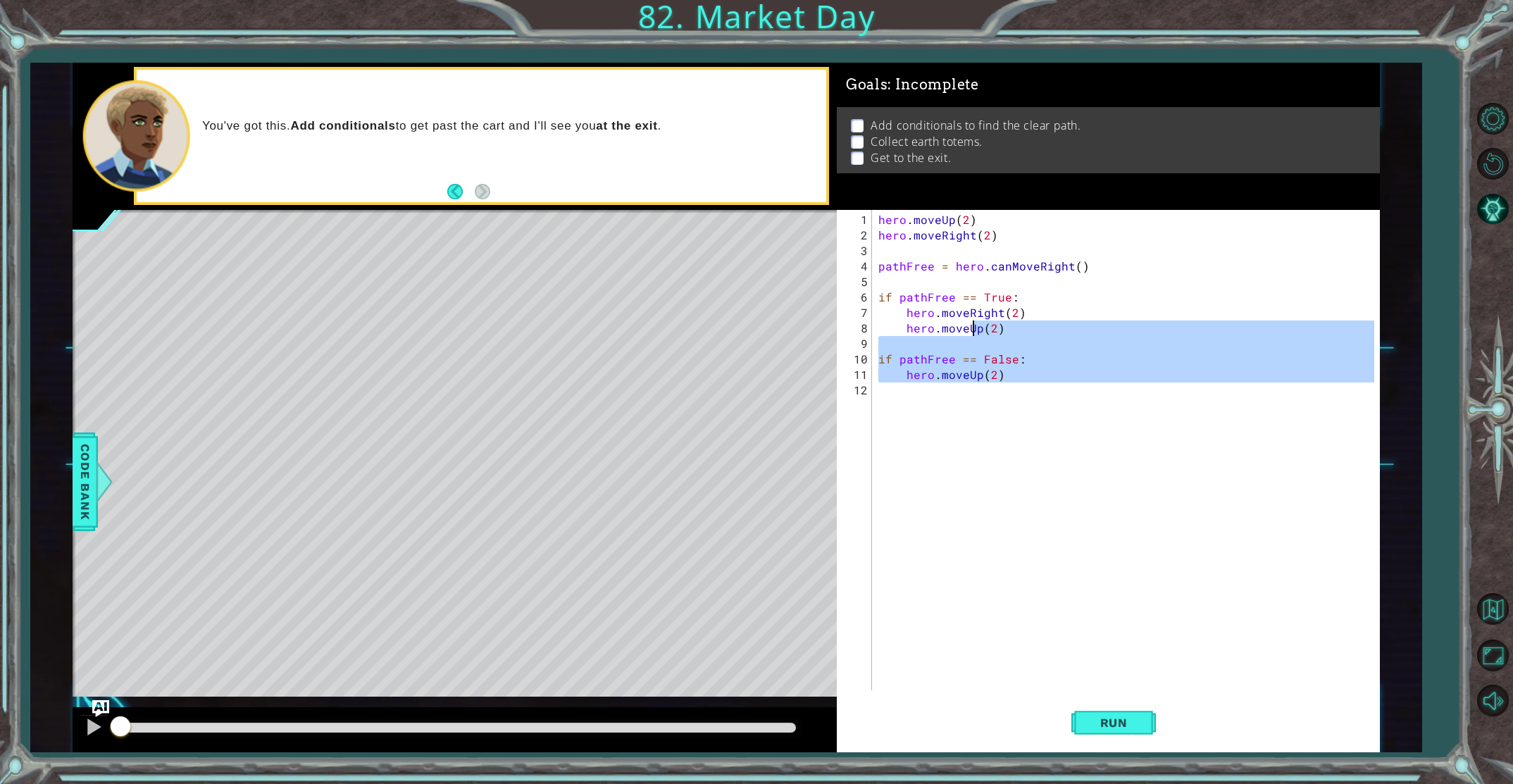
type textarea "hero.moveUp(2)"
click at [971, 396] on div "hero . moveUp ( 2 ) hero . moveRight ( 2 ) pathFree = hero . canMoveRight ( ) i…" at bounding box center [1128, 467] width 506 height 511
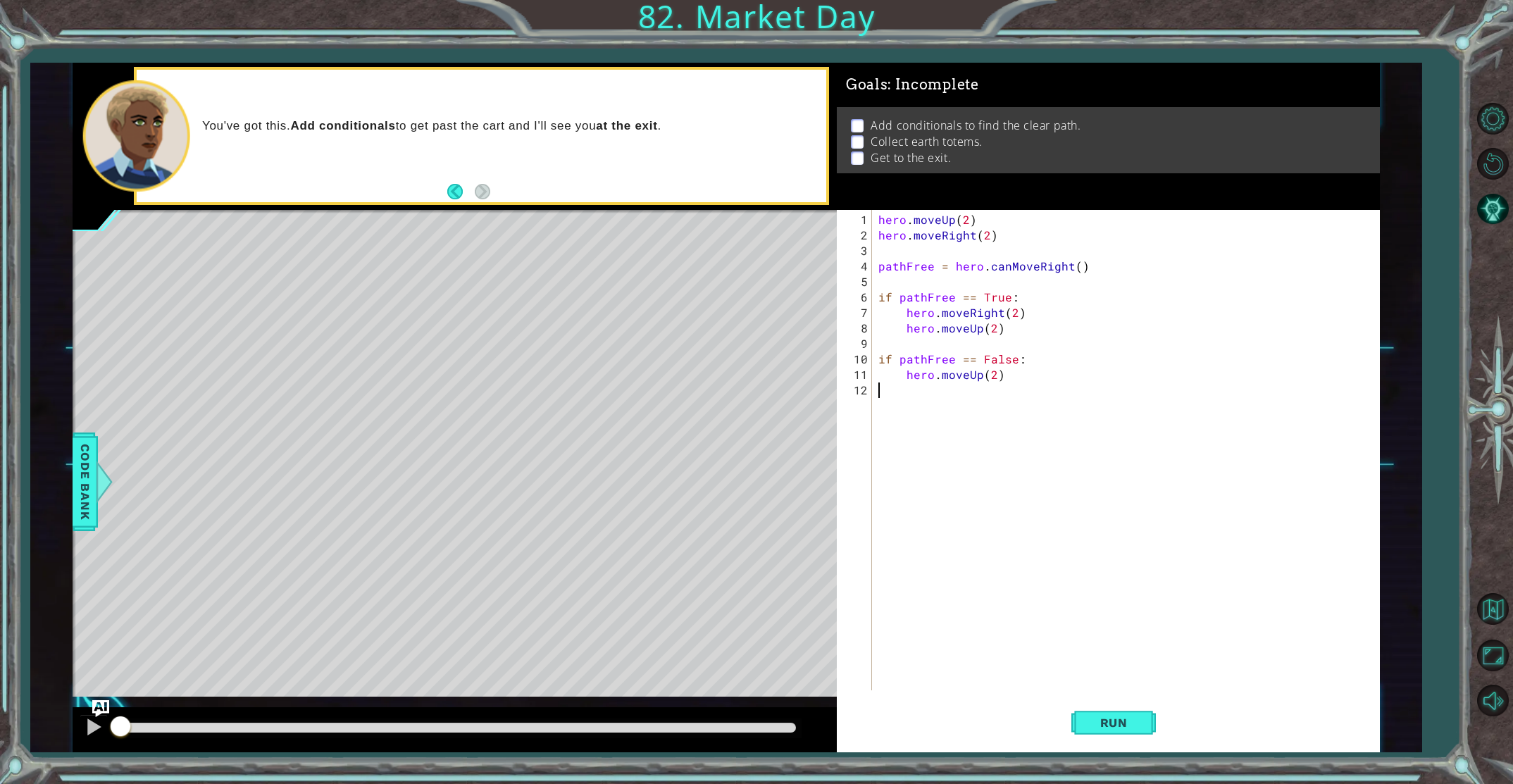
scroll to position [0, 0]
click at [1011, 381] on div "hero . moveUp ( 2 ) hero . moveRight ( 2 ) pathFree = hero . canMoveRight ( ) i…" at bounding box center [1128, 467] width 506 height 511
click at [1005, 378] on div "hero . moveUp ( 2 ) hero . moveRight ( 2 ) pathFree = hero . canMoveRight ( ) i…" at bounding box center [1128, 467] width 506 height 511
type textarea "hero.moveUp(2)"
click at [975, 394] on div "hero . moveUp ( 2 ) hero . moveRight ( 2 ) pathFree = hero . canMoveRight ( ) i…" at bounding box center [1128, 467] width 506 height 511
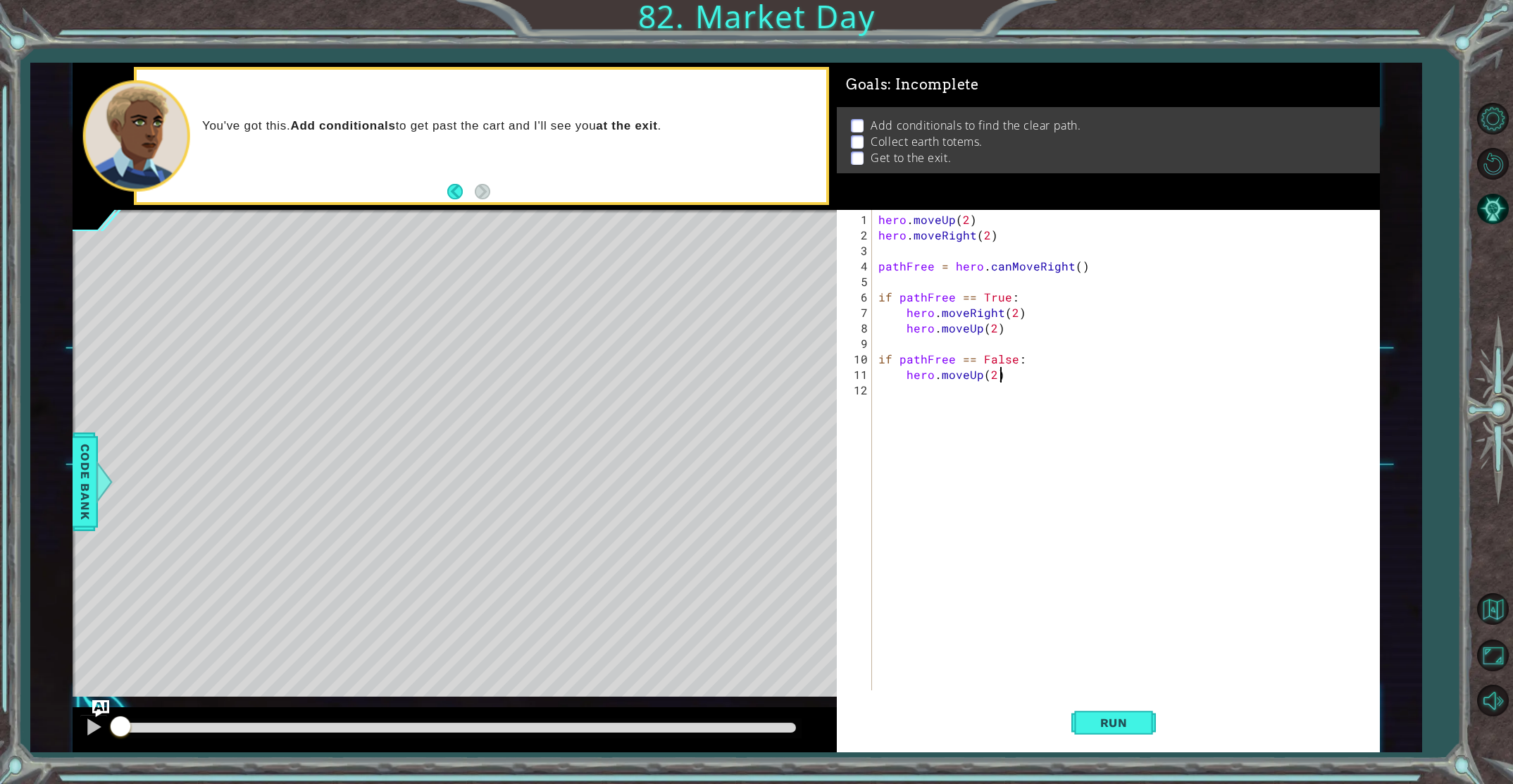
click at [1011, 378] on div "hero . moveUp ( 2 ) hero . moveRight ( 2 ) pathFree = hero . canMoveRight ( ) i…" at bounding box center [1128, 467] width 506 height 511
type textarea "hero.moveUp(2)"
click at [1010, 421] on div "h ero.ju m p Right press enter hero . move Right ​ ​ press enter h ero.can M ov…" at bounding box center [1028, 439] width 266 height 84
type textarea "hero.moveRight(2)"
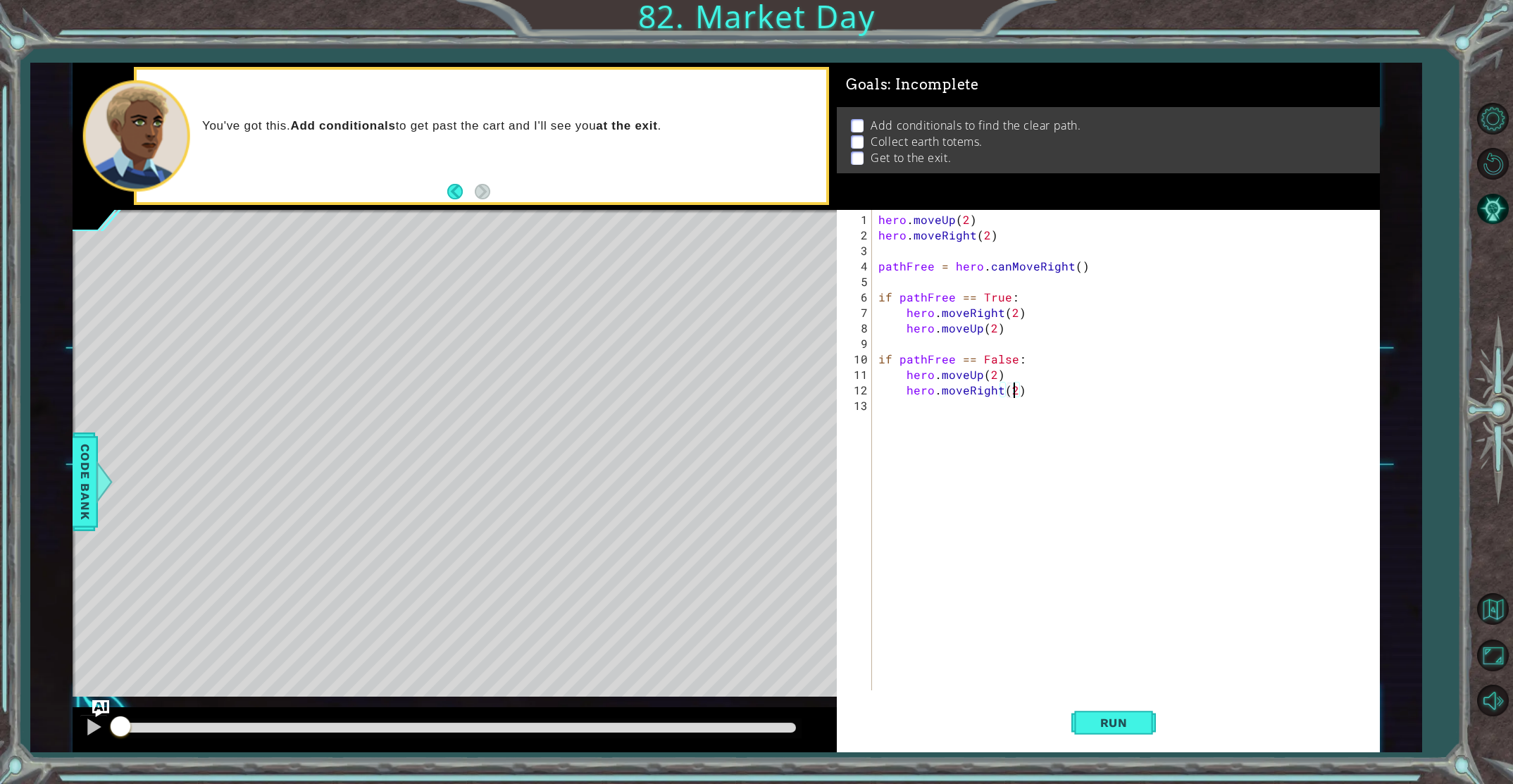
scroll to position [0, 8]
click at [952, 452] on div "hero . moveUp ( 2 ) hero . moveRight ( 2 ) pathFree = hero . canMoveRight ( ) i…" at bounding box center [1128, 467] width 506 height 511
click at [926, 455] on div "h ero.ju m p U p press enter h ero. m ove U p press enter h ero.can M ove U p p…" at bounding box center [1001, 470] width 266 height 84
type textarea "hero.moveUp(1)"
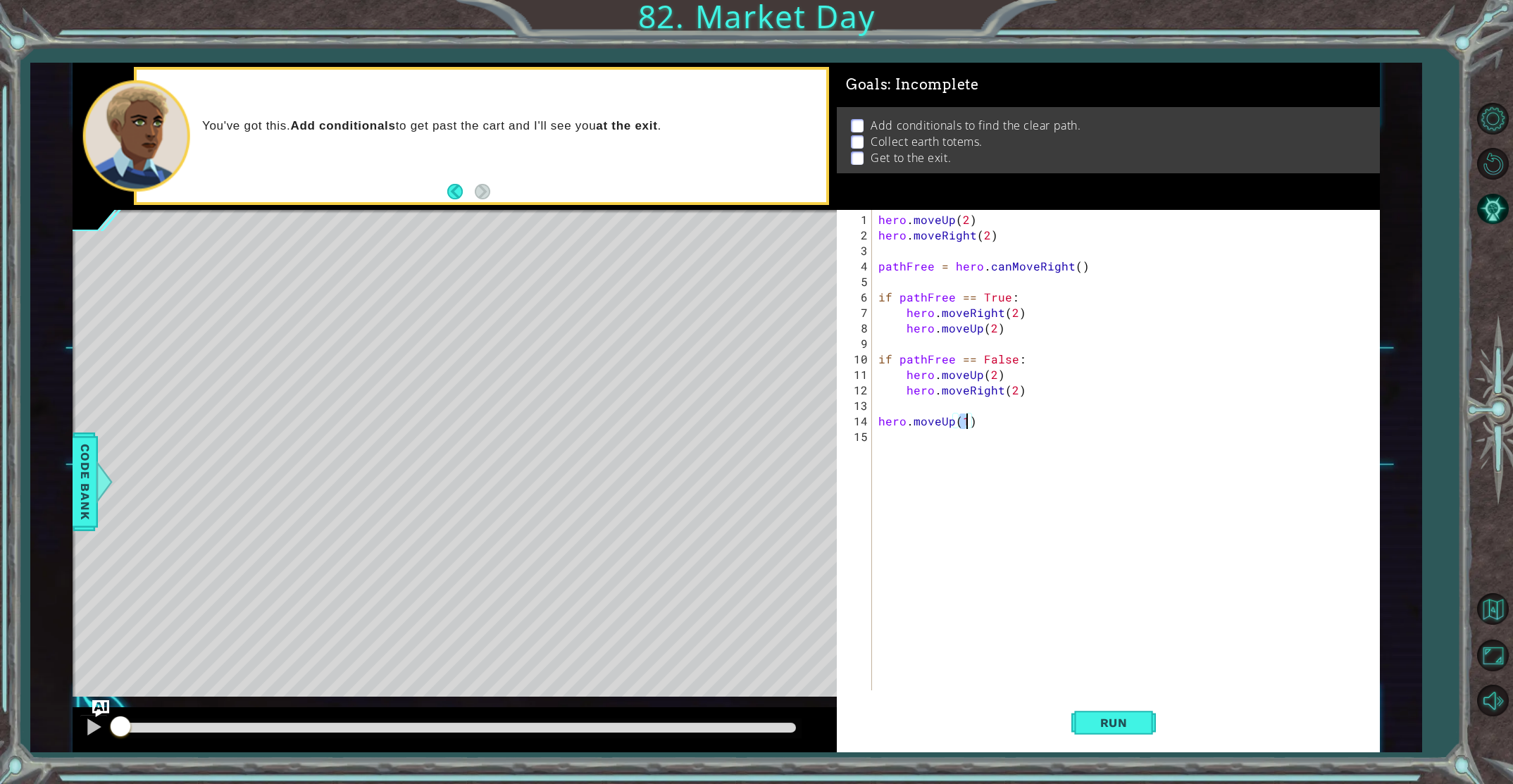
click at [962, 456] on div "hero . moveUp ( 2 ) hero . moveRight ( 2 ) pathFree = hero . canMoveRight ( ) i…" at bounding box center [1128, 467] width 506 height 511
click at [939, 466] on div "h ero.ju m p Right press enter hero . move Right ​ ​ press enter h ero.can M ov…" at bounding box center [1001, 486] width 266 height 84
type textarea "hero.moveRight(1)"
click at [1142, 727] on button "Run" at bounding box center [1113, 722] width 84 height 55
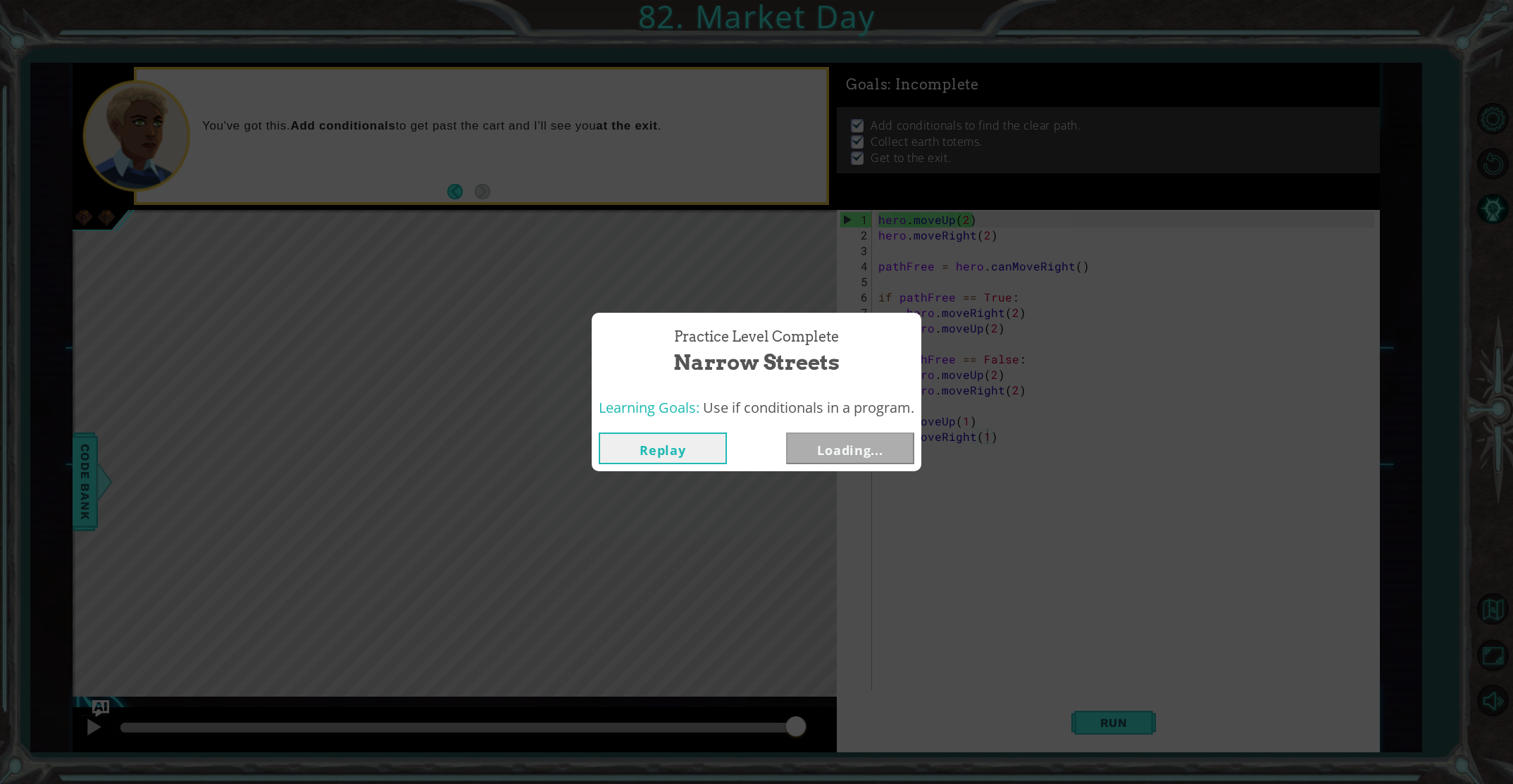
drag, startPoint x: 241, startPoint y: 730, endPoint x: 954, endPoint y: 672, distance: 715.4
click at [954, 672] on body "1 Hahaha XXXXXXXXXXXXXXXXXXXXXXXXXXXXXXXXXXXXXXXXXXXXXXXXXXXXXXXXXXXXXXXXXXXXXX…" at bounding box center [756, 392] width 1513 height 784
click at [816, 448] on button "Loading..." at bounding box center [851, 448] width 128 height 32
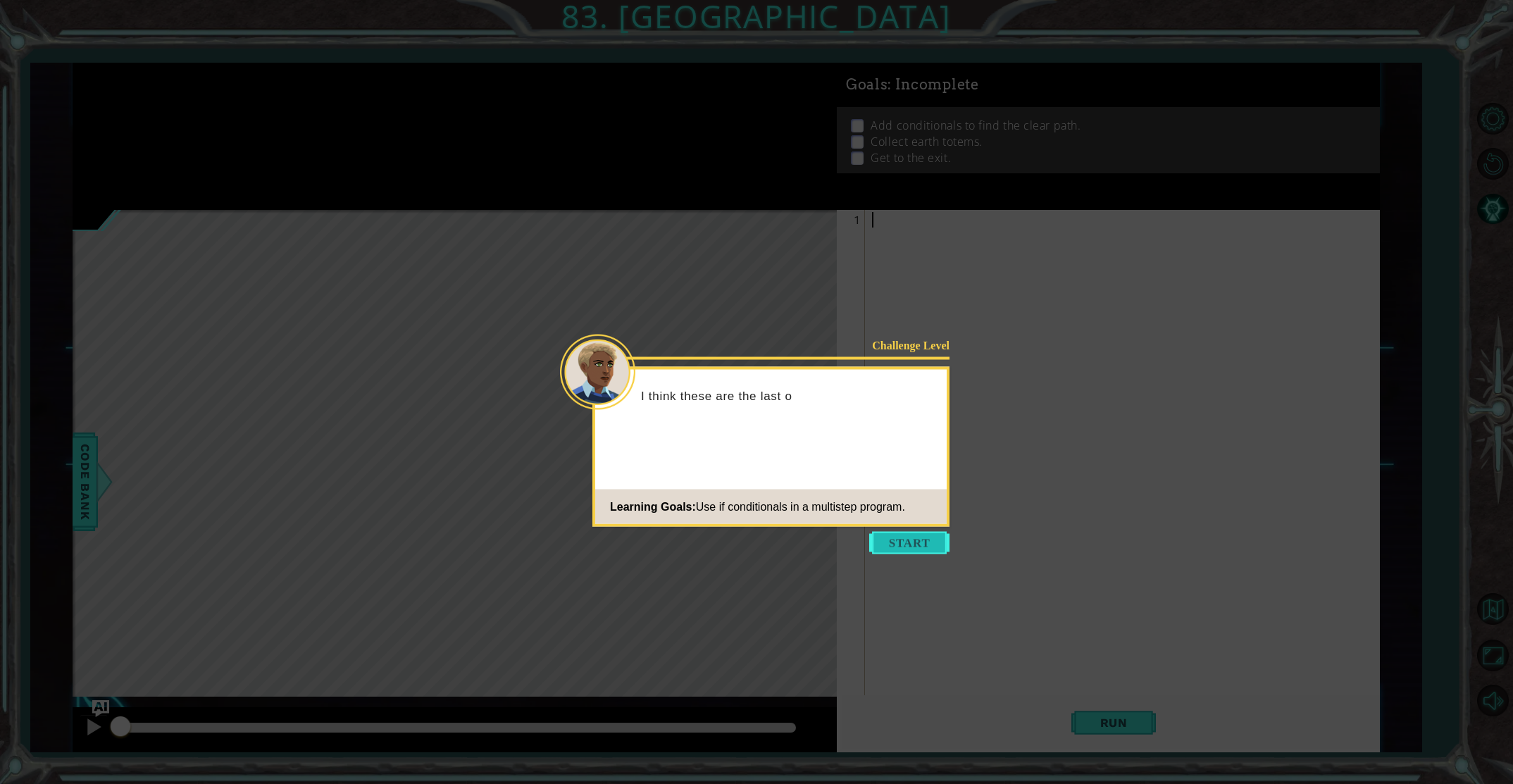
click at [910, 547] on button "Start" at bounding box center [909, 543] width 80 height 23
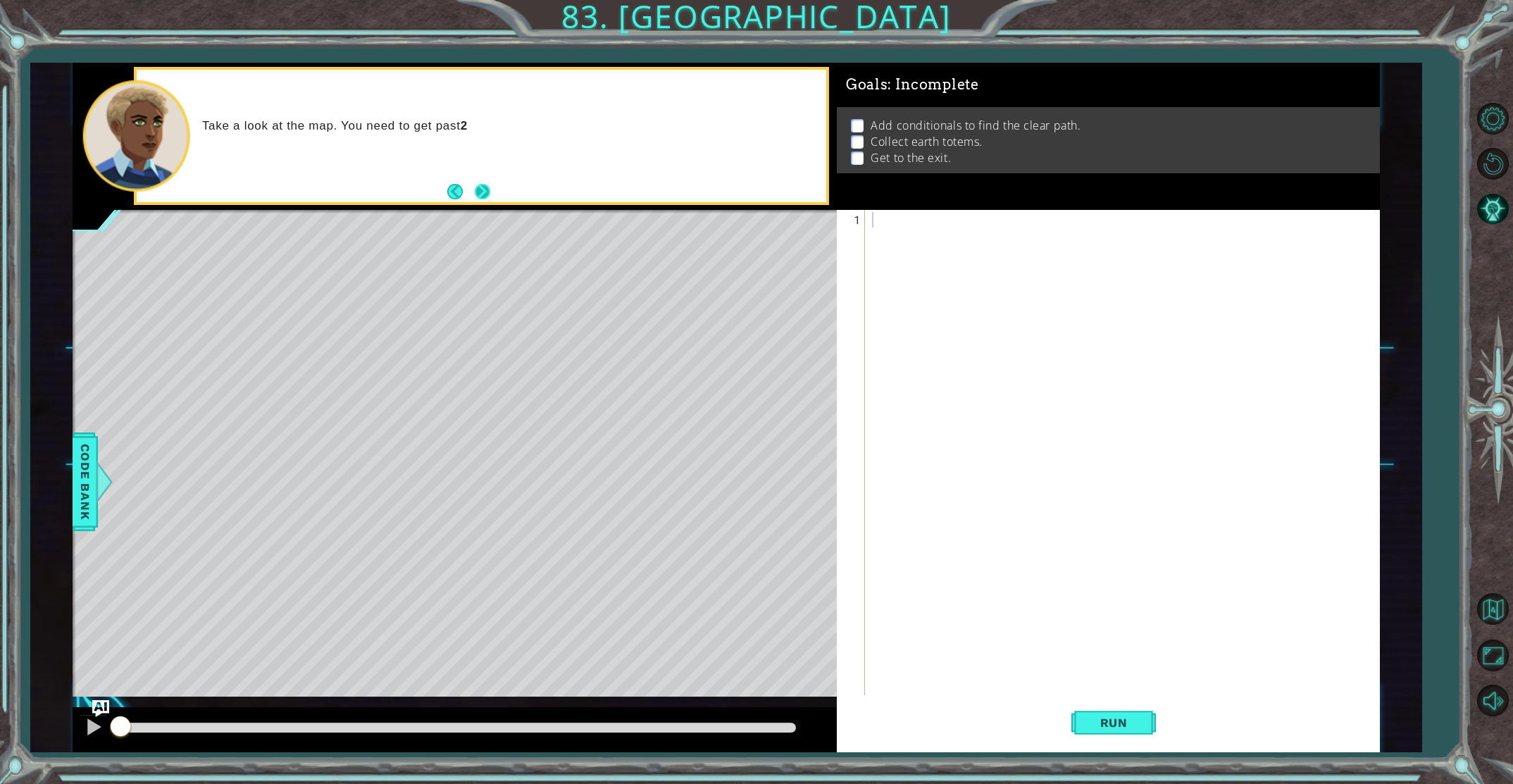
click at [492, 195] on div "Take a look at the map. You need to get past 2" at bounding box center [481, 136] width 690 height 133
click at [480, 195] on button "Next" at bounding box center [482, 191] width 18 height 18
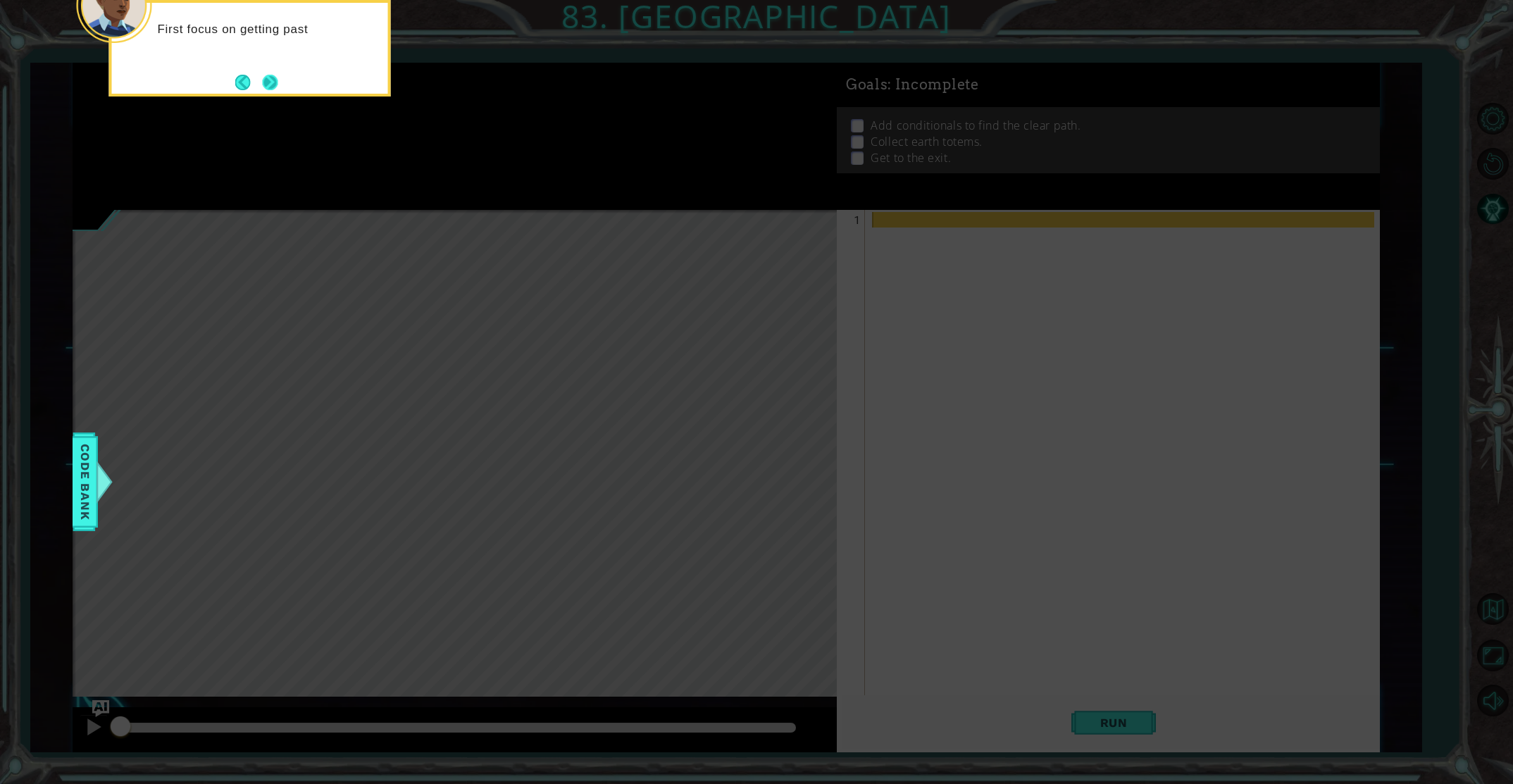
click at [275, 78] on button "Next" at bounding box center [269, 81] width 20 height 20
click at [275, 78] on button "Next" at bounding box center [270, 82] width 18 height 18
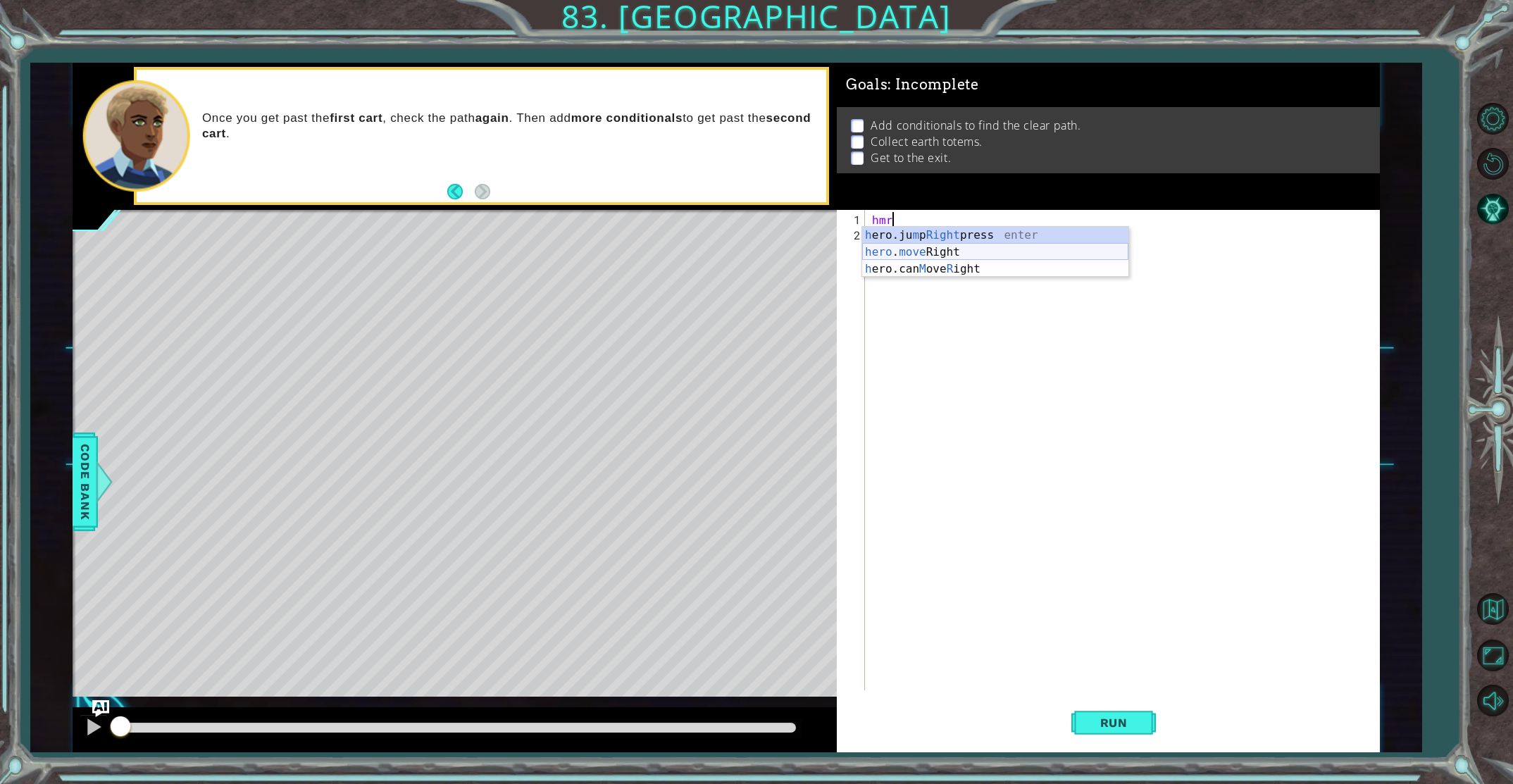
click at [948, 253] on div "h ero.ju m p Right press enter hero . move Right ​ ​ press enter h ero.can M ov…" at bounding box center [995, 269] width 266 height 84
type textarea "hero.moveRight(1)"
click at [947, 243] on div "hero . moveRight ( 1 )" at bounding box center [1125, 467] width 513 height 511
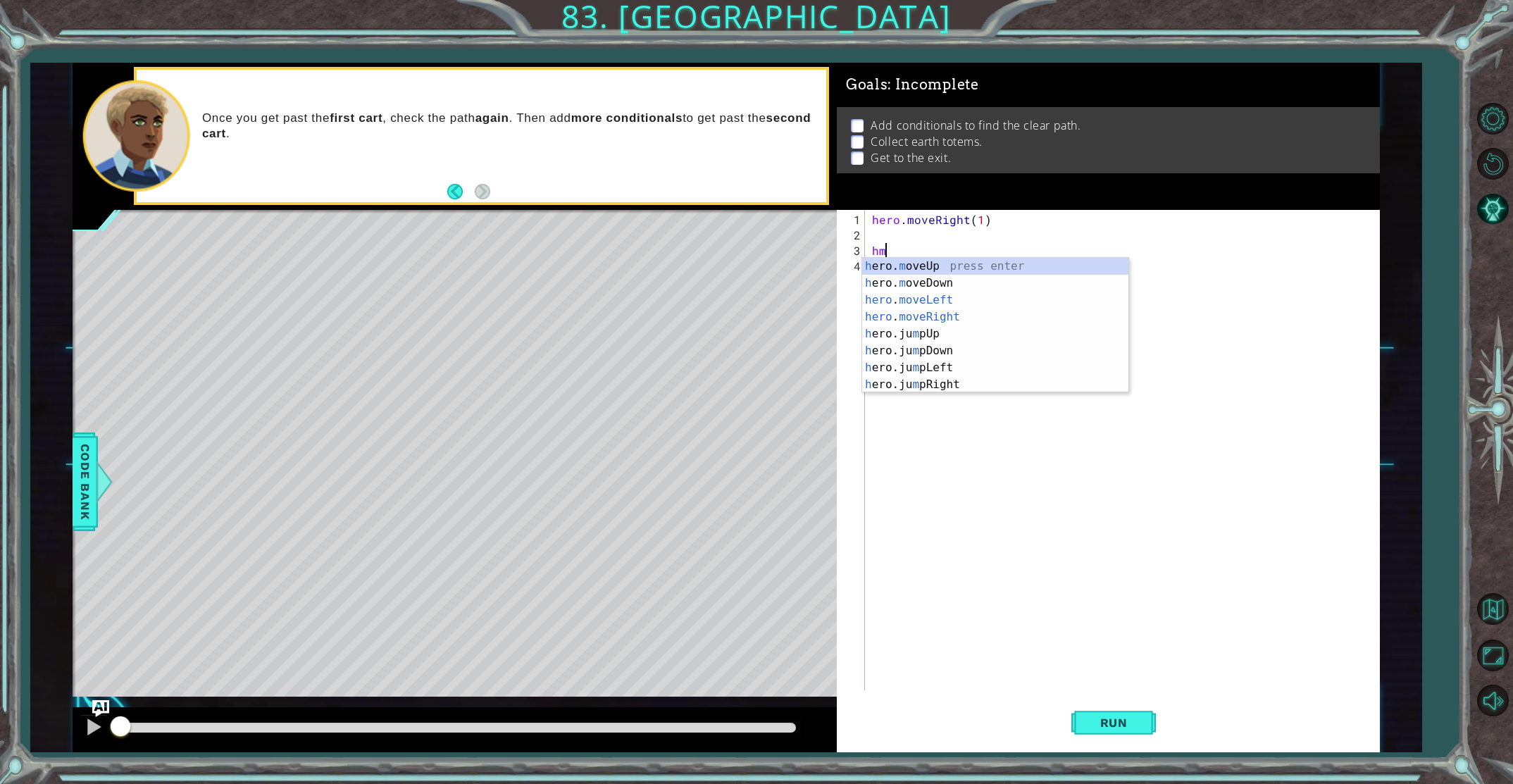
type textarea "h"
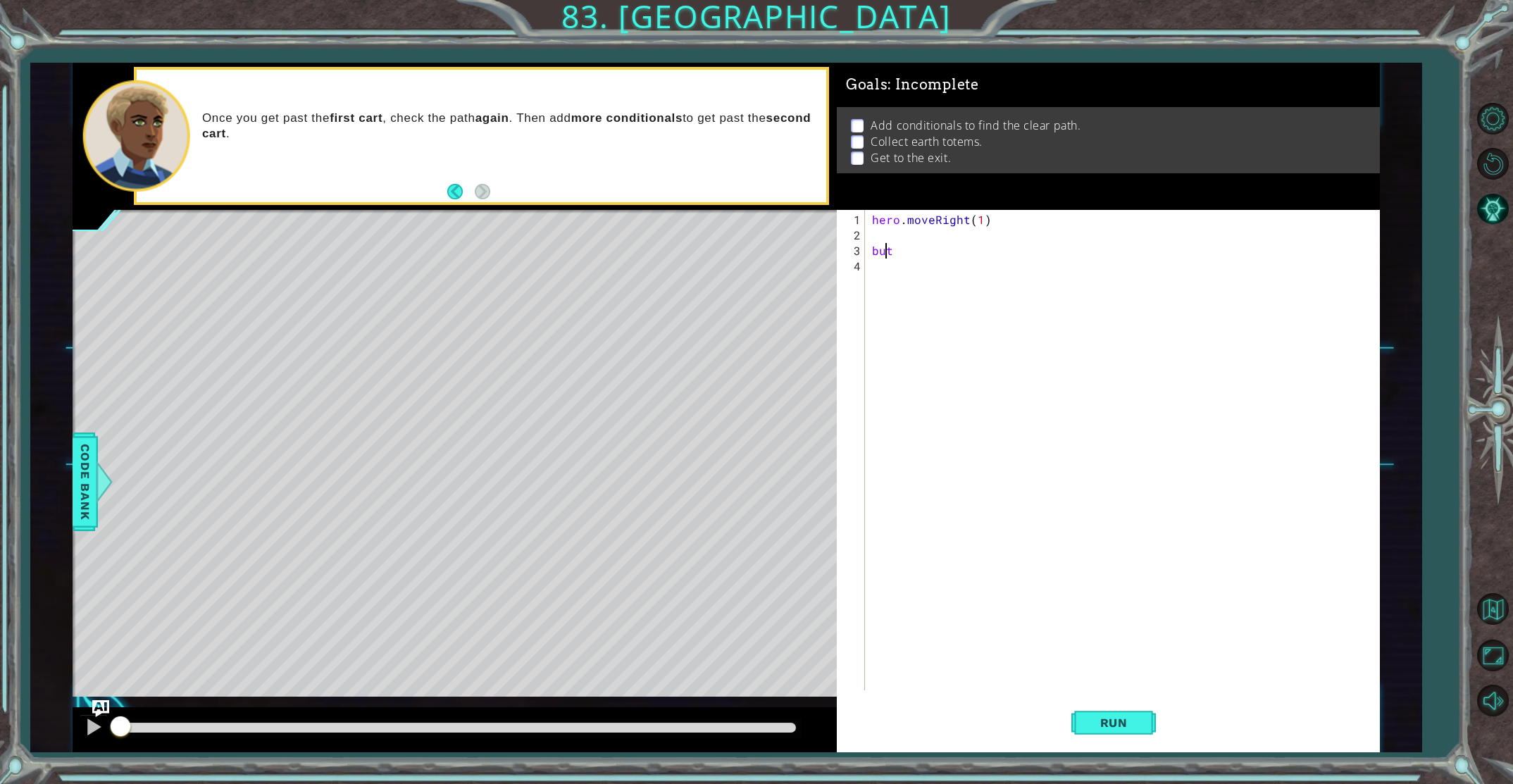
type textarea "p"
type textarea "pathfree"
